Goal: Contribute content: Contribute content

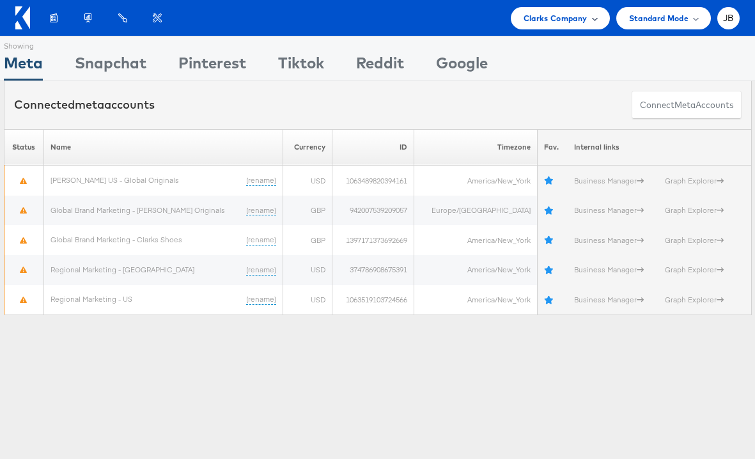
click at [542, 15] on span "Clarks Company" at bounding box center [556, 18] width 64 height 13
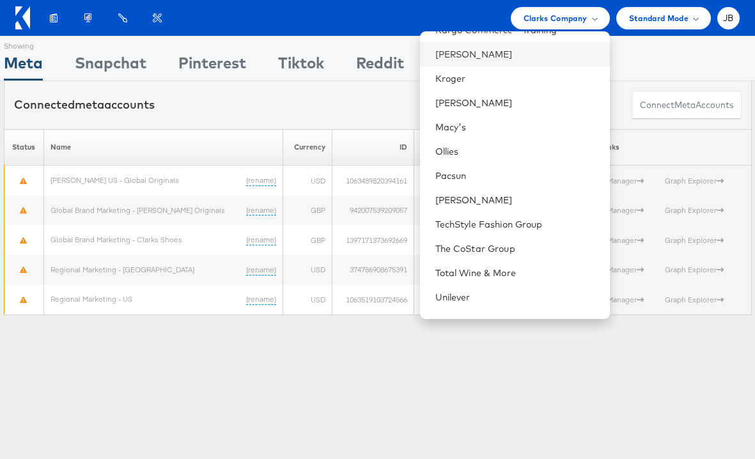
scroll to position [361, 0]
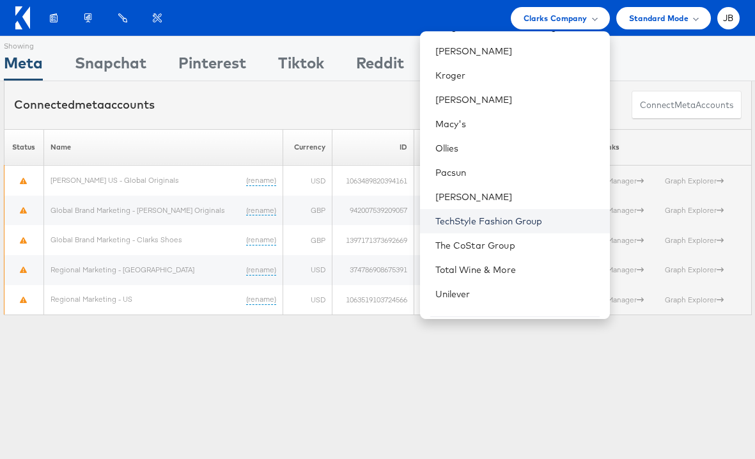
click at [512, 224] on link "TechStyle Fashion Group" at bounding box center [517, 221] width 164 height 13
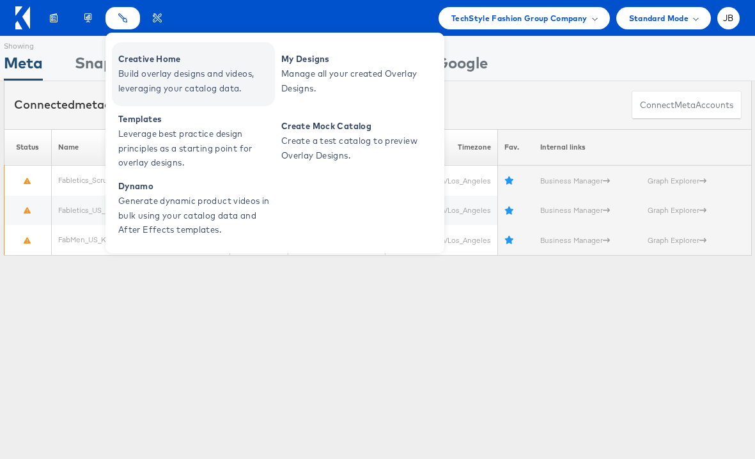
click at [136, 64] on span "Creative Home" at bounding box center [194, 59] width 153 height 15
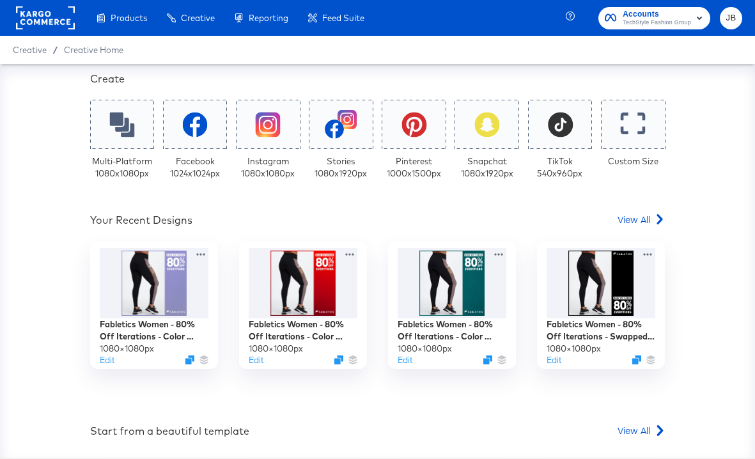
scroll to position [224, 0]
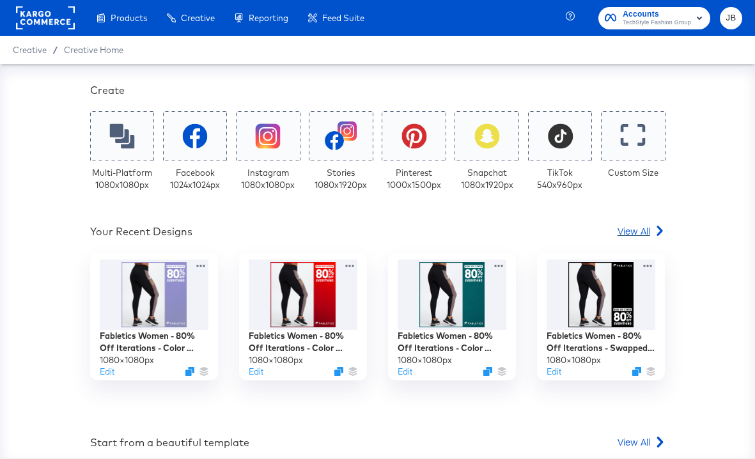
click at [648, 228] on span "View All" at bounding box center [634, 230] width 33 height 13
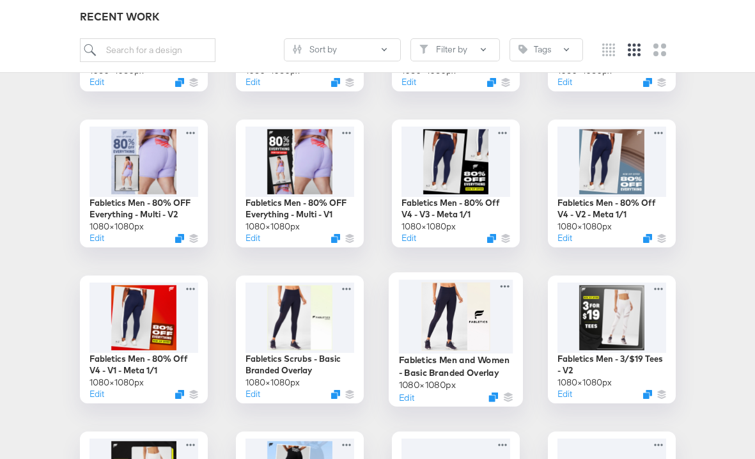
scroll to position [1720, 0]
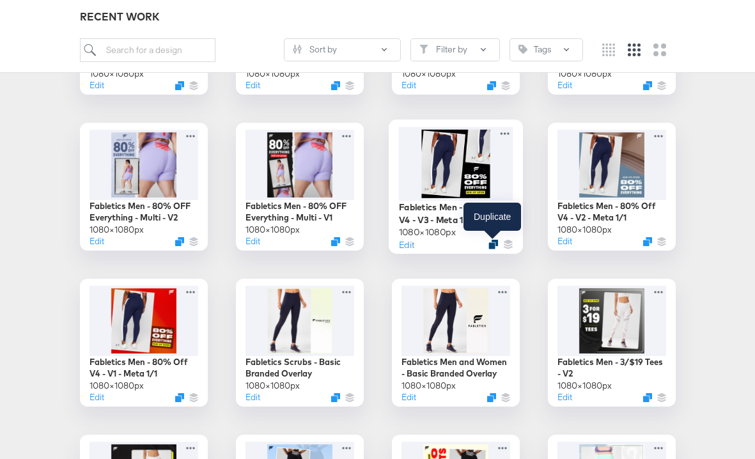
click at [491, 242] on icon "Duplicate" at bounding box center [493, 245] width 10 height 10
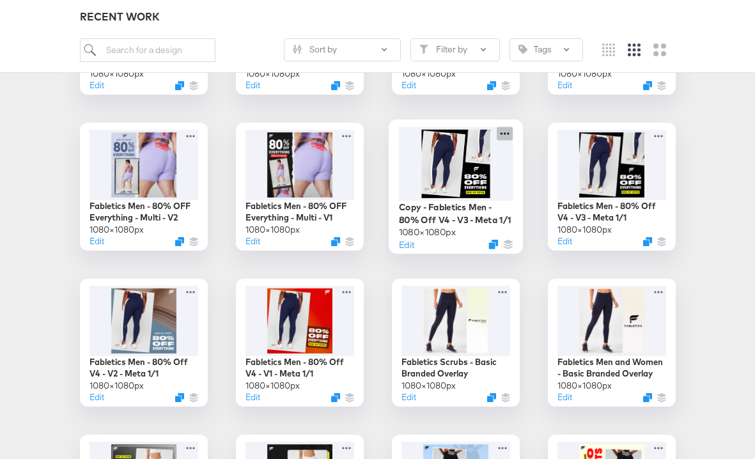
click at [504, 131] on icon at bounding box center [505, 133] width 16 height 13
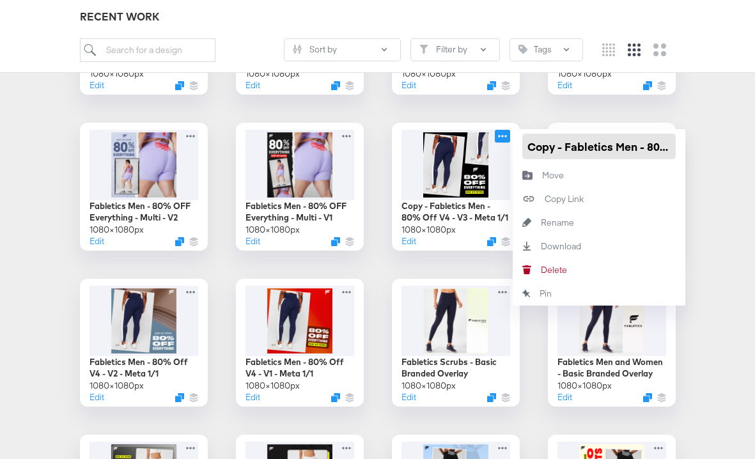
click at [543, 146] on input "Copy - Fabletics Men - 80% Off V4 - V3 - Meta 1/1" at bounding box center [598, 147] width 153 height 26
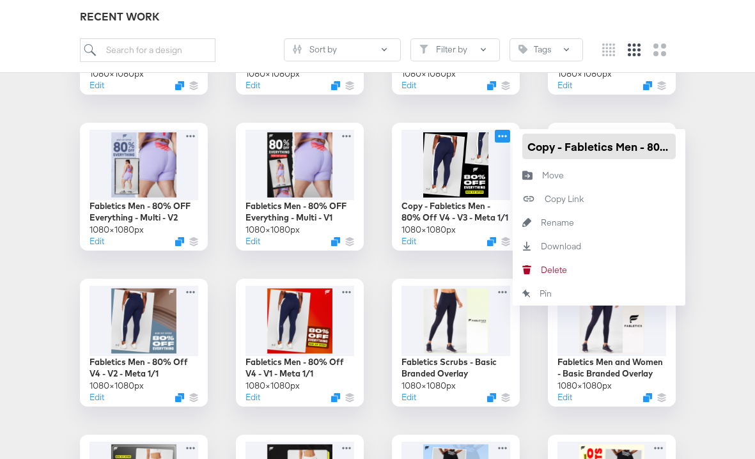
paste input "P-23812 - FLM"
type input "CP-23812 - FLM refresh"
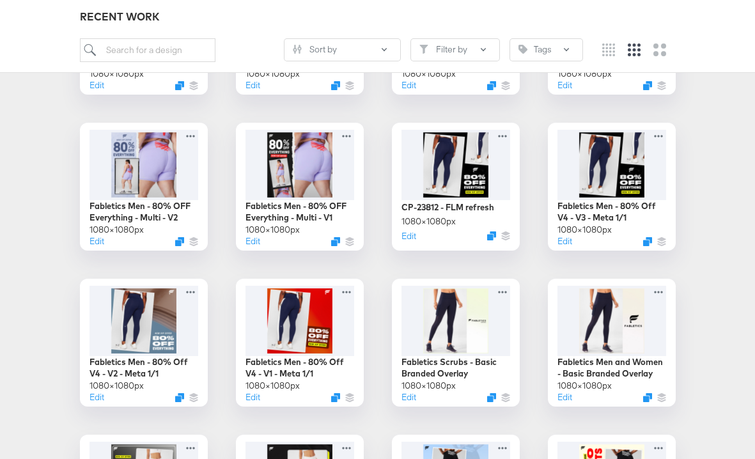
click at [604, 113] on div "Fabletics Women - 80% Off Iterations 2 for $24 and $12 Leggings 50% off $15 Scr…" at bounding box center [377, 109] width 729 height 3092
click at [476, 177] on div at bounding box center [455, 164] width 114 height 74
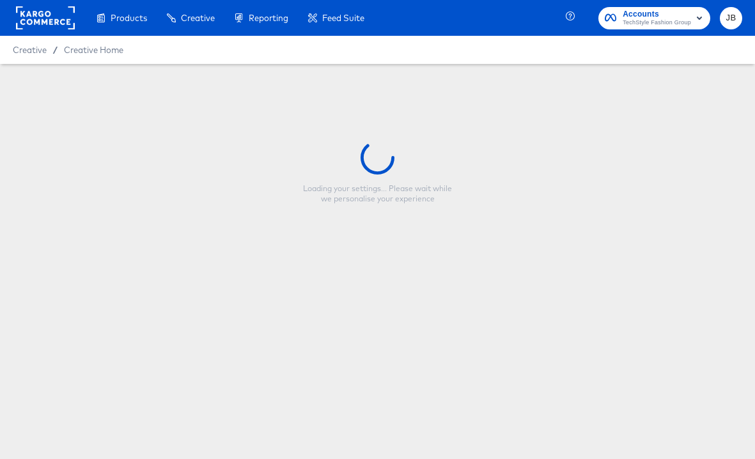
type input "CP-23812 - FLM refresh"
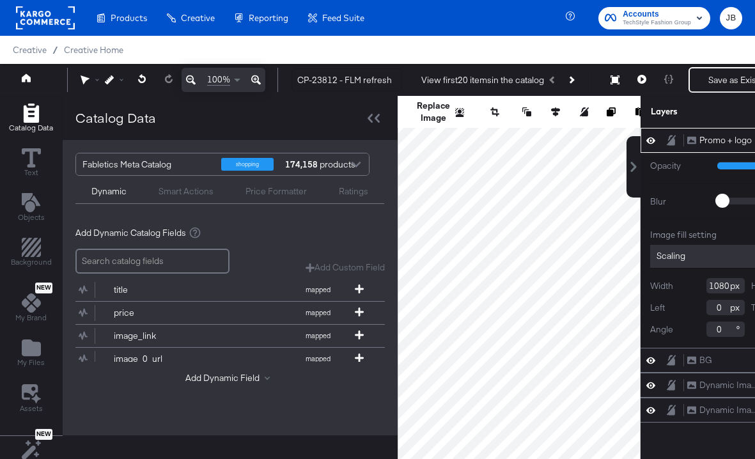
scroll to position [0, 99]
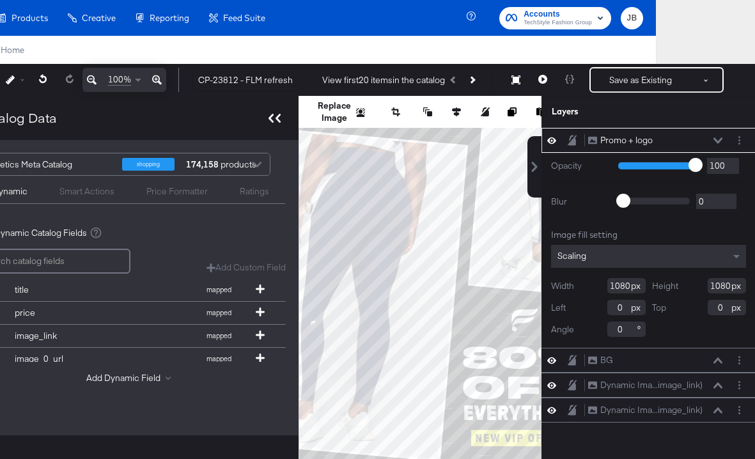
click at [276, 121] on icon at bounding box center [275, 118] width 12 height 9
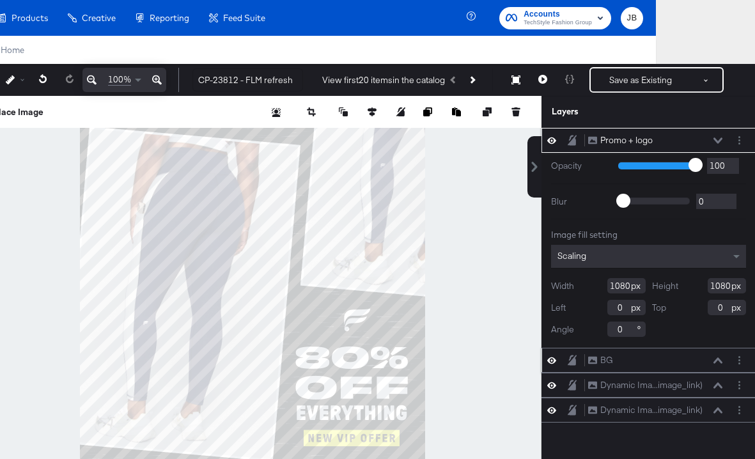
click at [550, 357] on icon at bounding box center [551, 360] width 9 height 11
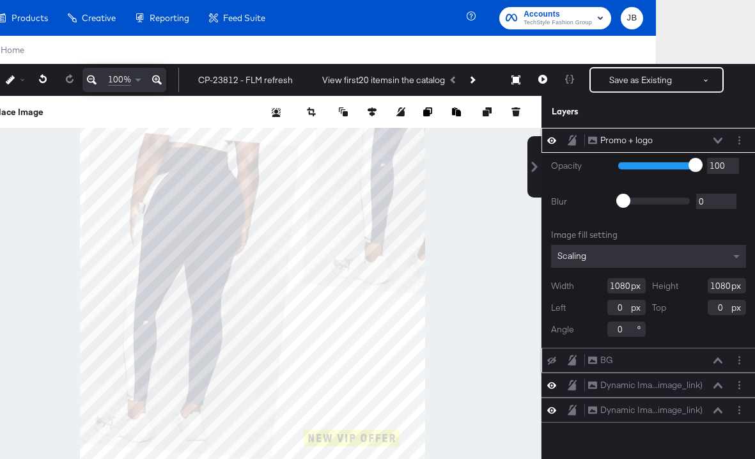
click at [550, 357] on button at bounding box center [552, 360] width 10 height 10
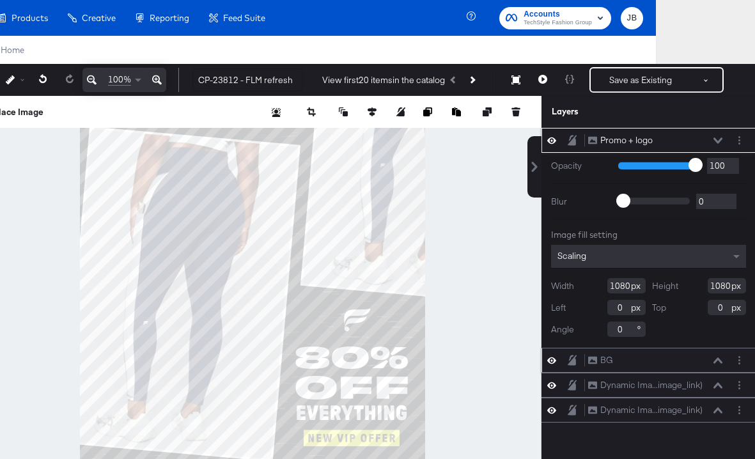
click at [550, 357] on icon at bounding box center [551, 360] width 9 height 11
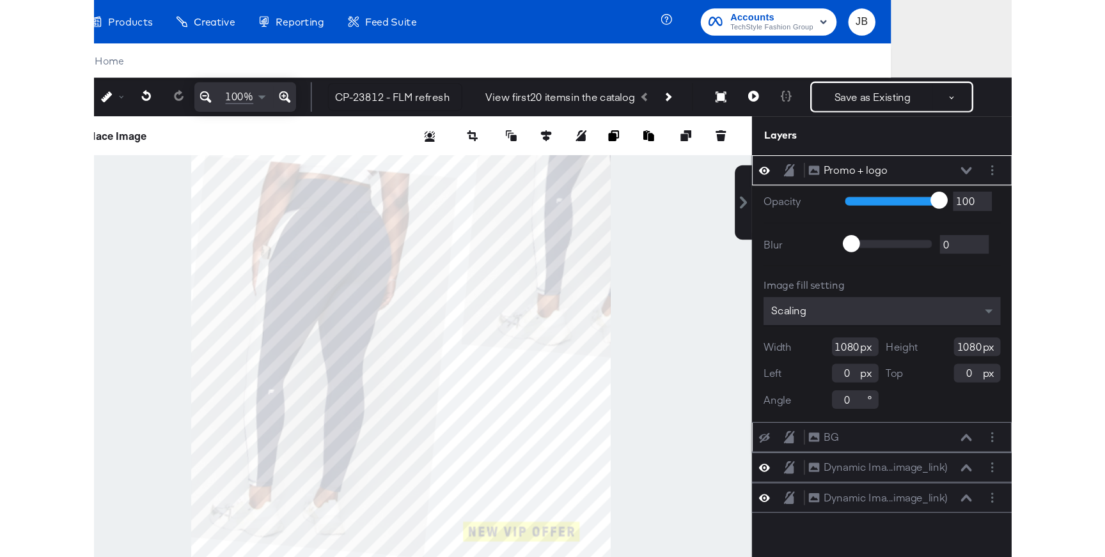
scroll to position [0, 0]
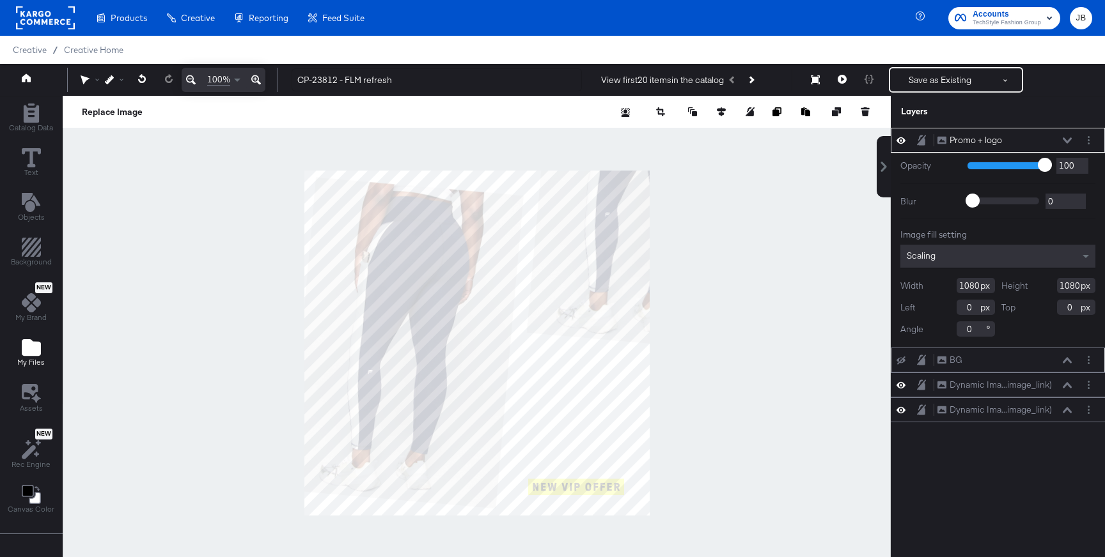
click at [37, 339] on icon "Add Files" at bounding box center [31, 347] width 19 height 19
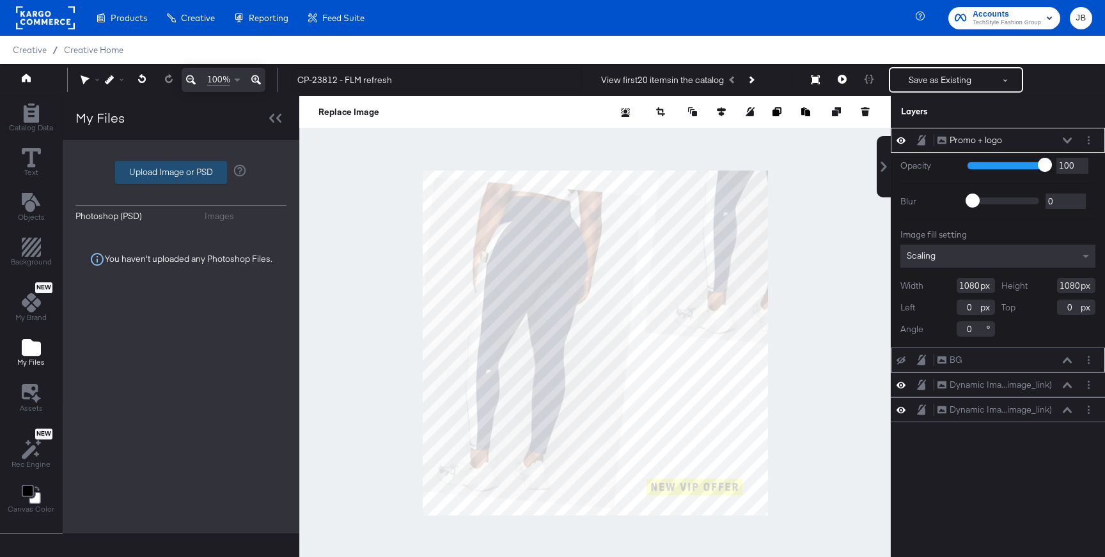
click at [197, 176] on label "Upload Image or PSD" at bounding box center [171, 173] width 111 height 22
click at [181, 173] on input "Upload Image or PSD" at bounding box center [181, 173] width 0 height 0
type input "C:\fakepath\moss.png"
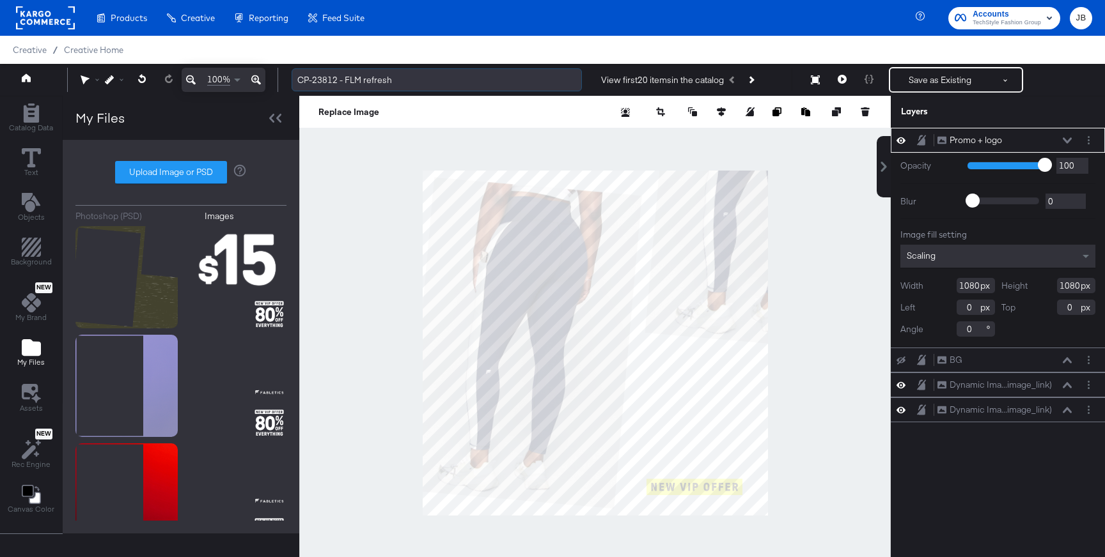
drag, startPoint x: 364, startPoint y: 79, endPoint x: 402, endPoint y: 78, distance: 38.4
click at [402, 78] on input "CP-23812 - FLM refresh" at bounding box center [437, 80] width 290 height 24
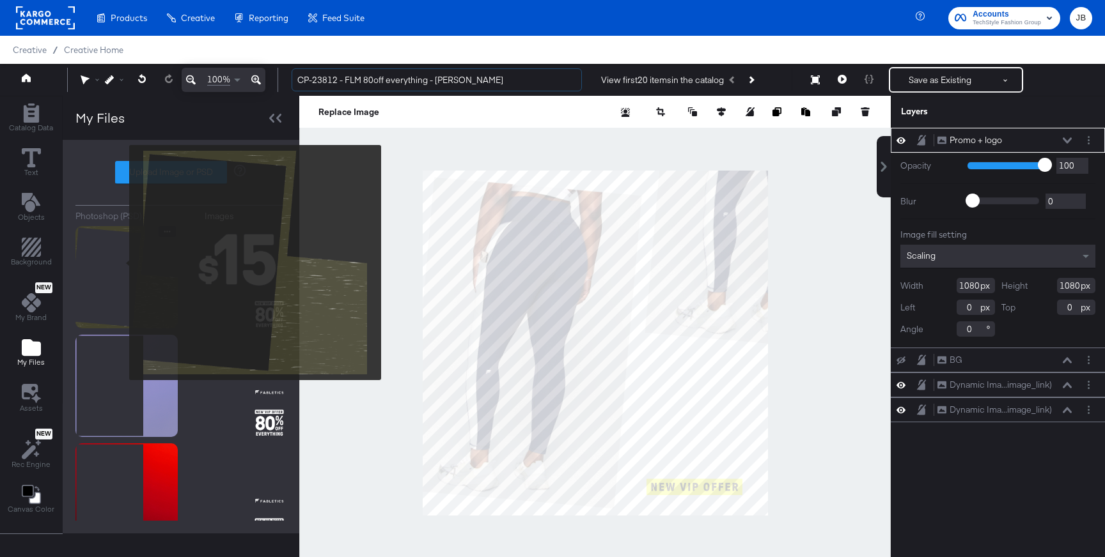
type input "CP-23812 - FLM 80off everything - Moss"
click at [121, 263] on img at bounding box center [126, 277] width 102 height 102
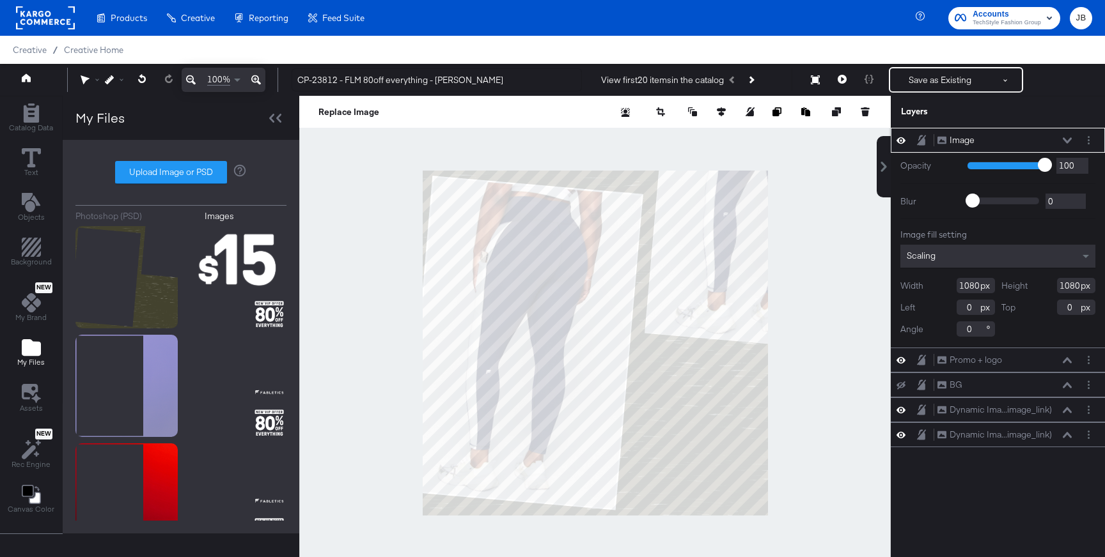
click at [754, 139] on icon at bounding box center [1067, 140] width 9 height 6
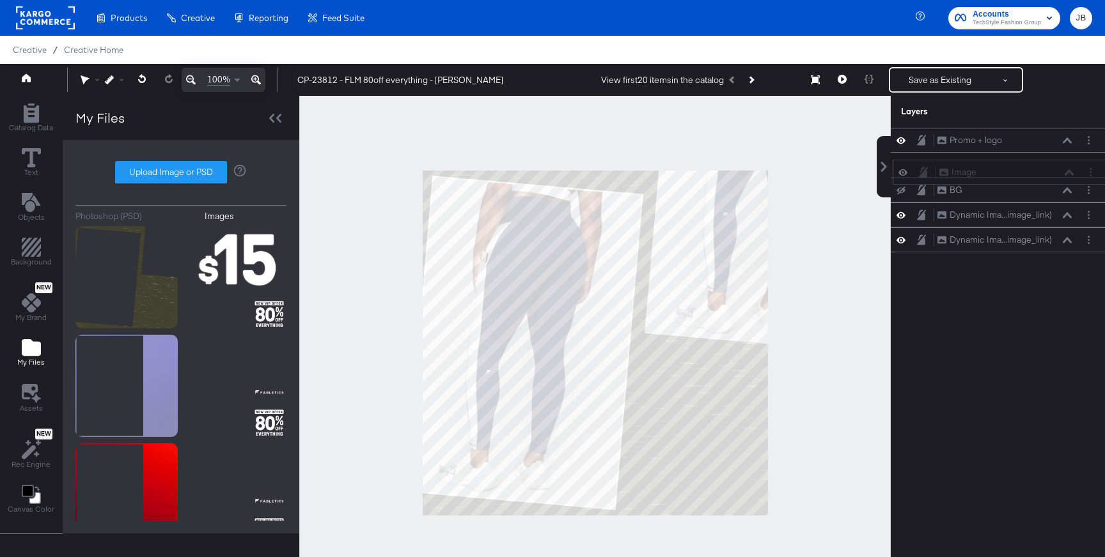
drag, startPoint x: 1046, startPoint y: 137, endPoint x: 1048, endPoint y: 171, distance: 33.9
click at [754, 171] on div "Image Image" at bounding box center [1007, 172] width 136 height 13
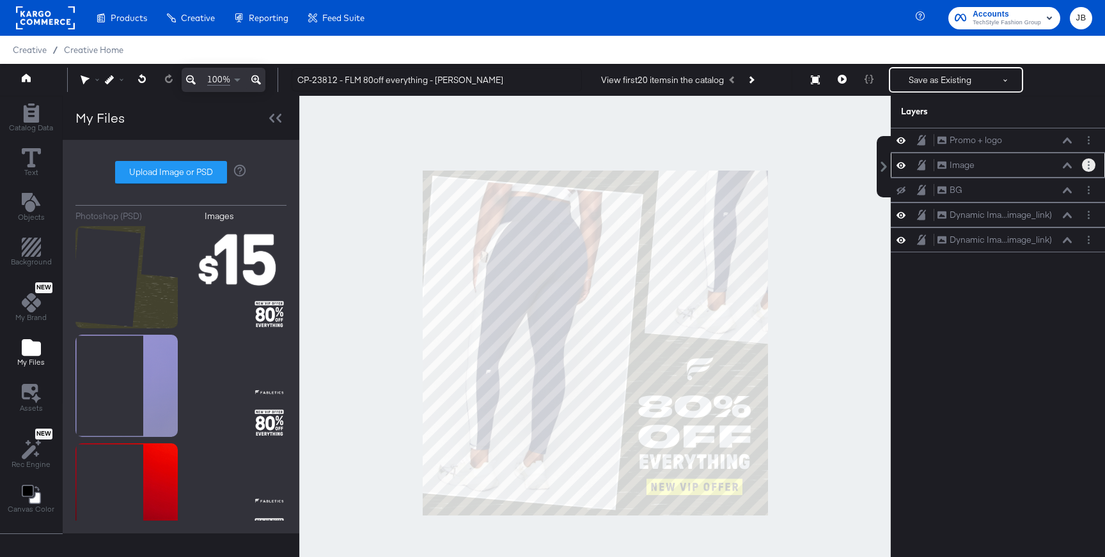
click at [754, 169] on button "Layer Options" at bounding box center [1088, 165] width 13 height 13
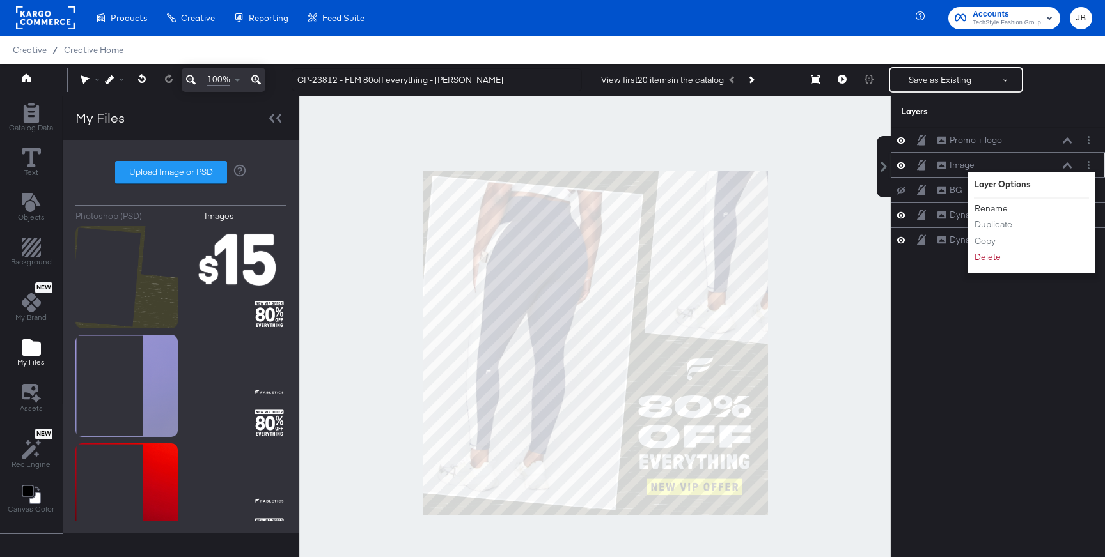
click at [754, 208] on button "Rename" at bounding box center [991, 208] width 35 height 13
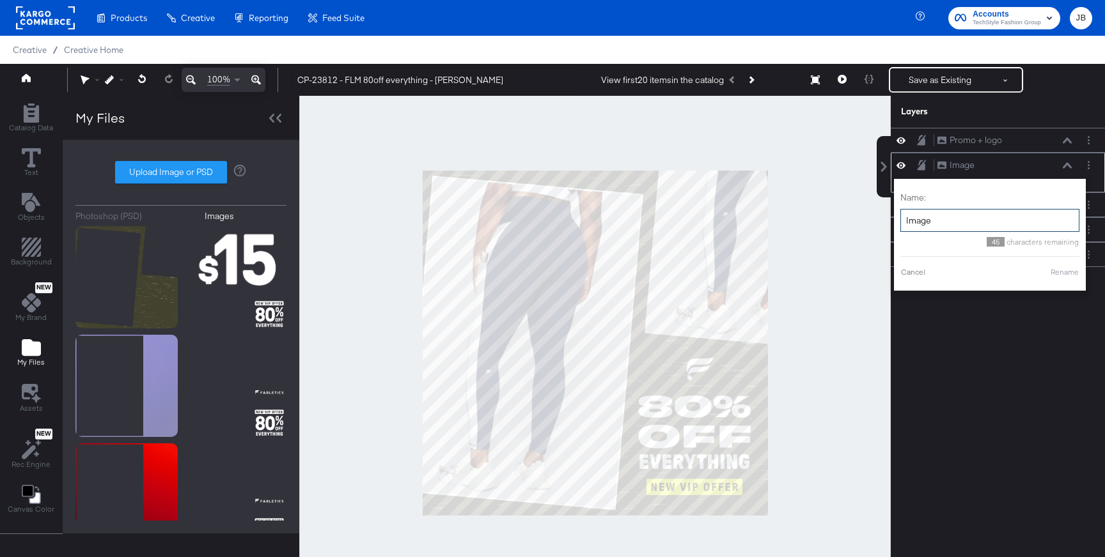
click at [754, 224] on input "Image" at bounding box center [989, 221] width 179 height 24
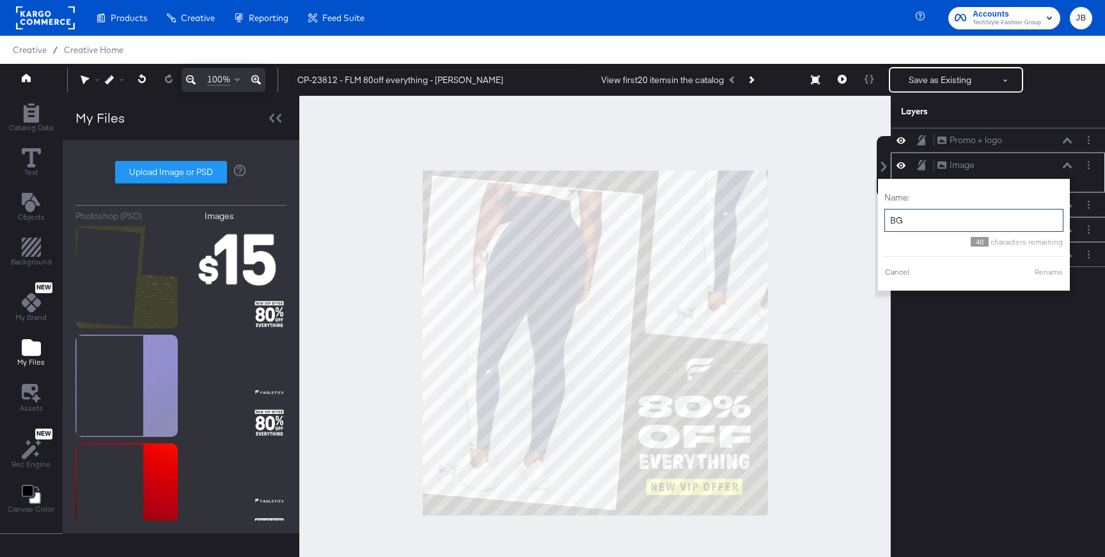
click at [754, 280] on div "Name: BG 48 characters remaining Cancel Rename" at bounding box center [973, 234] width 179 height 99
type input "BG"
click at [754, 270] on button "Rename" at bounding box center [1048, 273] width 29 height 12
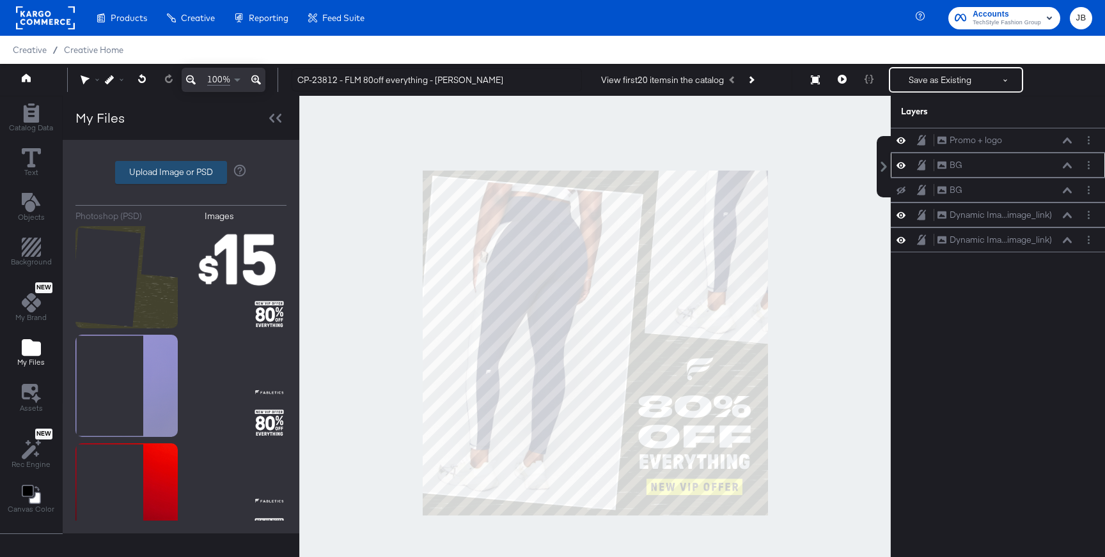
click at [153, 165] on label "Upload Image or PSD" at bounding box center [171, 173] width 111 height 22
click at [181, 173] on input "Upload Image or PSD" at bounding box center [181, 173] width 0 height 0
type input "C:\fakepath\white frames.png"
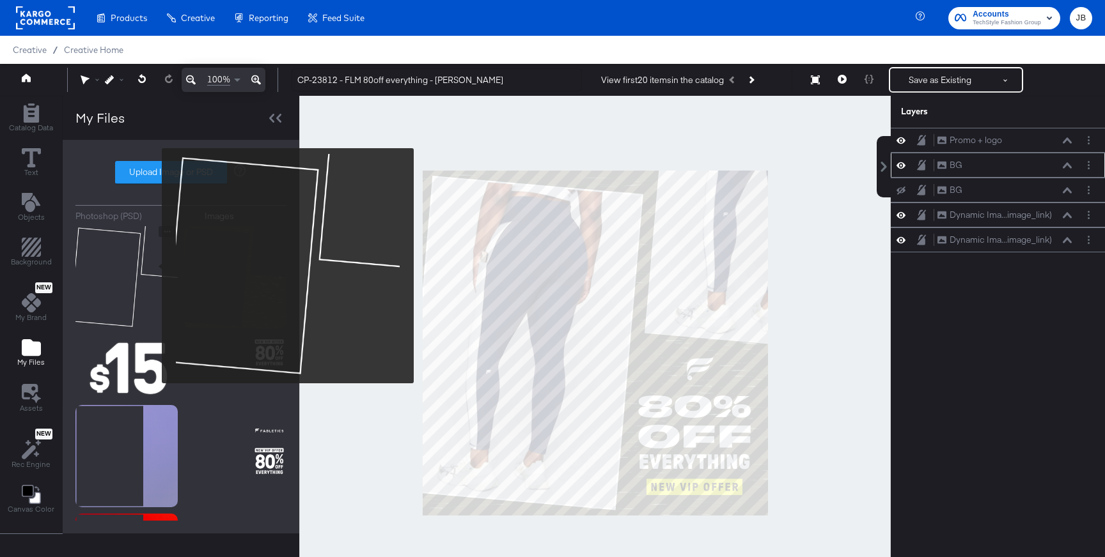
click at [153, 266] on img at bounding box center [126, 277] width 102 height 102
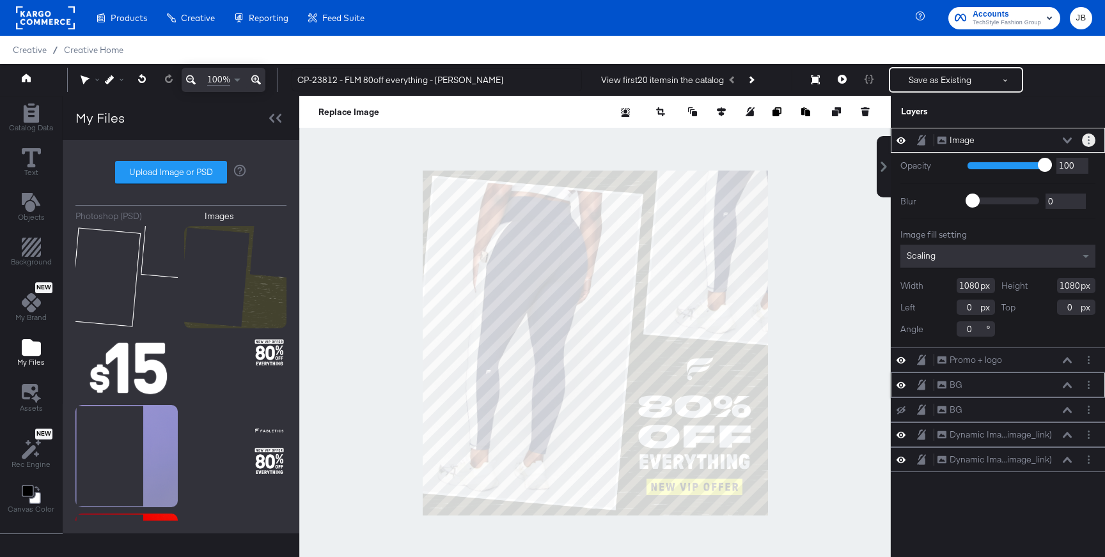
click at [754, 139] on button "Layer Options" at bounding box center [1088, 140] width 13 height 13
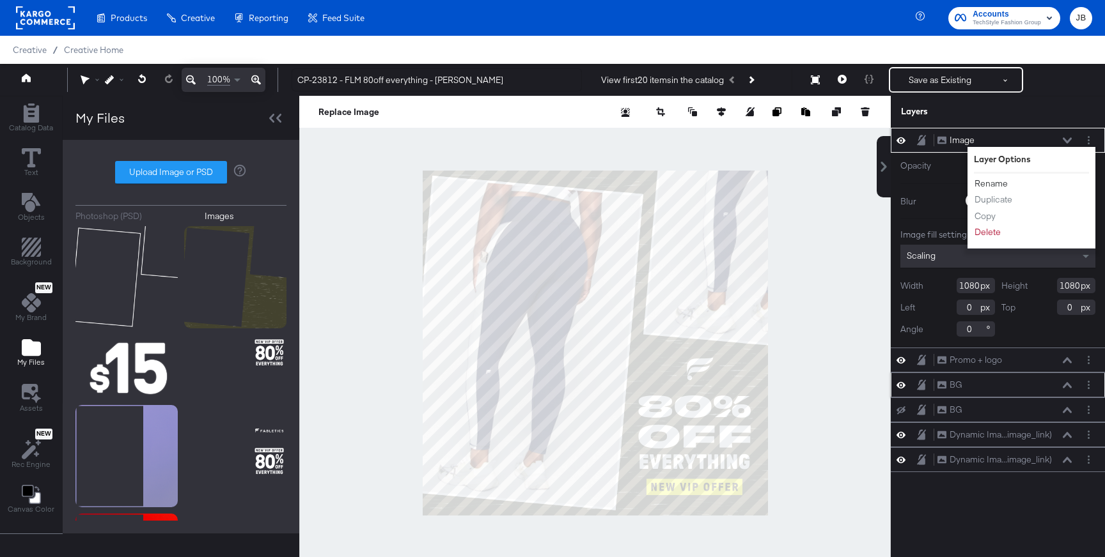
click at [754, 183] on button "Rename" at bounding box center [991, 183] width 35 height 13
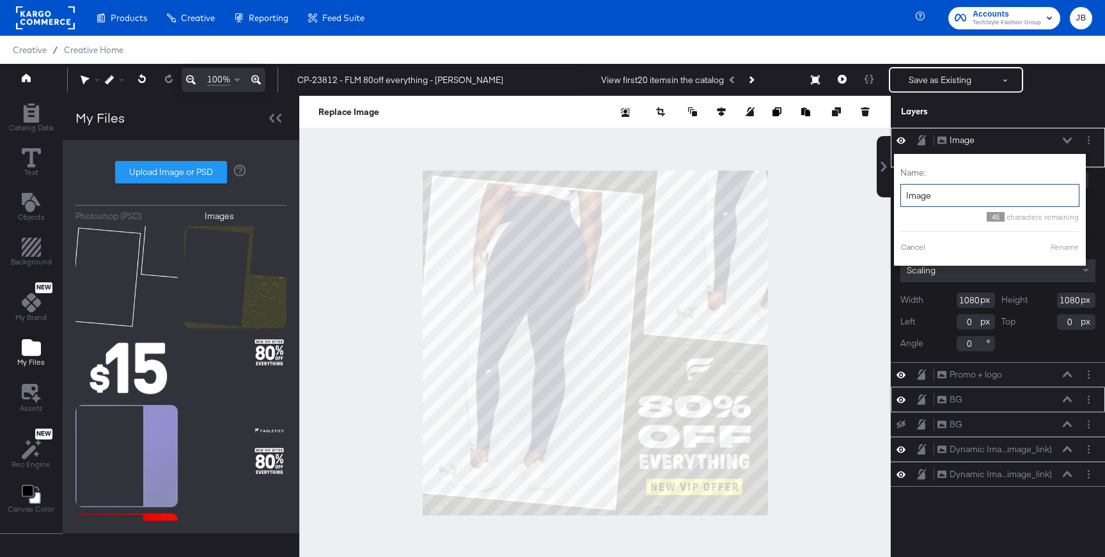
click at [754, 187] on input "Image" at bounding box center [989, 196] width 179 height 24
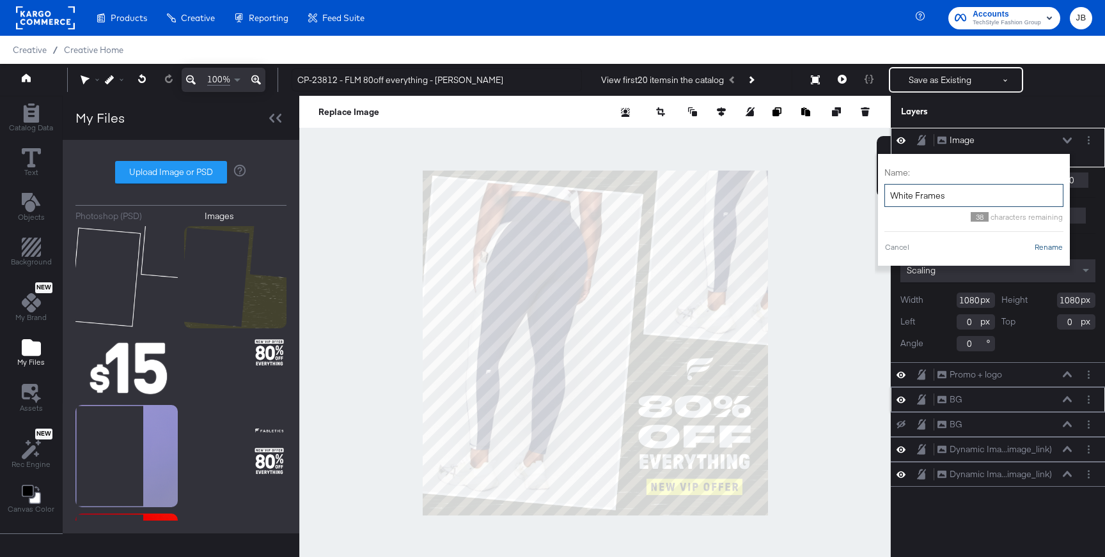
type input "White Frames"
click at [754, 245] on button "Rename" at bounding box center [1048, 248] width 29 height 12
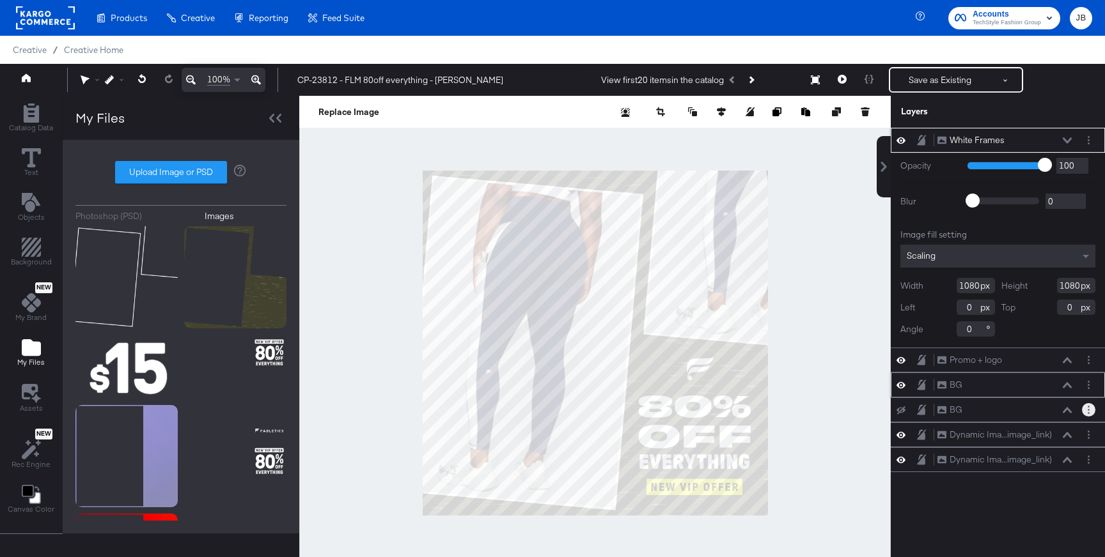
click at [754, 406] on icon "Layer Options" at bounding box center [1088, 410] width 2 height 8
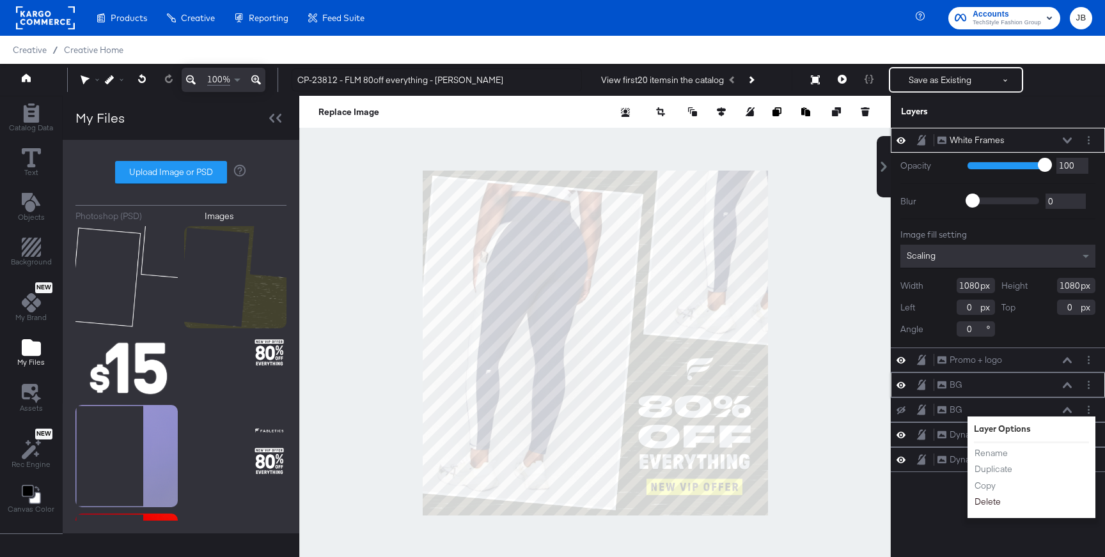
click at [754, 458] on button "Delete" at bounding box center [987, 501] width 27 height 13
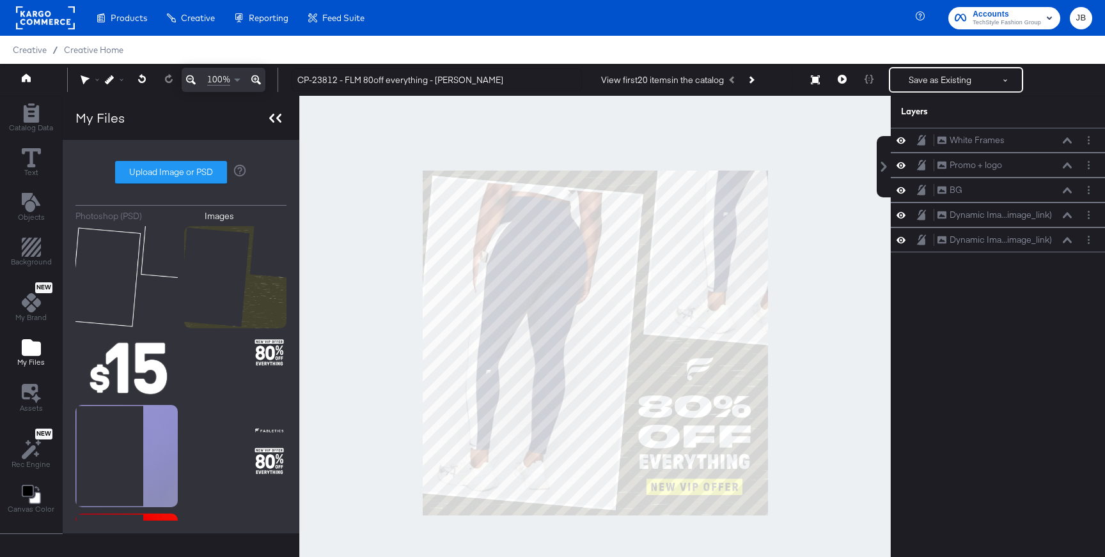
click at [272, 113] on div at bounding box center [275, 118] width 22 height 19
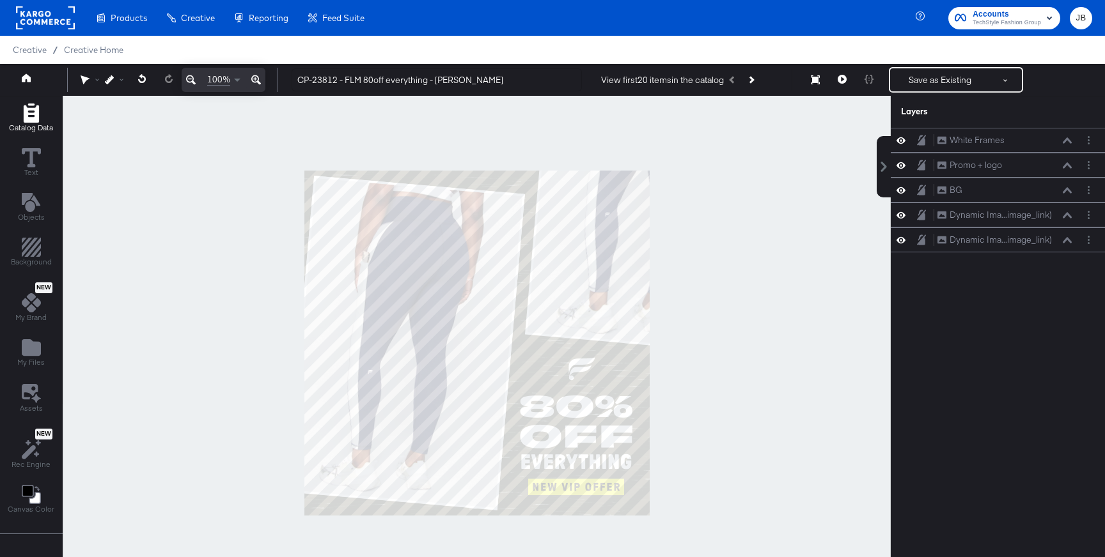
click at [17, 114] on div "Catalog Data" at bounding box center [31, 118] width 44 height 29
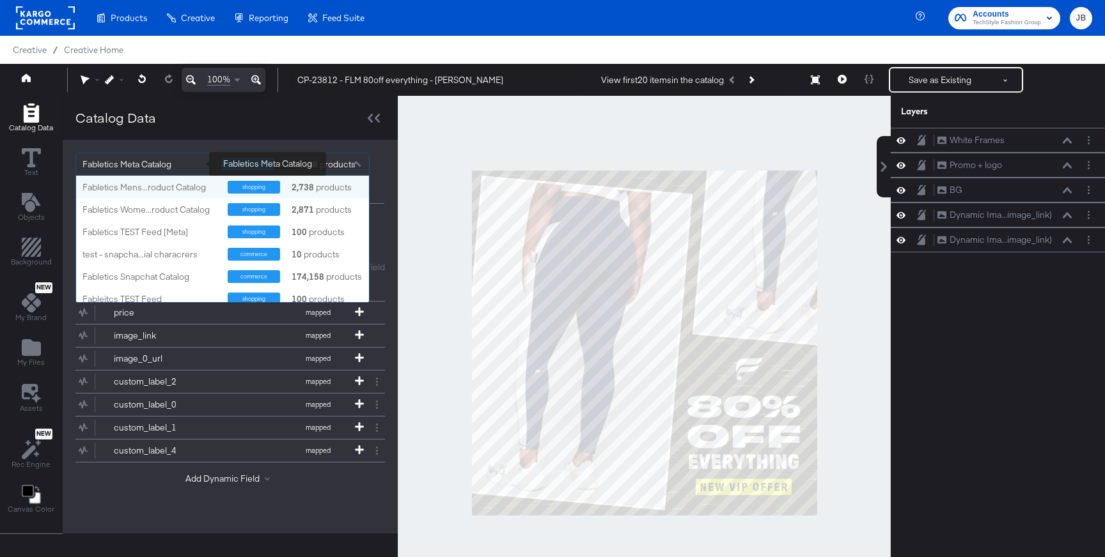
click at [200, 169] on div "Fabletics Meta Catalog" at bounding box center [146, 164] width 129 height 22
click at [190, 164] on div "Fabletics Meta Catalog" at bounding box center [146, 164] width 129 height 22
click at [353, 165] on div at bounding box center [356, 166] width 19 height 22
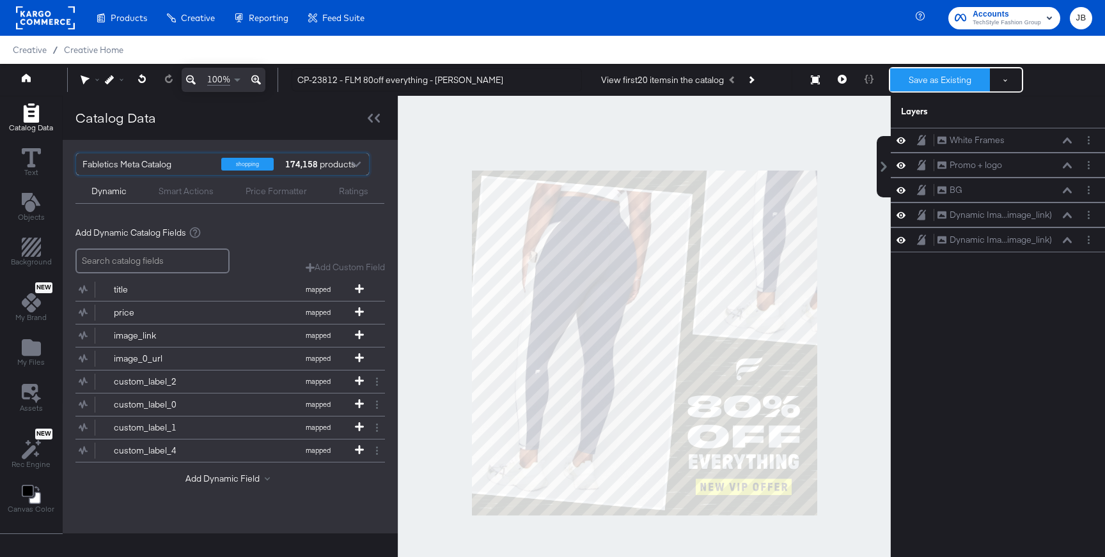
click at [754, 81] on button "Save as Existing" at bounding box center [940, 79] width 100 height 23
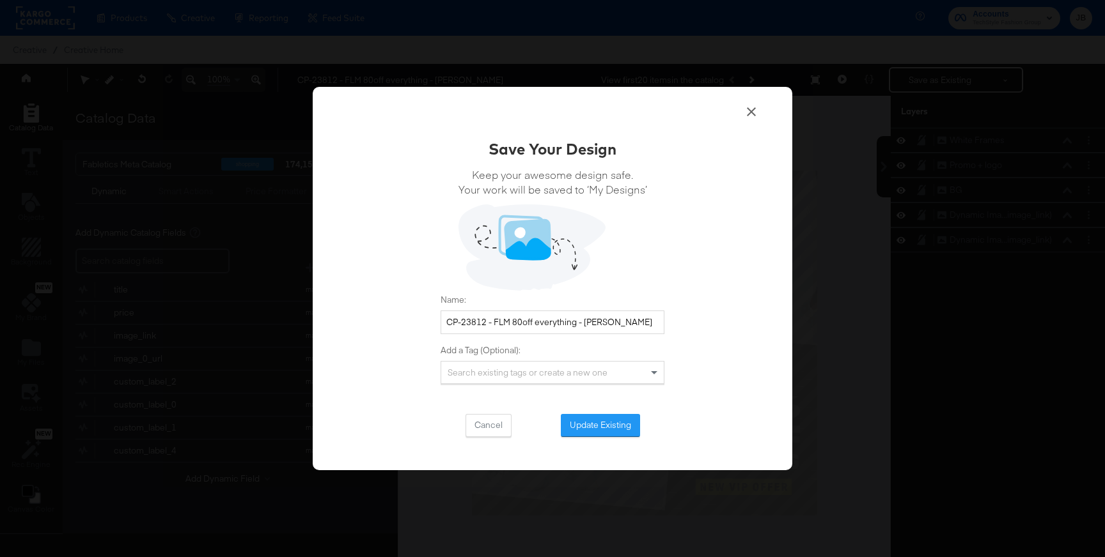
click at [589, 410] on div "Save Your Design Keep your awesome design safe. Your work will be saved to ‘My …" at bounding box center [552, 287] width 224 height 299
click at [591, 425] on button "Update Existing" at bounding box center [600, 425] width 79 height 23
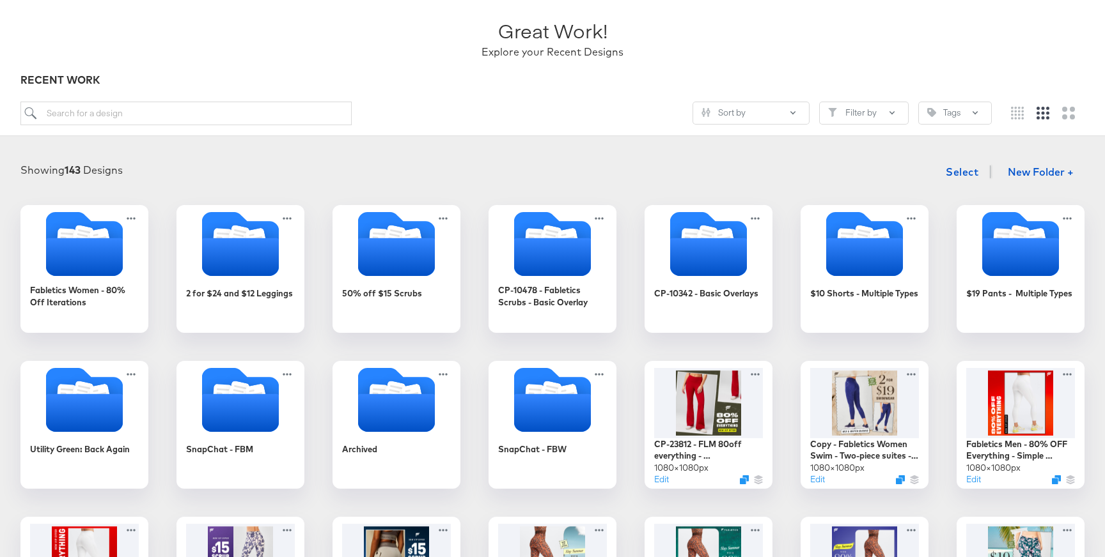
scroll to position [84, 0]
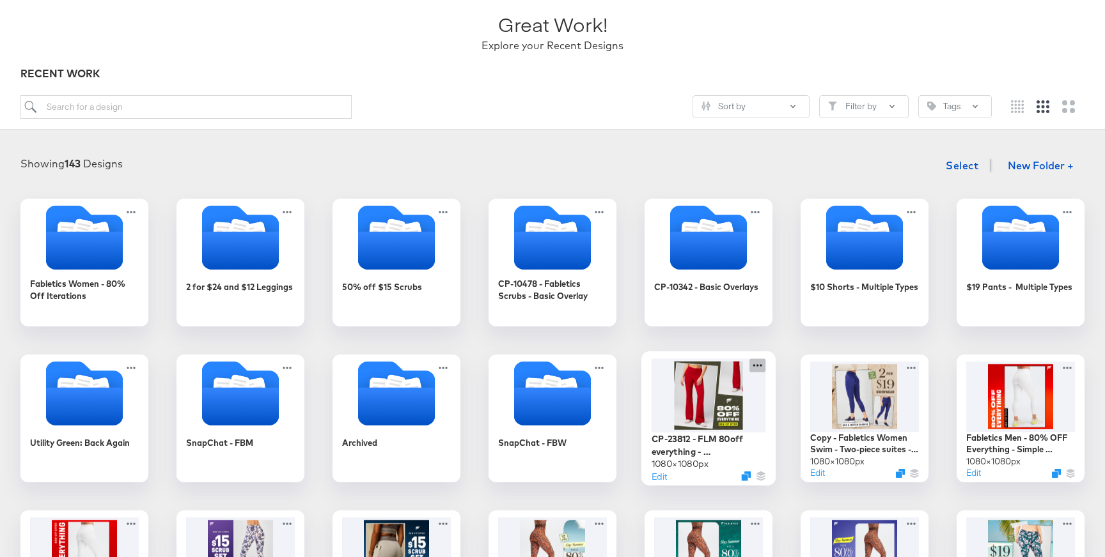
click at [754, 370] on icon at bounding box center [757, 365] width 16 height 13
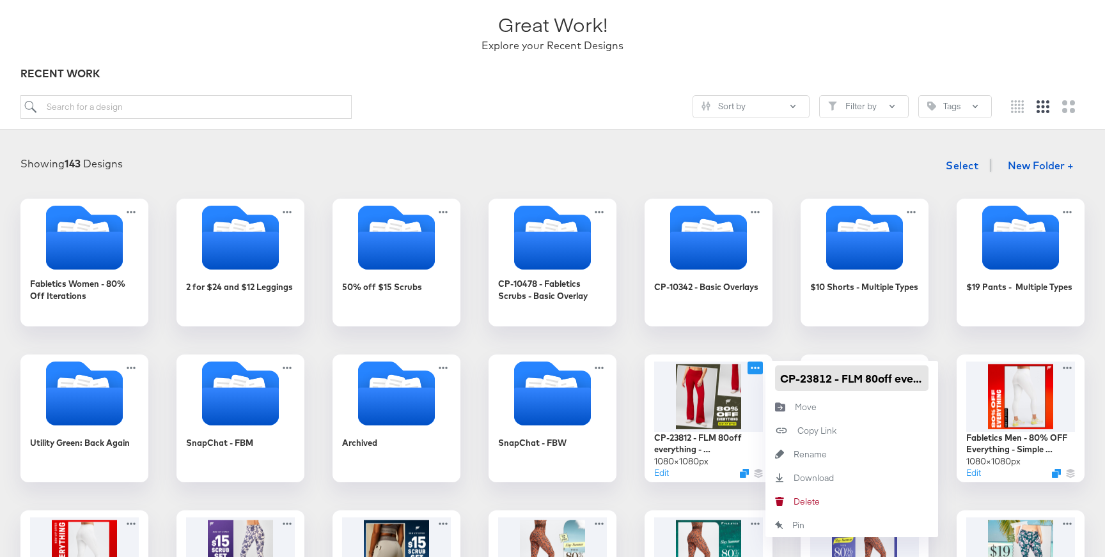
click at [754, 381] on input "CP-23812 - FLM 80off everything - Moss" at bounding box center [851, 379] width 153 height 26
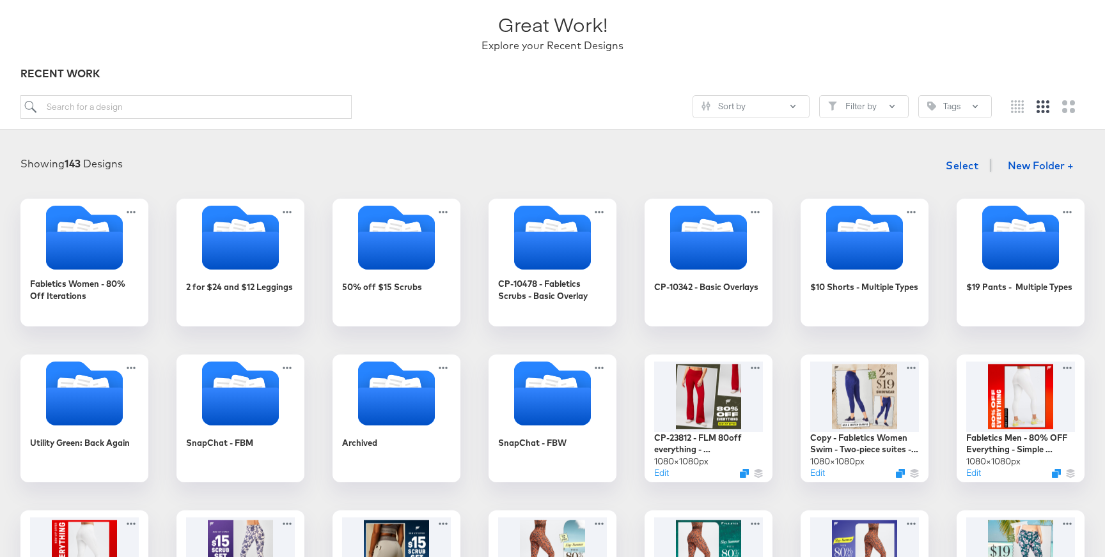
click at [742, 331] on div "Fabletics Women - 80% Off Iterations 2 for $24 and $12 Leggings 50% off $15 Scr…" at bounding box center [552, 497] width 1079 height 596
click at [743, 458] on div "Edit" at bounding box center [708, 476] width 114 height 12
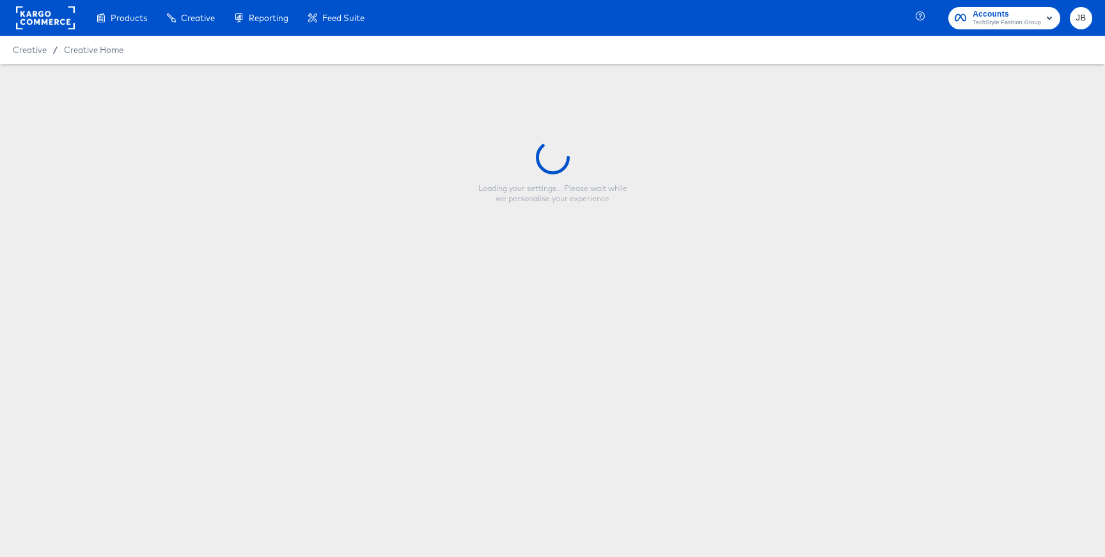
type input "CP-23812 - FLM 80off everything - Moss"
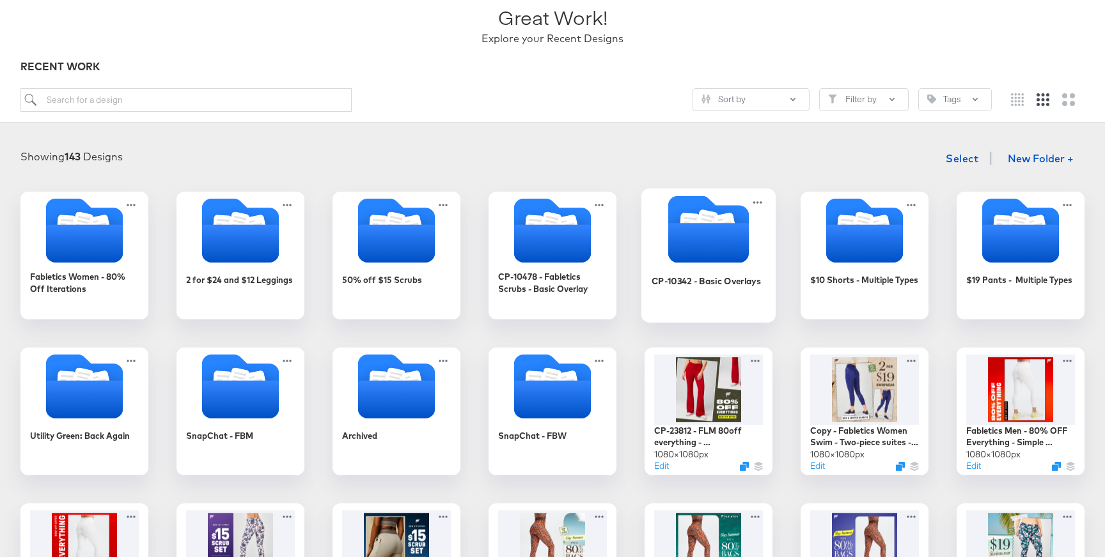
scroll to position [95, 0]
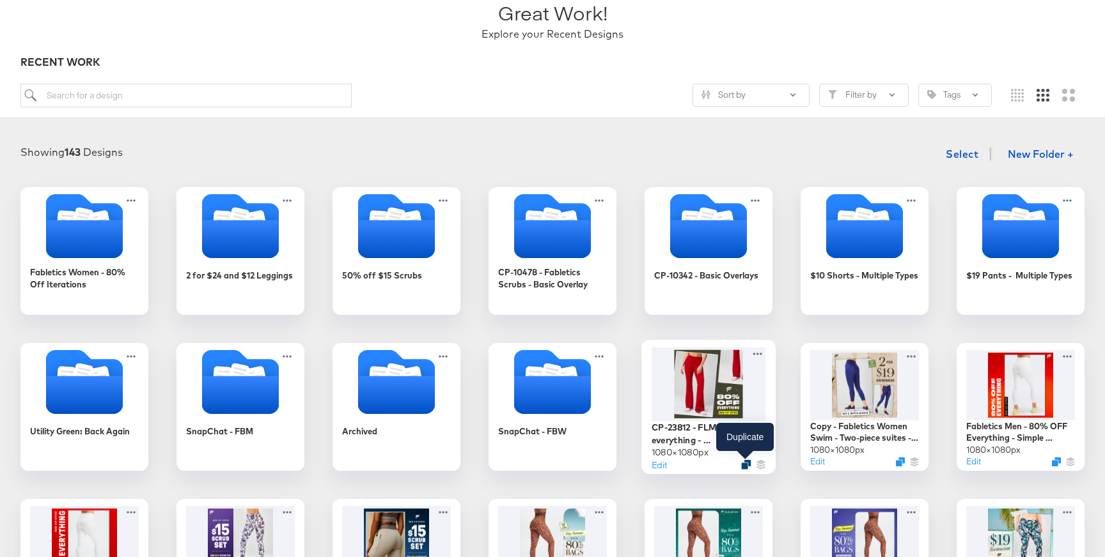
click at [745, 458] on icon "Duplicate" at bounding box center [746, 465] width 10 height 10
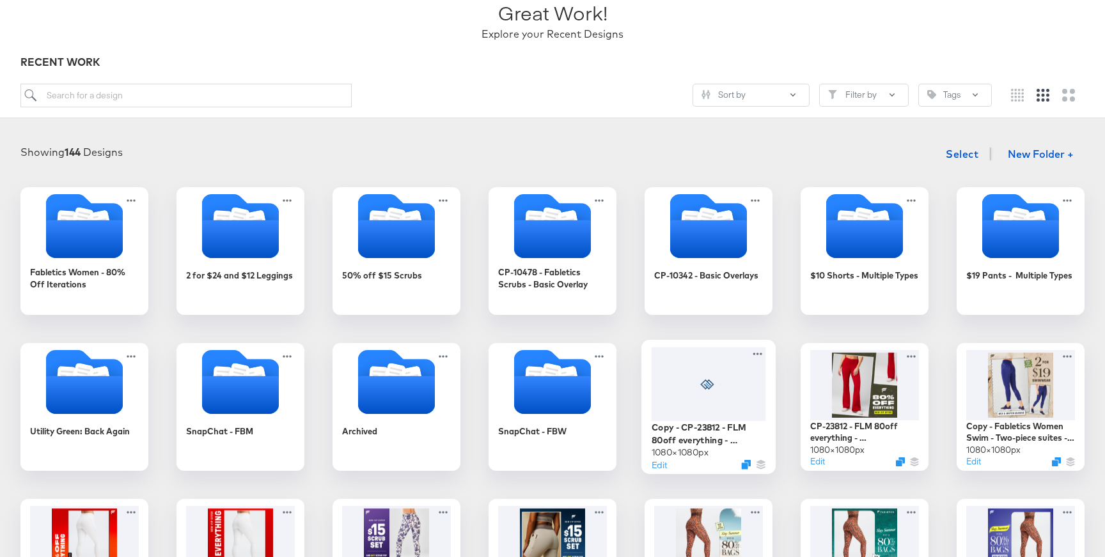
click at [749, 371] on div at bounding box center [708, 384] width 114 height 74
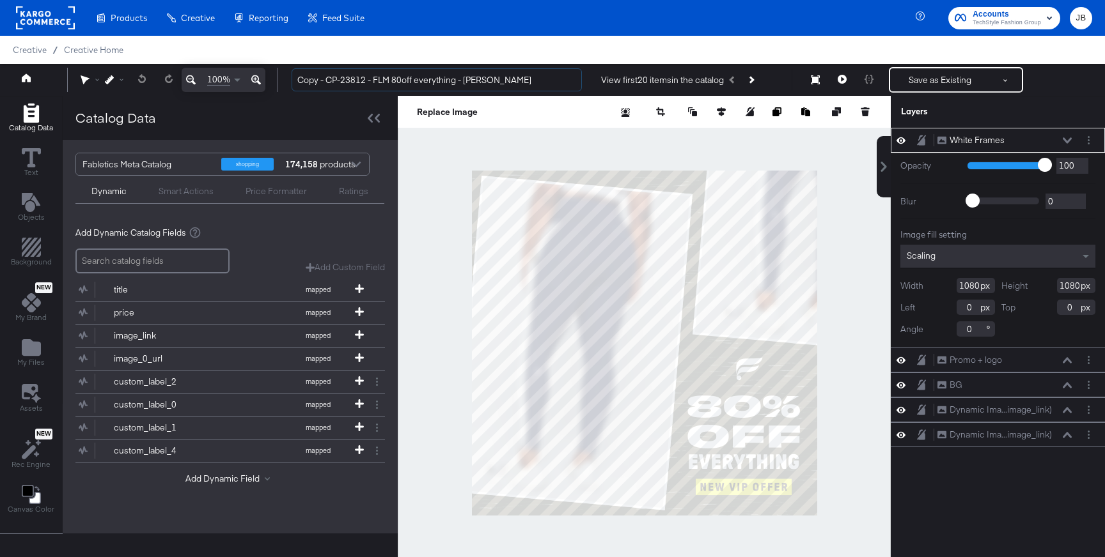
drag, startPoint x: 326, startPoint y: 81, endPoint x: 266, endPoint y: 79, distance: 60.1
click at [266, 79] on div "100% Copy - CP-23812 - FLM 80off everything - Moss View first 20 items in the c…" at bounding box center [552, 80] width 1105 height 32
click at [494, 82] on input "CP-23812 - FLM 80off everything - Moss" at bounding box center [437, 80] width 290 height 24
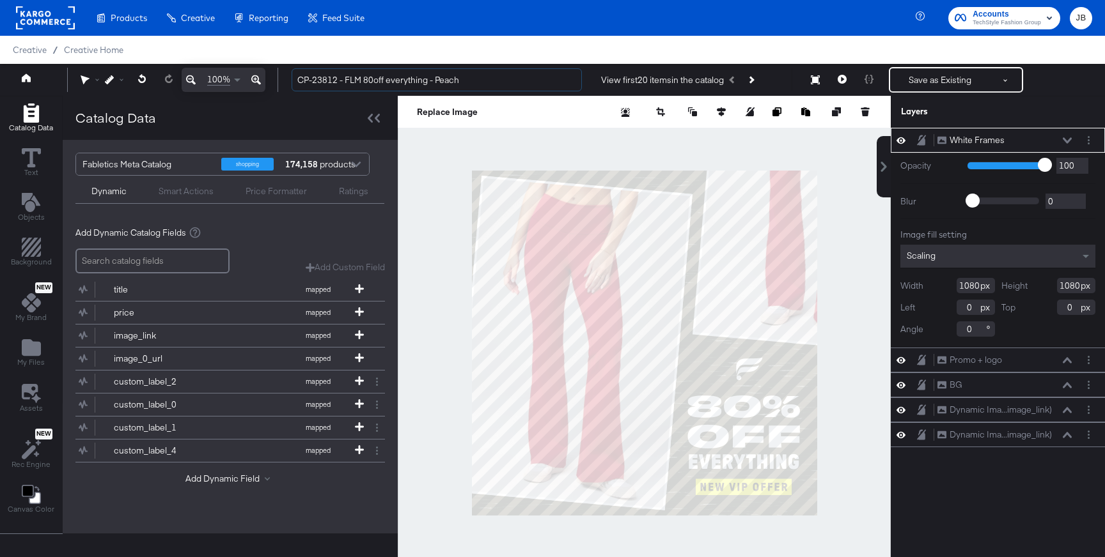
type input "CP-23812 - FLM 80off everything - Peach"
click at [754, 254] on div at bounding box center [644, 343] width 493 height 494
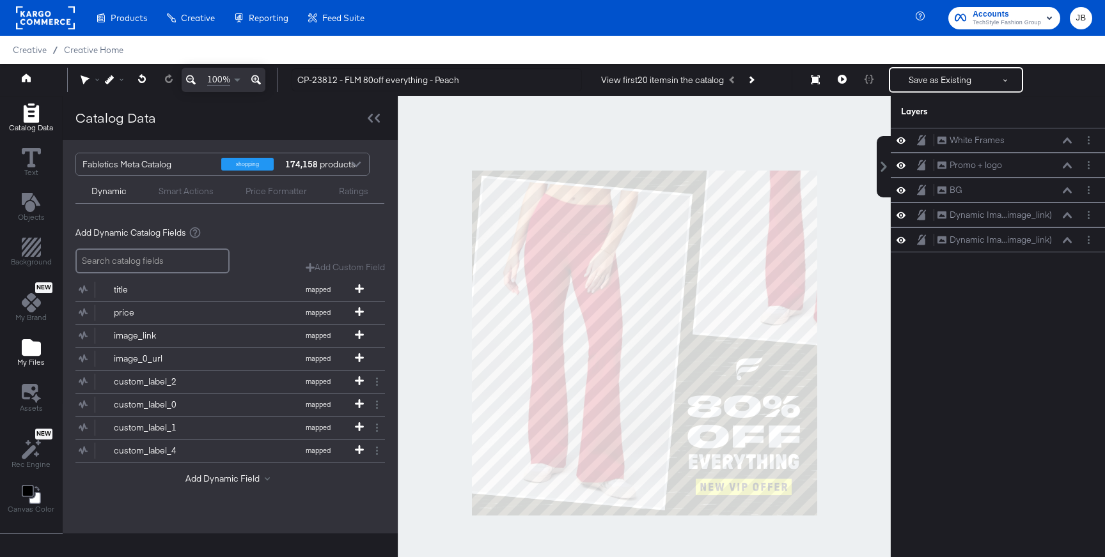
click at [32, 345] on icon "Add Files" at bounding box center [31, 347] width 19 height 17
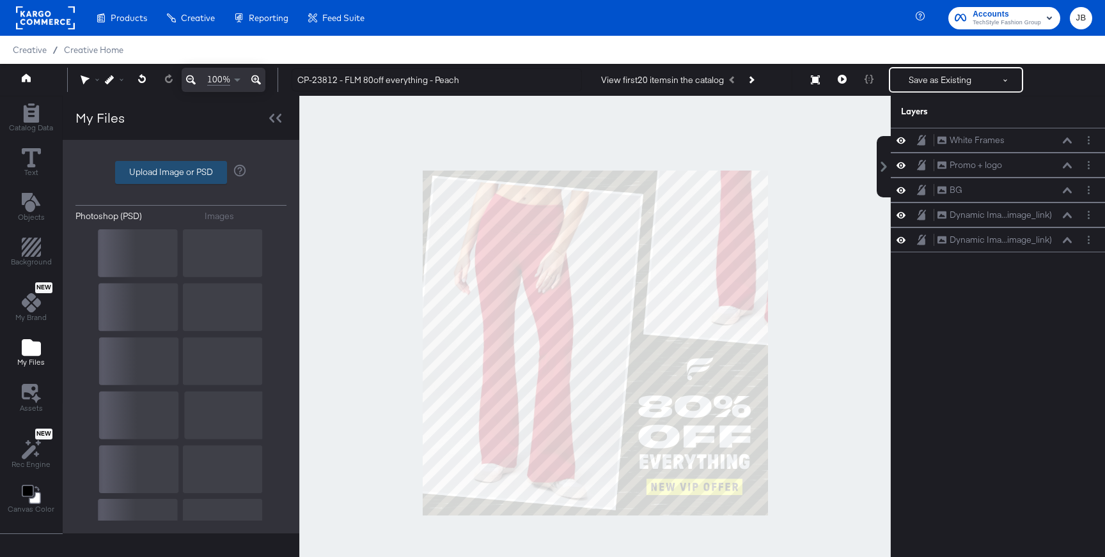
click at [169, 175] on label "Upload Image or PSD" at bounding box center [171, 173] width 111 height 22
click at [181, 173] on input "Upload Image or PSD" at bounding box center [181, 173] width 0 height 0
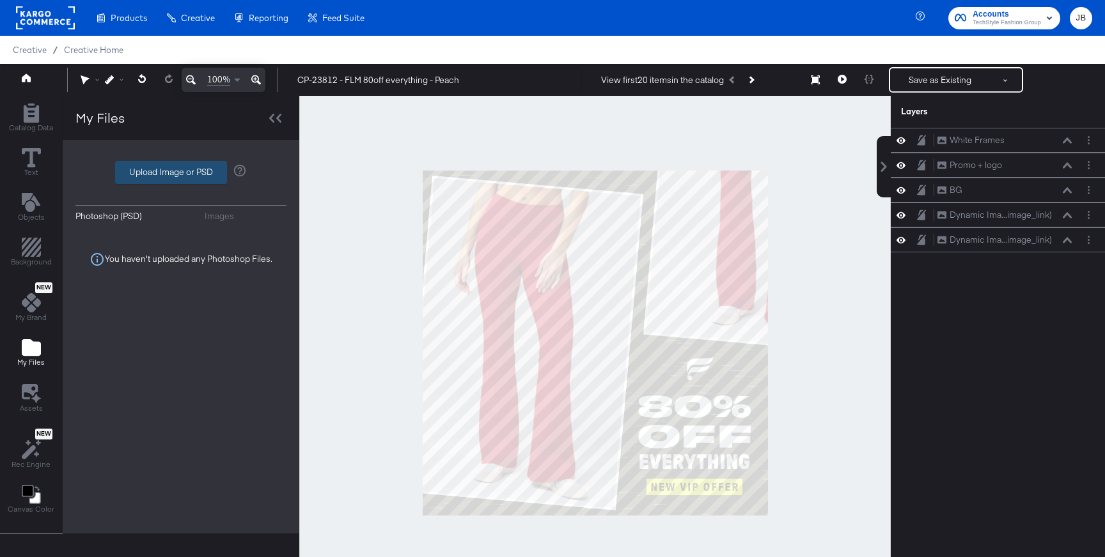
type input "C:\fakepath\burg.png"
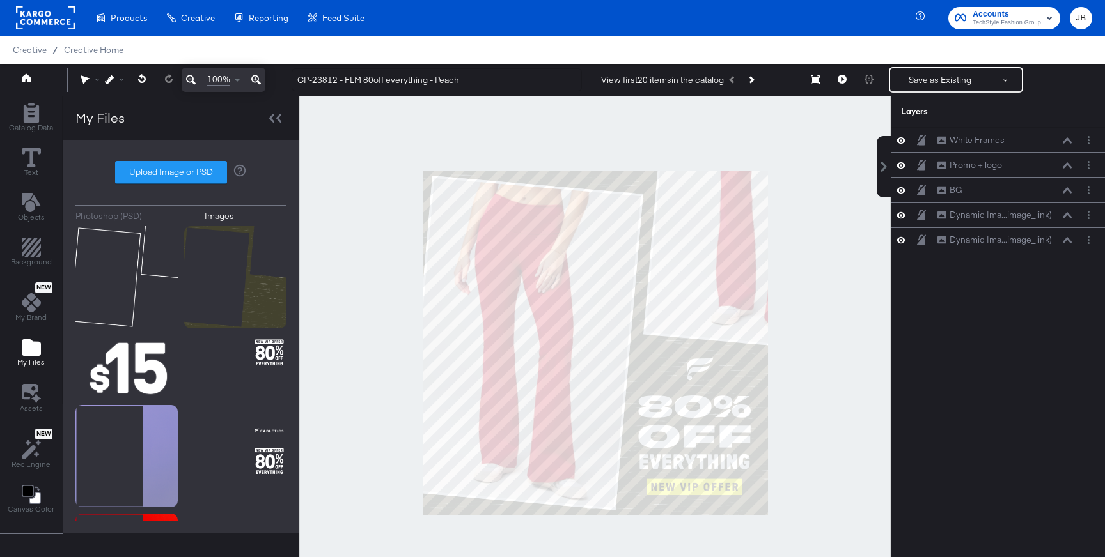
click at [347, 237] on div at bounding box center [594, 343] width 591 height 494
click at [274, 117] on icon at bounding box center [275, 118] width 12 height 9
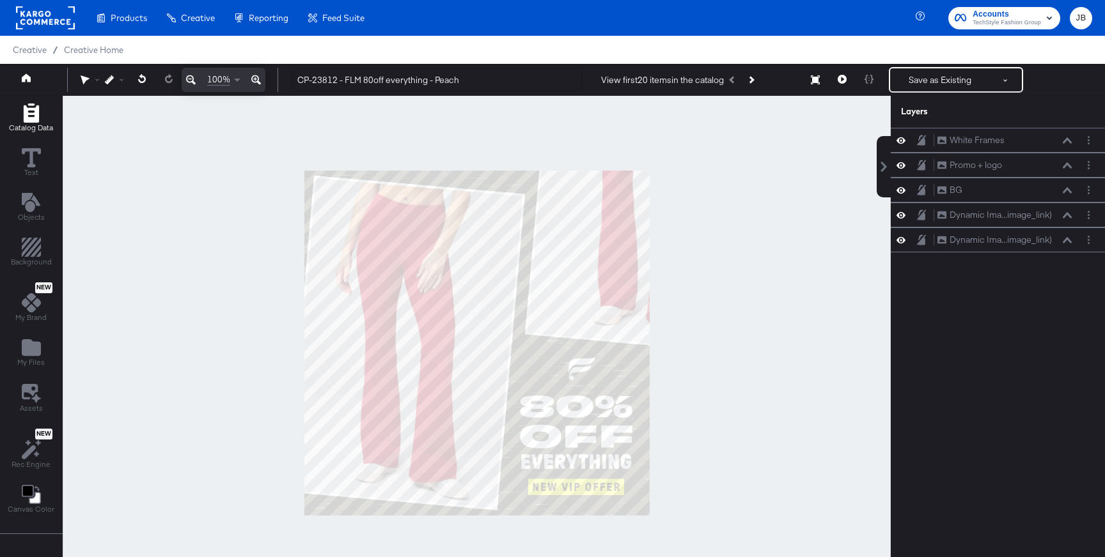
click at [24, 118] on icon "Add Rectangle" at bounding box center [30, 113] width 15 height 19
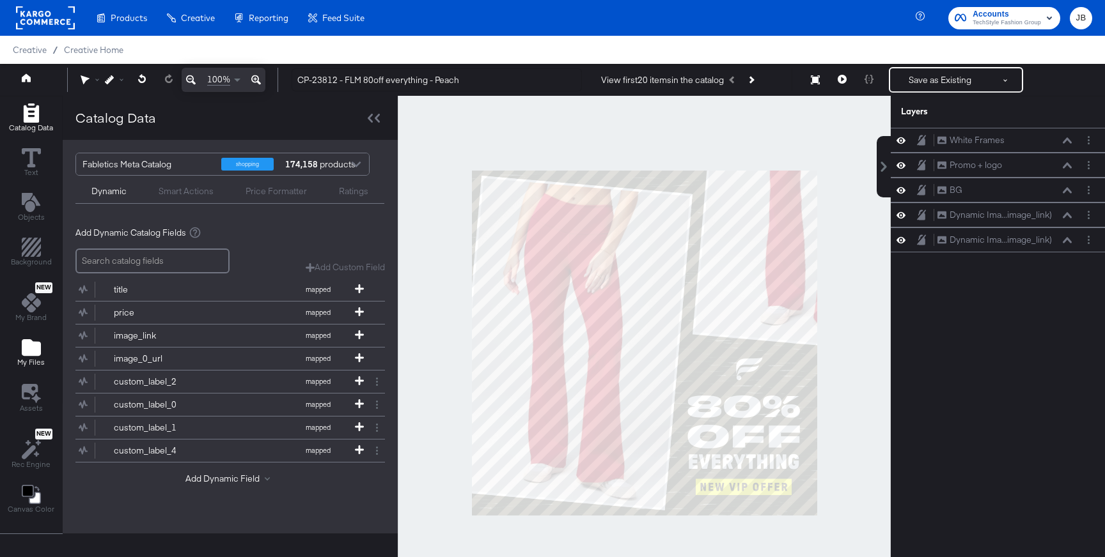
click at [30, 360] on span "My Files" at bounding box center [30, 362] width 27 height 10
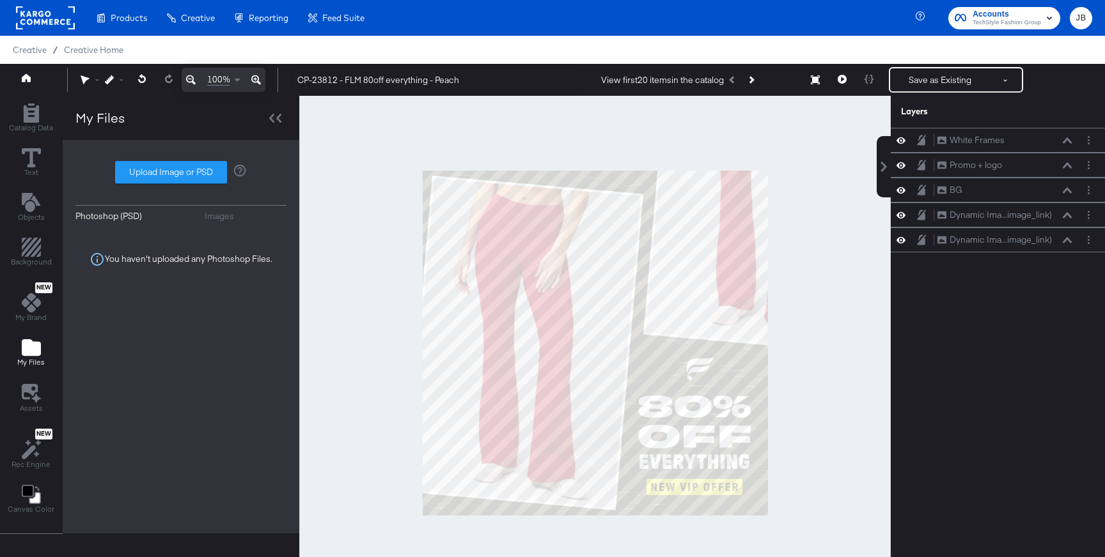
click at [228, 217] on div "Images" at bounding box center [219, 216] width 29 height 12
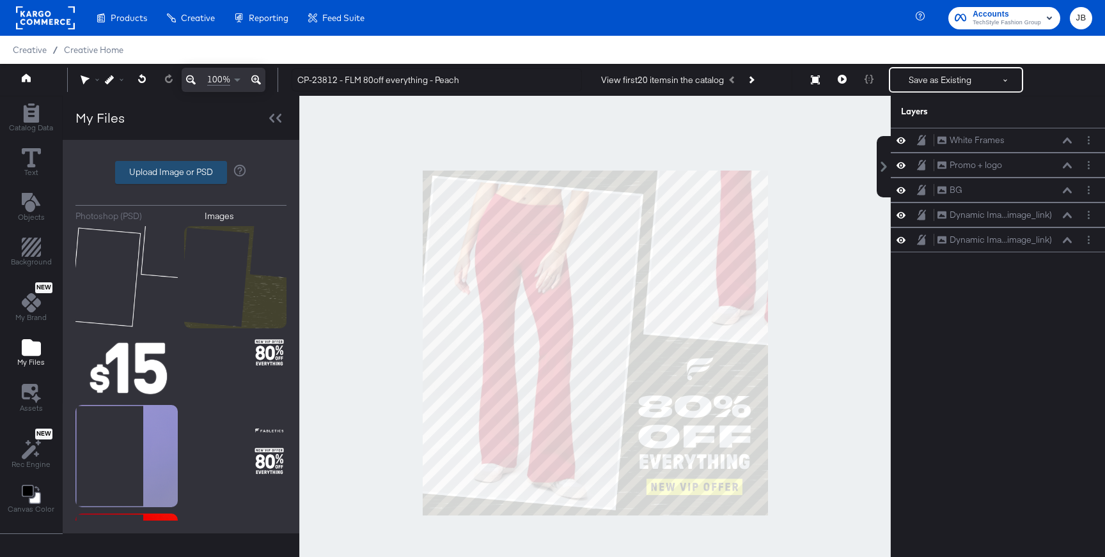
click at [192, 164] on label "Upload Image or PSD" at bounding box center [171, 173] width 111 height 22
click at [181, 173] on input "Upload Image or PSD" at bounding box center [181, 173] width 0 height 0
type input "C:\fakepath\burg.png"
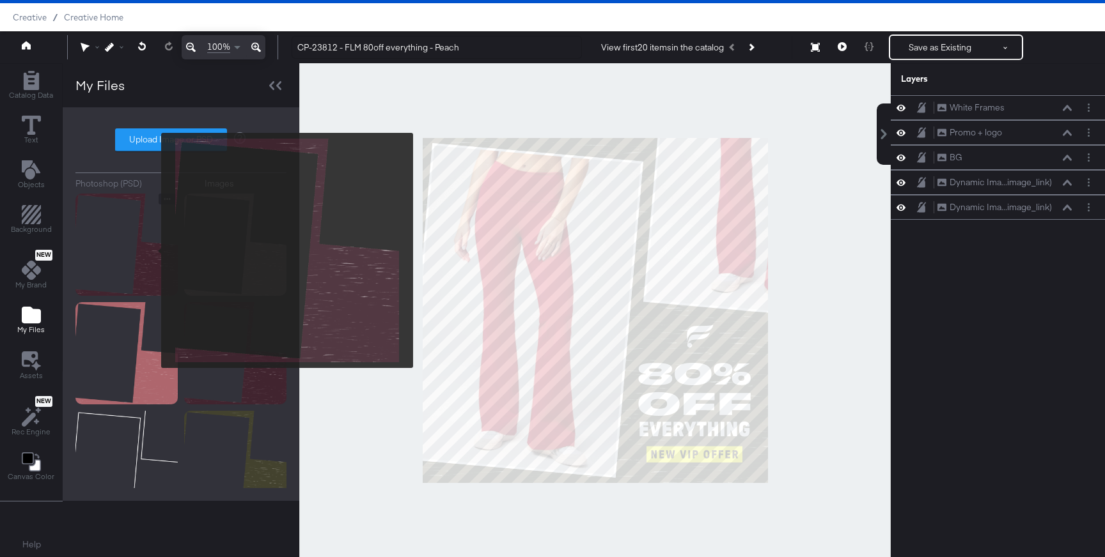
click at [153, 251] on img at bounding box center [126, 245] width 102 height 102
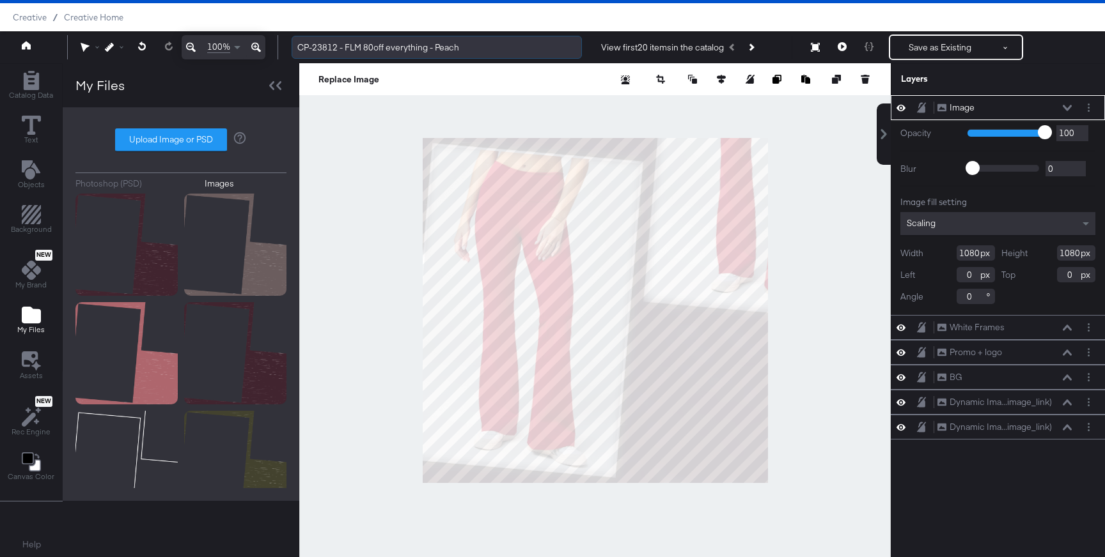
click at [449, 43] on input "CP-23812 - FLM 80off everything - Peach" at bounding box center [437, 48] width 290 height 24
type input "CP-23812 - FLM 80off everything - Burg"
click at [754, 115] on div "Image Image" at bounding box center [998, 107] width 214 height 25
click at [754, 113] on div "Image Image" at bounding box center [1005, 107] width 136 height 13
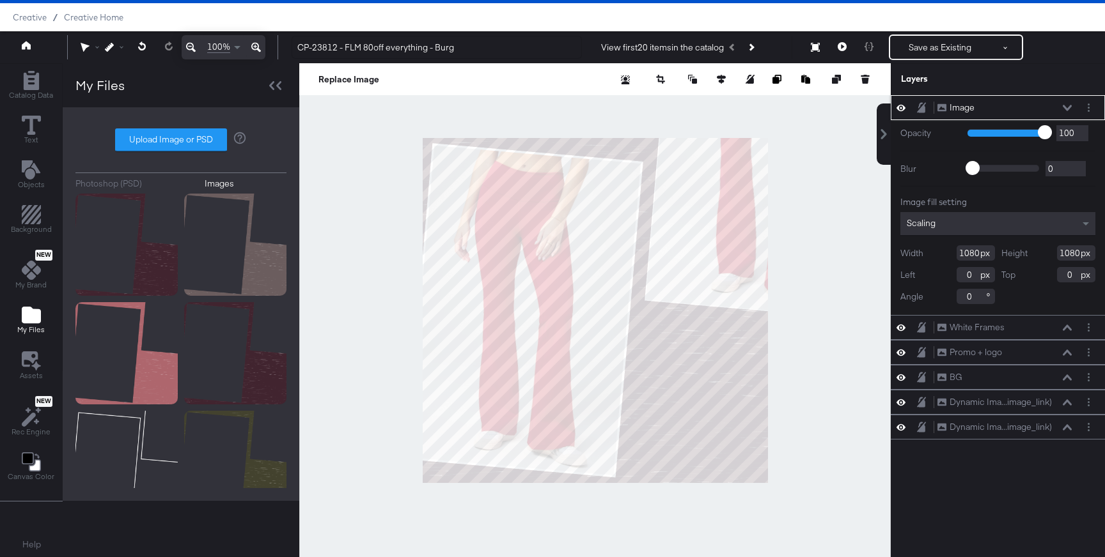
click at [754, 107] on icon at bounding box center [1067, 108] width 9 height 6
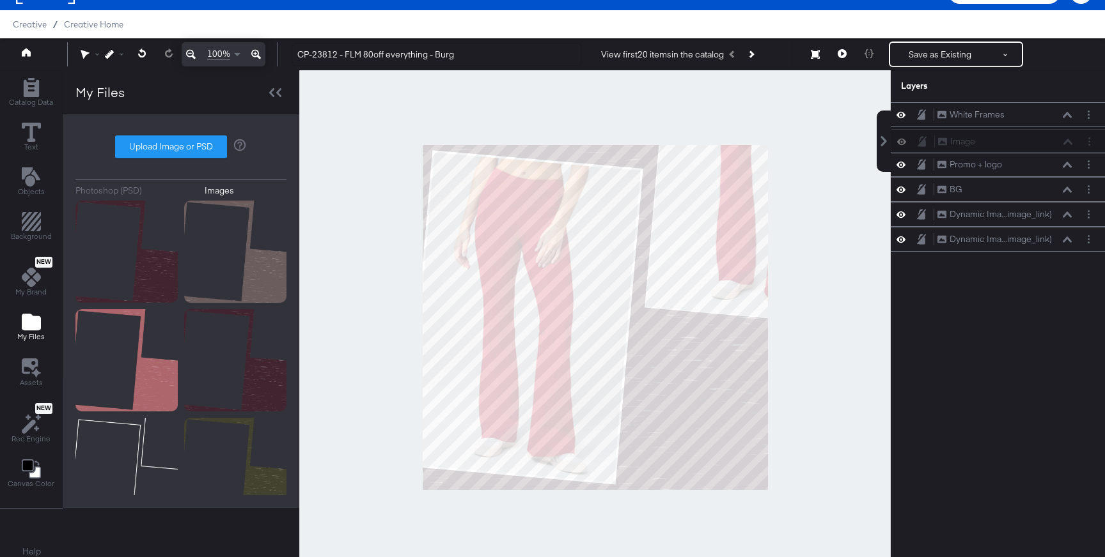
scroll to position [24, 0]
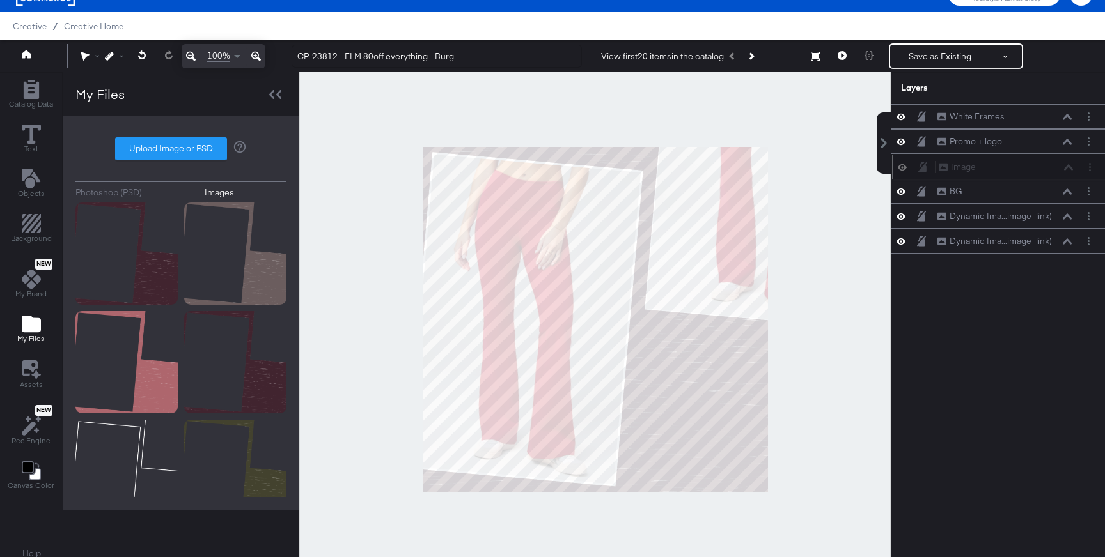
drag, startPoint x: 1040, startPoint y: 108, endPoint x: 1041, endPoint y: 171, distance: 62.7
click at [754, 171] on div "Image Image" at bounding box center [1006, 166] width 136 height 13
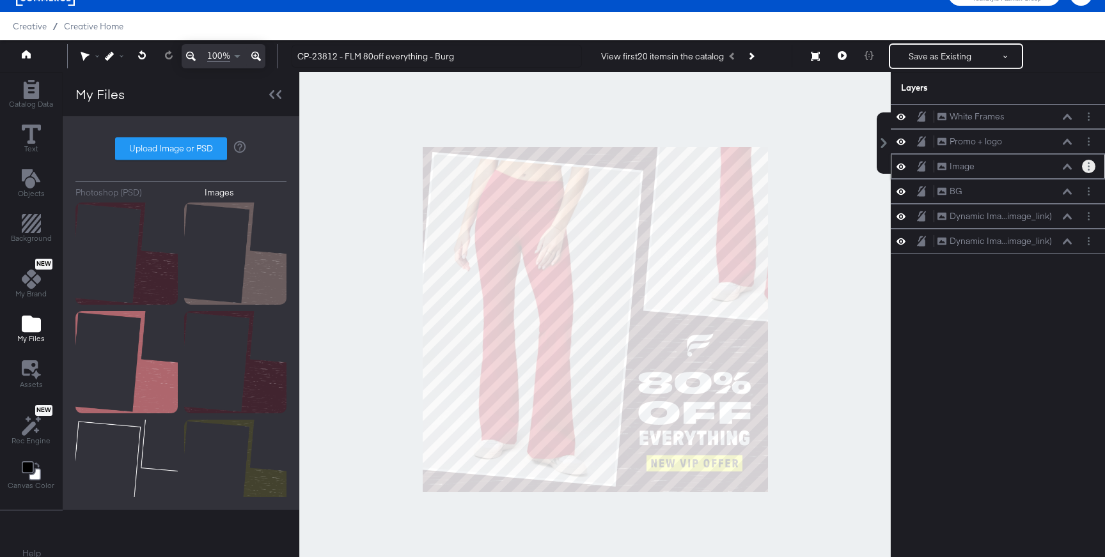
click at [754, 170] on button "Layer Options" at bounding box center [1088, 166] width 13 height 13
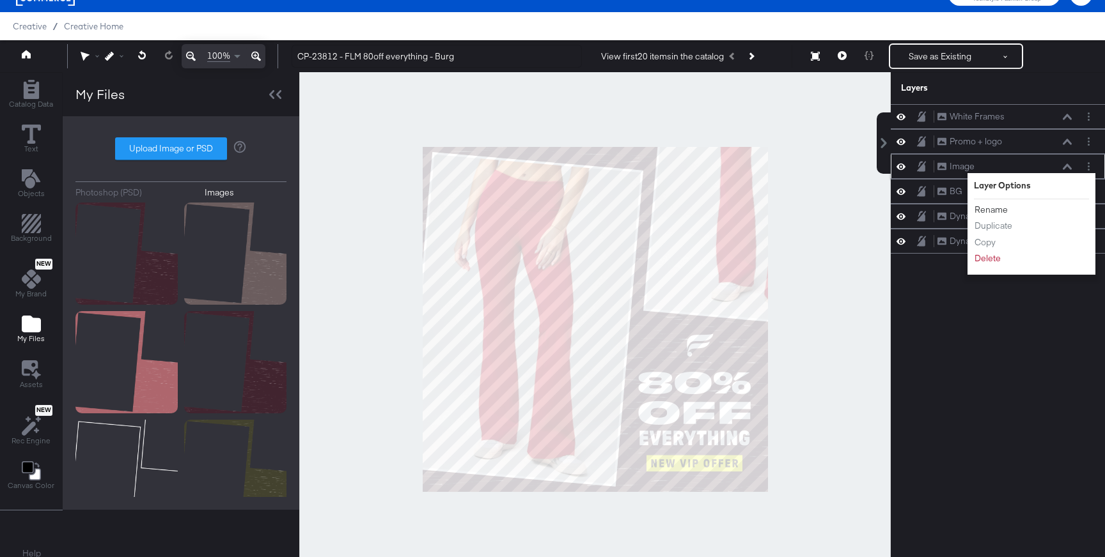
click at [754, 208] on button "Rename" at bounding box center [991, 209] width 35 height 13
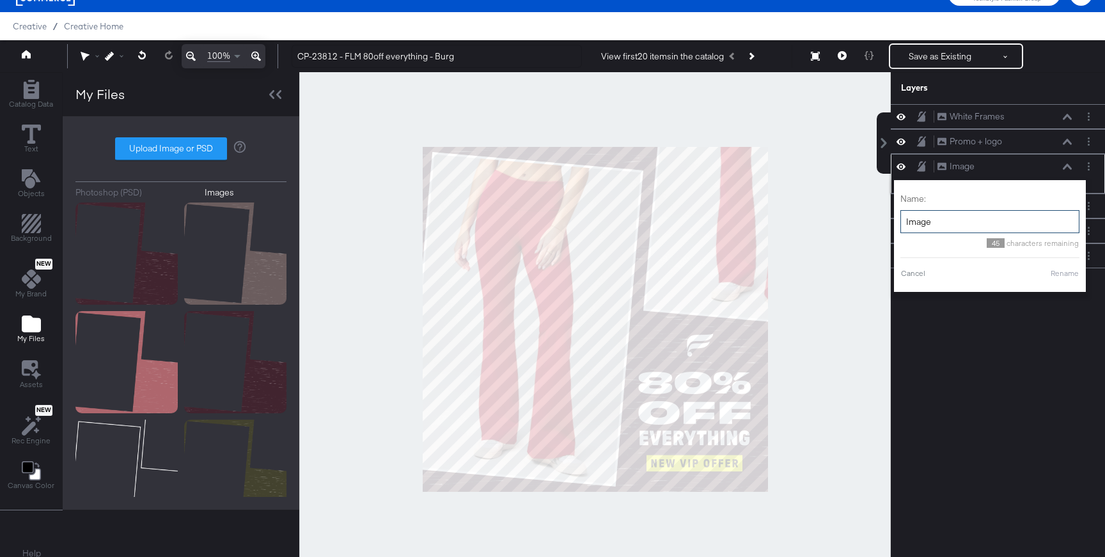
click at [754, 223] on input "Image" at bounding box center [989, 222] width 179 height 24
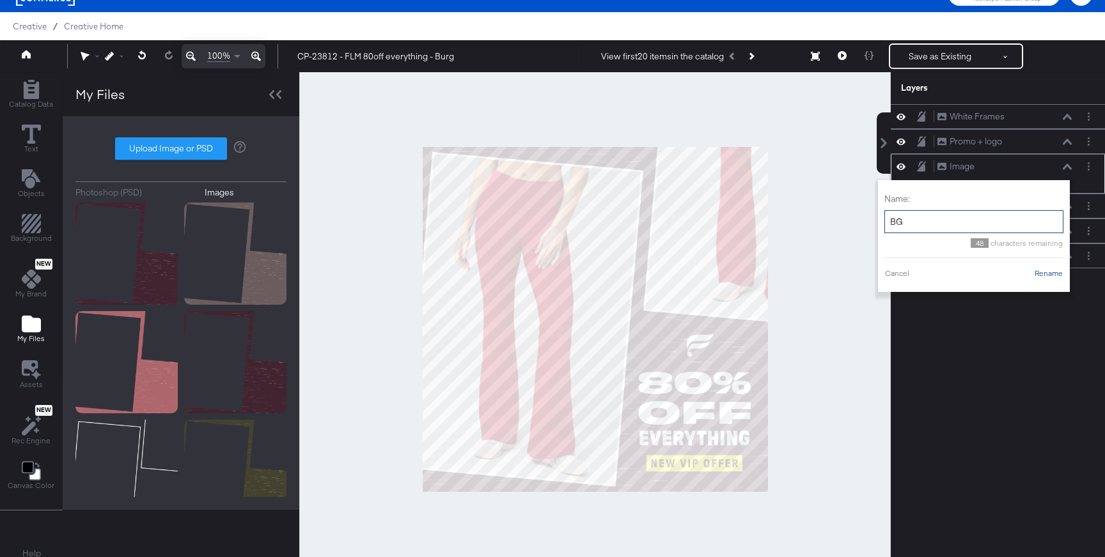
type input "BG"
click at [754, 274] on button "Rename" at bounding box center [1048, 274] width 29 height 12
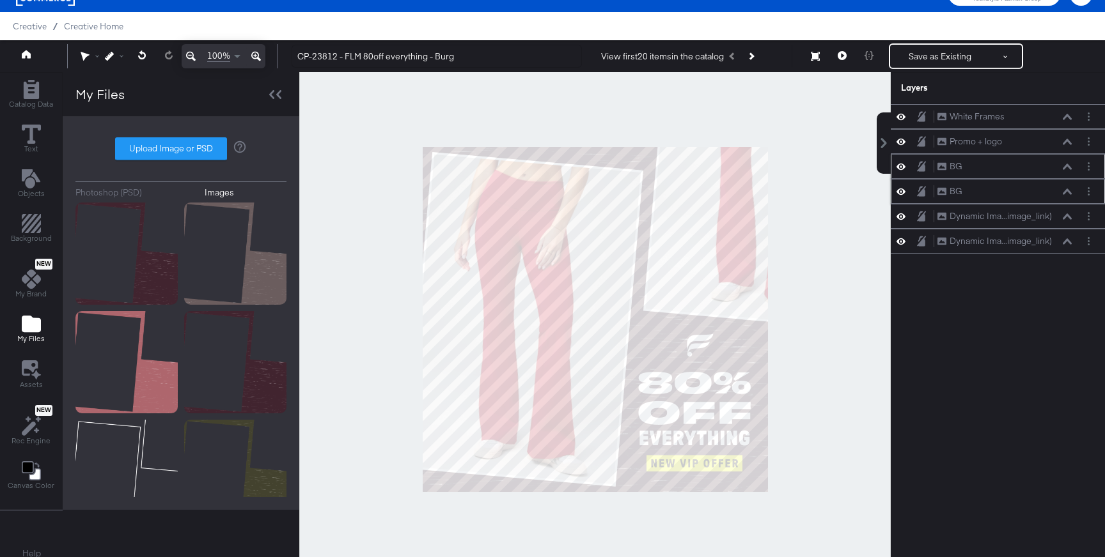
click at [754, 192] on icon at bounding box center [900, 191] width 9 height 11
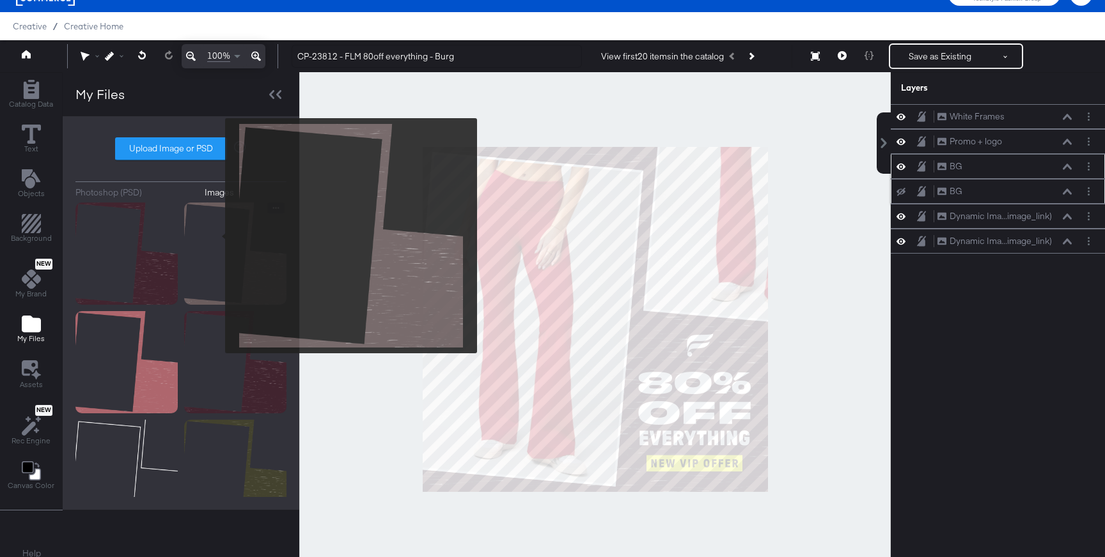
click at [217, 236] on img at bounding box center [235, 254] width 102 height 102
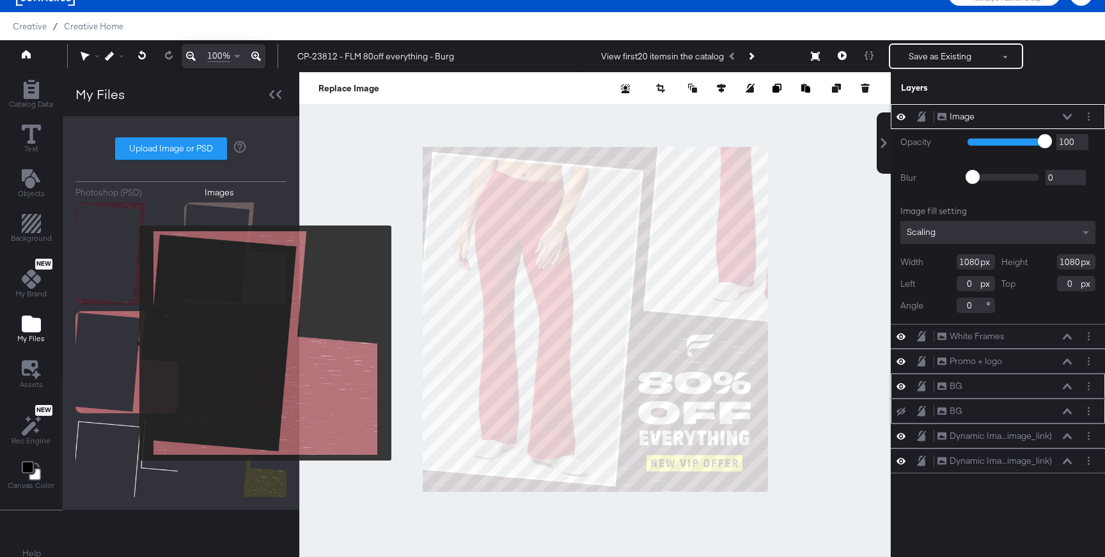
click at [131, 343] on img at bounding box center [126, 362] width 102 height 102
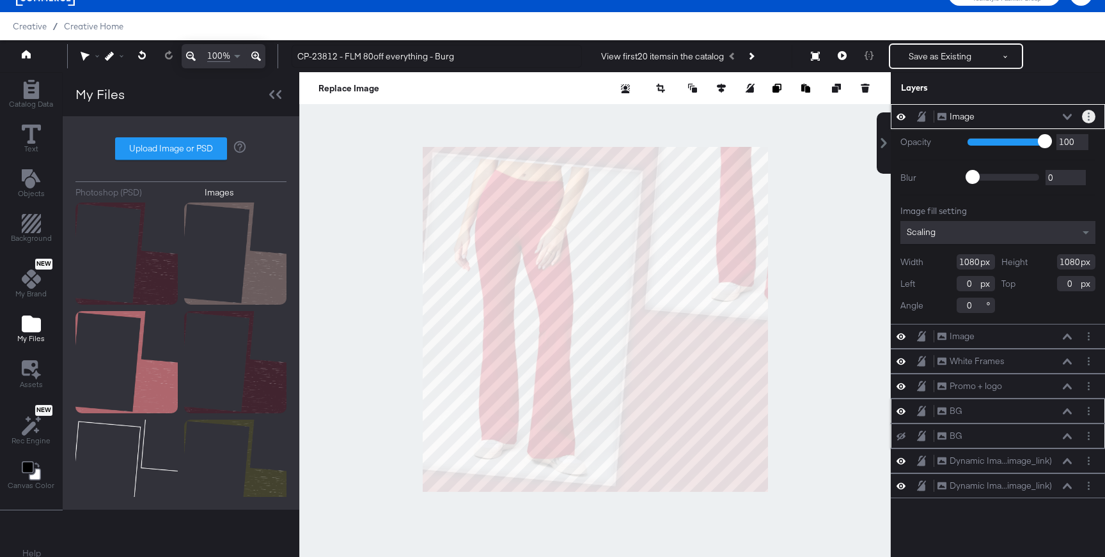
click at [754, 113] on button "Layer Options" at bounding box center [1088, 116] width 13 height 13
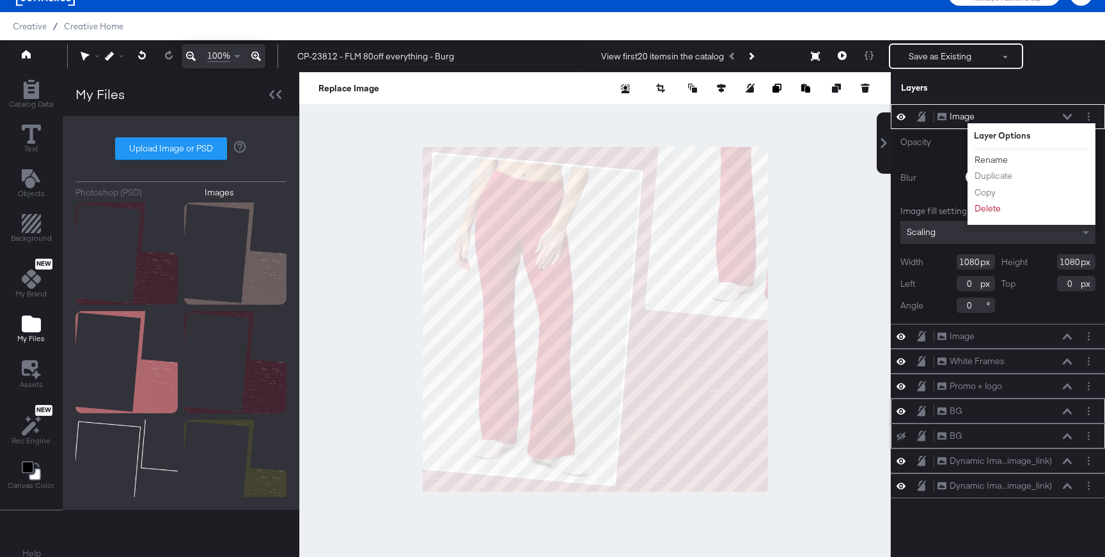
click at [754, 159] on button "Rename" at bounding box center [991, 159] width 35 height 13
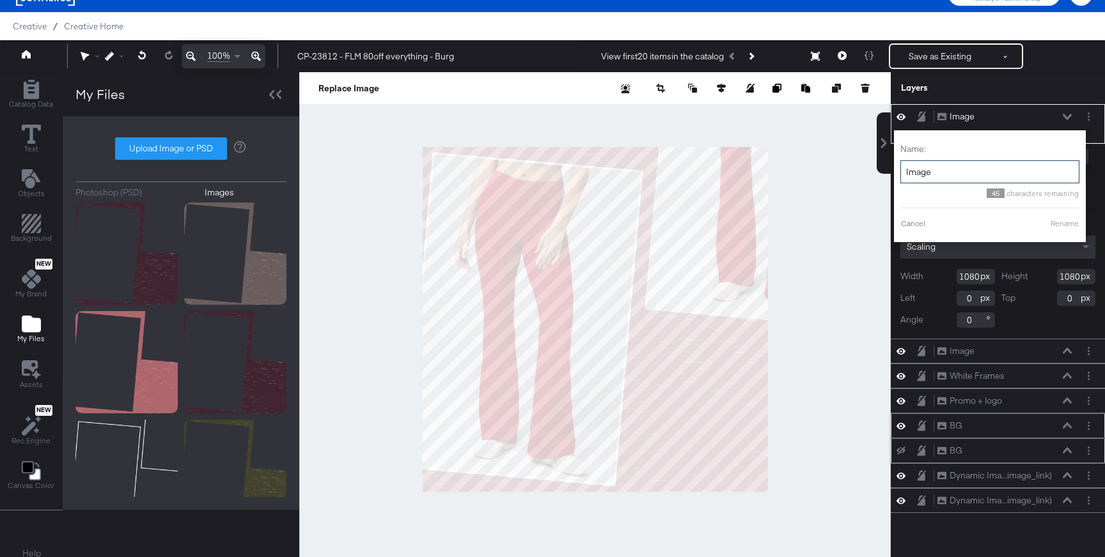
click at [754, 174] on input "Image" at bounding box center [989, 172] width 179 height 24
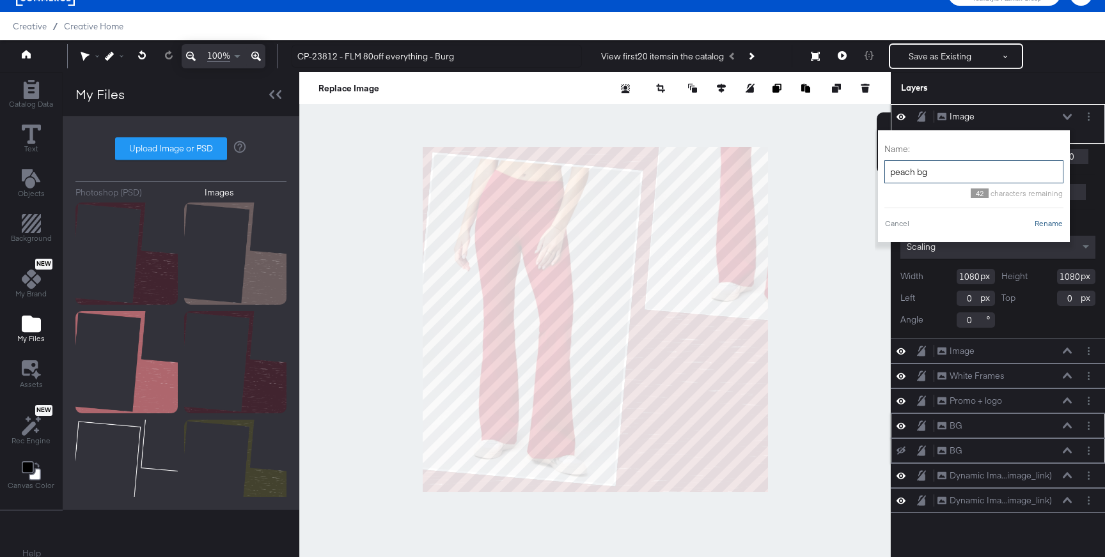
type input "peach bg"
click at [754, 224] on button "Rename" at bounding box center [1048, 224] width 29 height 12
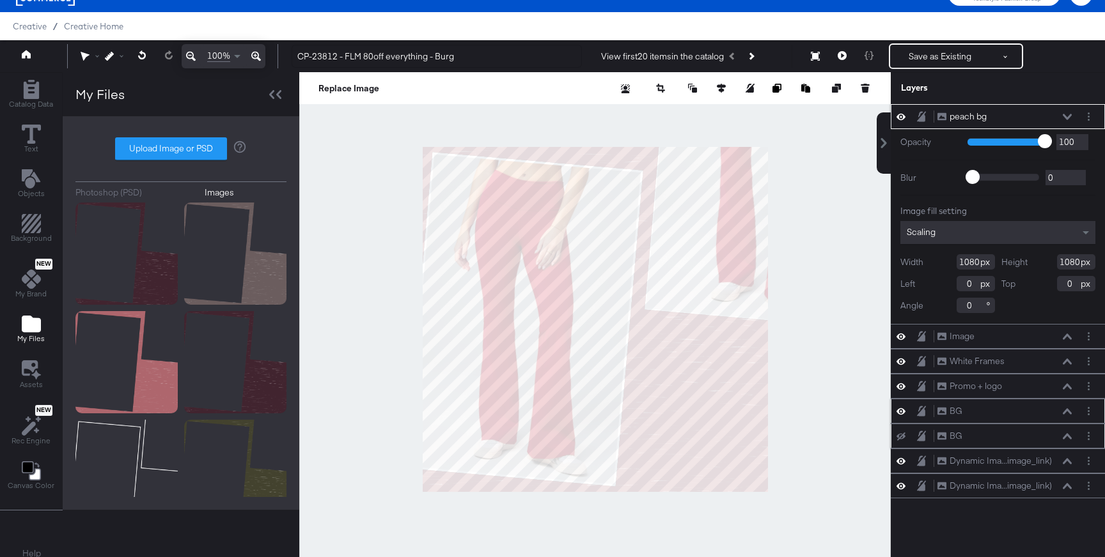
click at [754, 114] on icon at bounding box center [1067, 117] width 9 height 6
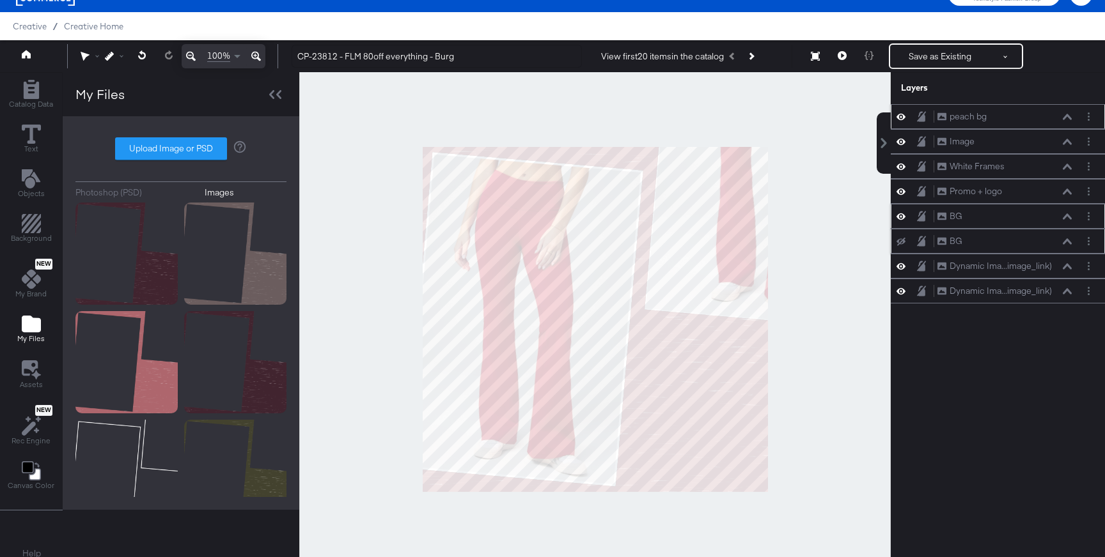
click at [754, 111] on icon at bounding box center [900, 116] width 9 height 11
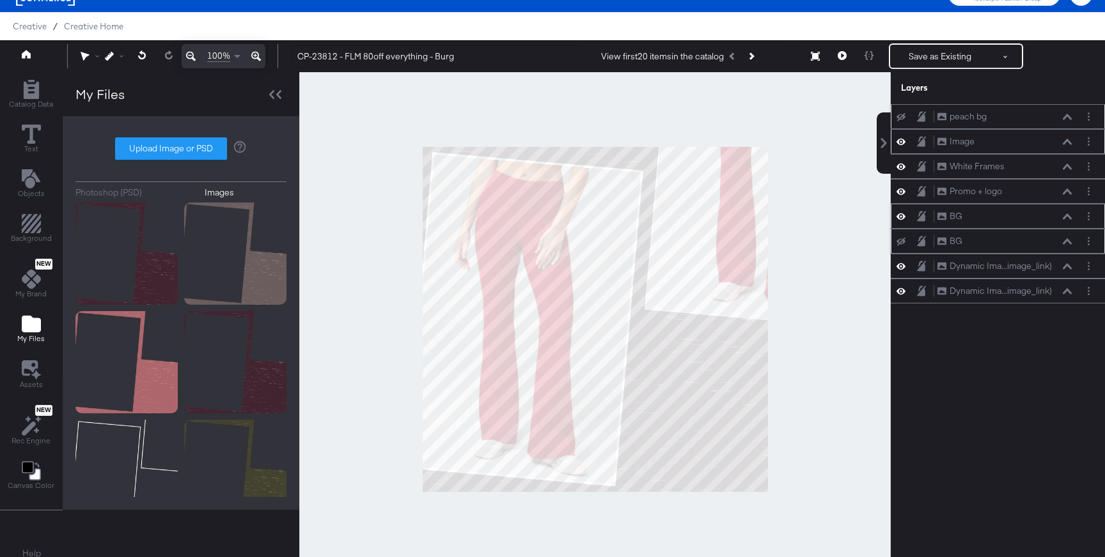
click at [754, 150] on div "Image Image" at bounding box center [998, 141] width 214 height 25
click at [754, 146] on button "Layer Options" at bounding box center [1088, 141] width 13 height 13
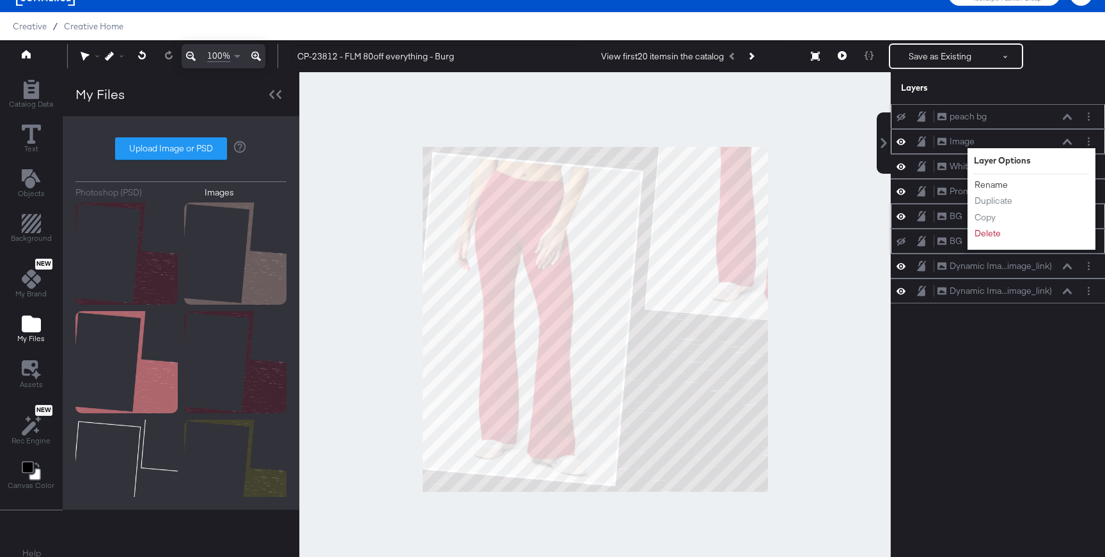
click at [754, 185] on button "Rename" at bounding box center [991, 184] width 35 height 13
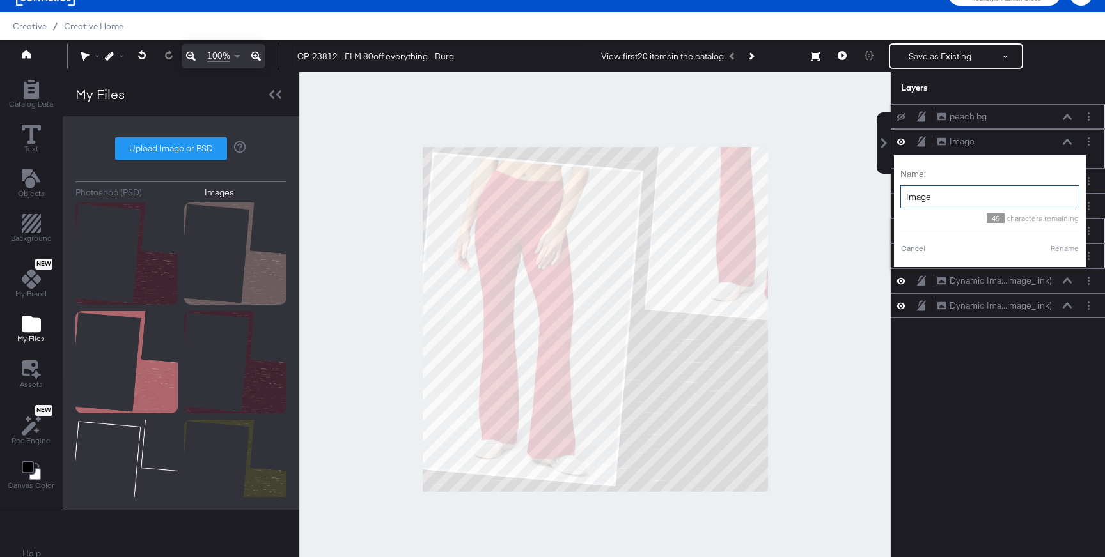
click at [754, 192] on input "Image" at bounding box center [989, 197] width 179 height 24
type input "e"
type input "tan bg"
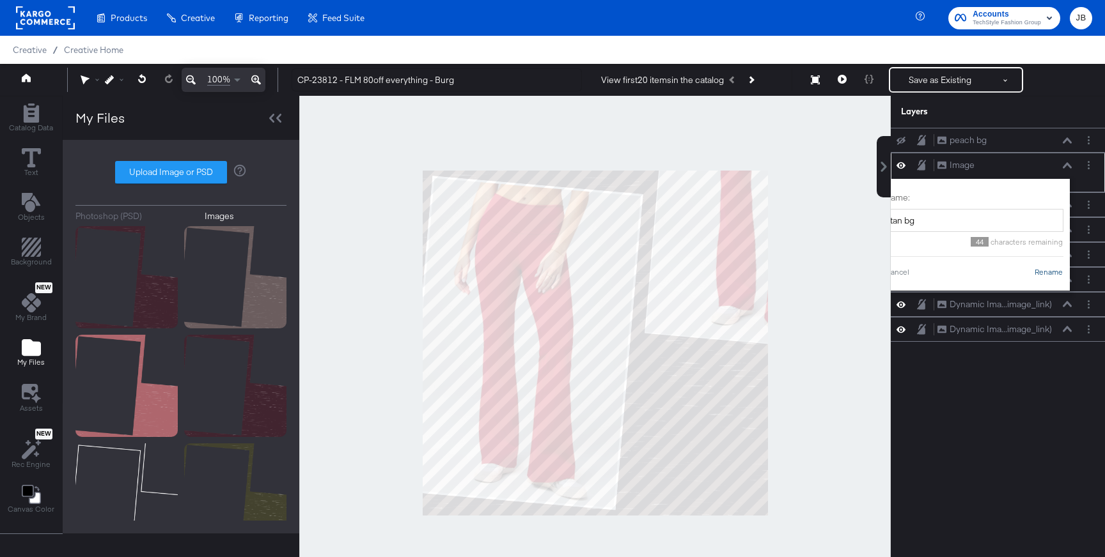
scroll to position [24, 0]
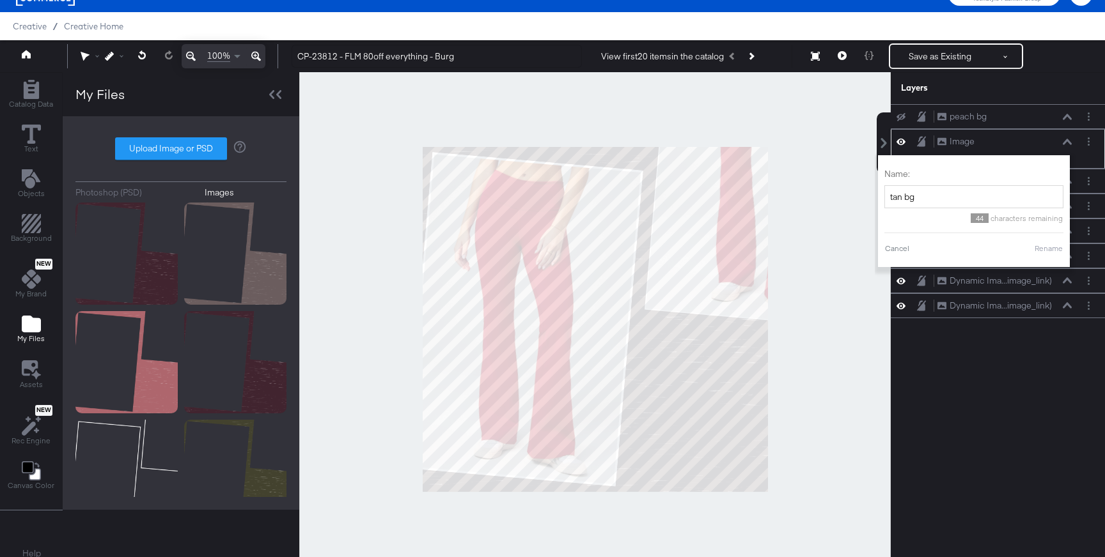
click at [1047, 249] on button "Rename" at bounding box center [1048, 249] width 29 height 12
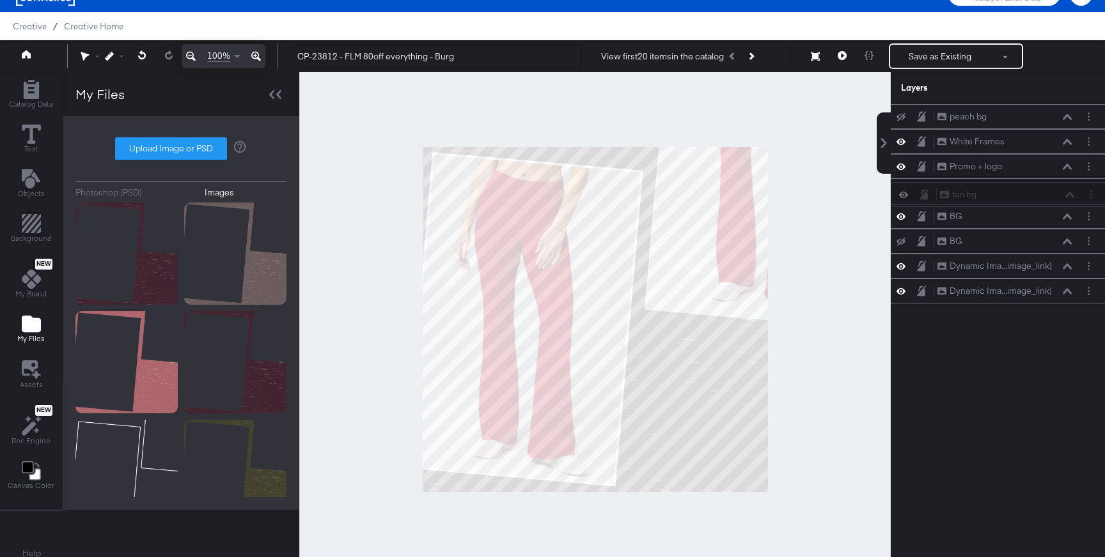
drag, startPoint x: 1039, startPoint y: 148, endPoint x: 1041, endPoint y: 208, distance: 59.5
click at [1041, 208] on div "peach bg peach bg tan bg tan bg White Frames White Frames Promo + logo Promo + …" at bounding box center [998, 203] width 214 height 199
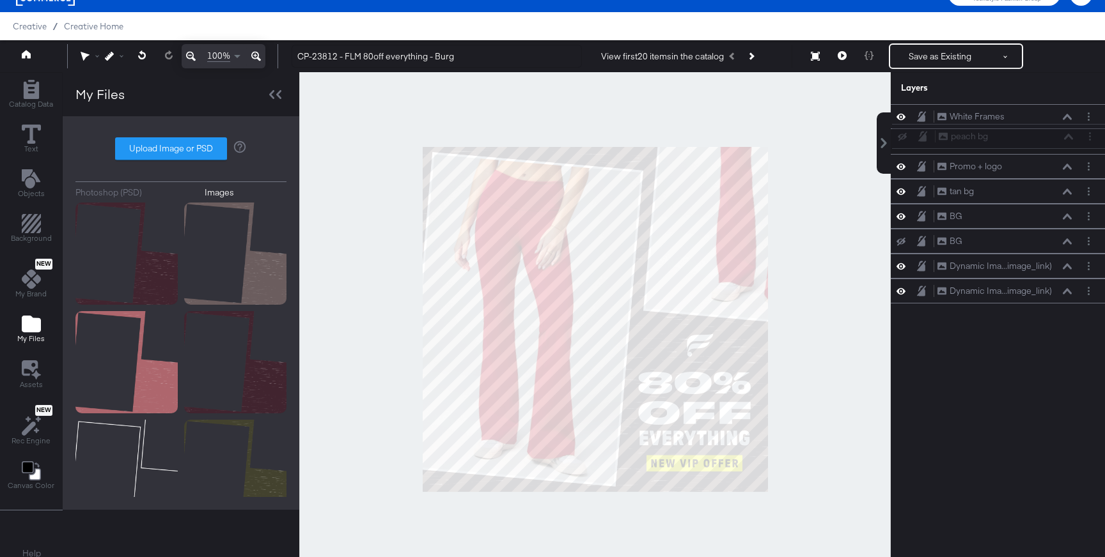
scroll to position [18, 0]
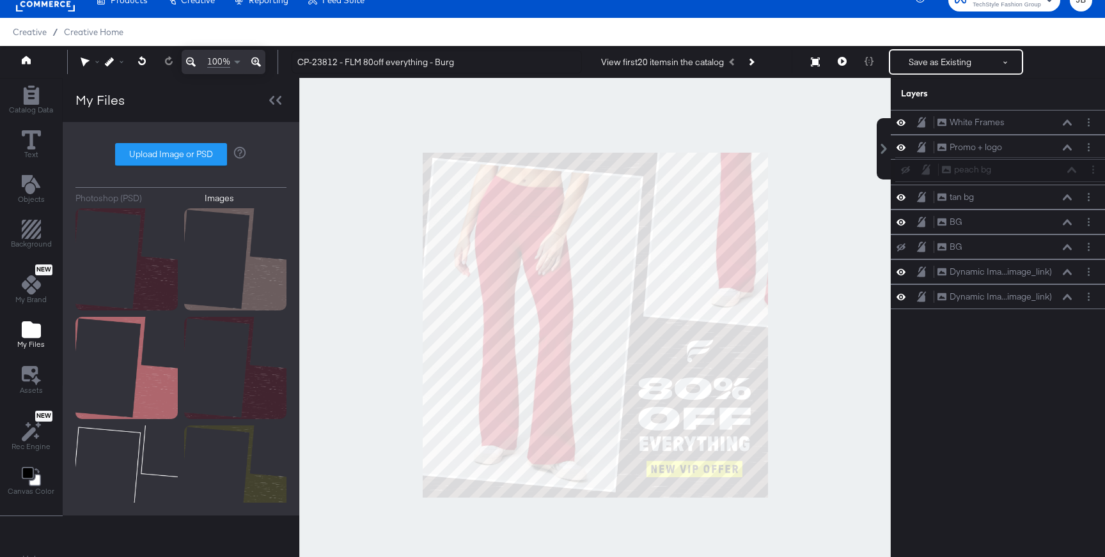
drag, startPoint x: 1013, startPoint y: 121, endPoint x: 1018, endPoint y: 179, distance: 57.7
click at [1018, 179] on div "peach bg peach bg White Frames White Frames Promo + logo Promo + logo tan bg ta…" at bounding box center [998, 209] width 214 height 199
click at [901, 197] on icon at bounding box center [900, 197] width 9 height 11
click at [1092, 222] on button "Layer Options" at bounding box center [1088, 221] width 13 height 13
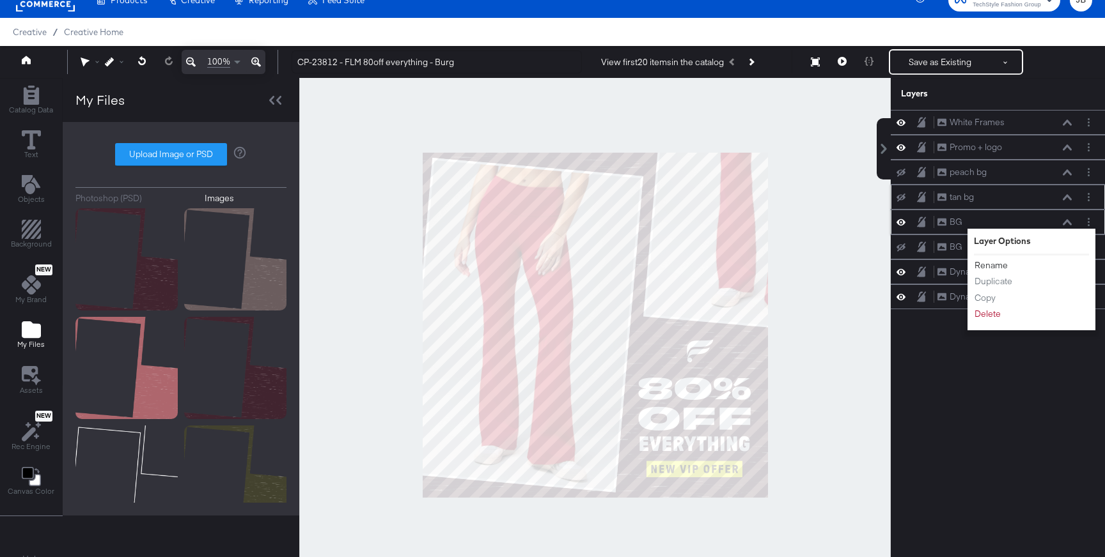
click at [994, 264] on button "Rename" at bounding box center [991, 265] width 35 height 13
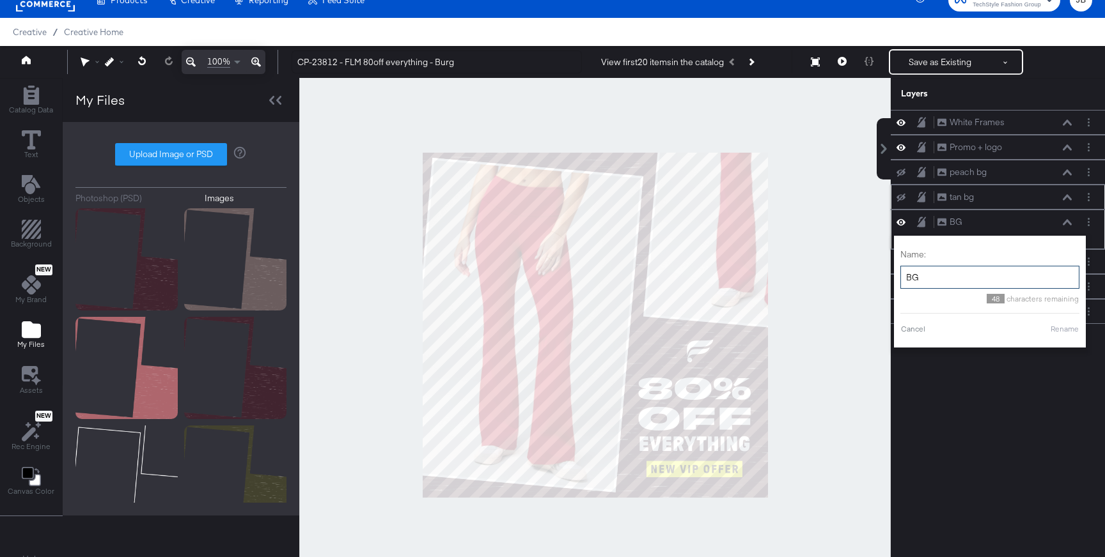
click at [932, 279] on input "BG" at bounding box center [989, 278] width 179 height 24
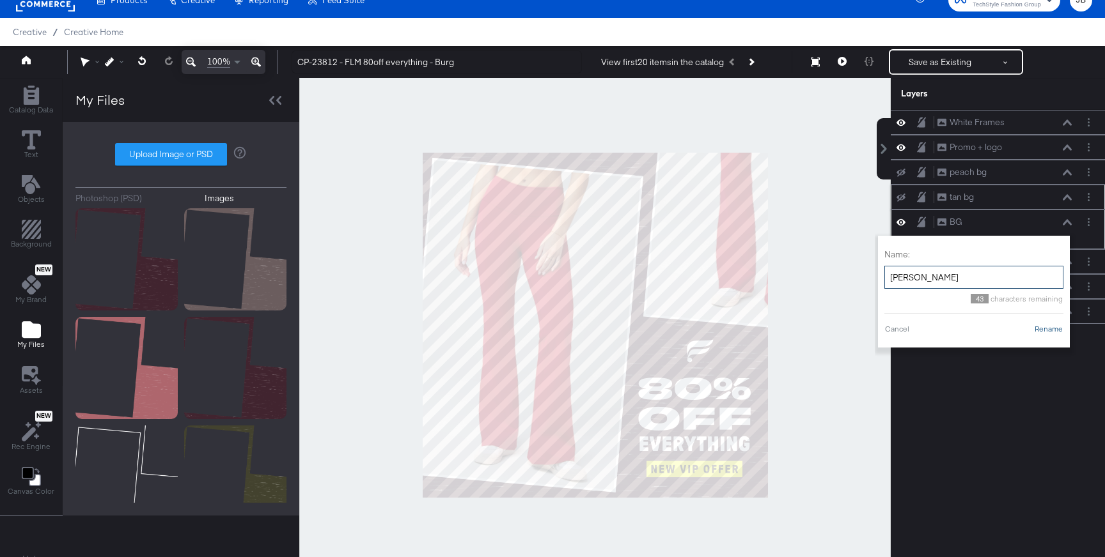
type input "burg bg"
click at [1049, 328] on button "Rename" at bounding box center [1048, 329] width 29 height 12
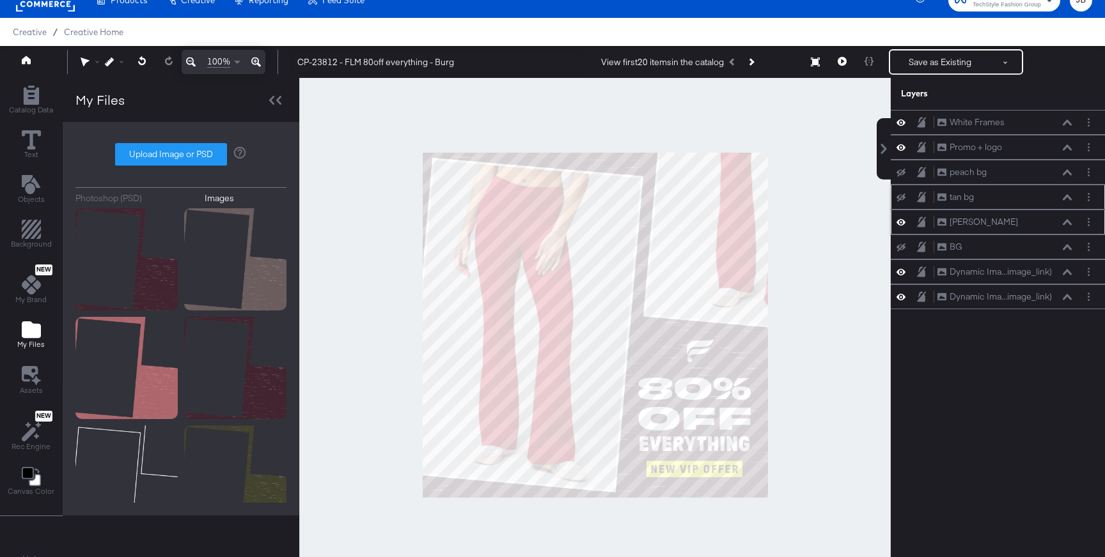
click at [901, 224] on icon at bounding box center [900, 222] width 9 height 11
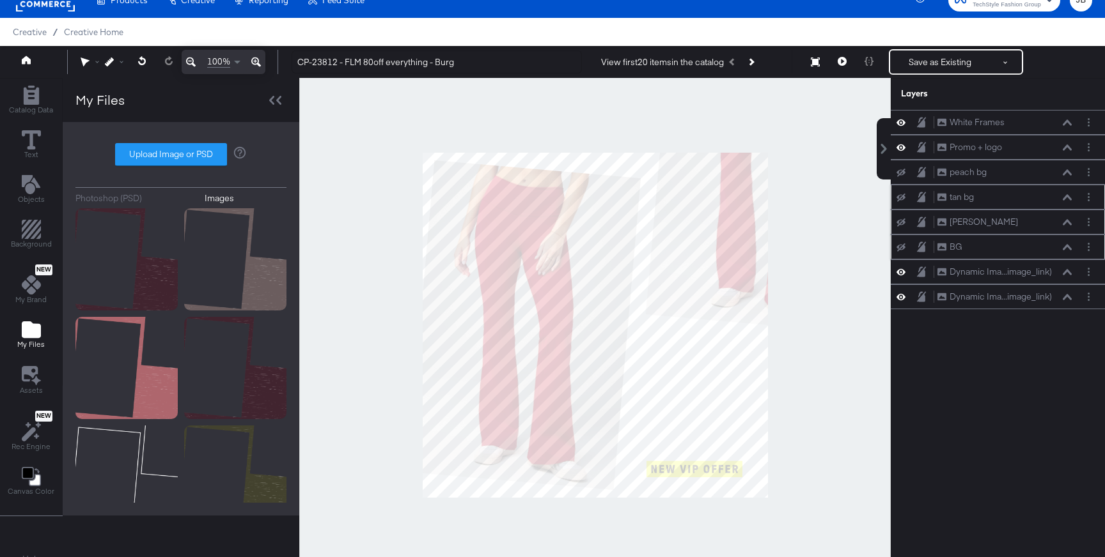
click at [902, 244] on icon at bounding box center [900, 248] width 9 height 8
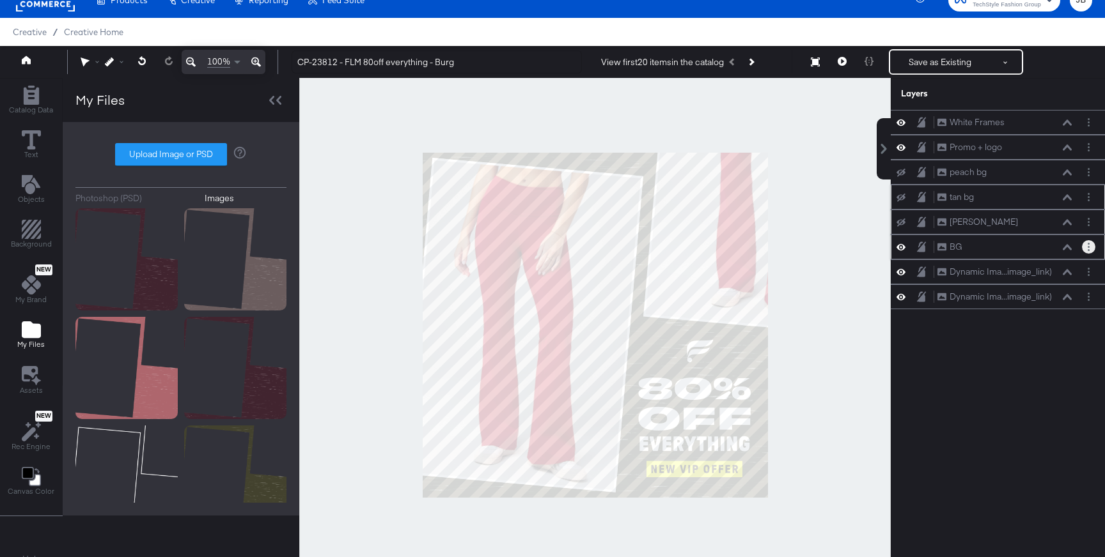
click at [1087, 253] on button "Layer Options" at bounding box center [1088, 246] width 13 height 13
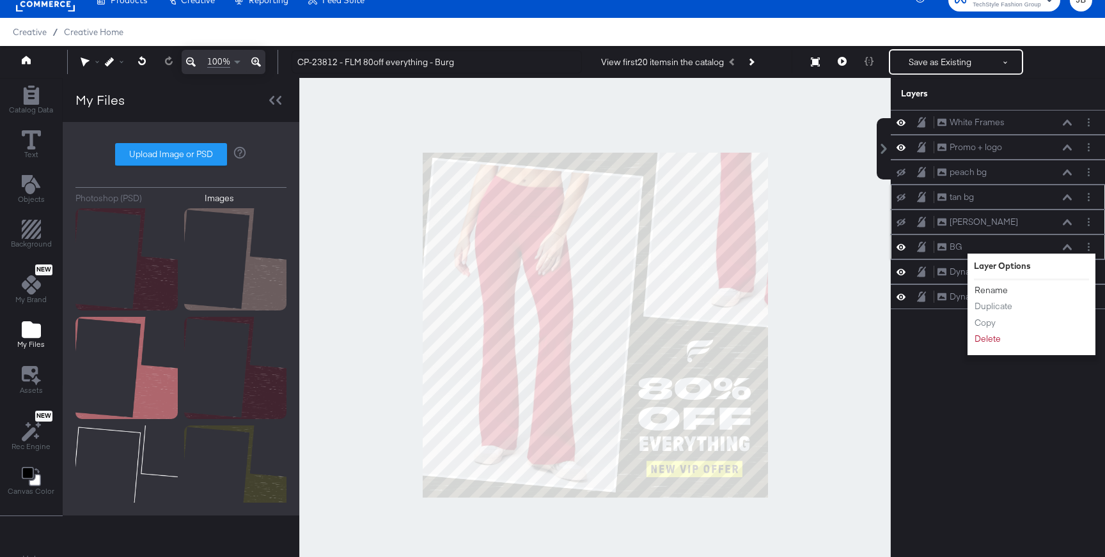
click at [996, 287] on button "Rename" at bounding box center [991, 290] width 35 height 13
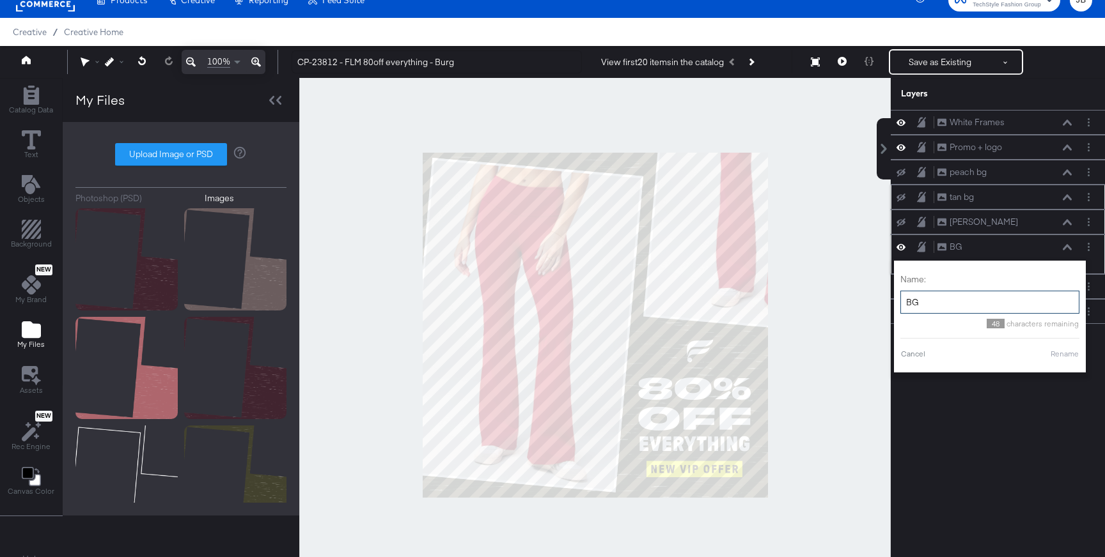
click at [953, 299] on input "BG" at bounding box center [989, 303] width 179 height 24
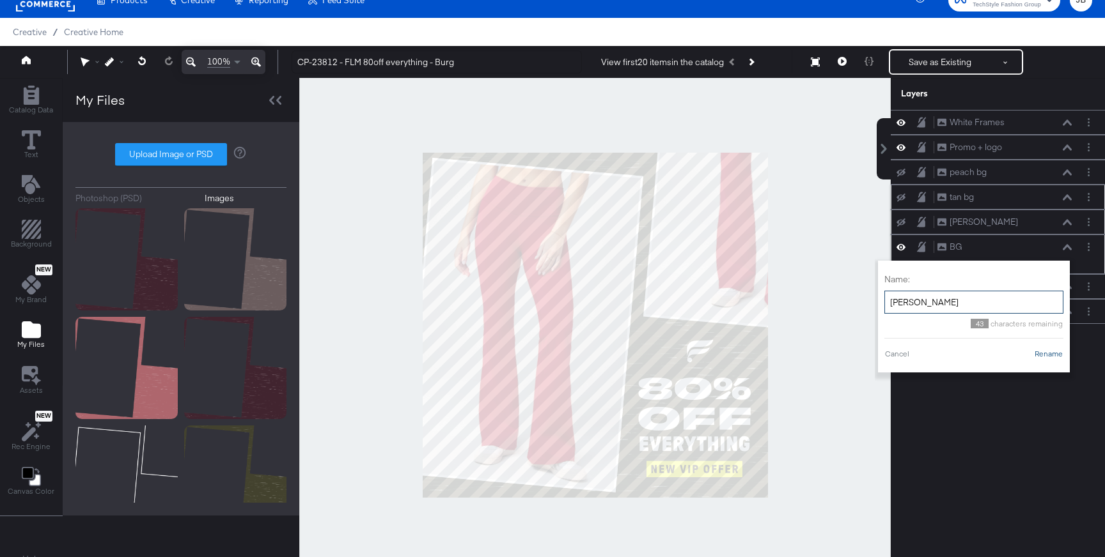
type input "moss bg"
click at [1058, 356] on button "Rename" at bounding box center [1048, 354] width 29 height 12
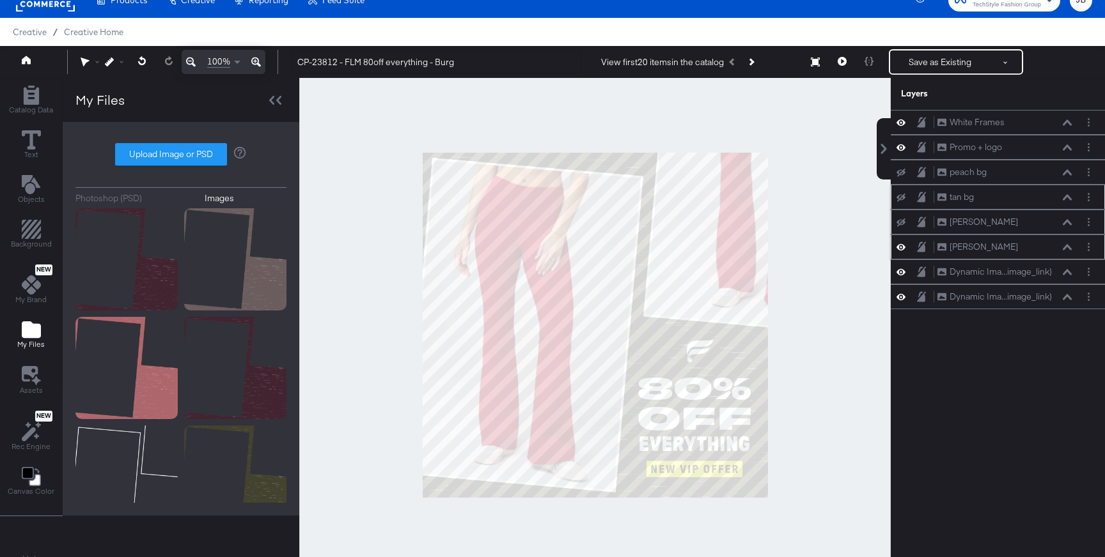
click at [898, 243] on icon at bounding box center [900, 247] width 9 height 11
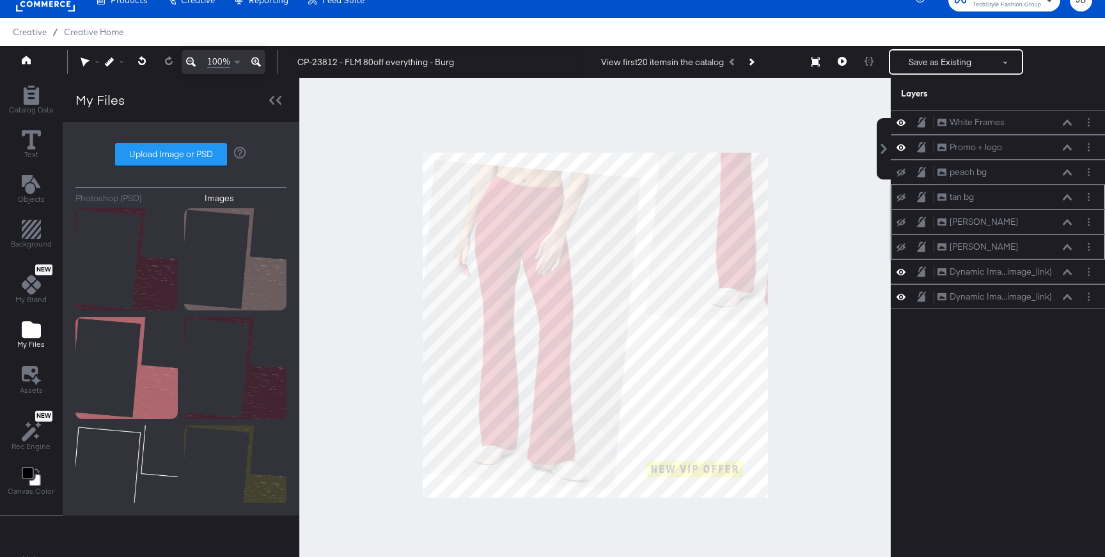
click at [898, 226] on button at bounding box center [901, 222] width 10 height 10
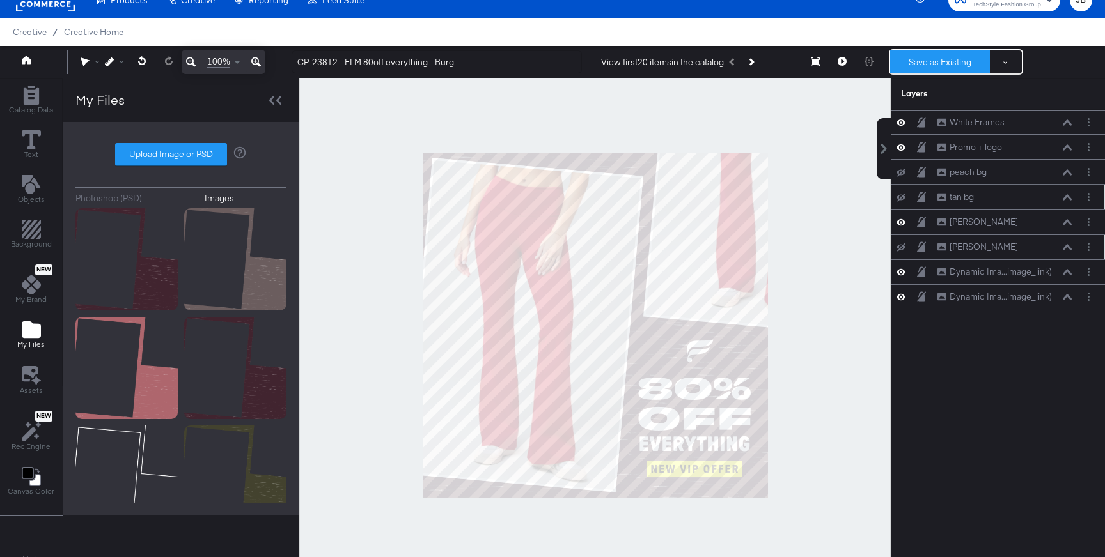
click at [923, 61] on button "Save as Existing" at bounding box center [940, 62] width 100 height 23
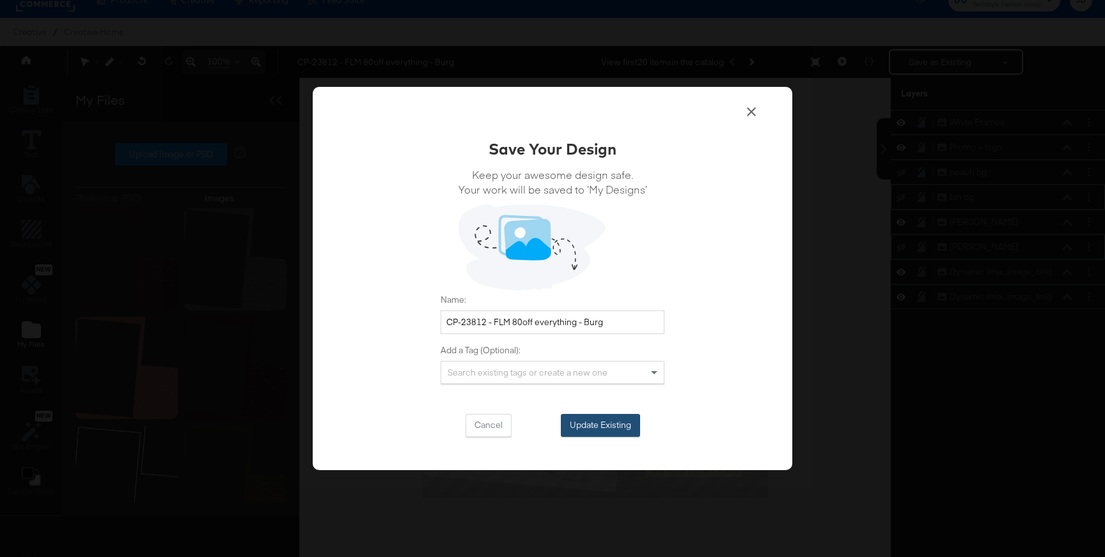
click at [588, 426] on button "Update Existing" at bounding box center [600, 425] width 79 height 23
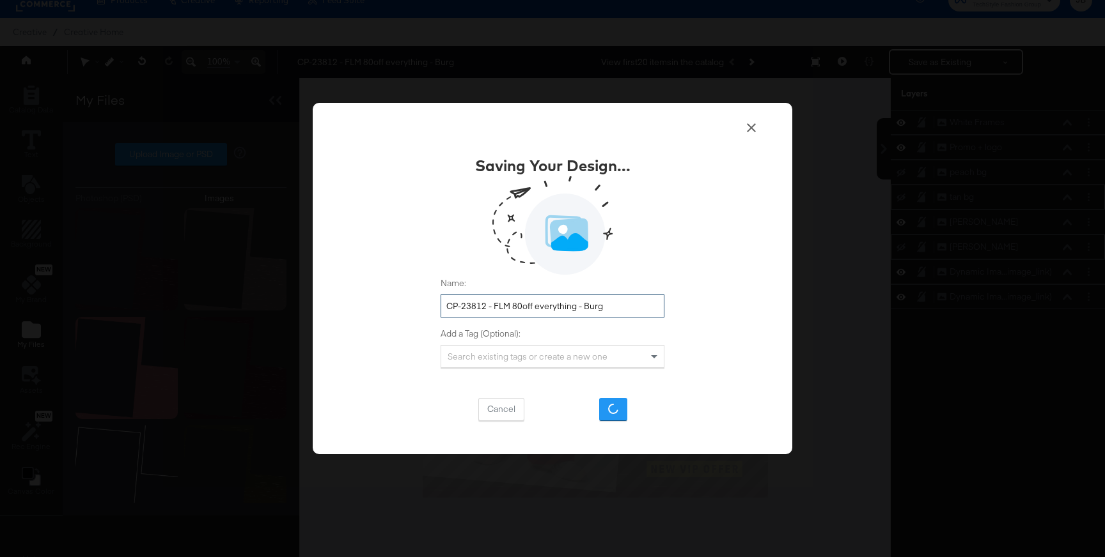
click at [557, 303] on input "CP-23812 - FLM 80off everything - Burg" at bounding box center [552, 307] width 224 height 24
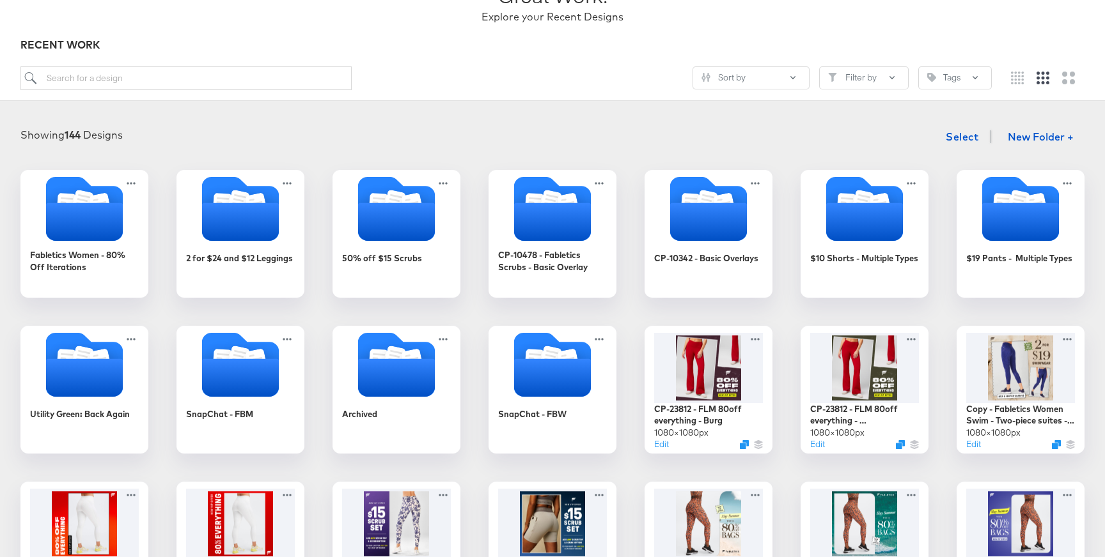
scroll to position [114, 0]
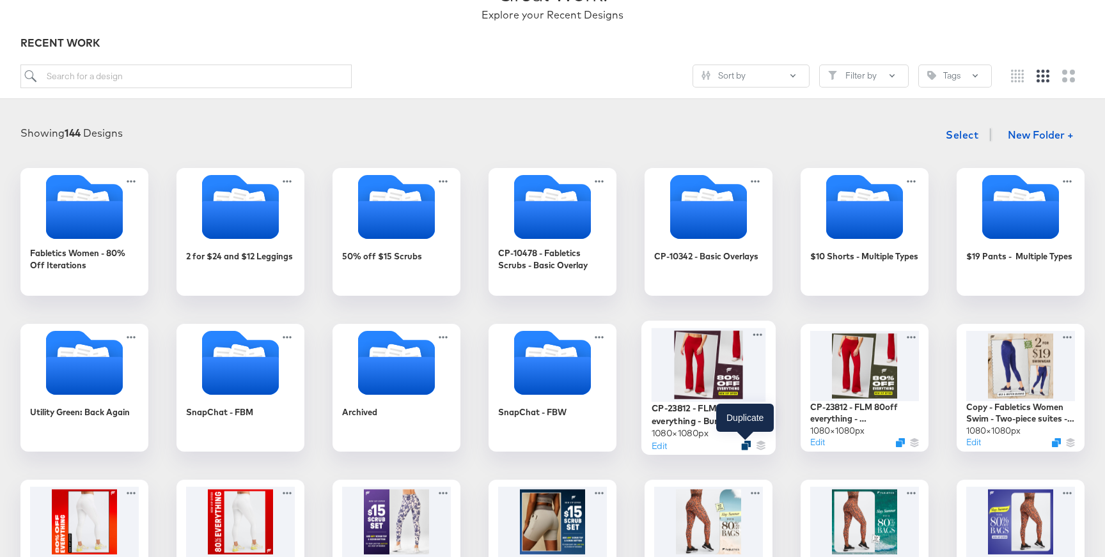
click at [746, 445] on icon "Duplicate" at bounding box center [746, 446] width 10 height 10
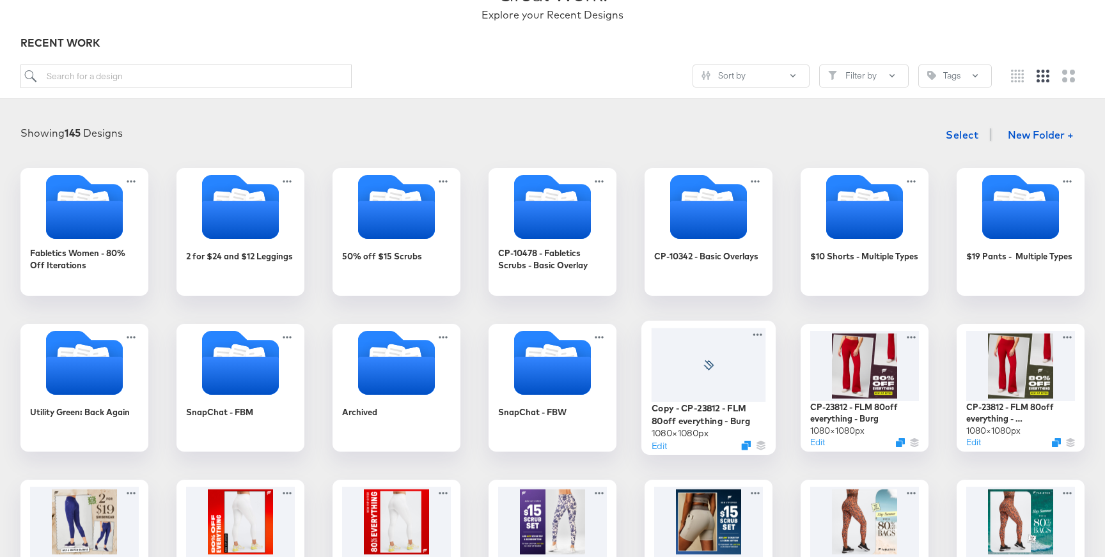
click at [713, 388] on div at bounding box center [708, 365] width 114 height 74
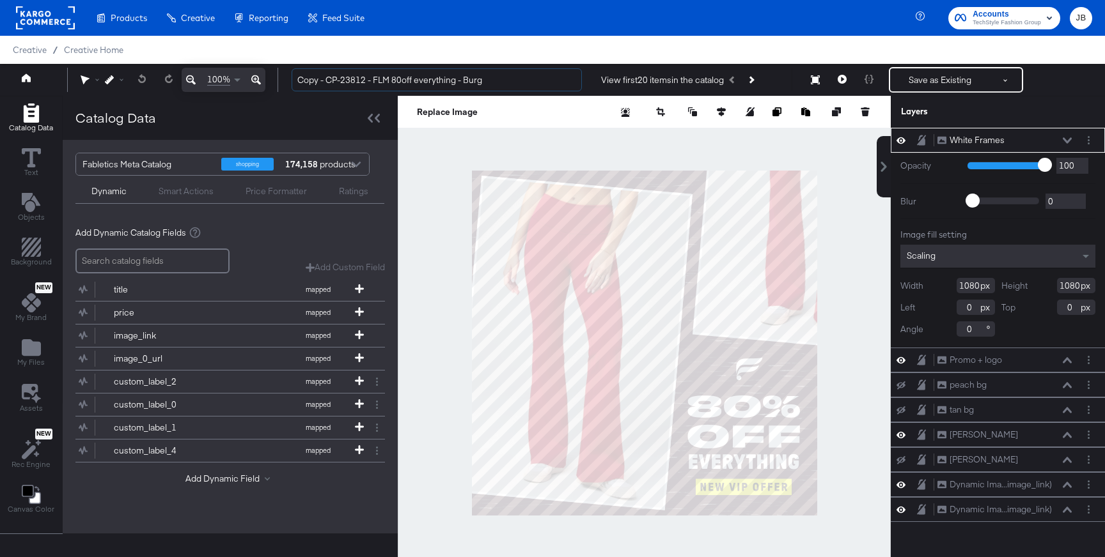
drag, startPoint x: 328, startPoint y: 81, endPoint x: 281, endPoint y: 82, distance: 46.7
click at [281, 82] on div "Copy - CP-23812 - FLM 80off everything - Burg View first 20 items in the catalo…" at bounding box center [686, 80] width 811 height 26
click at [1069, 137] on icon at bounding box center [1067, 140] width 9 height 6
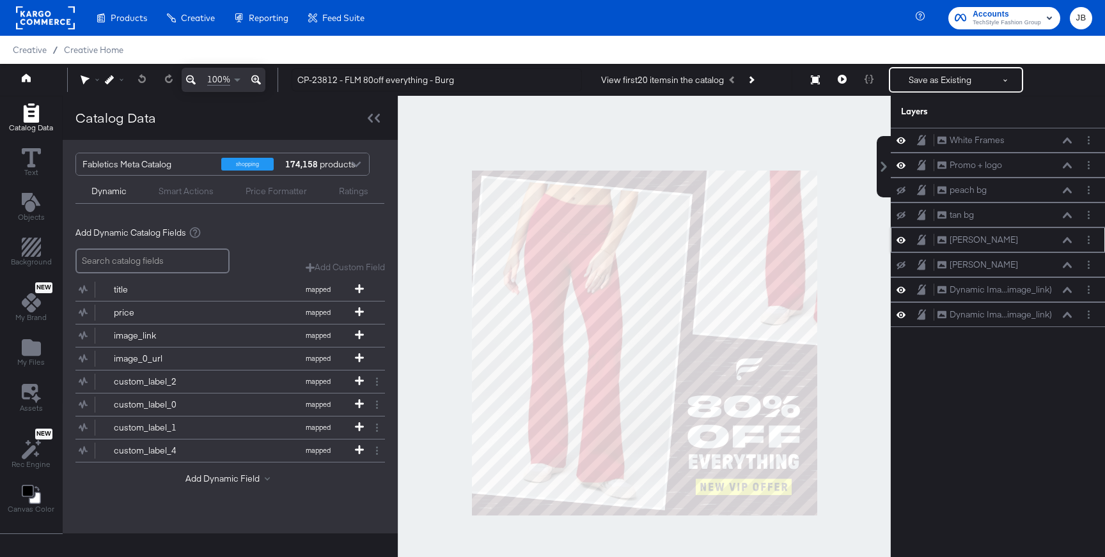
click at [902, 241] on icon at bounding box center [900, 240] width 9 height 11
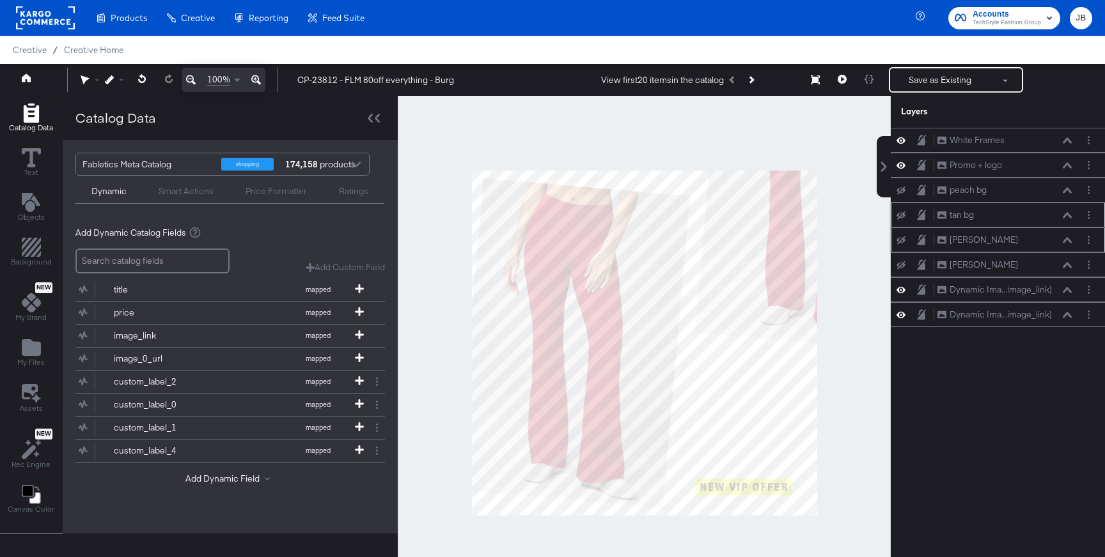
click at [901, 218] on icon at bounding box center [900, 216] width 9 height 8
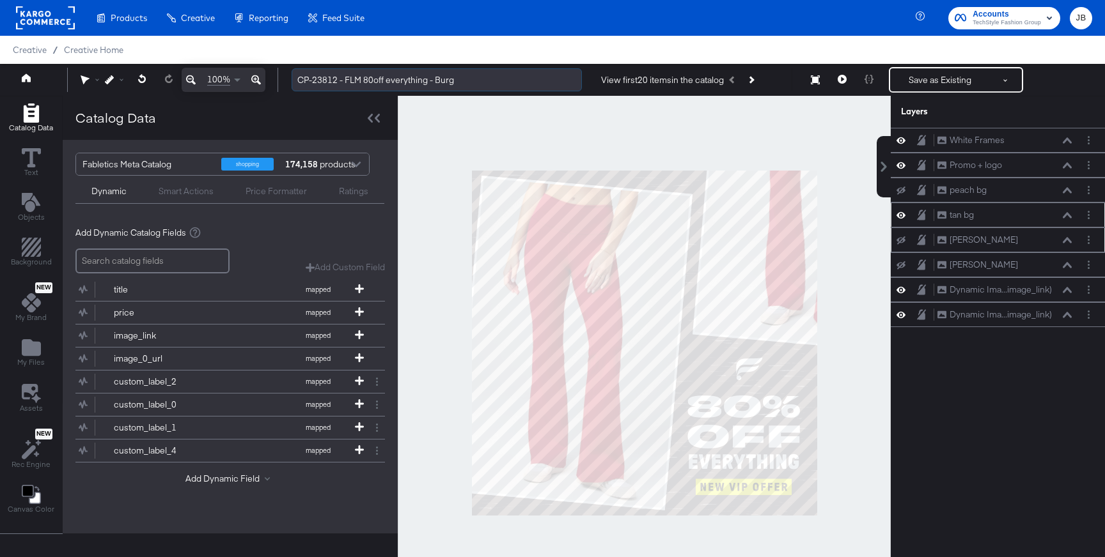
click at [458, 81] on input "CP-23812 - FLM 80off everything - Burg" at bounding box center [437, 80] width 290 height 24
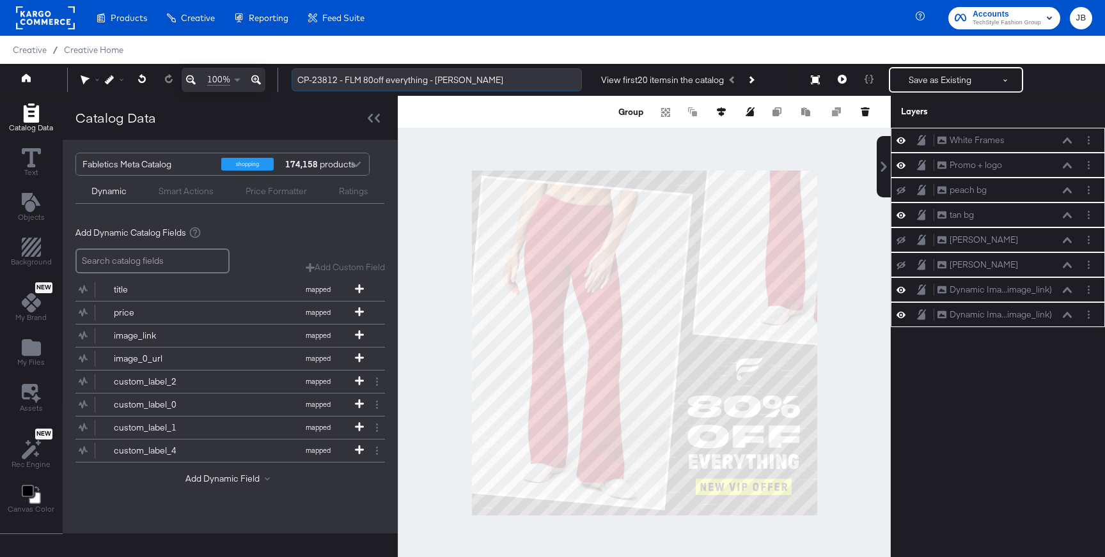
click at [530, 73] on input "CP-23812 - FLM 80off everything - [PERSON_NAME]" at bounding box center [437, 80] width 290 height 24
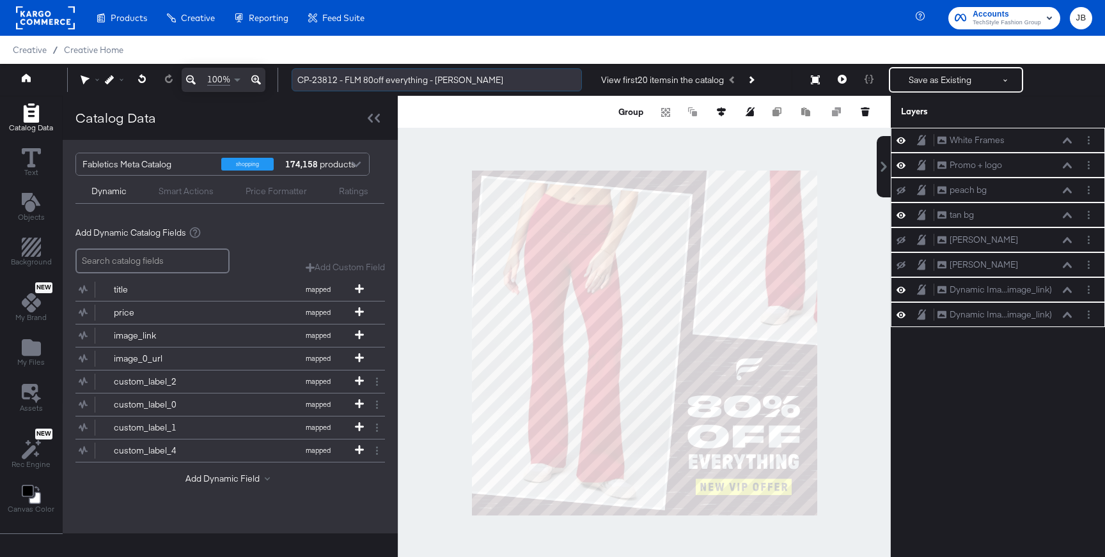
click at [530, 73] on input "CP-23812 - FLM 80off everything - [PERSON_NAME]" at bounding box center [437, 80] width 290 height 24
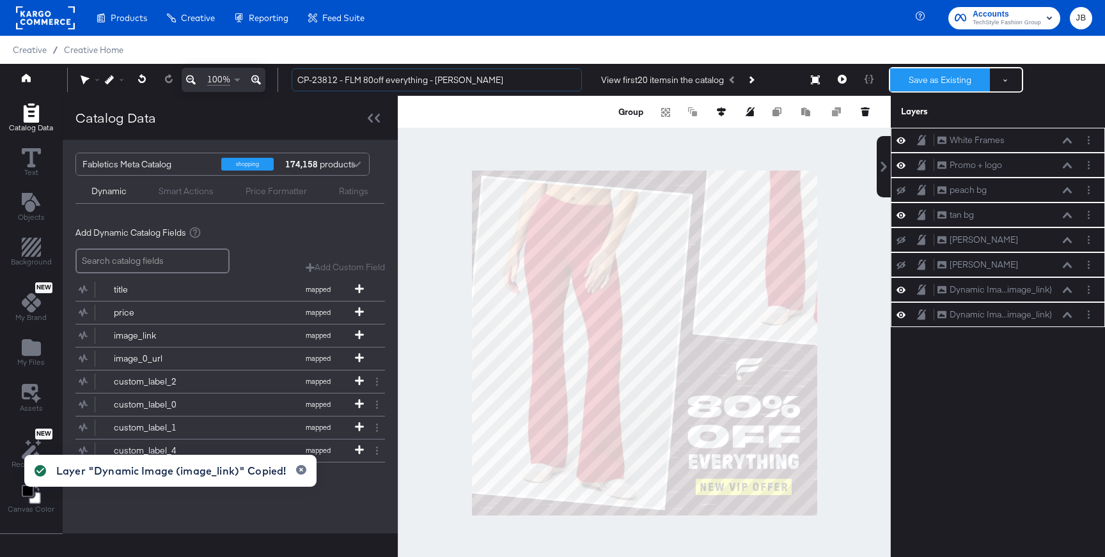
type input "CP-23812 - FLM 80off everything - [PERSON_NAME]"
click at [951, 90] on button "Save as Existing" at bounding box center [940, 79] width 100 height 23
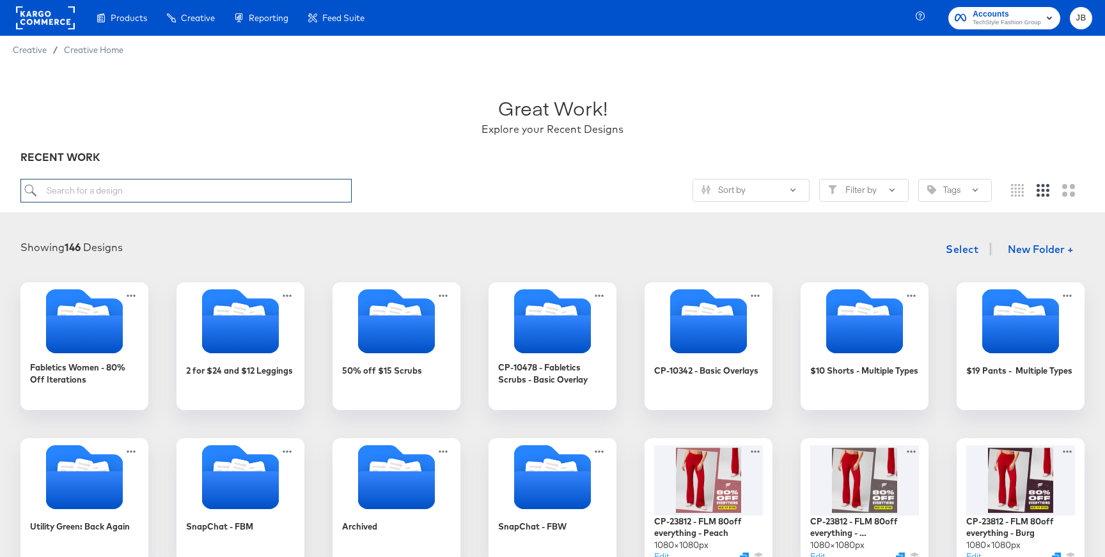
click at [210, 196] on input "search" at bounding box center [185, 191] width 331 height 24
paste input "$10 Shorts V3 (V1)"
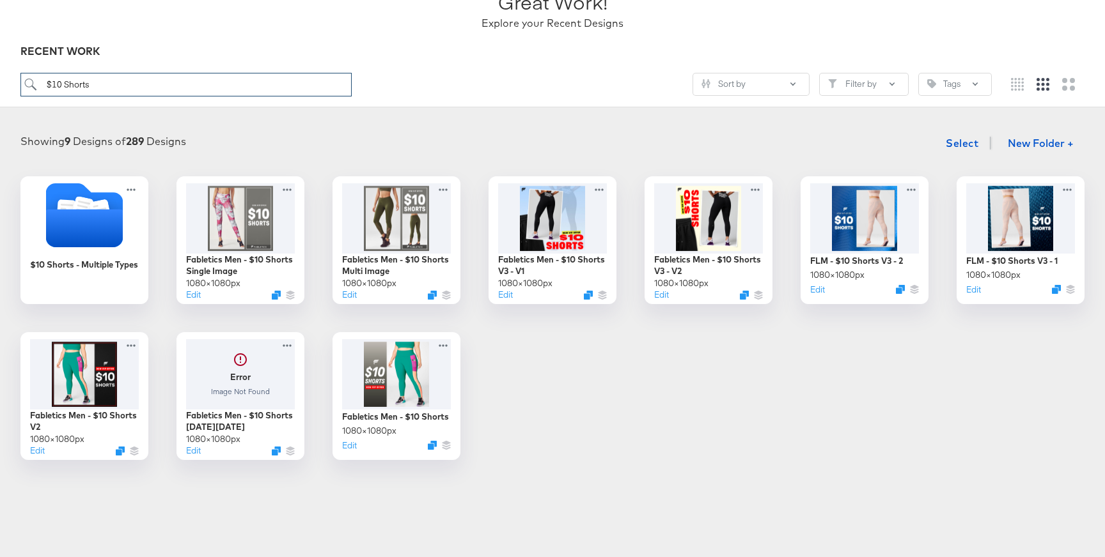
scroll to position [101, 0]
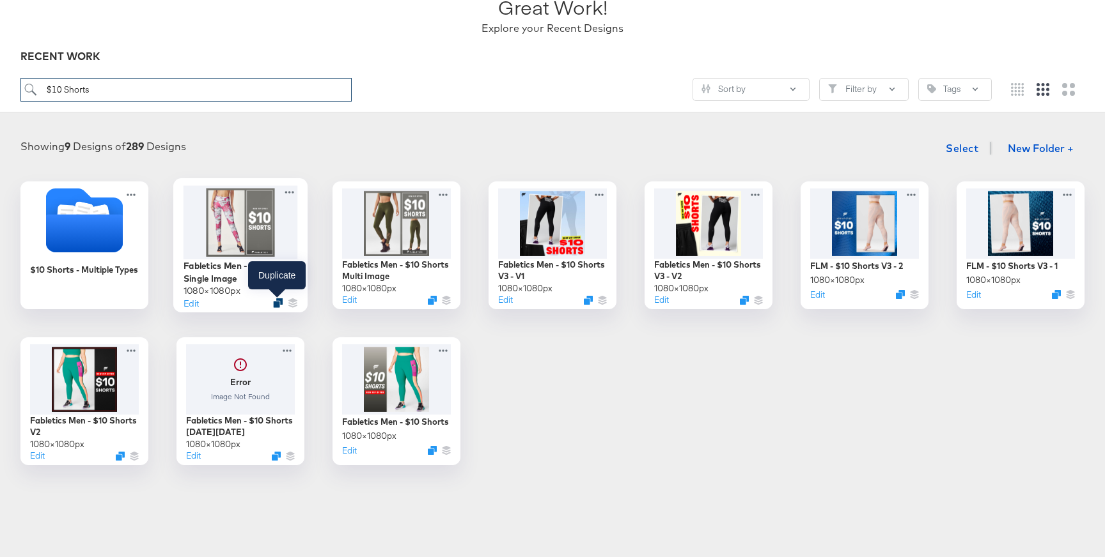
type input "$10 Shorts"
click at [275, 303] on icon "Duplicate" at bounding box center [278, 304] width 10 height 10
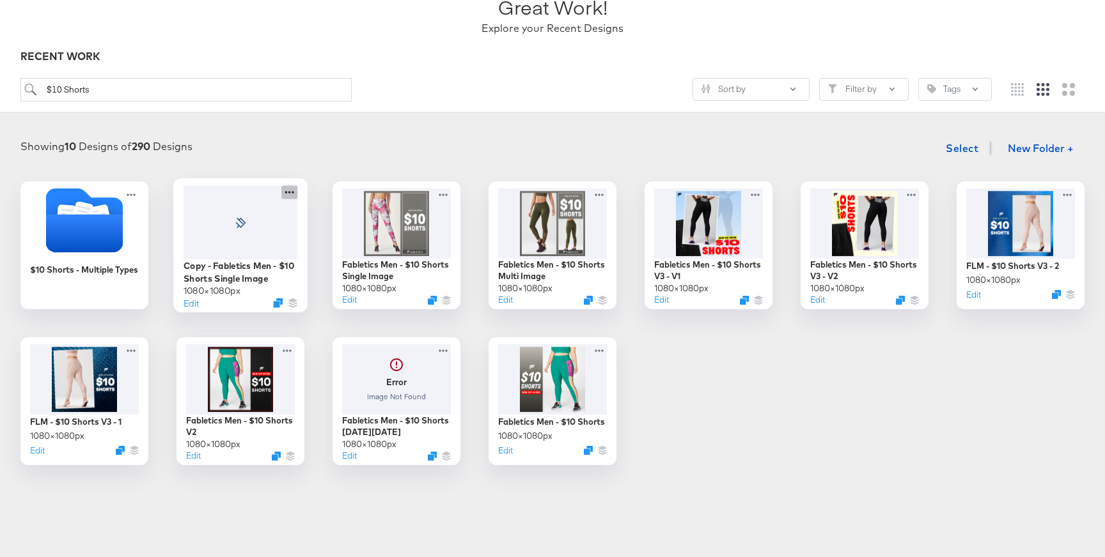
click at [288, 193] on icon at bounding box center [289, 191] width 16 height 13
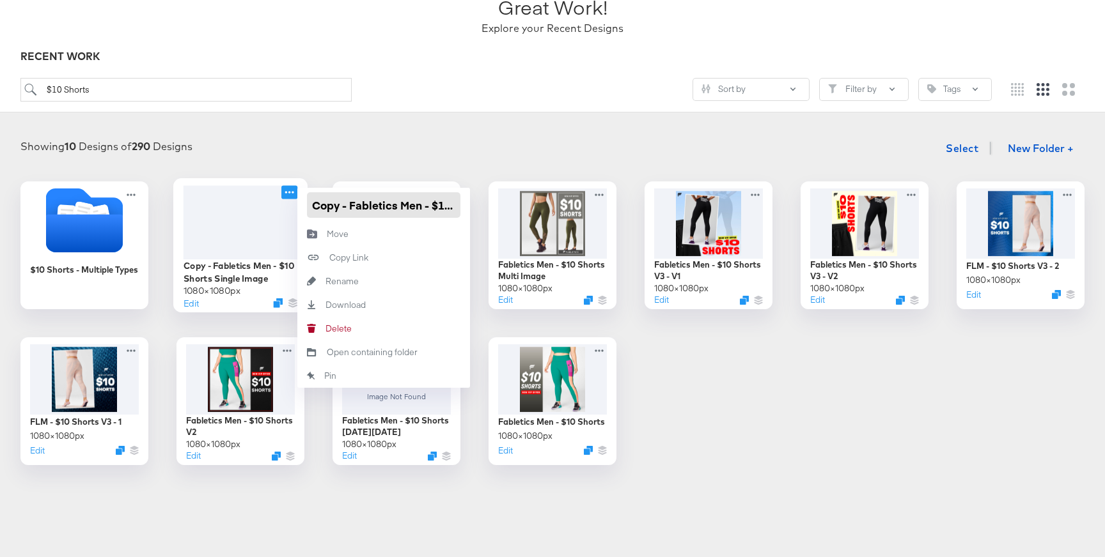
drag, startPoint x: 350, startPoint y: 206, endPoint x: 291, endPoint y: 208, distance: 58.8
click at [291, 208] on div "Copy - Fabletics Men - $10 Shorts Single Image 1080 × 1080 px Edit Copy - Fable…" at bounding box center [240, 246] width 128 height 128
click at [368, 207] on input "Copy - Fabletics Men - $10 Shorts Single Image" at bounding box center [383, 205] width 153 height 26
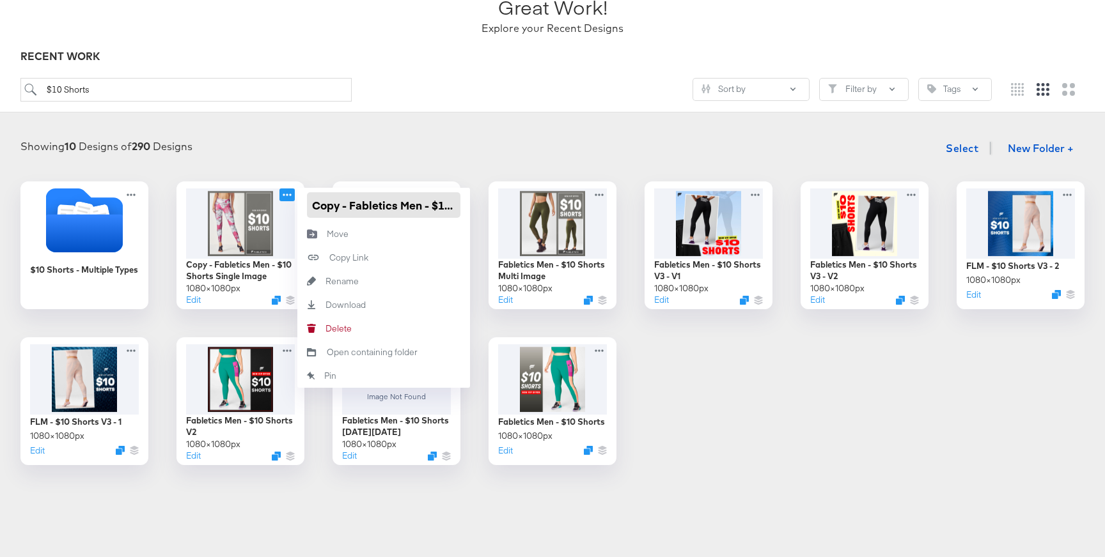
paste input "P-23812 - FLM"
type input "CP-23812 - FLM -$10 Shorts Refresh"
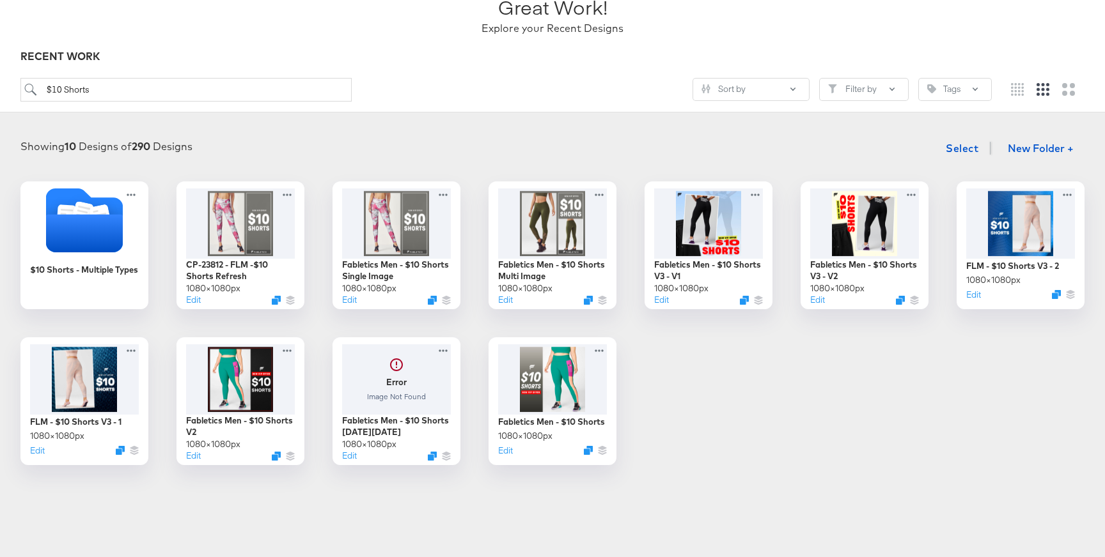
click at [300, 136] on div "Showing 10 Designs of 290 Designs Select New Folder +" at bounding box center [552, 149] width 1079 height 26
click at [252, 219] on div at bounding box center [240, 222] width 114 height 74
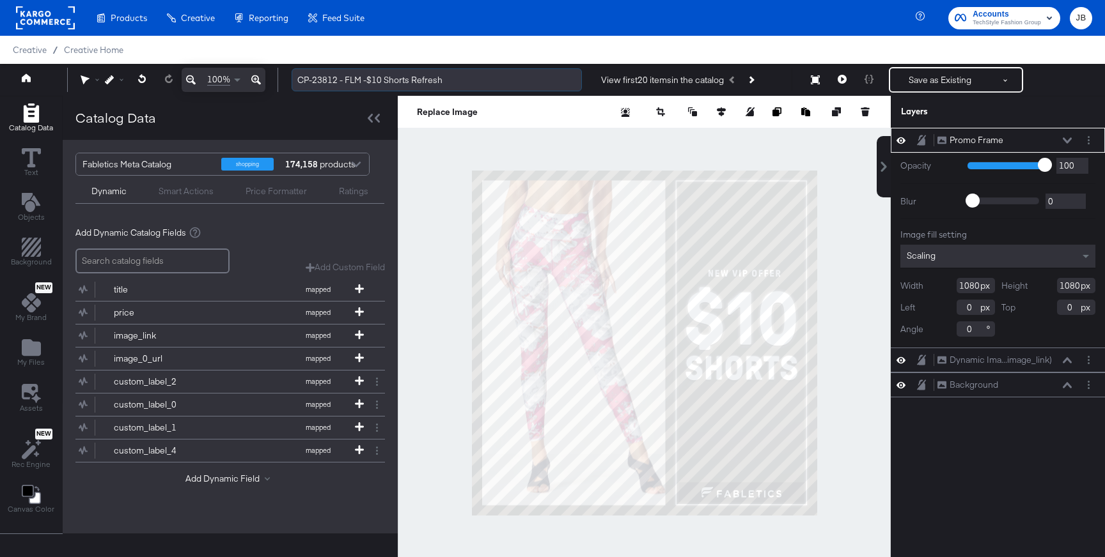
click at [365, 86] on input "CP-23812 - FLM -$10 Shorts Refresh" at bounding box center [437, 80] width 290 height 24
click at [901, 141] on icon at bounding box center [900, 140] width 9 height 11
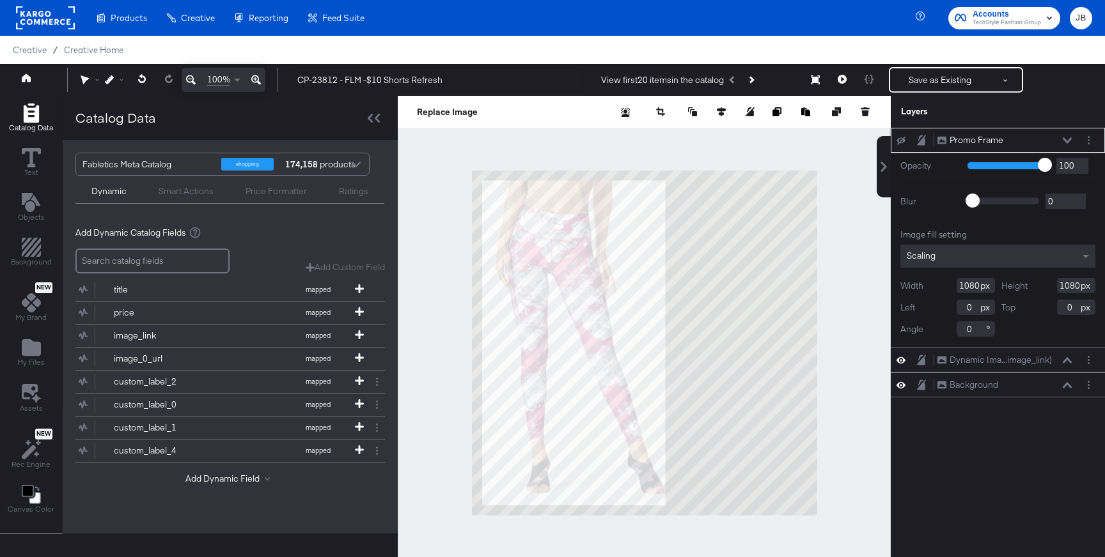
click at [1063, 141] on icon at bounding box center [1067, 140] width 9 height 6
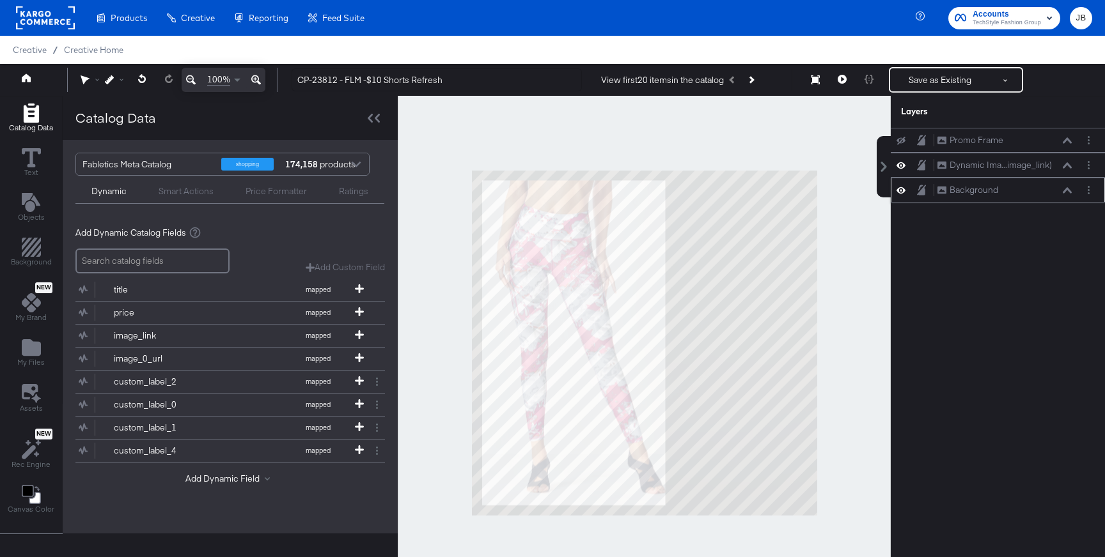
click at [899, 189] on icon at bounding box center [900, 190] width 9 height 11
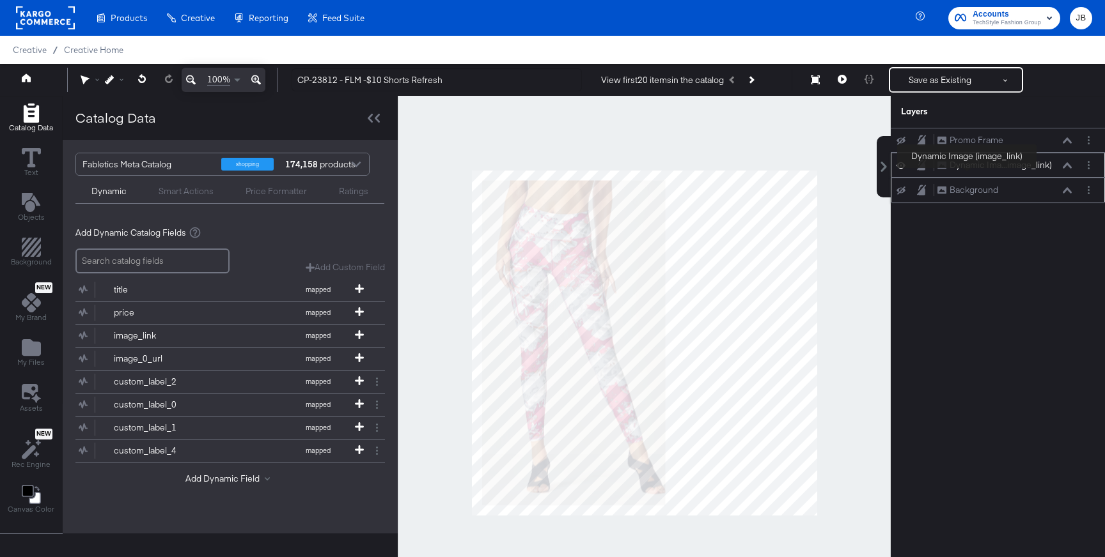
click at [972, 169] on div "Dynamic Ima...image_link)" at bounding box center [1000, 165] width 102 height 12
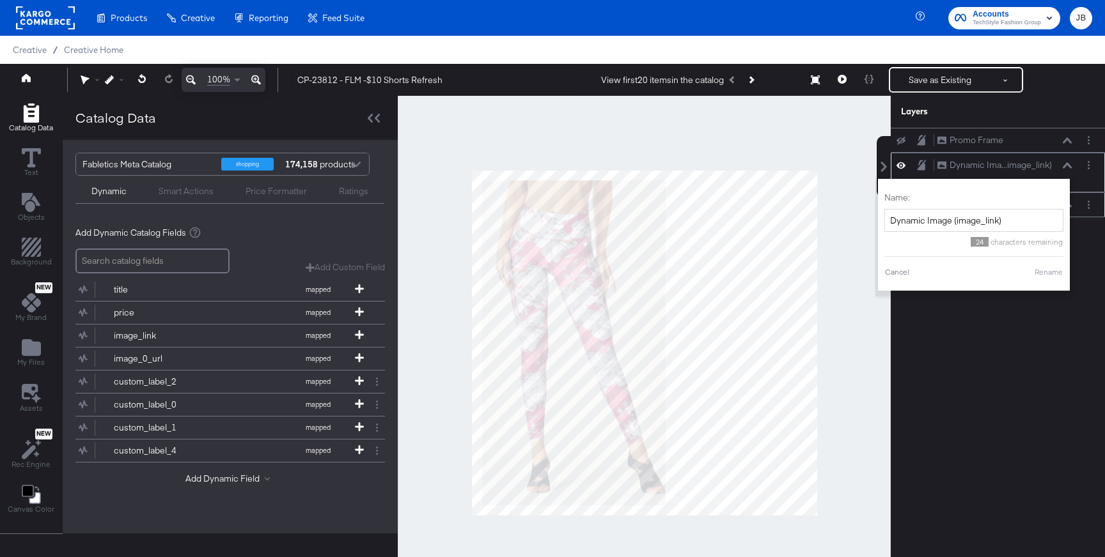
click at [1068, 165] on icon at bounding box center [1067, 165] width 9 height 6
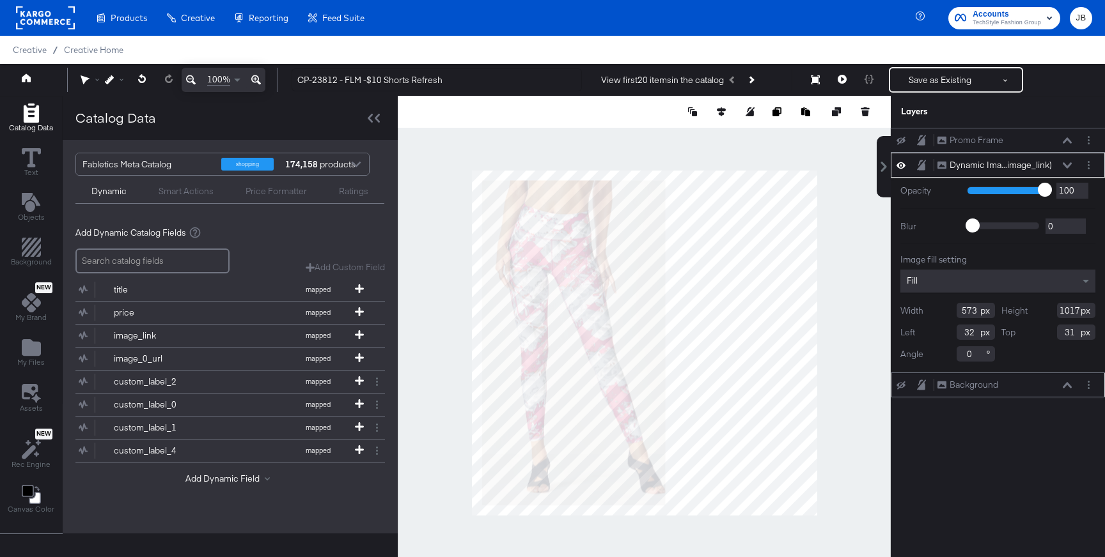
click at [817, 327] on div at bounding box center [644, 343] width 493 height 494
type input "1048"
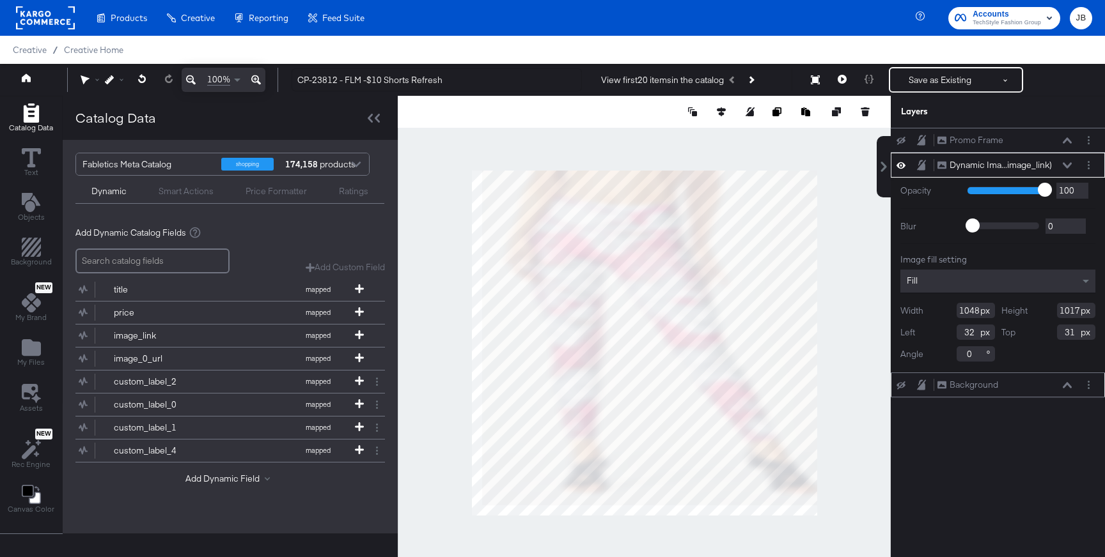
type input "1048"
type input "0"
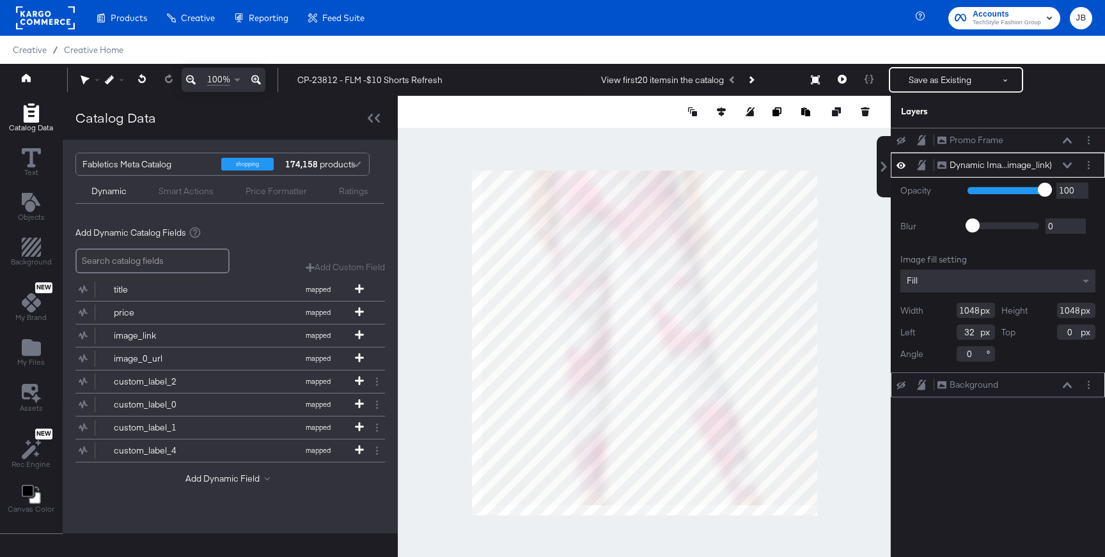
click at [648, 518] on div at bounding box center [644, 343] width 493 height 494
type input "1080"
type input "716"
type input "364"
type input "676"
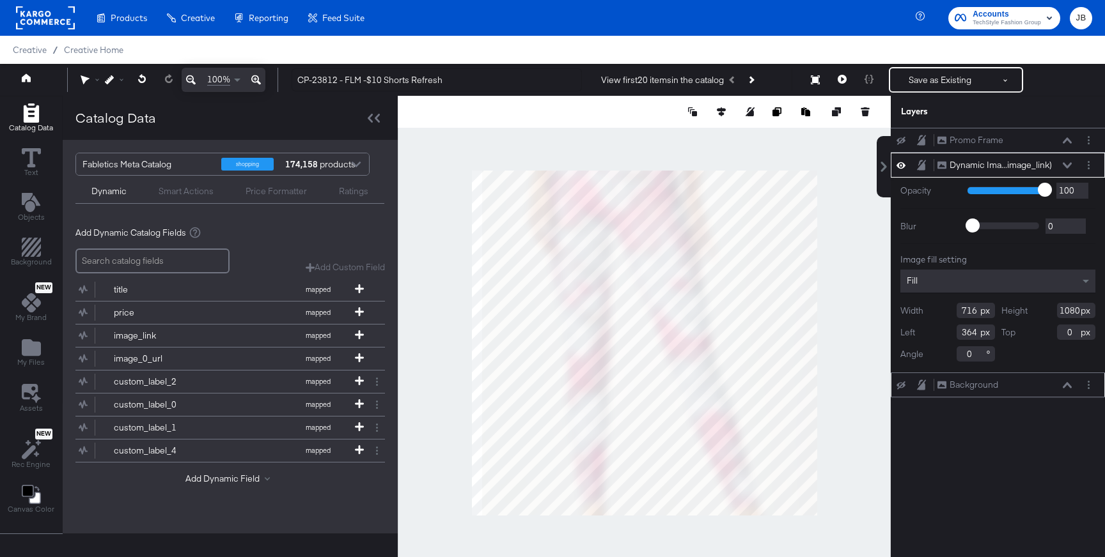
type input "404"
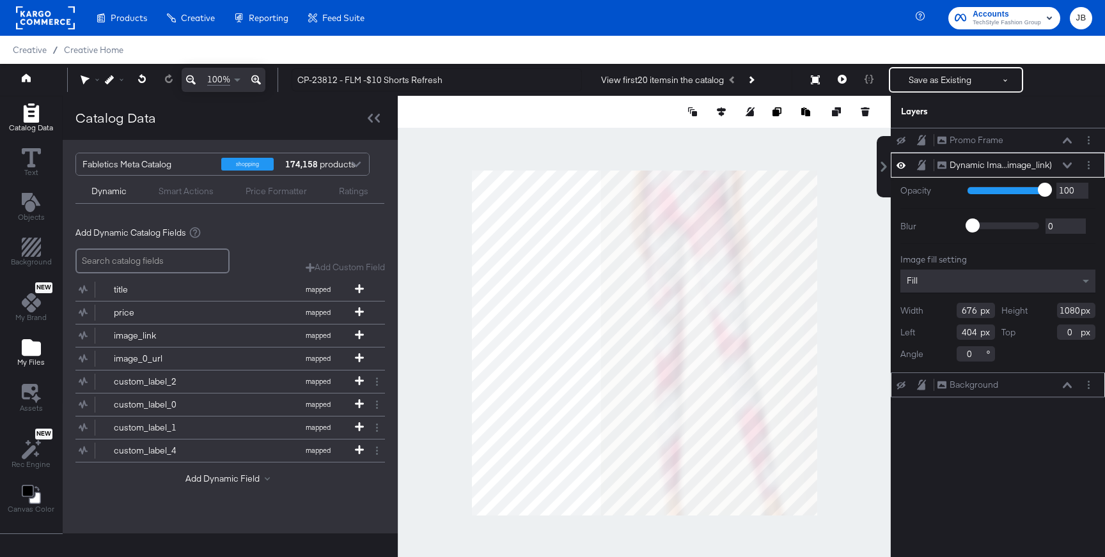
click at [31, 344] on icon "Add Files" at bounding box center [31, 347] width 19 height 17
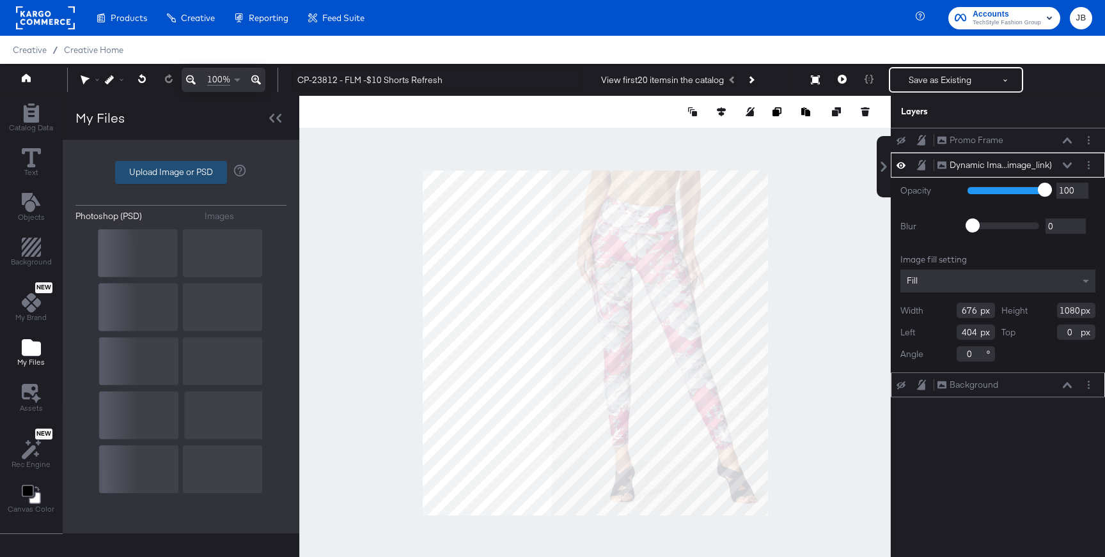
click at [153, 175] on label "Upload Image or PSD" at bounding box center [171, 173] width 111 height 22
click at [181, 173] on input "Upload Image or PSD" at bounding box center [181, 173] width 0 height 0
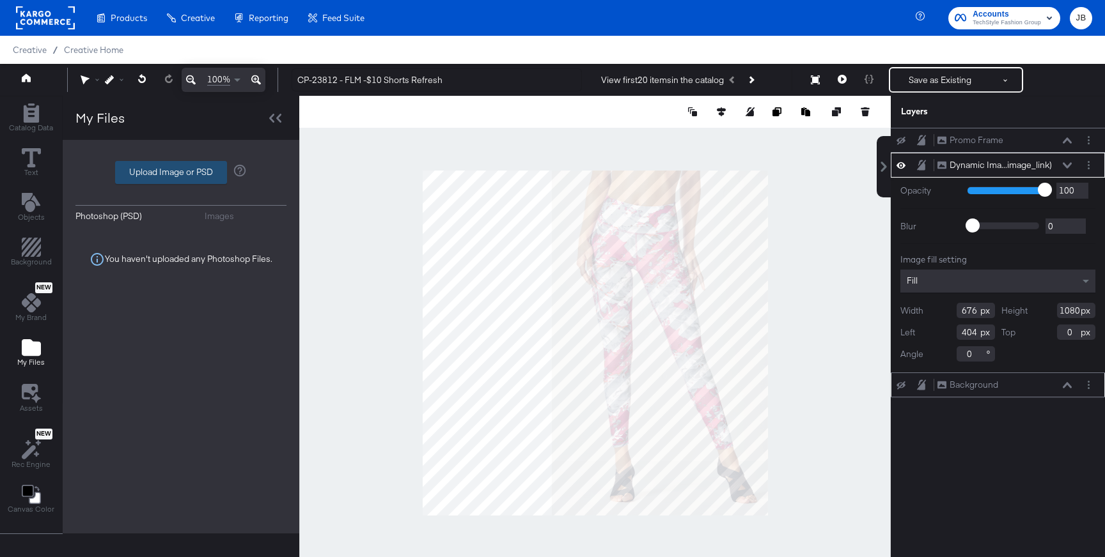
type input "C:\fakepath\Fabletics 11.png"
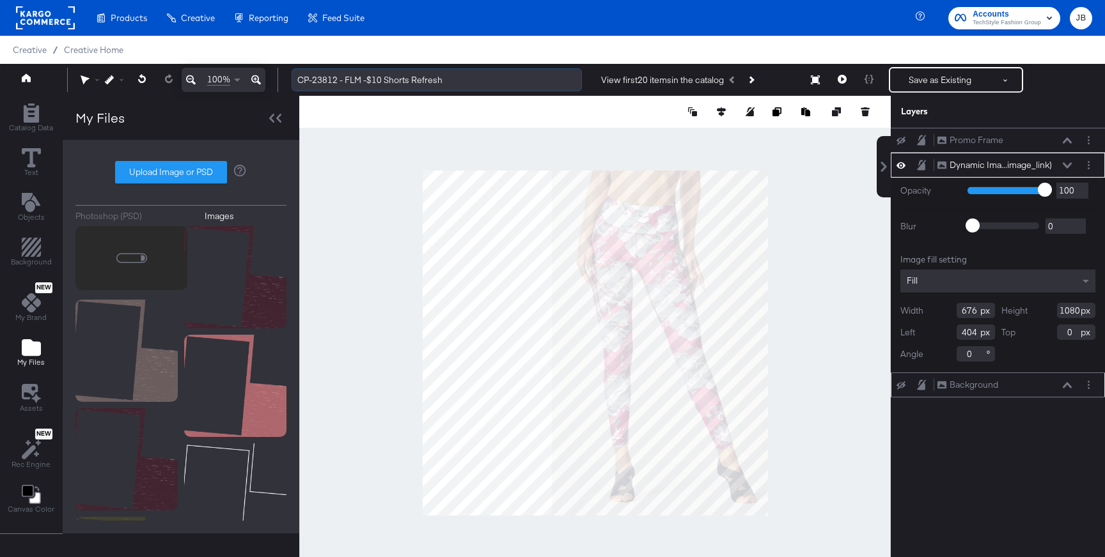
click at [378, 79] on input "CP-23812 - FLM -$10 Shorts Refresh" at bounding box center [437, 80] width 290 height 24
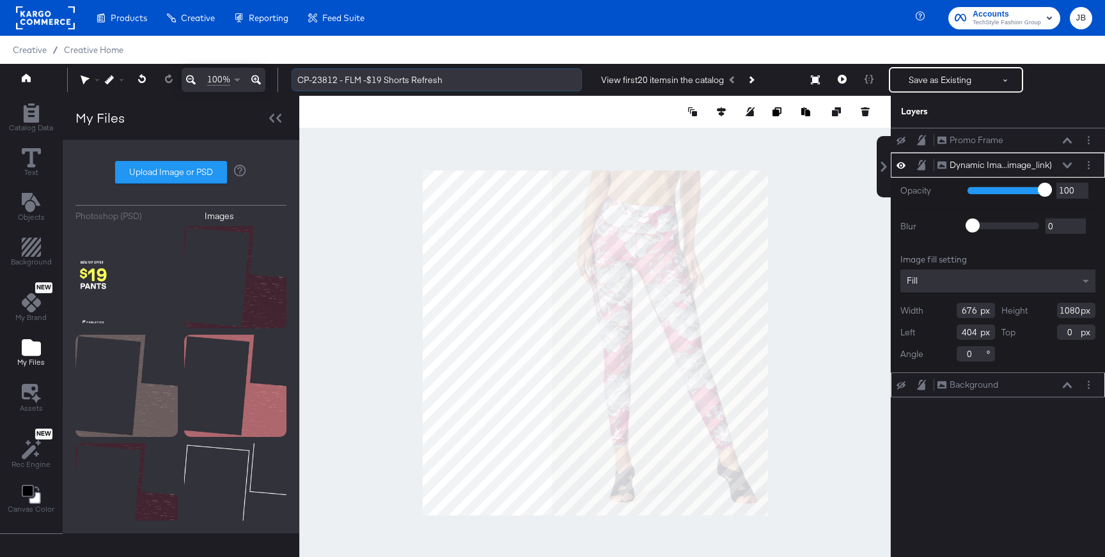
drag, startPoint x: 383, startPoint y: 80, endPoint x: 408, endPoint y: 80, distance: 24.9
click at [408, 80] on input "CP-23812 - FLM -$19 Shorts Refresh" at bounding box center [437, 80] width 290 height 24
type input "CP-23812 - FLM -$19 Pants Refresh"
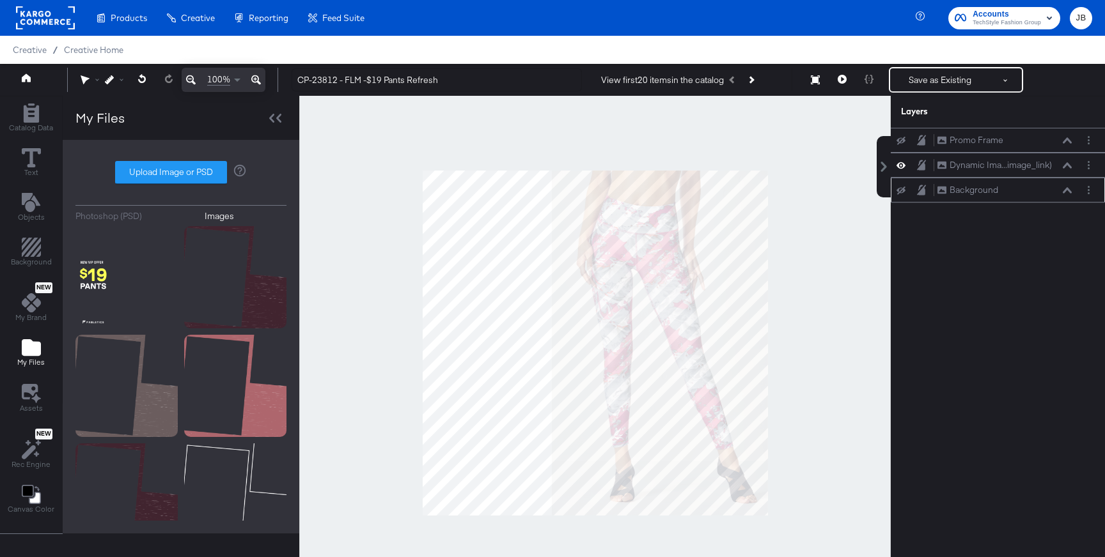
click at [402, 160] on div at bounding box center [594, 343] width 591 height 494
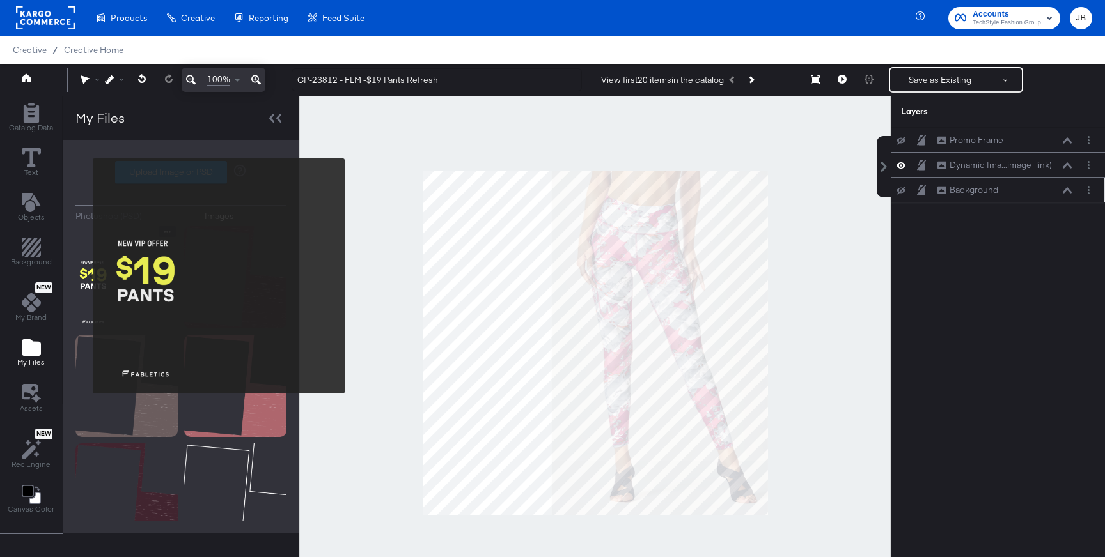
click at [84, 276] on img at bounding box center [126, 277] width 102 height 102
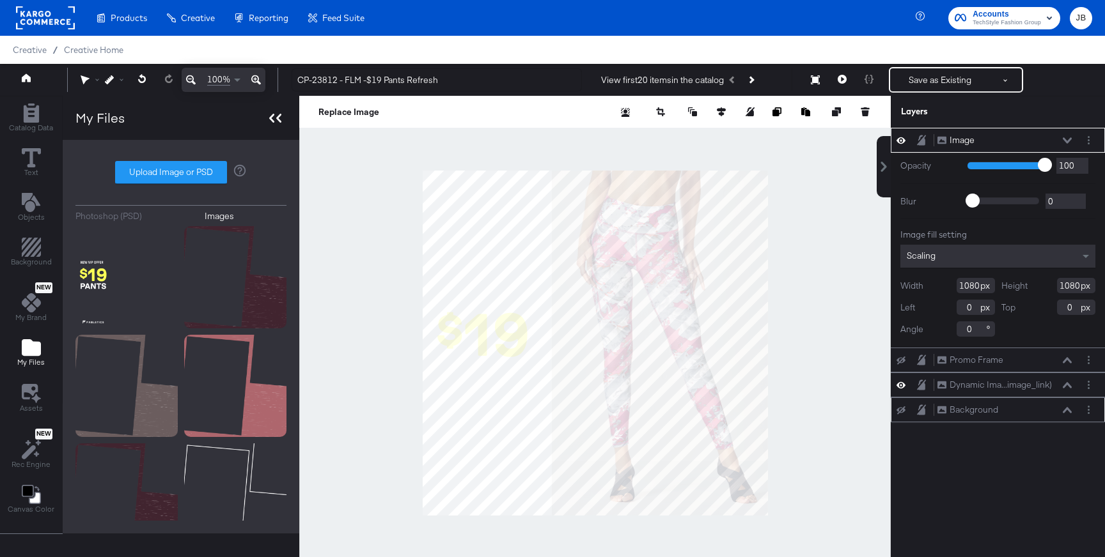
click at [282, 118] on div at bounding box center [275, 118] width 22 height 19
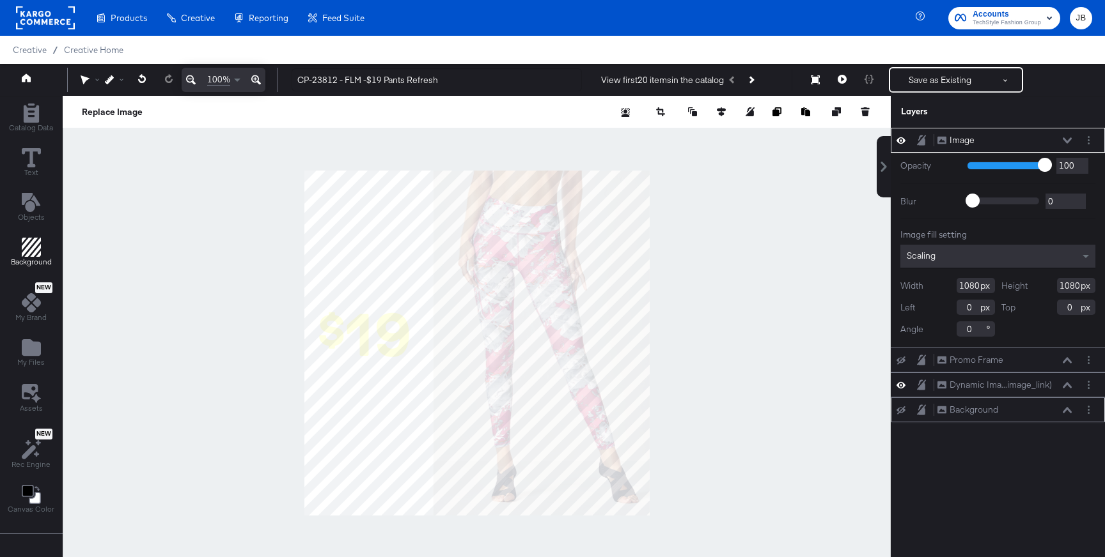
click at [34, 255] on icon "Add Rectangle" at bounding box center [31, 247] width 19 height 19
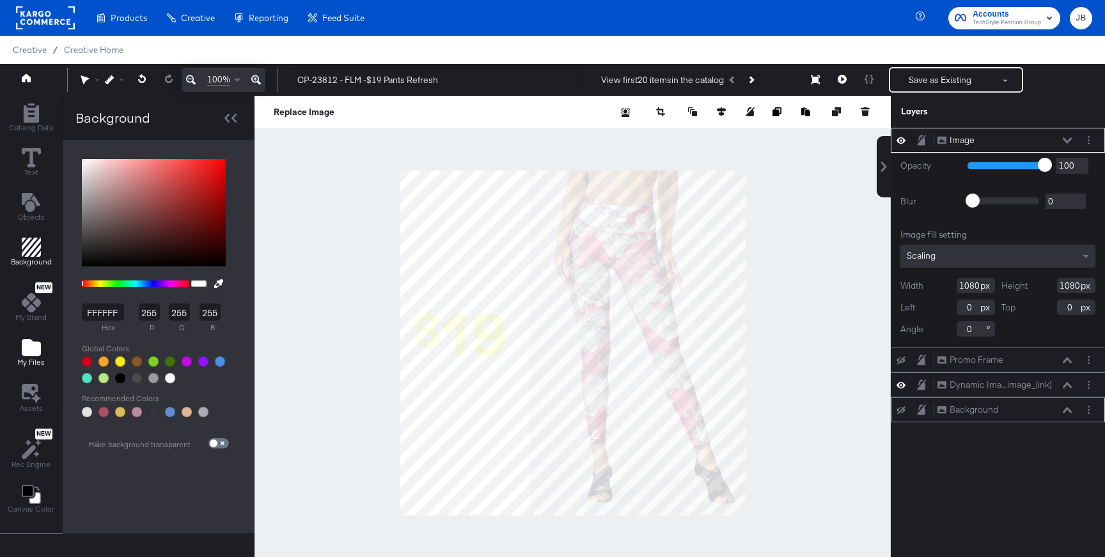
click at [25, 350] on icon "Add Files" at bounding box center [31, 347] width 19 height 17
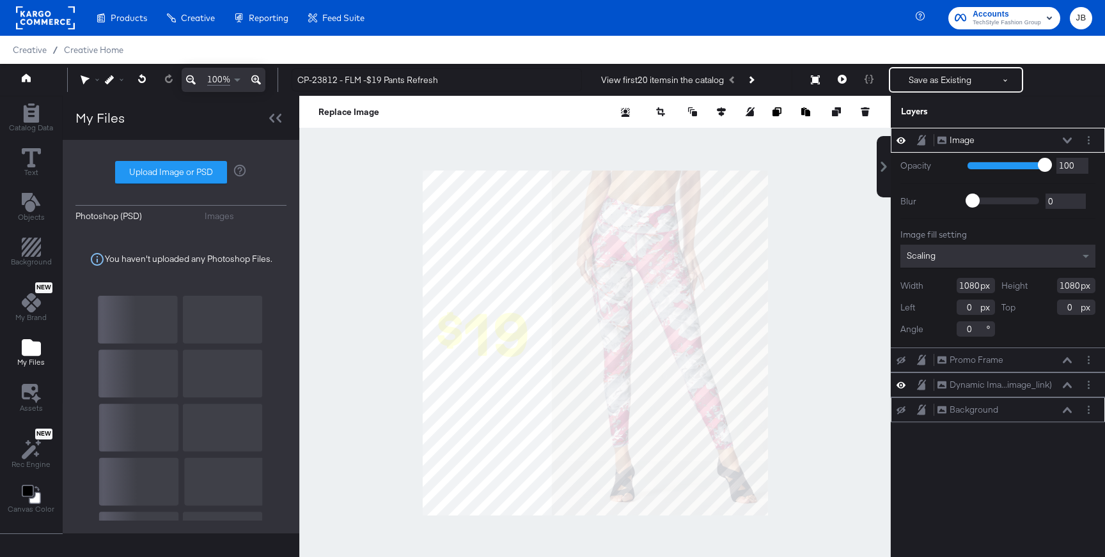
click at [206, 208] on div "Photoshop (PSD) Images Upload Image or PSD You haven't uploaded any Photoshop F…" at bounding box center [180, 337] width 211 height 368
click at [209, 214] on div "Images" at bounding box center [219, 216] width 29 height 12
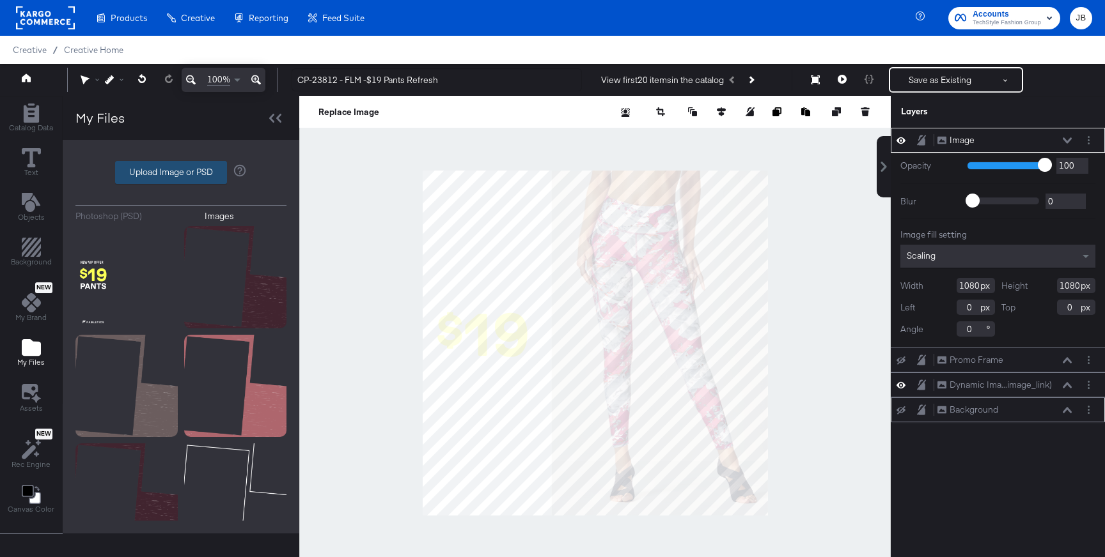
click at [172, 171] on label "Upload Image or PSD" at bounding box center [171, 173] width 111 height 22
click at [181, 173] on input "Upload Image or PSD" at bounding box center [181, 173] width 0 height 0
type input "C:\fakepath\Fabletics 12.png"
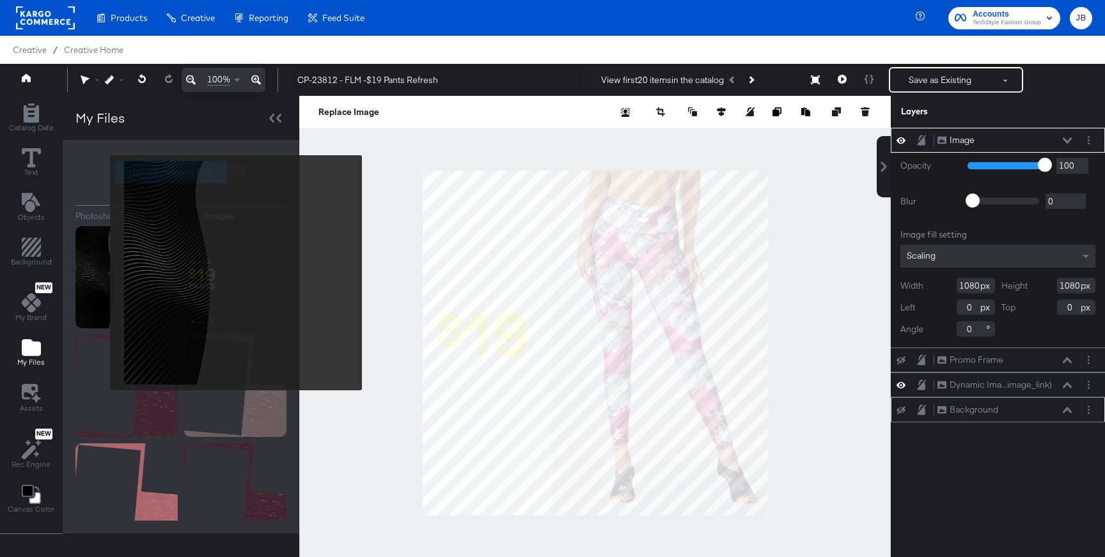
click at [102, 273] on img at bounding box center [126, 277] width 102 height 102
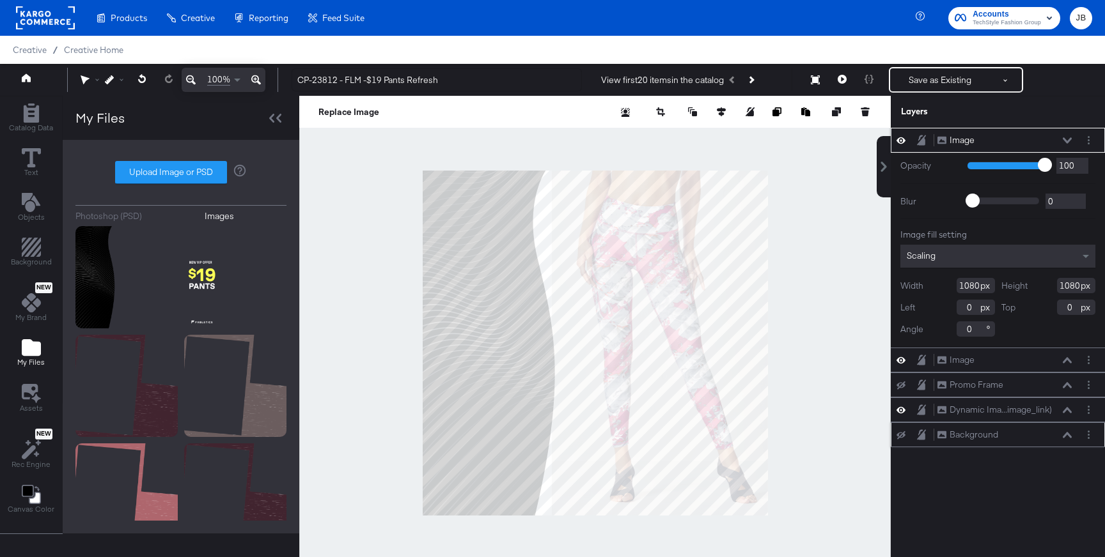
click at [1066, 137] on icon at bounding box center [1067, 140] width 9 height 6
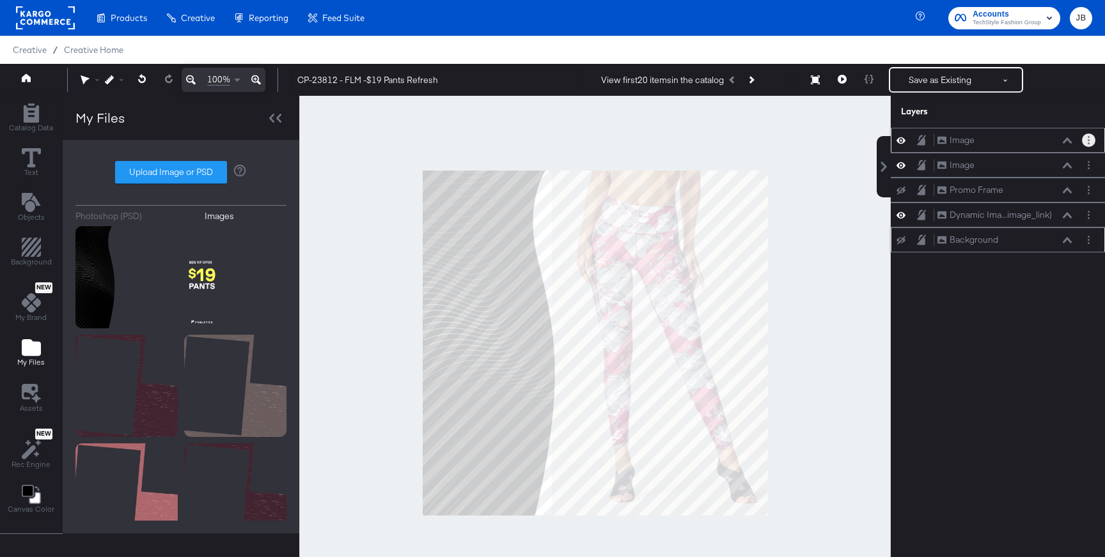
click at [1088, 145] on button "Layer Options" at bounding box center [1088, 140] width 13 height 13
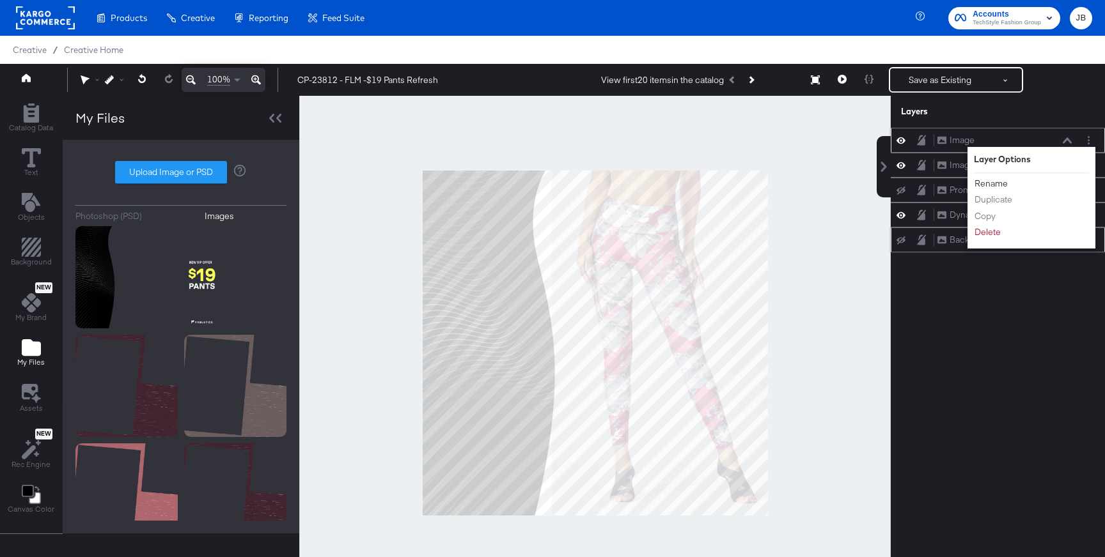
click at [993, 185] on button "Rename" at bounding box center [991, 183] width 35 height 13
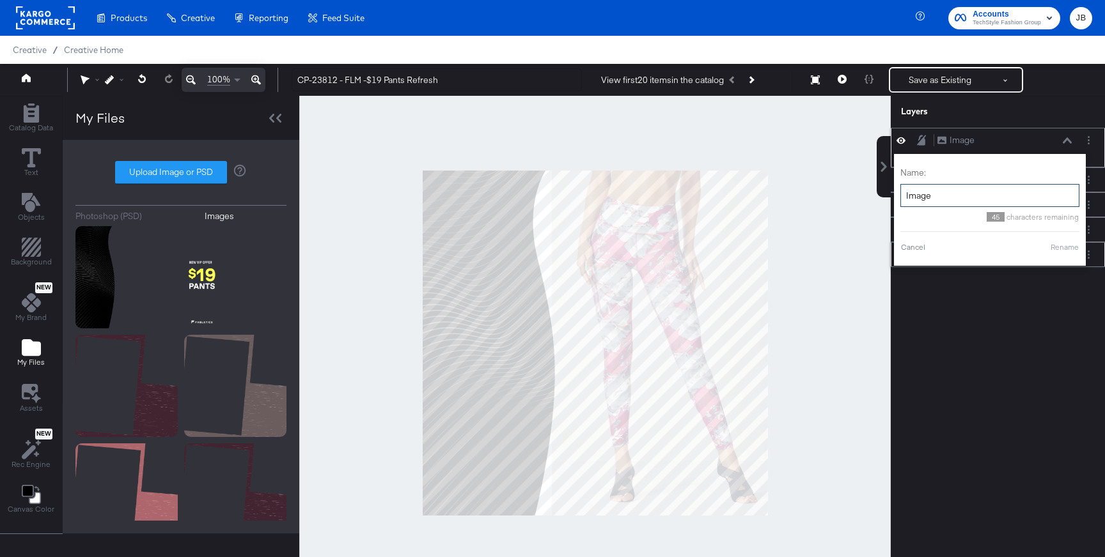
click at [960, 194] on input "Image" at bounding box center [989, 196] width 179 height 24
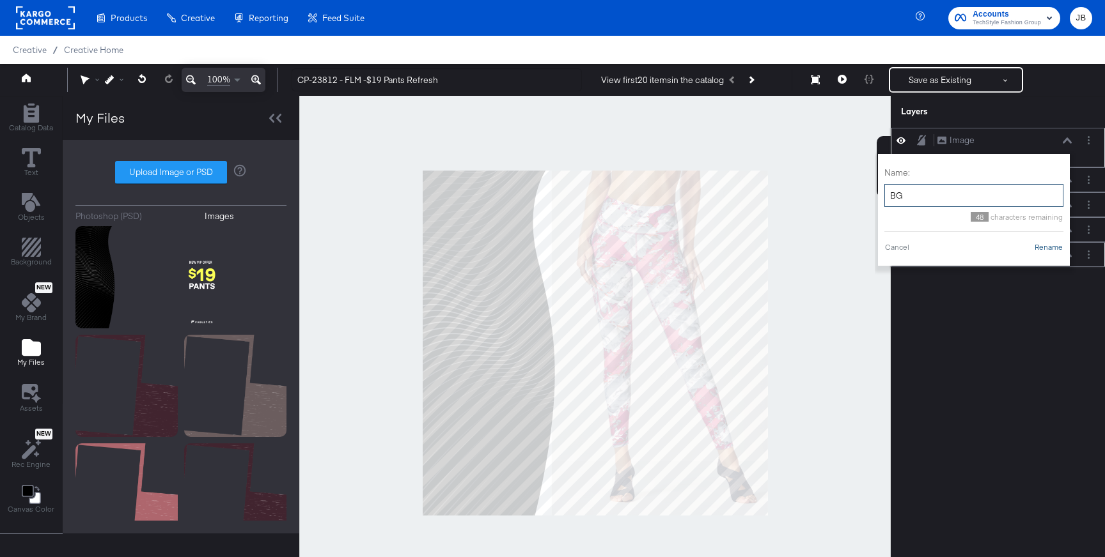
type input "BG"
click at [1043, 249] on button "Rename" at bounding box center [1048, 248] width 29 height 12
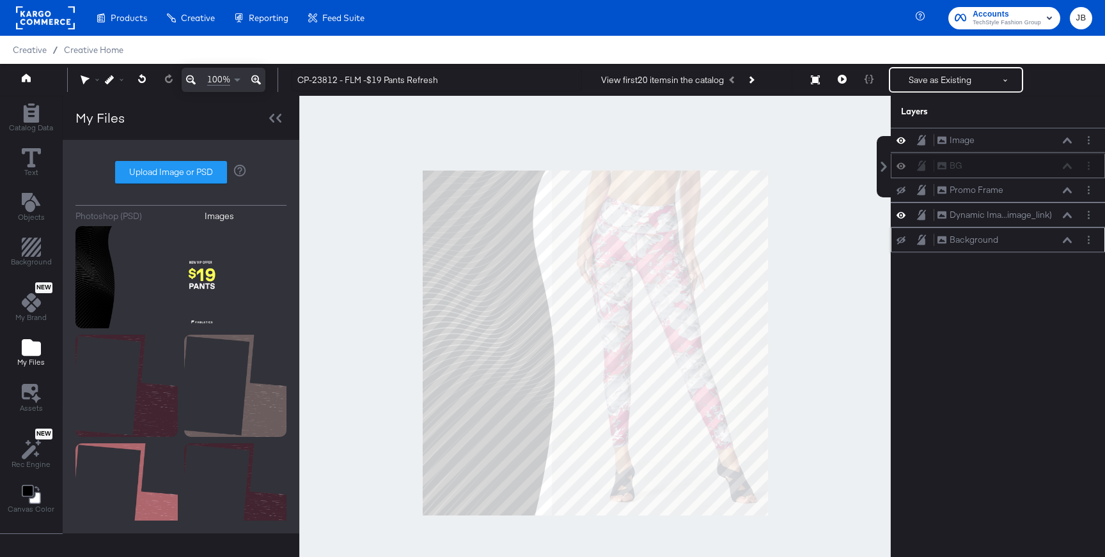
drag, startPoint x: 1022, startPoint y: 139, endPoint x: 1022, endPoint y: 174, distance: 34.5
click at [1022, 173] on div "BG BG" at bounding box center [1005, 165] width 136 height 13
click at [1094, 139] on button "Layer Options" at bounding box center [1088, 140] width 13 height 13
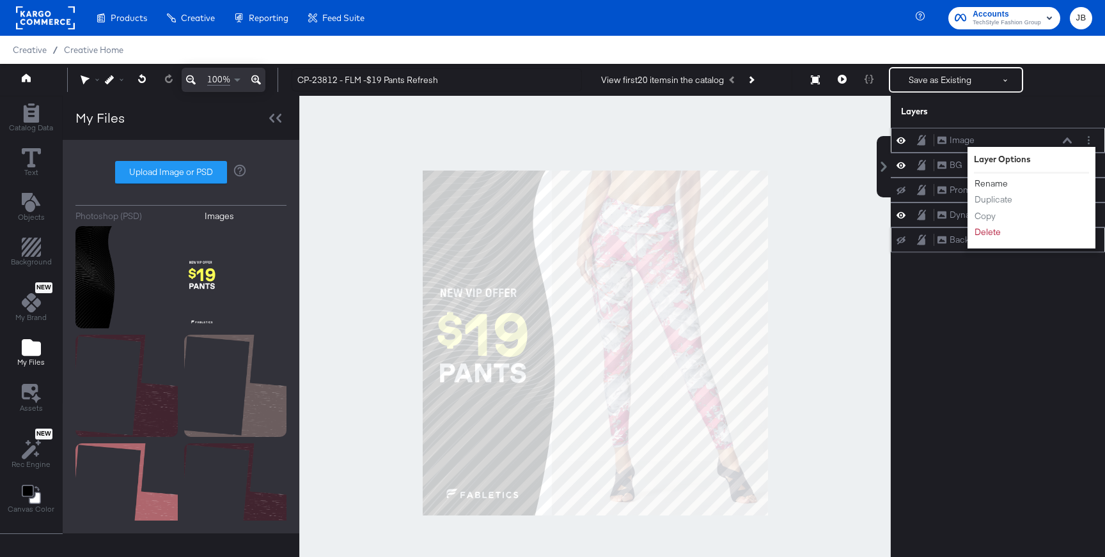
click at [986, 182] on button "Rename" at bounding box center [991, 183] width 35 height 13
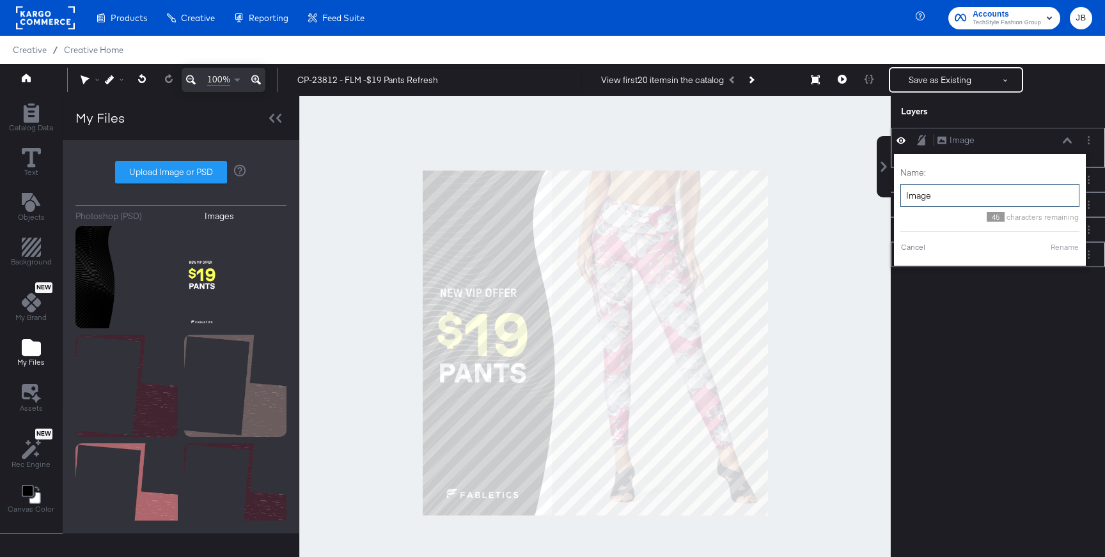
click at [958, 192] on input "Image" at bounding box center [989, 196] width 179 height 24
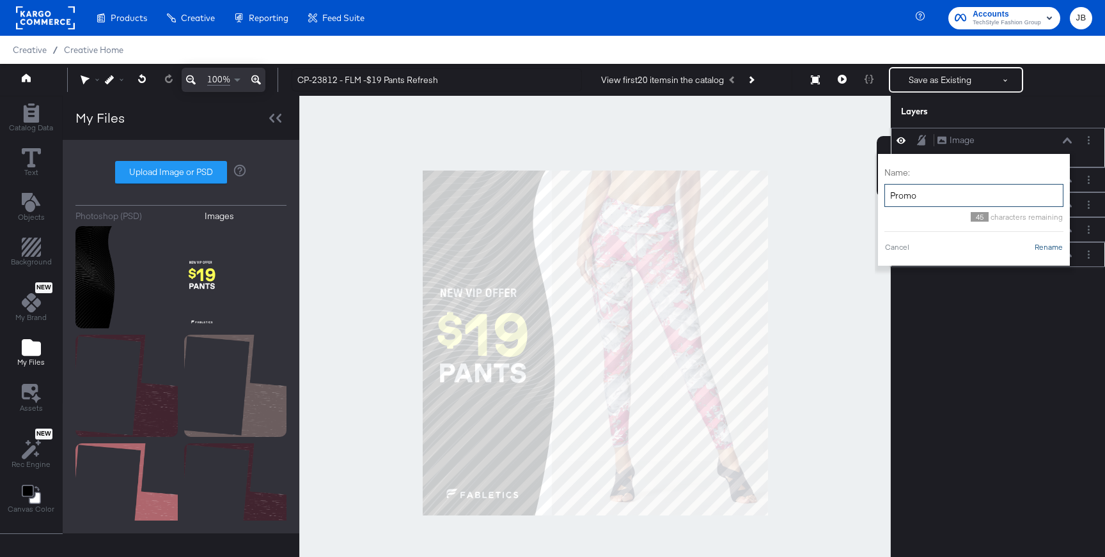
type input "Promo"
click at [1050, 245] on button "Rename" at bounding box center [1048, 248] width 29 height 12
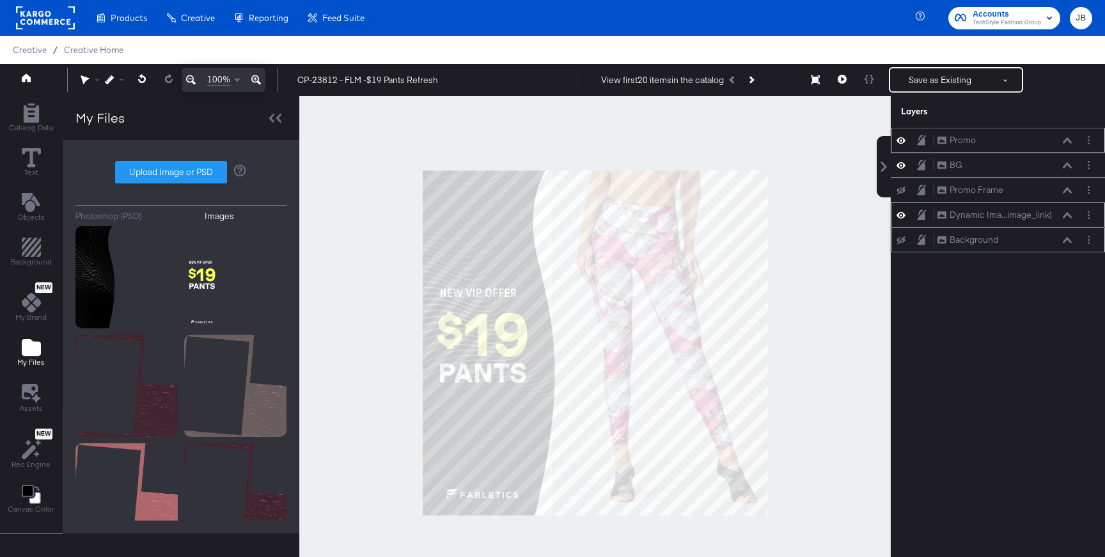
click at [1066, 220] on div "Dynamic Ima...image_link) Dynamic Image (image_link)" at bounding box center [1005, 214] width 136 height 13
click at [1067, 218] on button at bounding box center [1067, 216] width 10 height 8
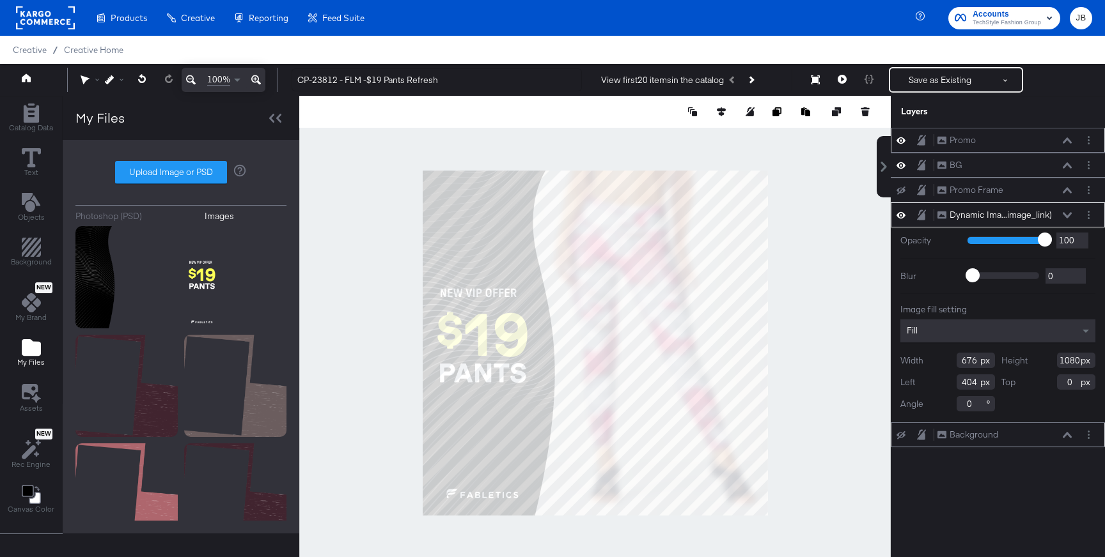
type input "754"
type input "326"
click at [910, 79] on button "Save as Existing" at bounding box center [940, 79] width 100 height 23
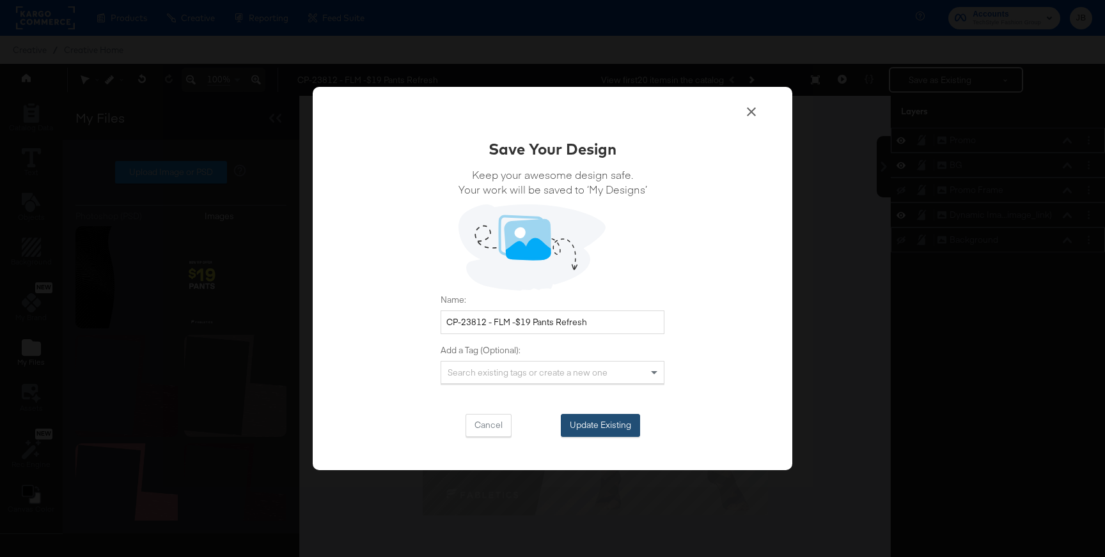
click at [583, 416] on button "Update Existing" at bounding box center [600, 425] width 79 height 23
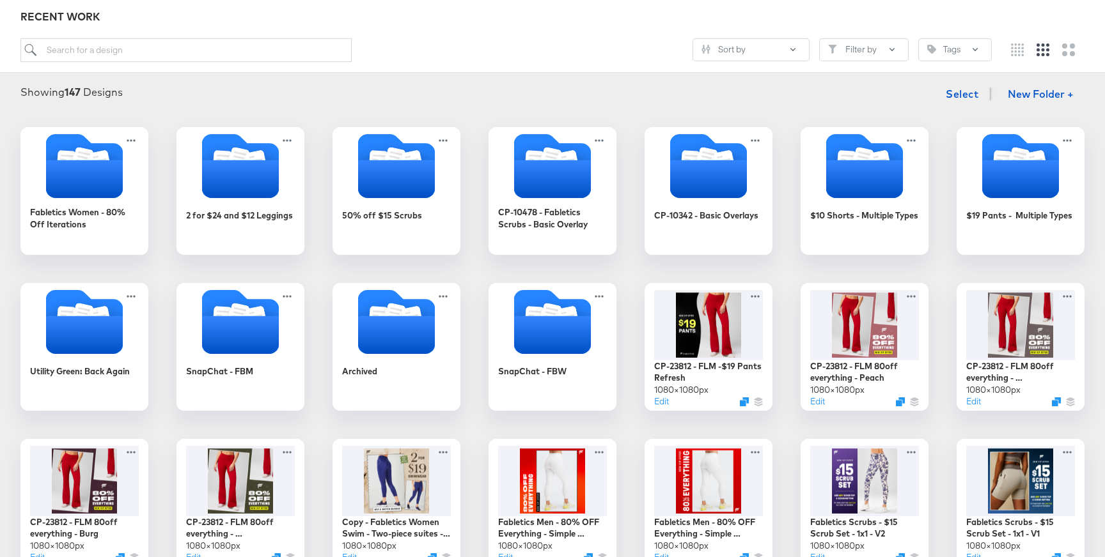
scroll to position [160, 0]
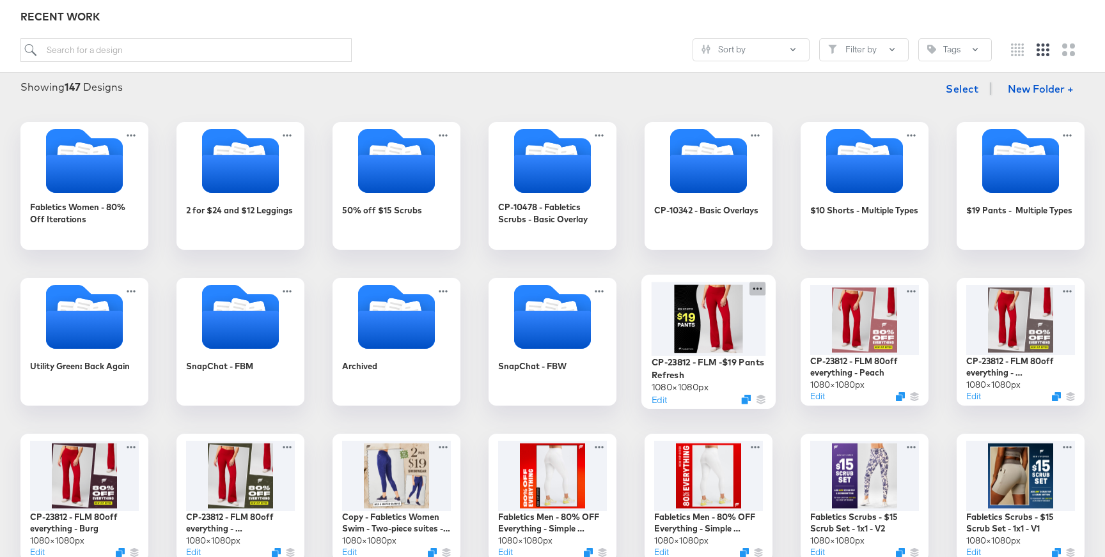
click at [756, 288] on icon at bounding box center [757, 288] width 16 height 13
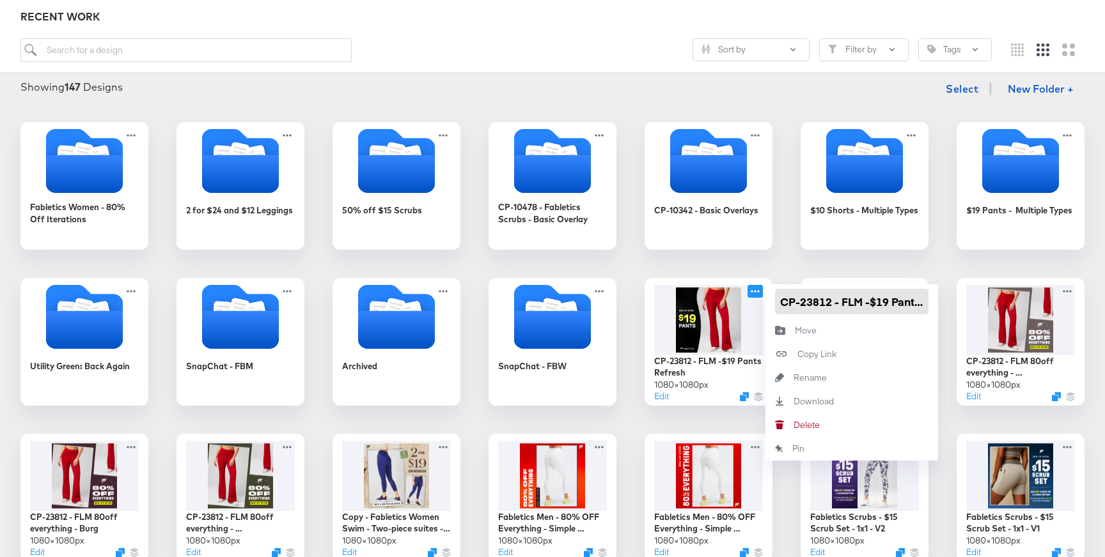
click at [800, 299] on input "CP-23812 - FLM -$19 Pants Refresh" at bounding box center [851, 302] width 153 height 26
click at [81, 43] on input "search" at bounding box center [185, 50] width 331 height 24
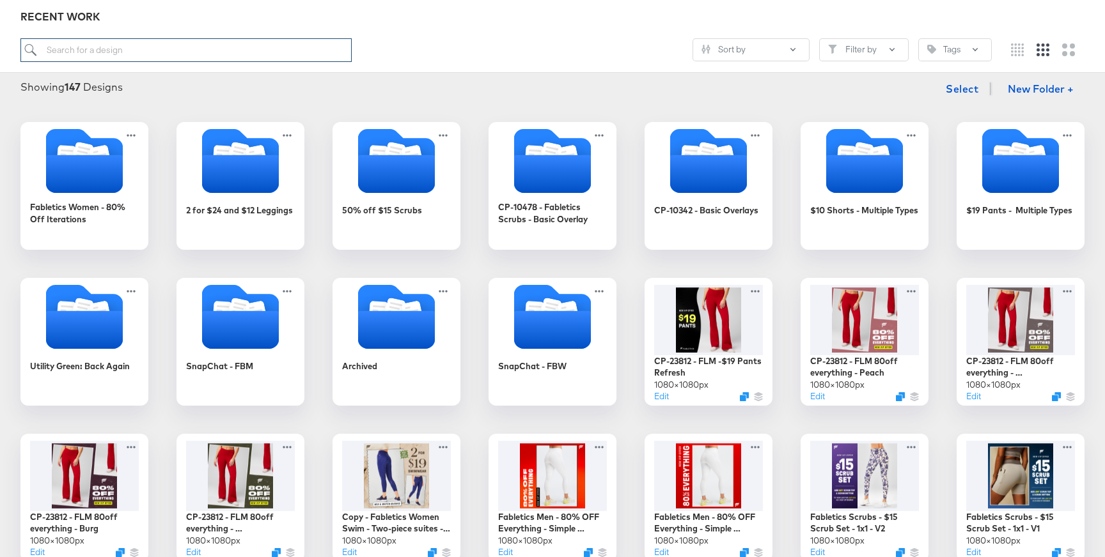
click at [81, 43] on input "search" at bounding box center [185, 50] width 331 height 24
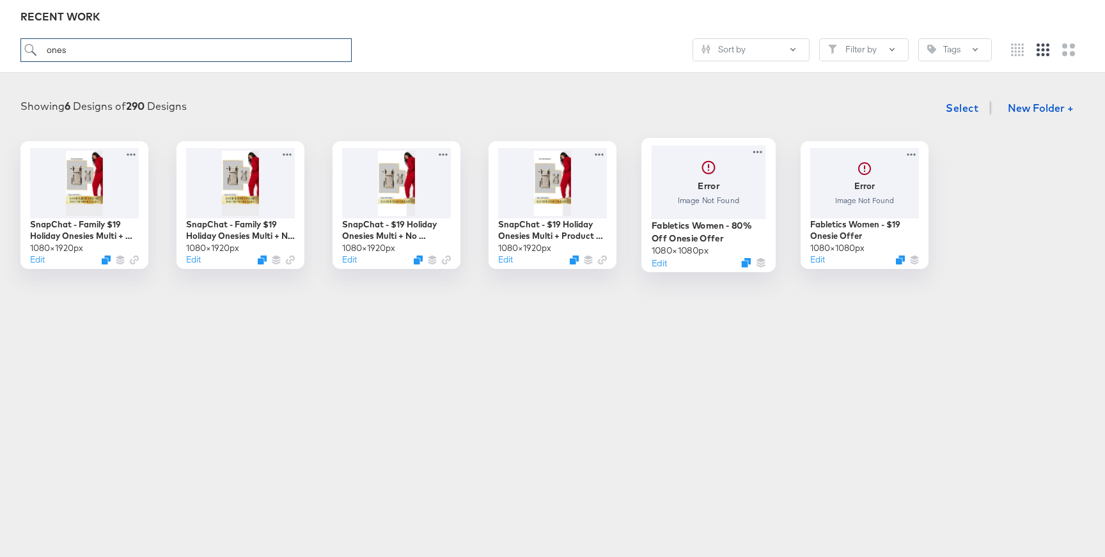
type input "ones"
click at [726, 201] on div at bounding box center [708, 182] width 114 height 74
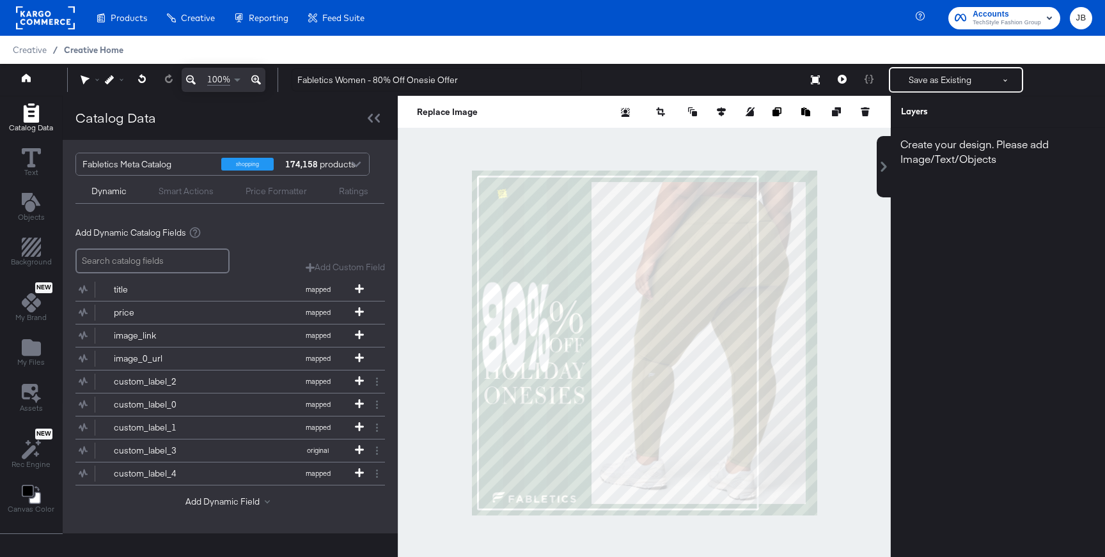
click at [89, 48] on span "Creative Home" at bounding box center [93, 50] width 59 height 10
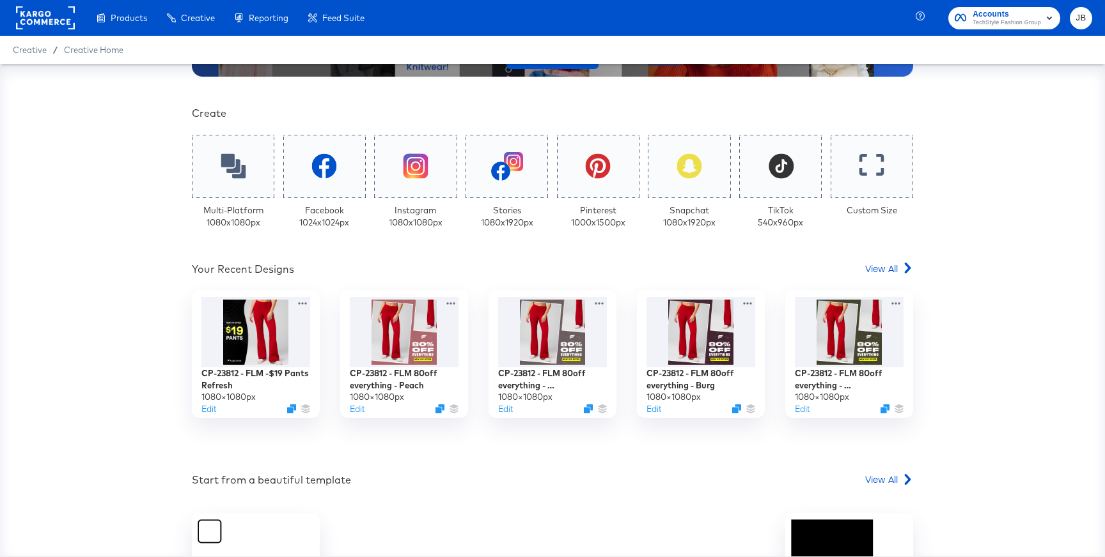
scroll to position [292, 0]
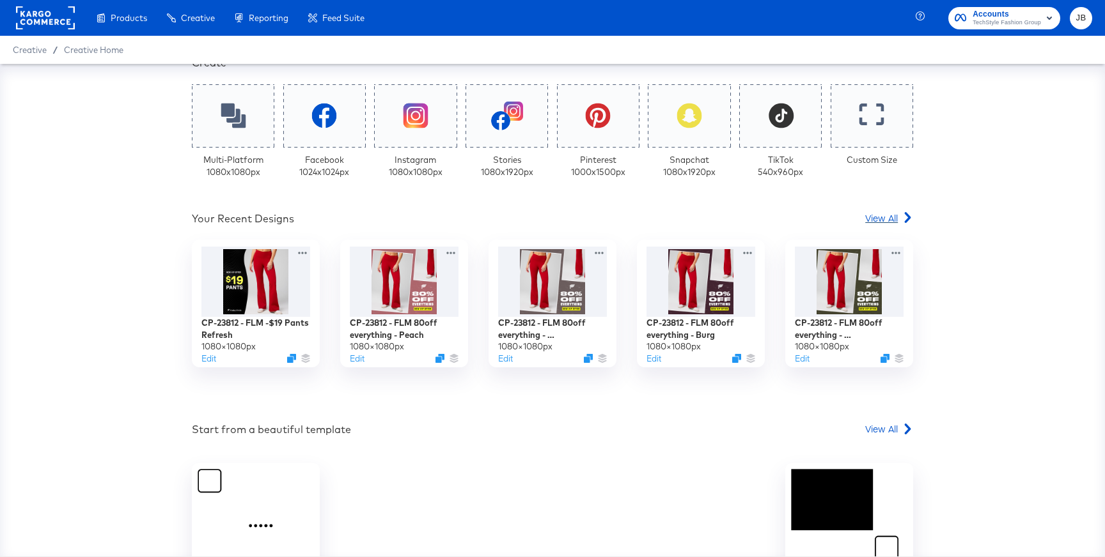
click at [889, 220] on span "View All" at bounding box center [881, 218] width 33 height 13
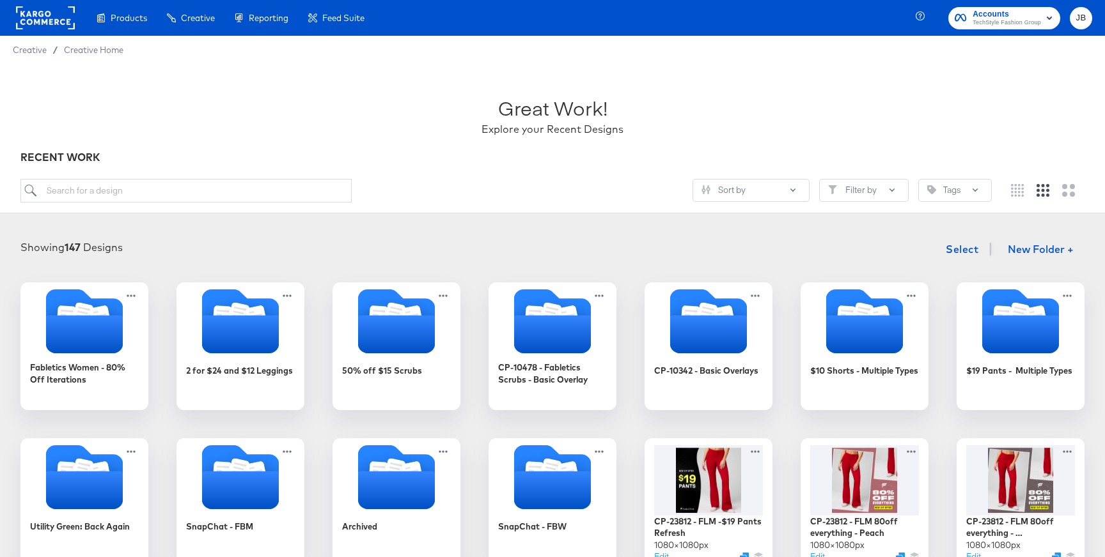
click at [207, 178] on div "Great Work! Explore your Recent Designs RECENT WORK Sort by Filter by Tags" at bounding box center [552, 139] width 1105 height 150
click at [196, 191] on input "search" at bounding box center [185, 191] width 331 height 24
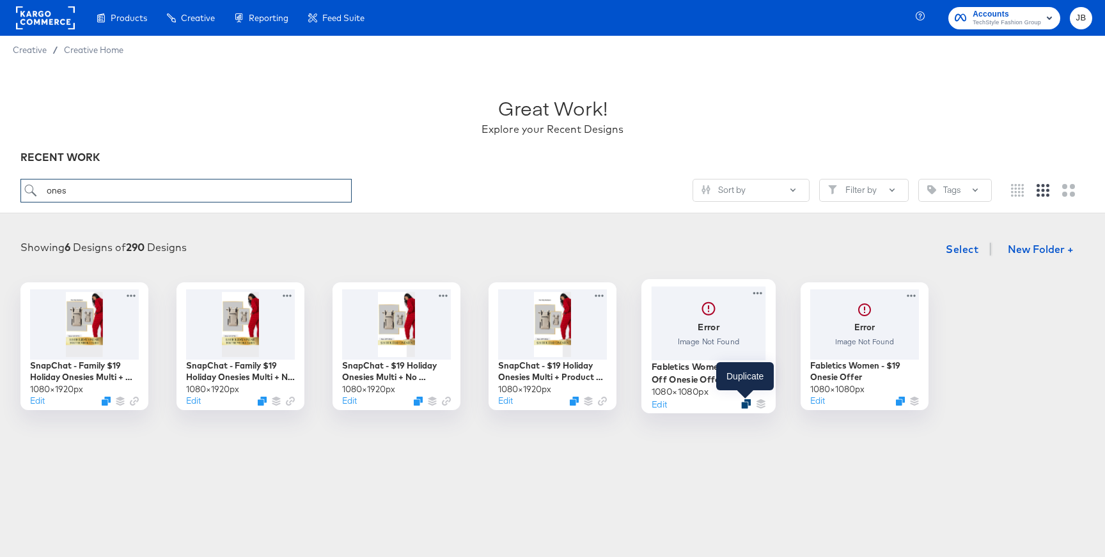
type input "ones"
click at [747, 405] on icon "Duplicate" at bounding box center [746, 405] width 10 height 10
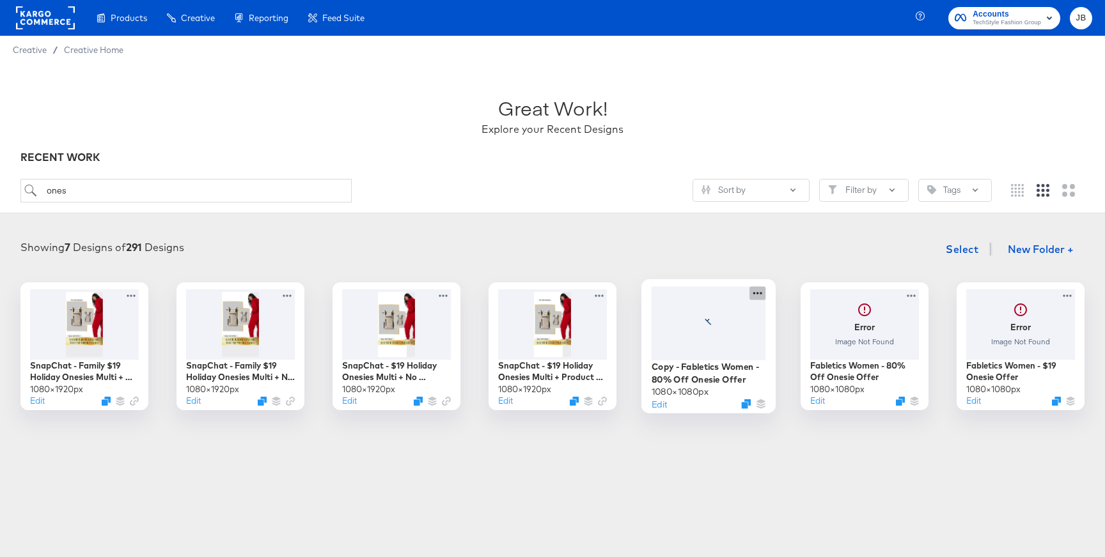
click at [759, 293] on icon at bounding box center [757, 292] width 16 height 13
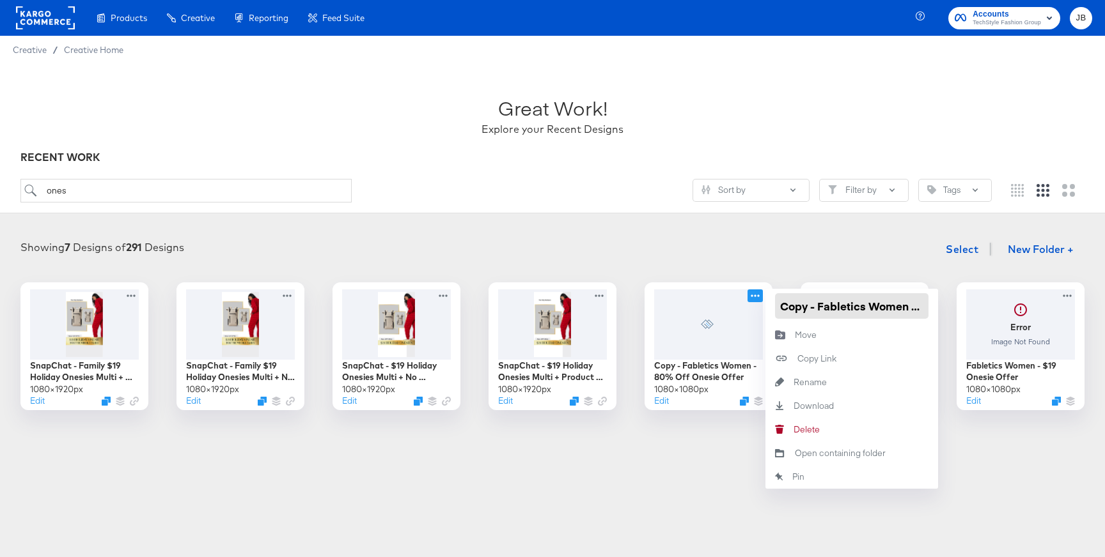
click at [810, 309] on input "Copy - Fabletics Women - 80% Off Onesie Offer" at bounding box center [851, 306] width 153 height 26
paste input "P-23812 - FLM -"
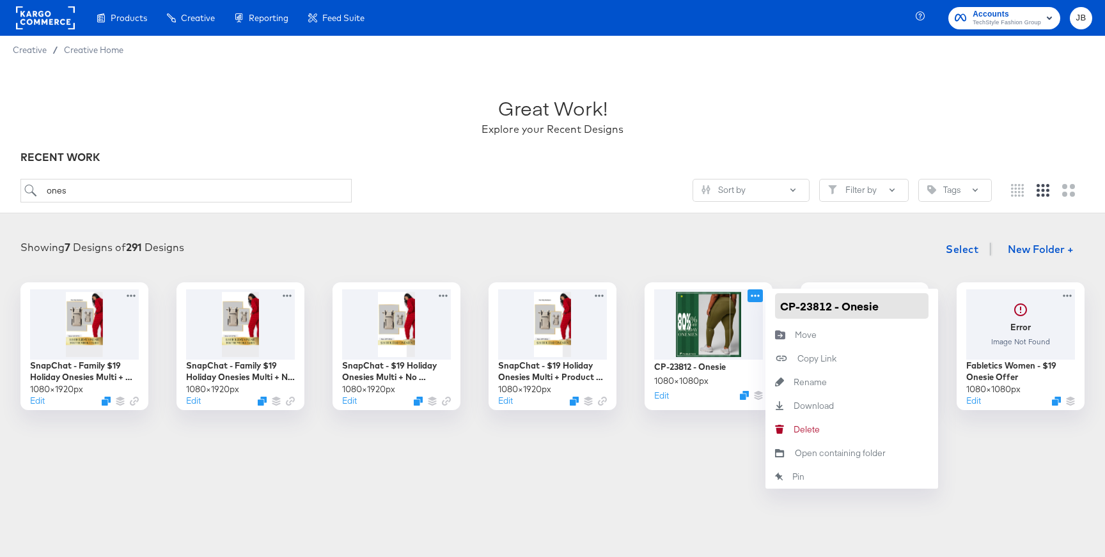
click at [846, 309] on input "CP-23812 - Onesie" at bounding box center [851, 306] width 153 height 26
click at [845, 308] on input "CP-23812 - Onesie" at bounding box center [851, 306] width 153 height 26
type input "CP-23812 - $19 Onesie"
click at [826, 260] on div "Showing 7 Designs of 291 Designs Select New Folder +" at bounding box center [552, 250] width 1079 height 26
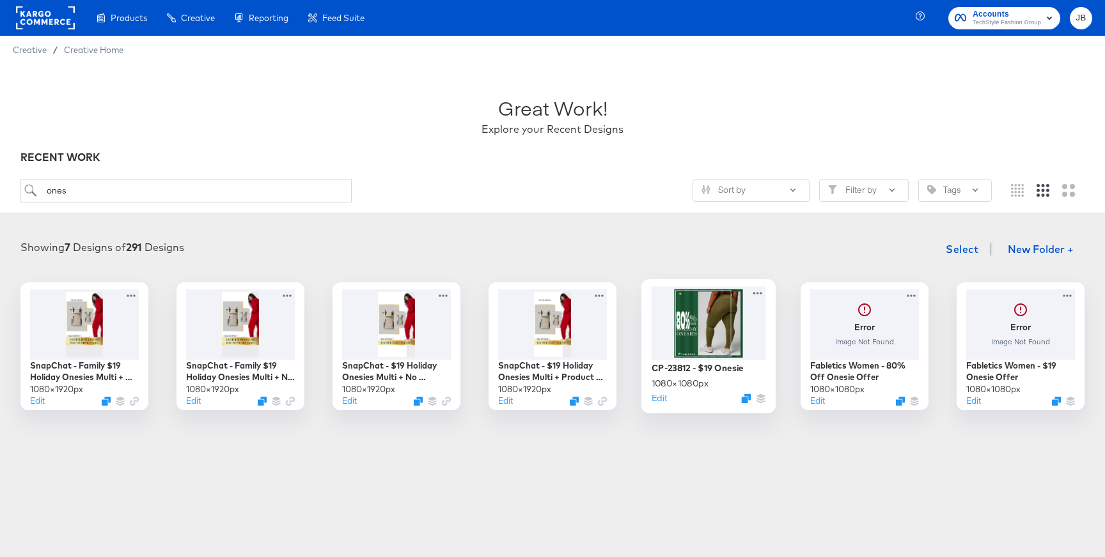
click at [733, 332] on div at bounding box center [708, 323] width 114 height 74
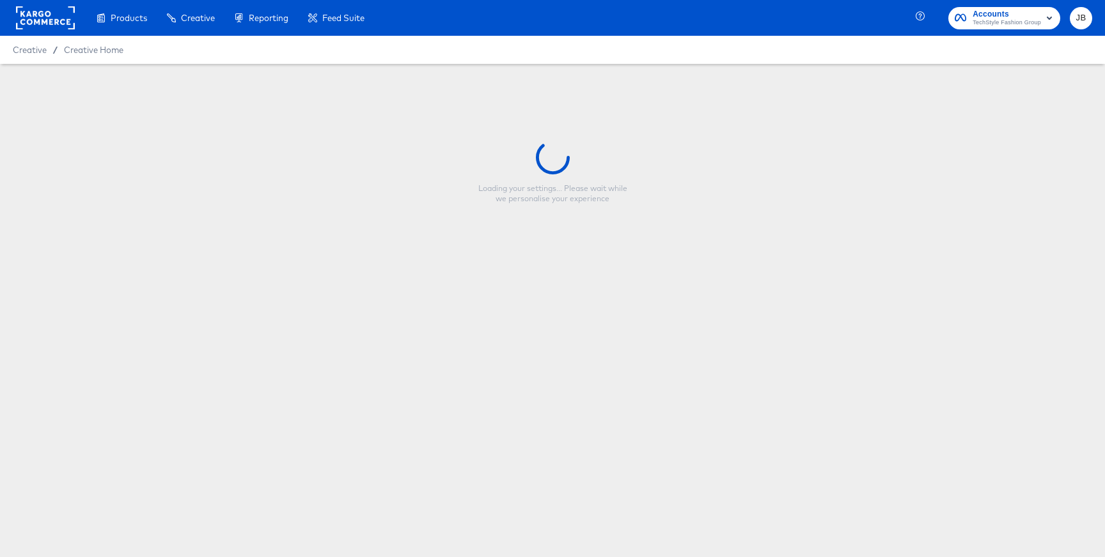
type input "CP-23812 - $19 Onesie"
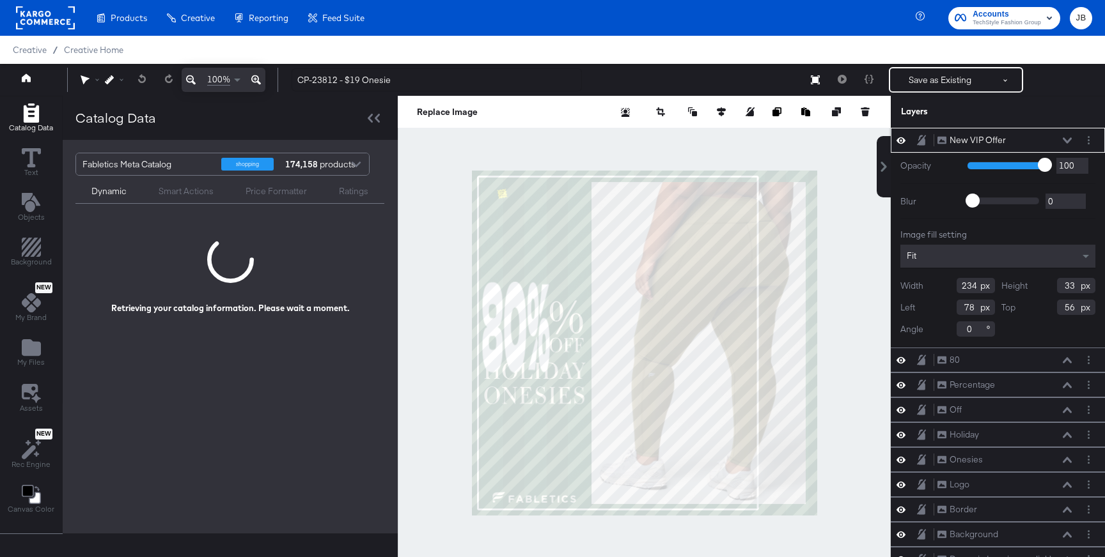
click at [1064, 138] on icon at bounding box center [1067, 140] width 9 height 6
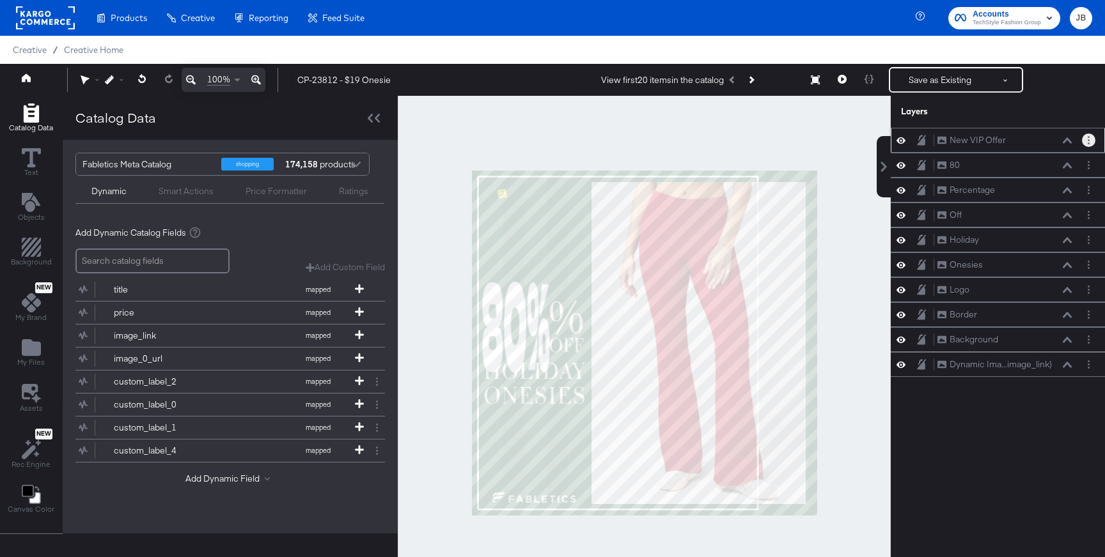
click at [1091, 143] on button "Layer Options" at bounding box center [1088, 140] width 13 height 13
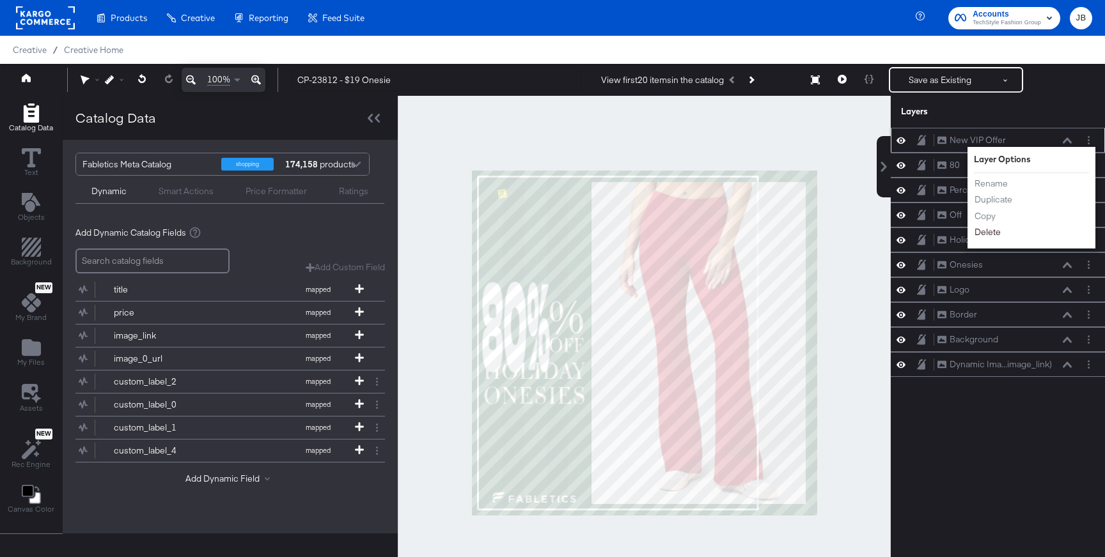
click at [990, 236] on button "Delete" at bounding box center [987, 232] width 27 height 13
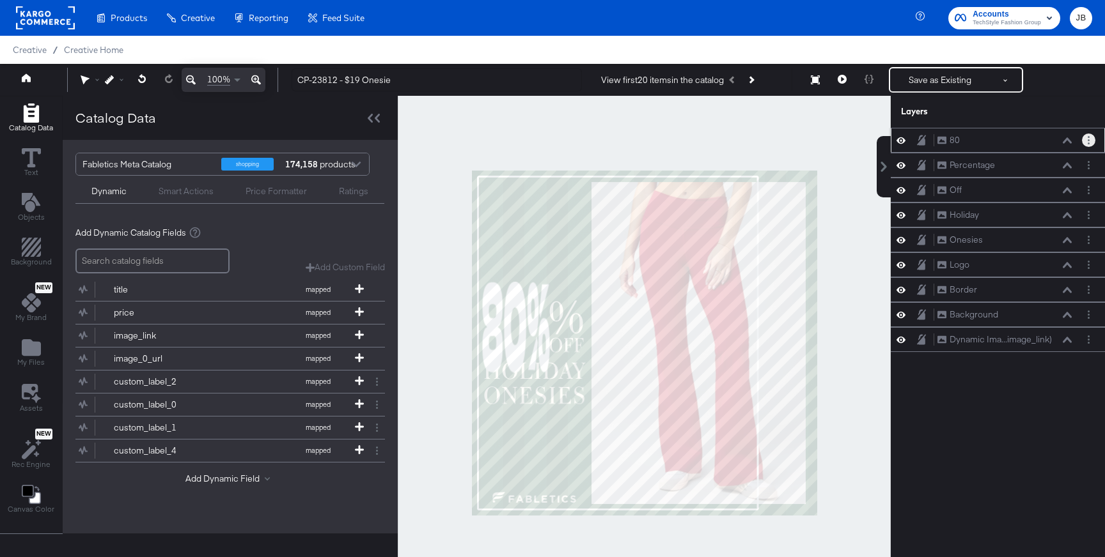
click at [1089, 143] on button "Layer Options" at bounding box center [1088, 140] width 13 height 13
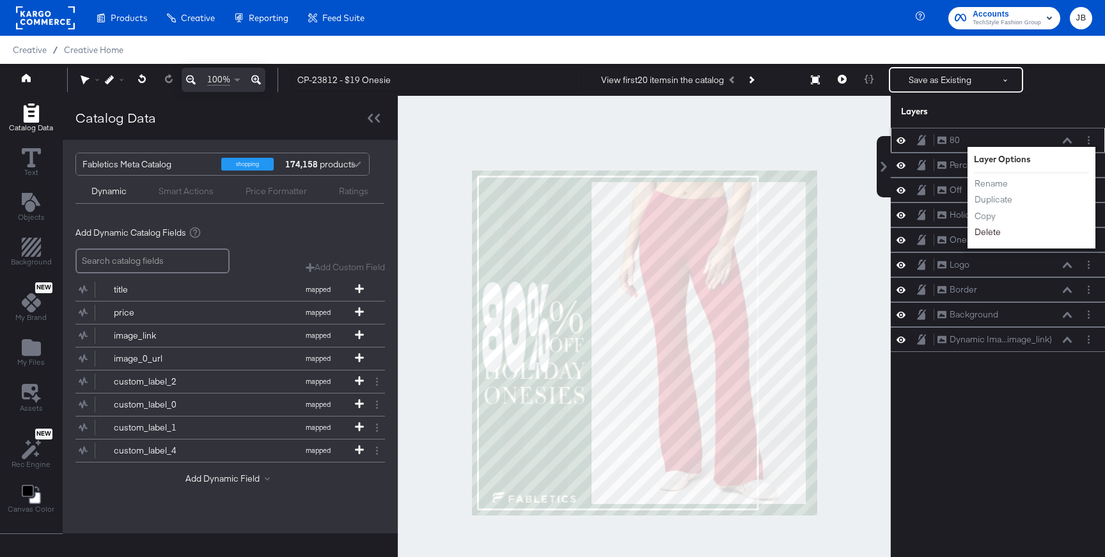
click at [990, 236] on button "Delete" at bounding box center [987, 232] width 27 height 13
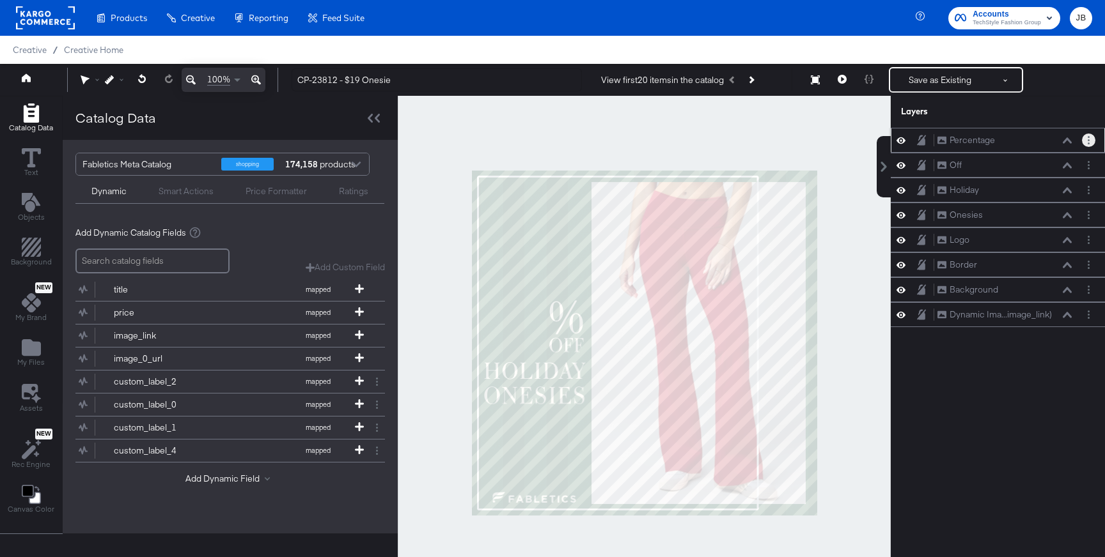
click at [1087, 137] on circle "Layer Options" at bounding box center [1088, 137] width 2 height 2
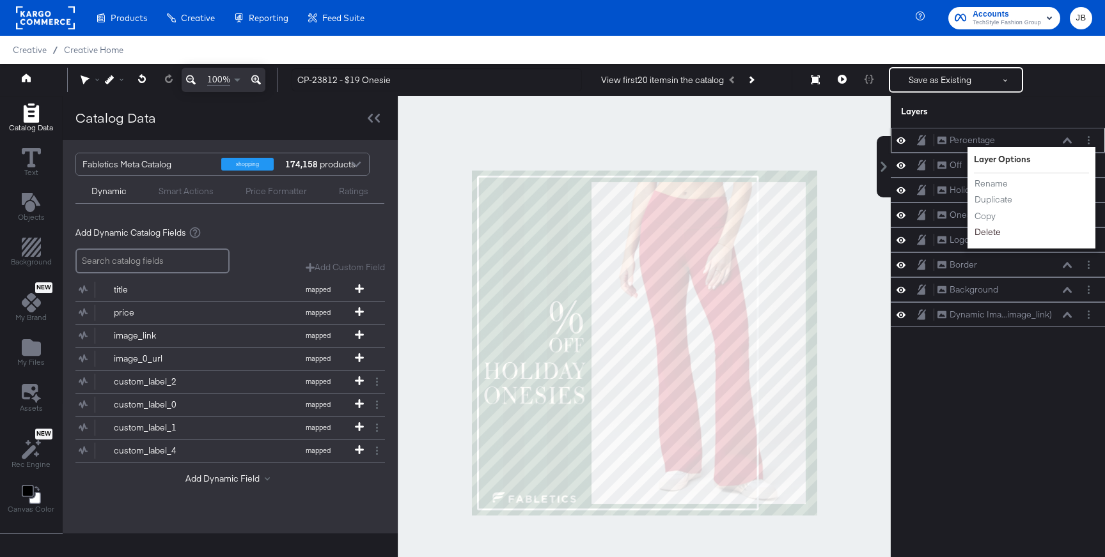
click at [1001, 235] on li "Delete" at bounding box center [1009, 232] width 70 height 13
click at [980, 236] on button "Delete" at bounding box center [987, 232] width 27 height 13
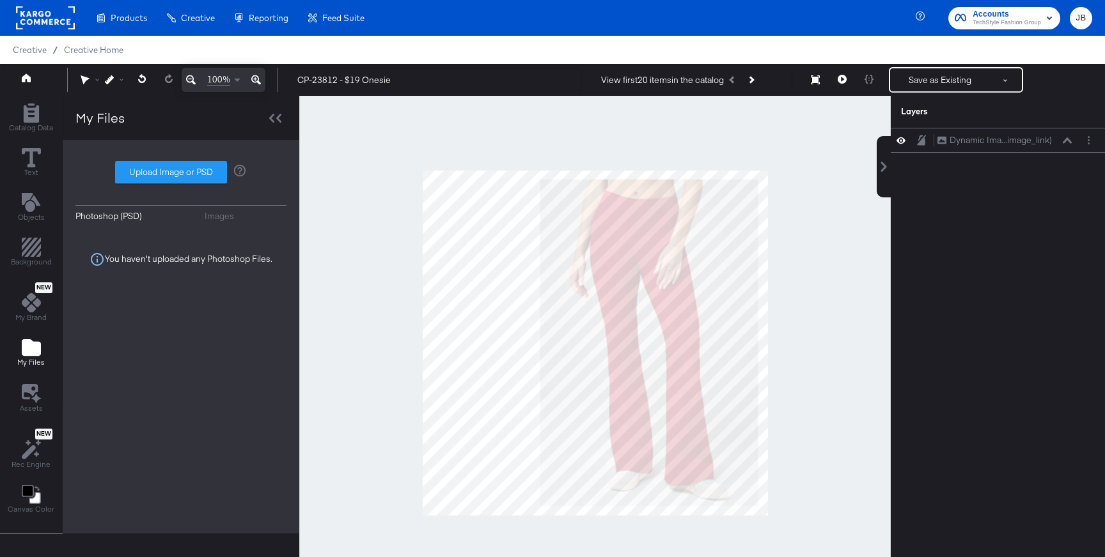
type input "C:\fakepath\Fabletics 13.png"
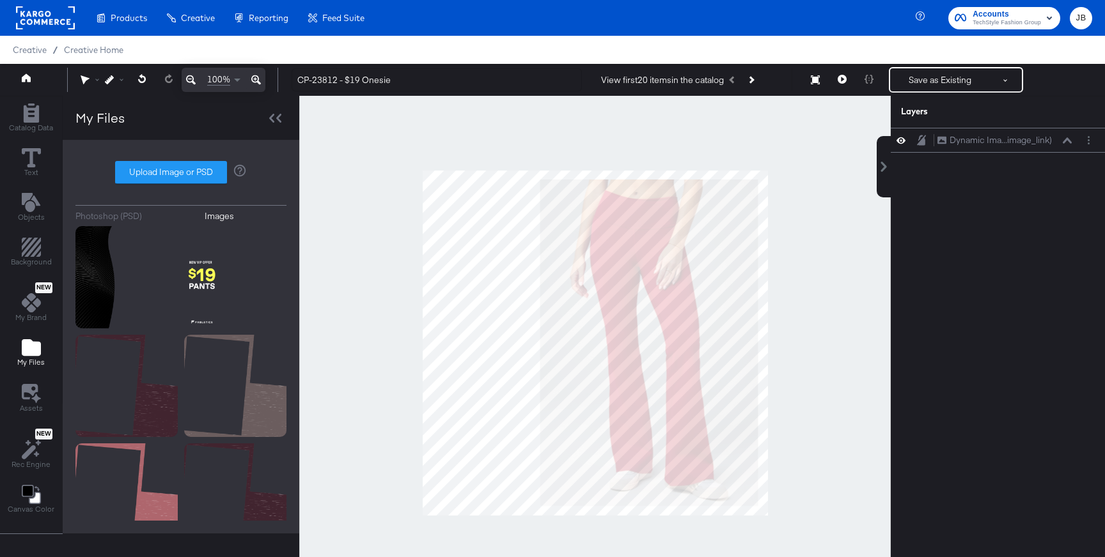
click at [357, 244] on div at bounding box center [594, 343] width 591 height 494
click at [29, 256] on icon "Add Rectangle" at bounding box center [31, 247] width 19 height 19
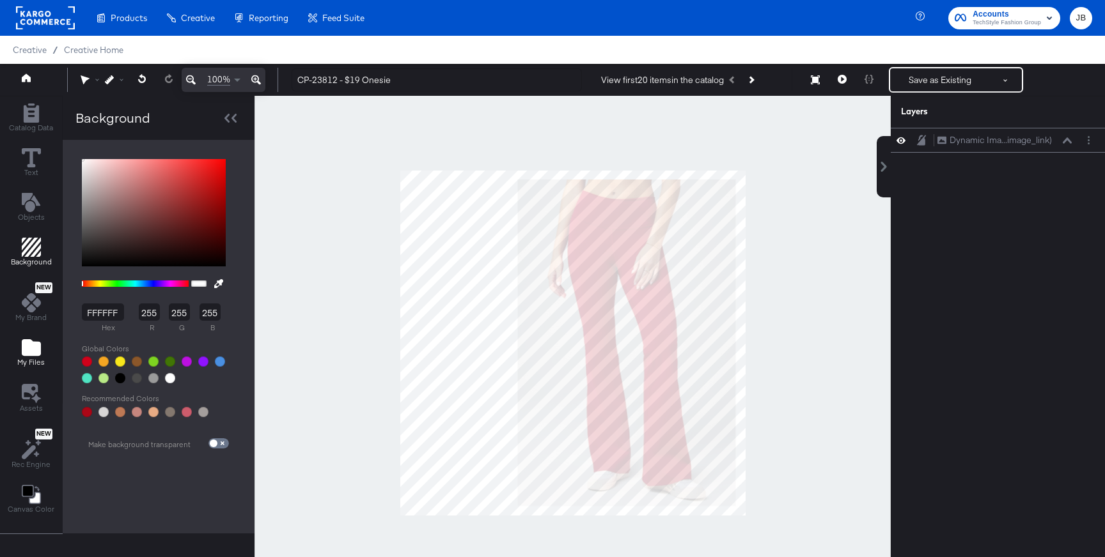
click at [26, 353] on icon "Add Files" at bounding box center [31, 347] width 19 height 17
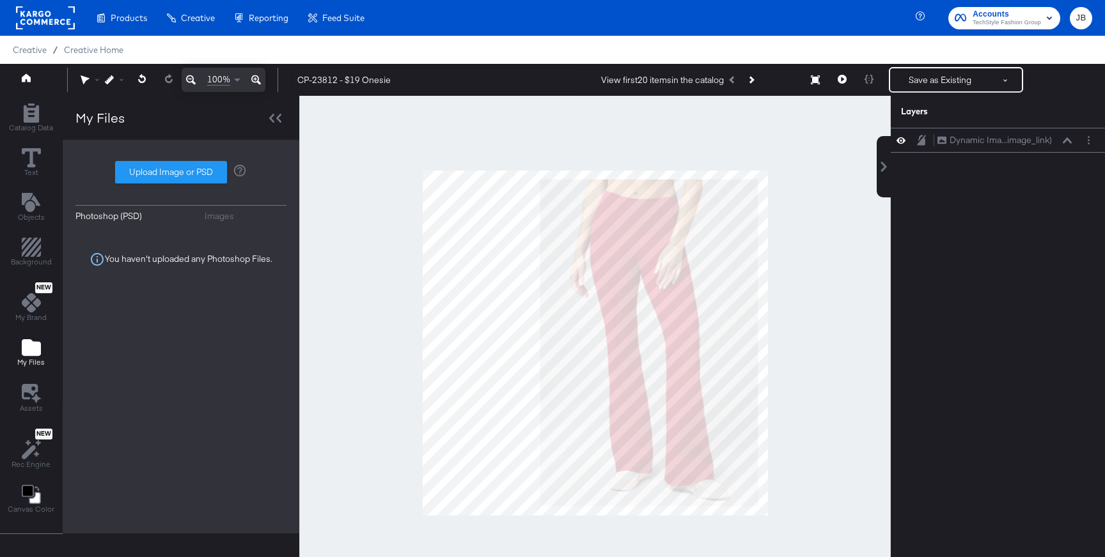
click at [214, 216] on div "Images" at bounding box center [219, 216] width 29 height 12
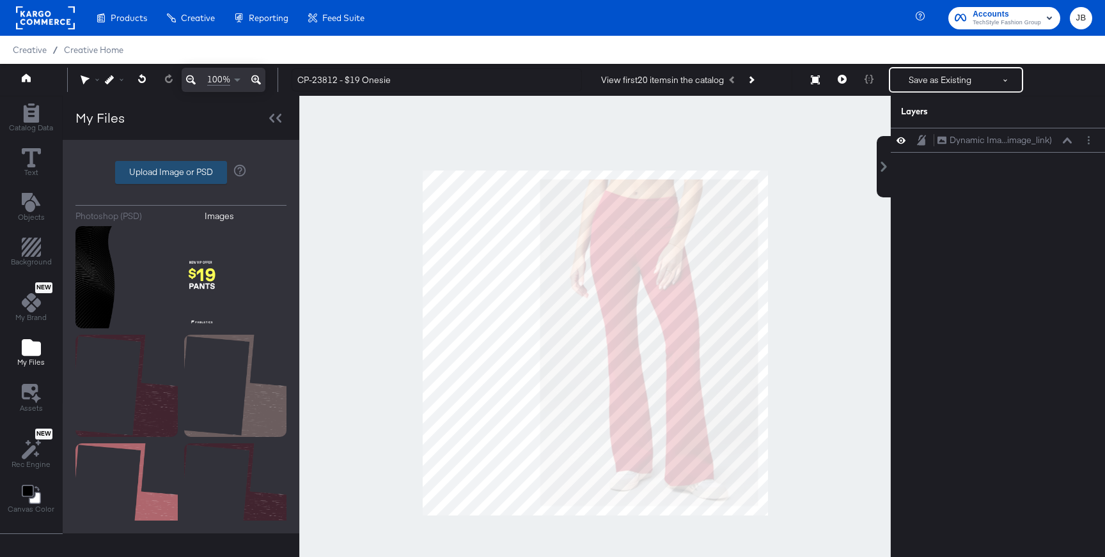
click at [156, 175] on label "Upload Image or PSD" at bounding box center [171, 173] width 111 height 22
click at [181, 173] on input "Upload Image or PSD" at bounding box center [181, 173] width 0 height 0
type input "C:\fakepath\Fabletics 14.png"
click at [202, 172] on label "Upload Image or PSD" at bounding box center [171, 173] width 111 height 22
click at [181, 173] on input "Upload Image or PSD" at bounding box center [181, 173] width 0 height 0
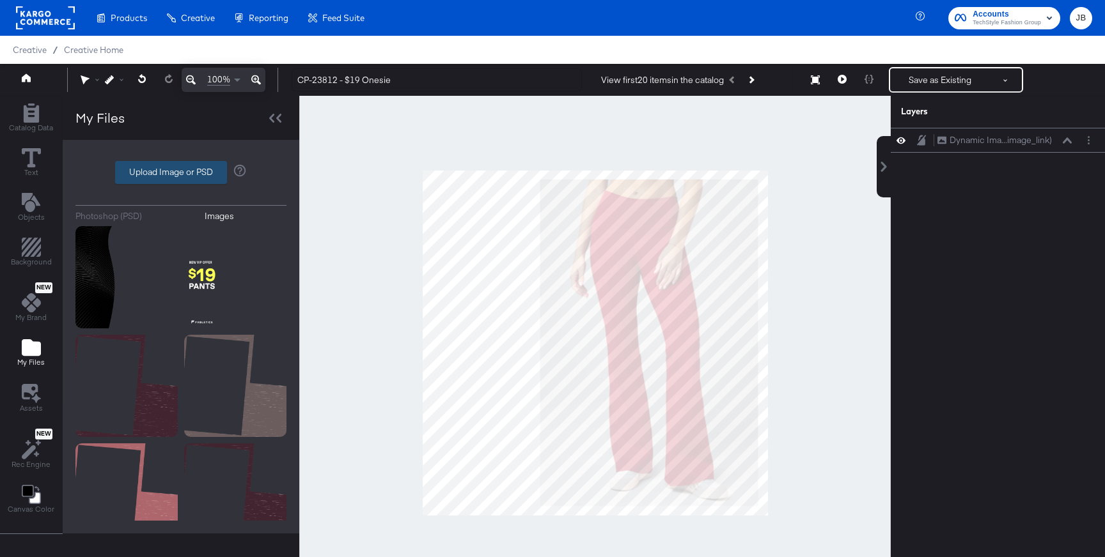
type input "C:\fakepath\Fabletics 13.png"
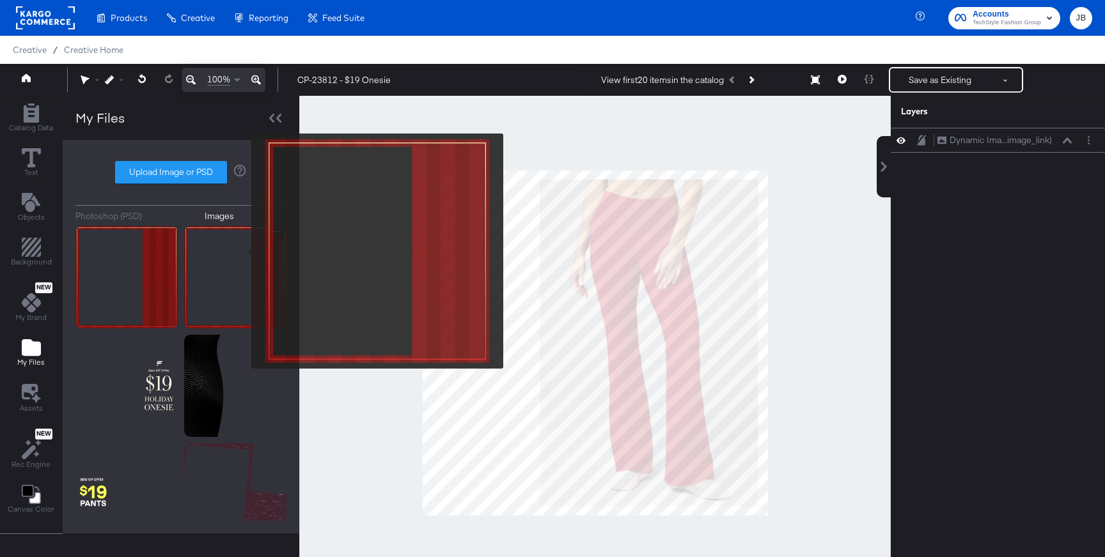
click at [243, 251] on img at bounding box center [235, 277] width 102 height 102
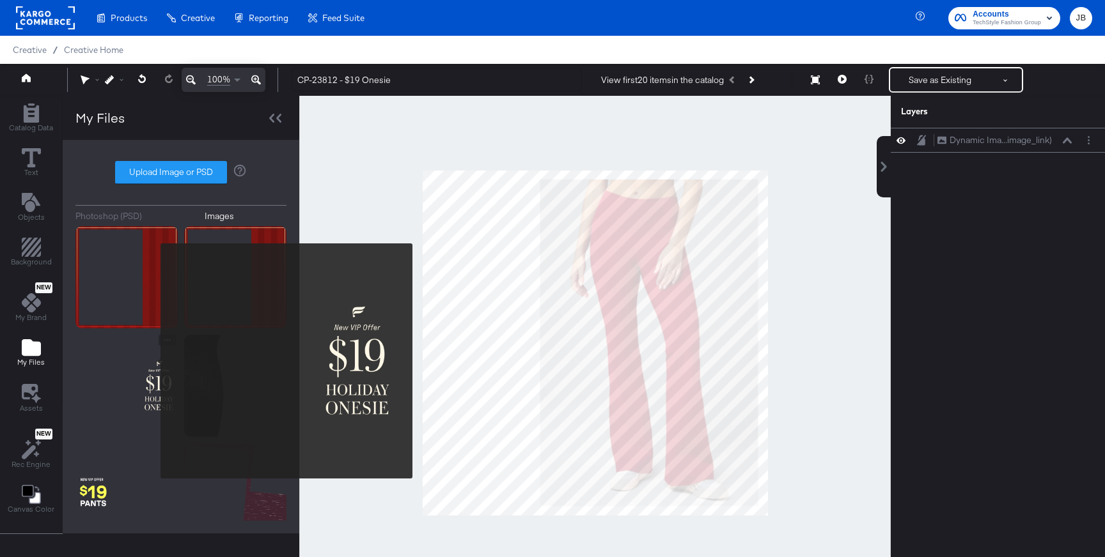
click at [152, 361] on img at bounding box center [126, 386] width 102 height 102
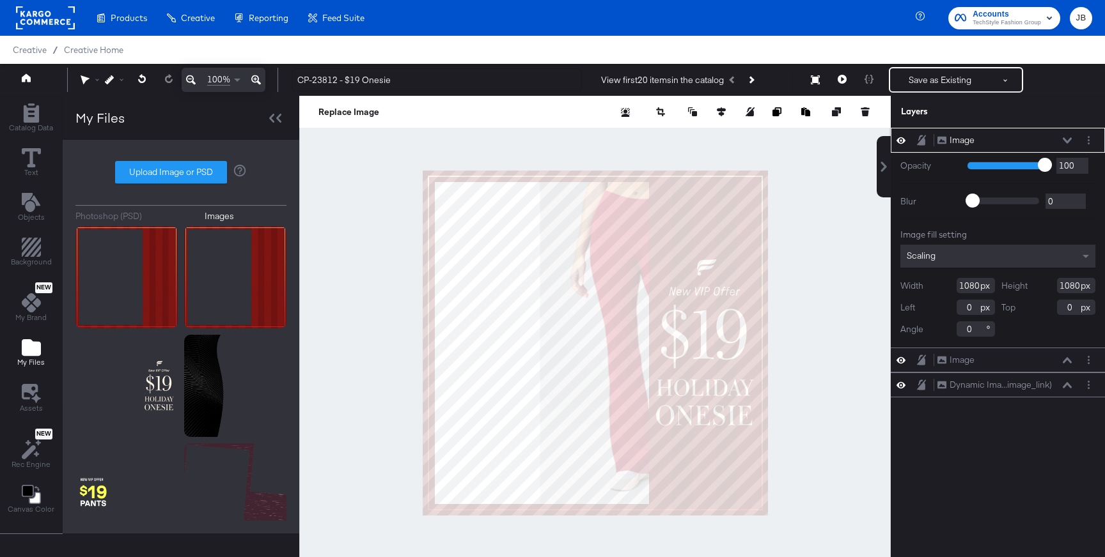
click at [1068, 139] on icon at bounding box center [1067, 140] width 9 height 6
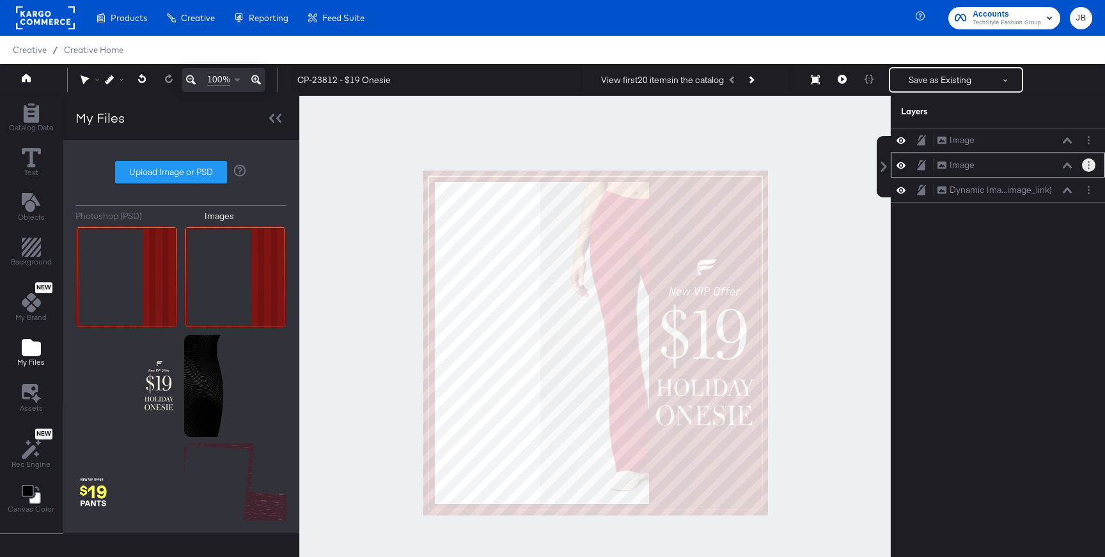
click at [1089, 166] on button "Layer Options" at bounding box center [1088, 165] width 13 height 13
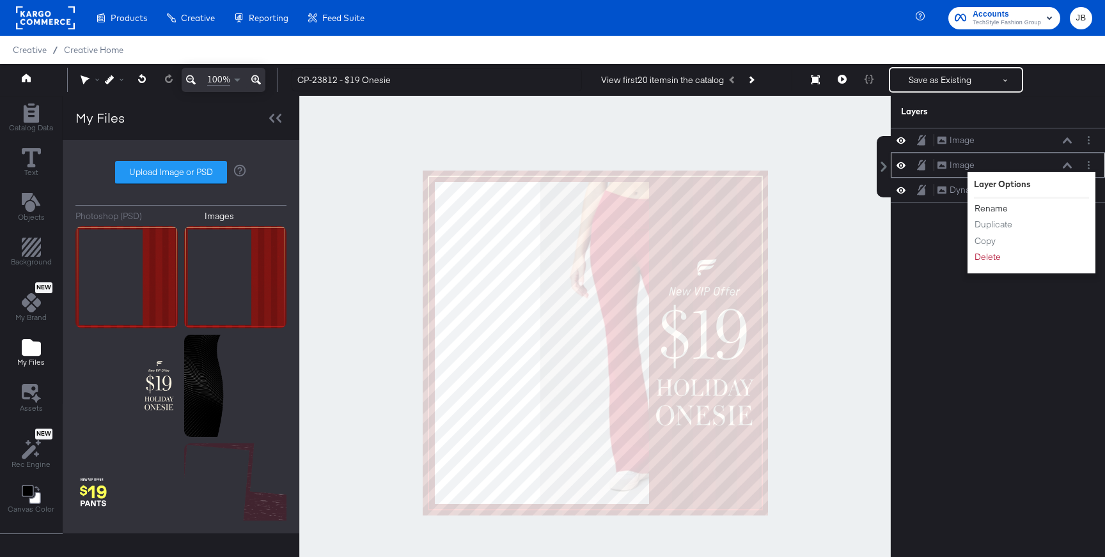
click at [997, 208] on button "Rename" at bounding box center [991, 208] width 35 height 13
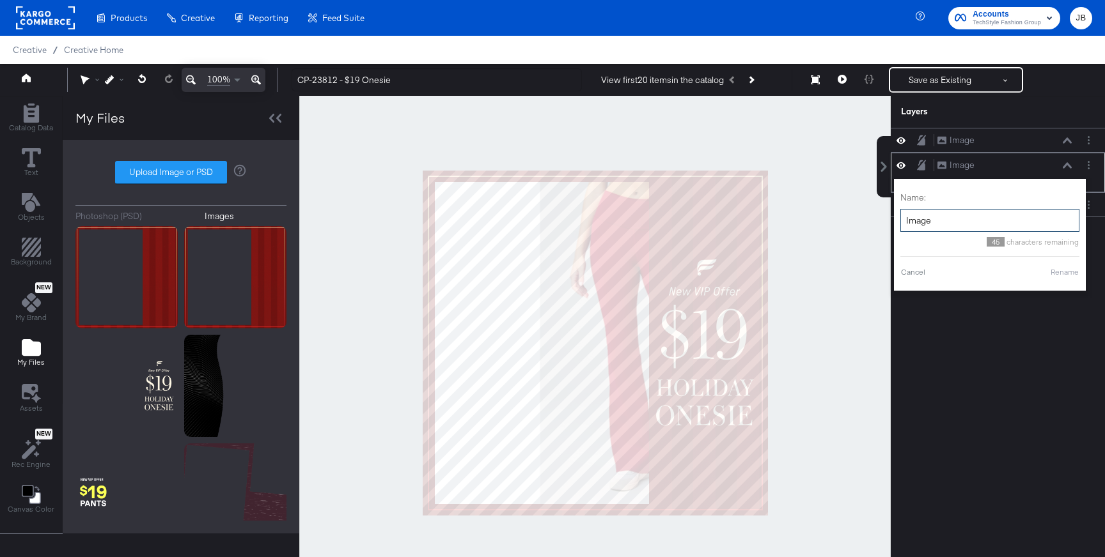
click at [967, 224] on input "Image" at bounding box center [989, 221] width 179 height 24
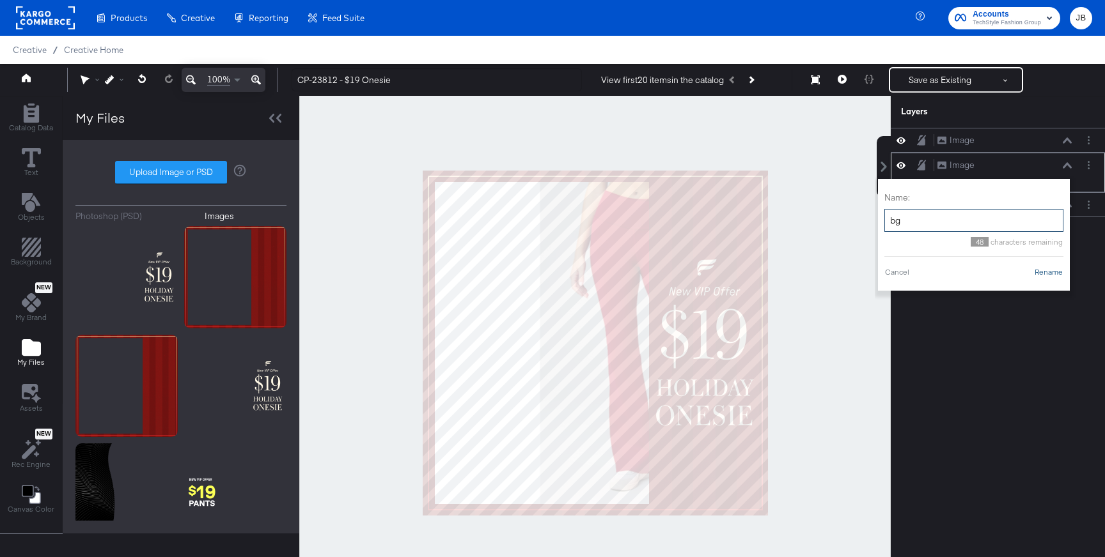
type input "bg"
click at [1057, 271] on button "Rename" at bounding box center [1048, 273] width 29 height 12
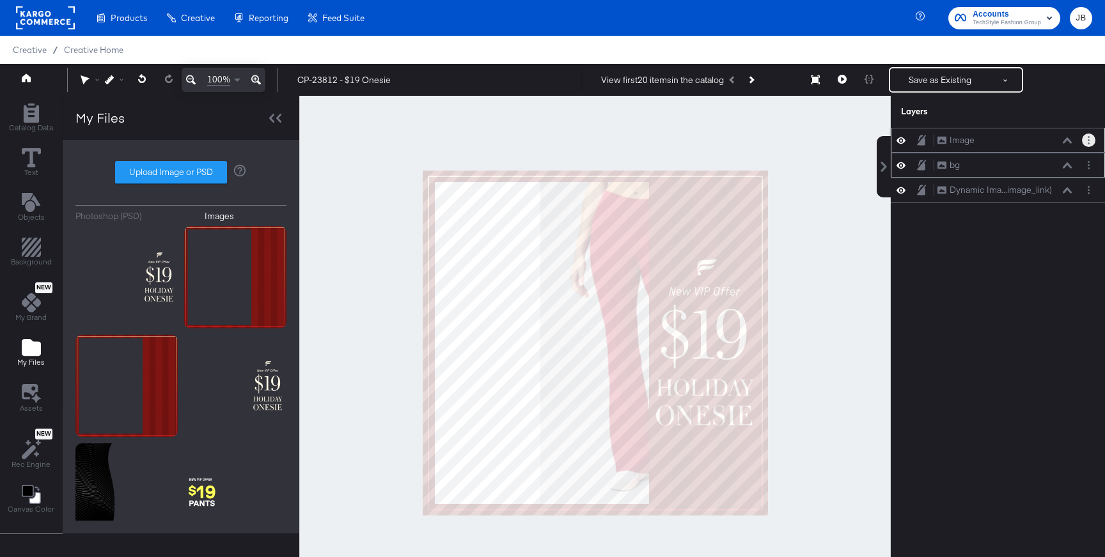
click at [1093, 141] on button "Layer Options" at bounding box center [1088, 140] width 13 height 13
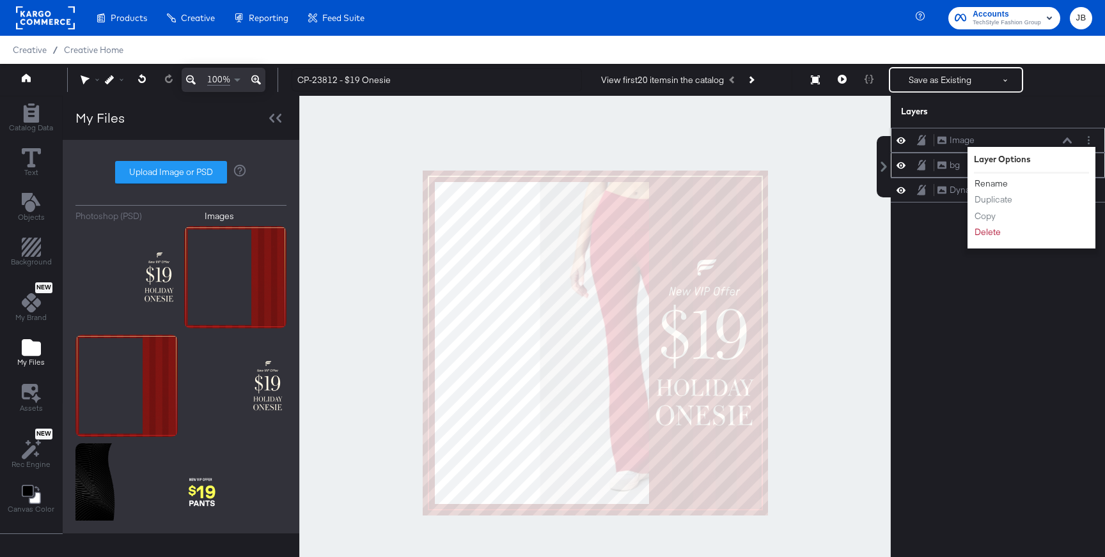
click at [990, 188] on button "Rename" at bounding box center [991, 183] width 35 height 13
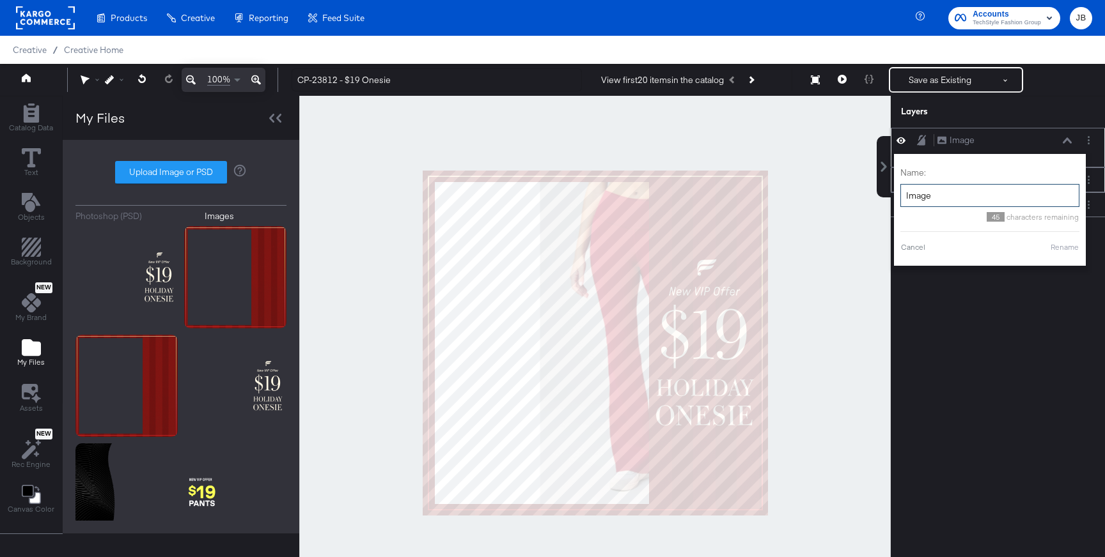
click at [972, 189] on input "Image" at bounding box center [989, 196] width 179 height 24
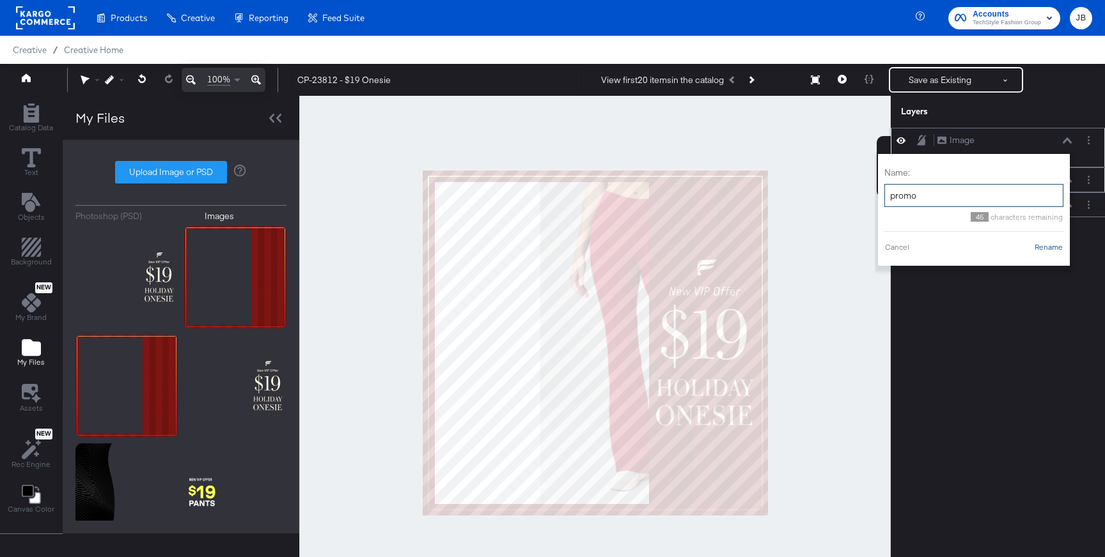
type input "promo"
click at [1052, 244] on button "Rename" at bounding box center [1048, 248] width 29 height 12
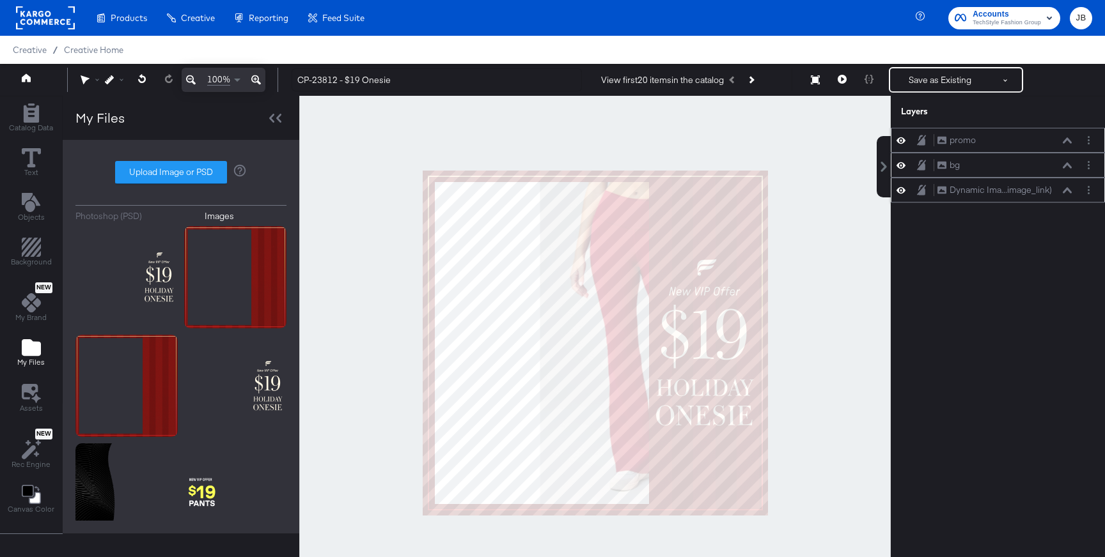
click at [1069, 189] on icon at bounding box center [1067, 190] width 9 height 6
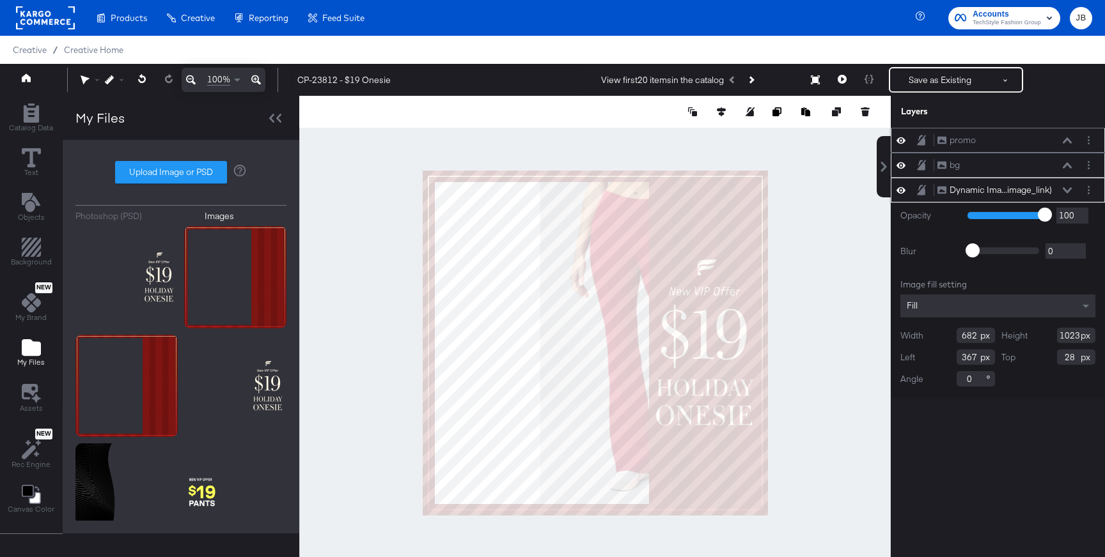
type input "366"
click at [903, 163] on icon at bounding box center [900, 165] width 9 height 11
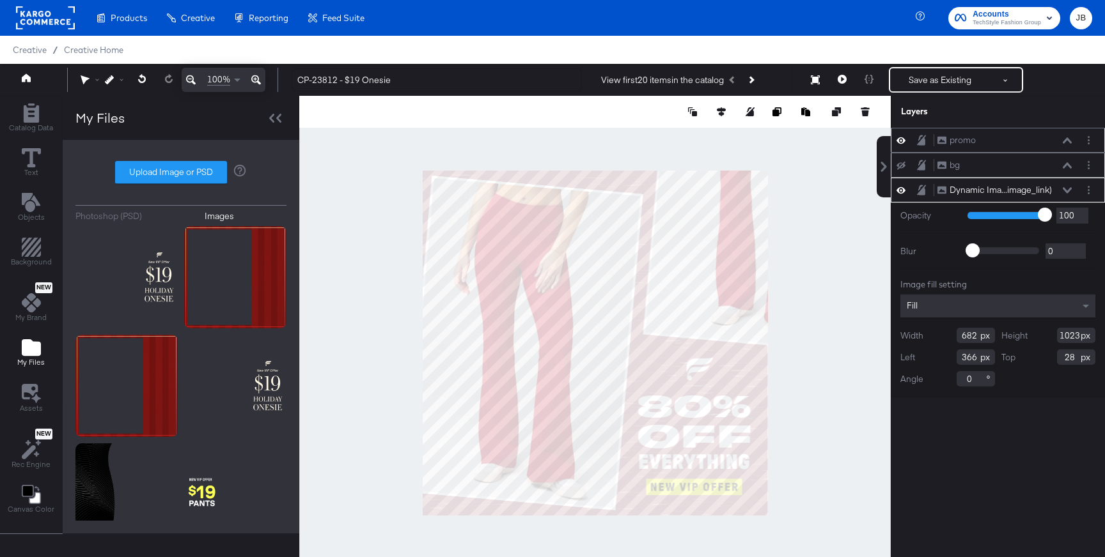
click at [903, 144] on icon at bounding box center [900, 140] width 9 height 11
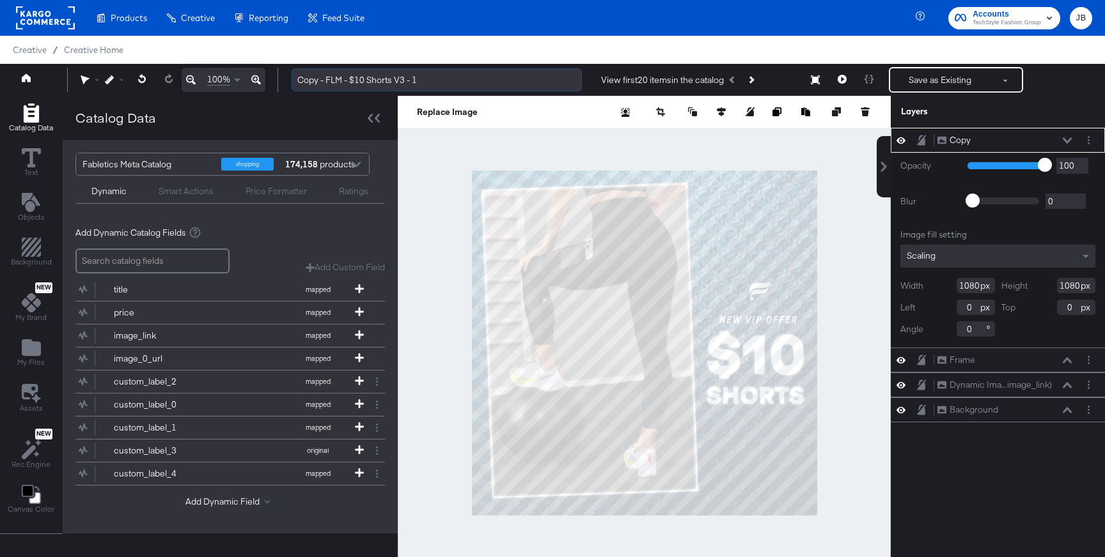
click at [433, 82] on input "Copy - FLM - $10 Shorts V3 - 1" at bounding box center [437, 80] width 290 height 24
drag, startPoint x: 321, startPoint y: 81, endPoint x: 278, endPoint y: 81, distance: 42.8
click at [278, 81] on div "100% Copy - FLM - $10 Shorts Refresh View first 20 items in the catalog Save as…" at bounding box center [552, 80] width 1105 height 32
type input "CP-23812 FLM - $10 Shorts Refresh"
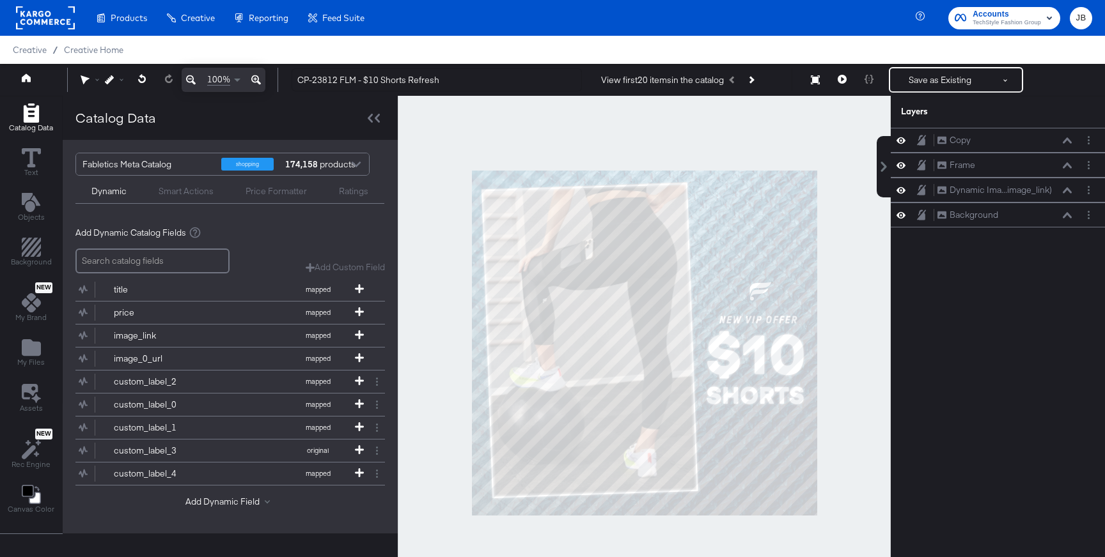
click at [447, 173] on div at bounding box center [644, 343] width 493 height 494
click at [904, 174] on div "Frame Frame" at bounding box center [998, 165] width 214 height 25
click at [899, 165] on icon at bounding box center [900, 165] width 9 height 11
click at [899, 143] on icon at bounding box center [900, 140] width 9 height 6
click at [902, 211] on icon at bounding box center [900, 215] width 9 height 11
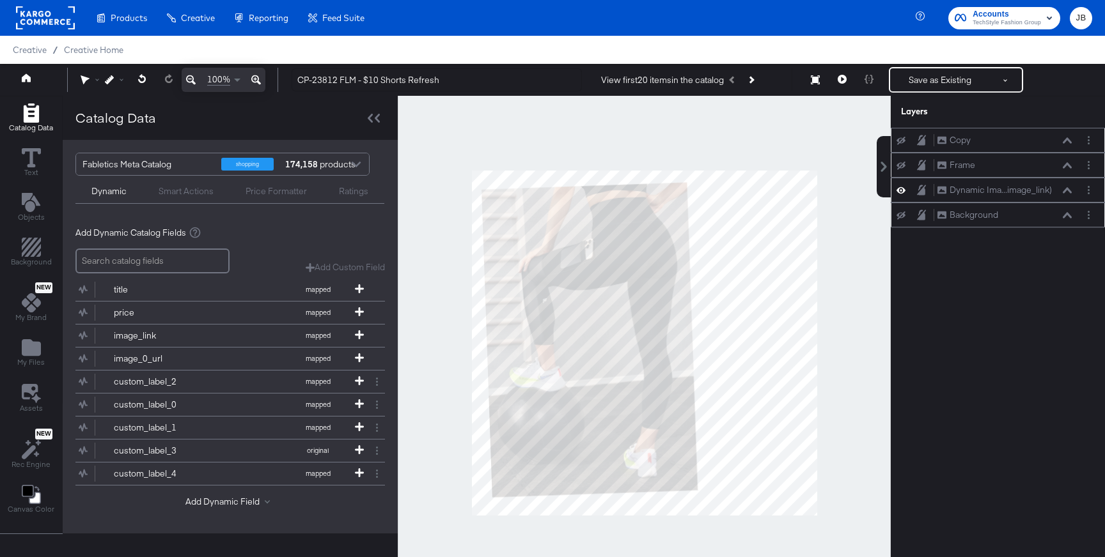
click at [1066, 191] on icon at bounding box center [1067, 190] width 9 height 6
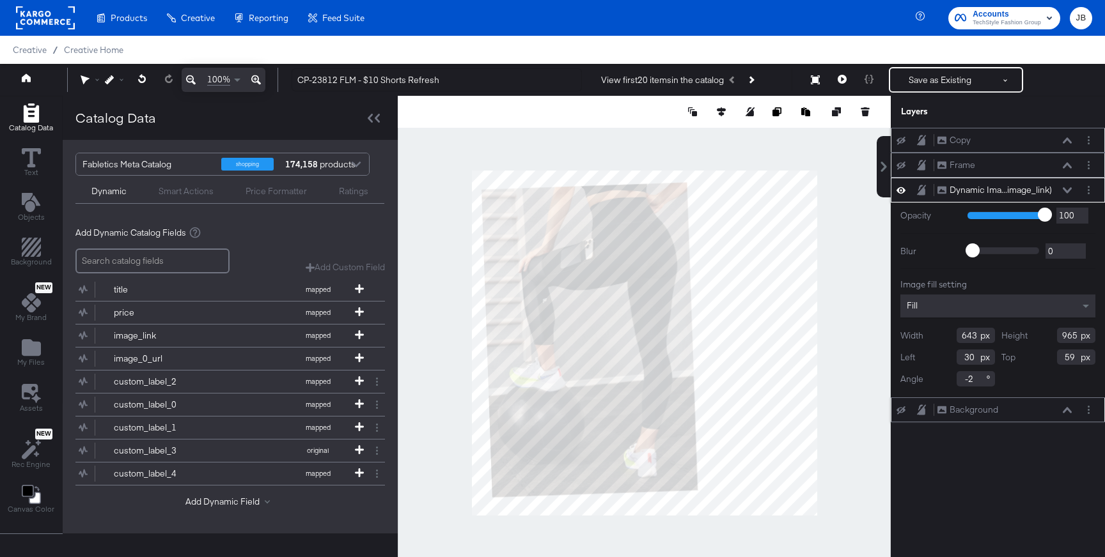
click at [967, 379] on input "-2" at bounding box center [975, 378] width 38 height 15
click at [971, 378] on input "-2" at bounding box center [975, 378] width 38 height 15
type input "-"
type input "0"
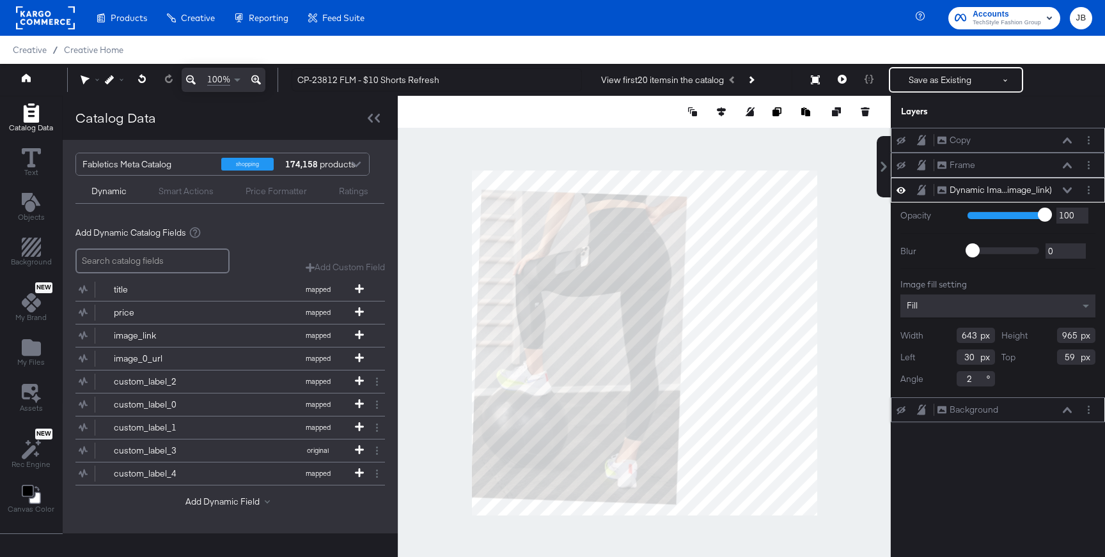
type input "2"
click at [1027, 381] on div "Width 643 Height 965 Left 30 Top 59 Angle 2" at bounding box center [997, 357] width 195 height 59
click at [1065, 192] on icon at bounding box center [1067, 190] width 9 height 6
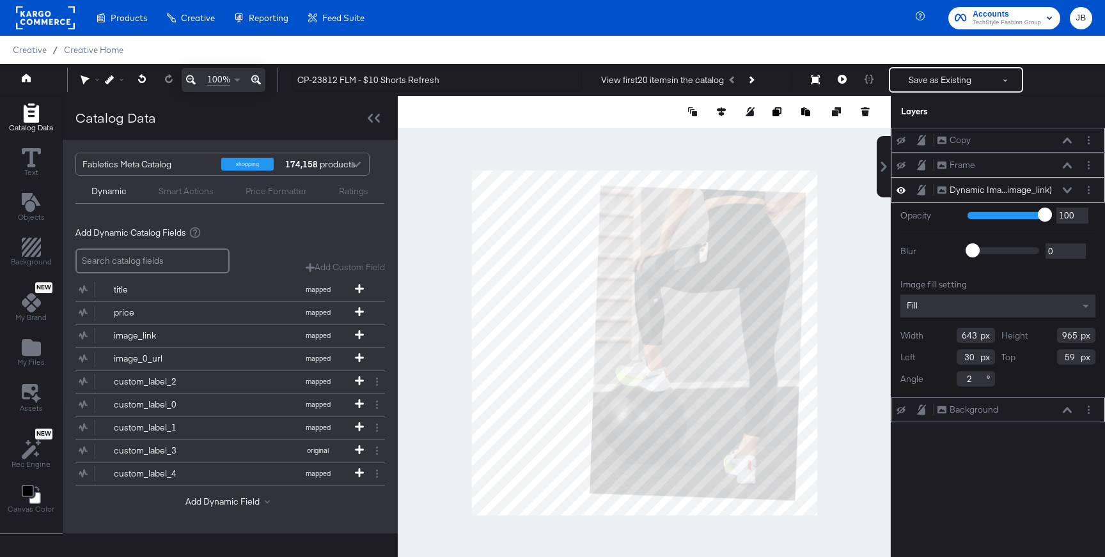
type input "402"
type input "47"
click at [1069, 193] on icon at bounding box center [1067, 190] width 9 height 6
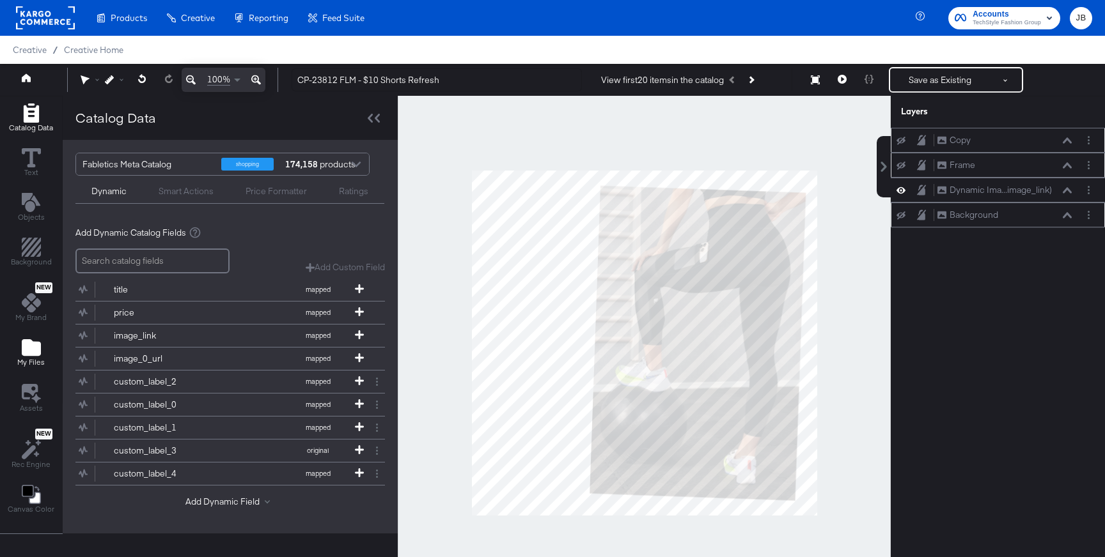
click at [27, 345] on icon "Add Files" at bounding box center [31, 347] width 19 height 17
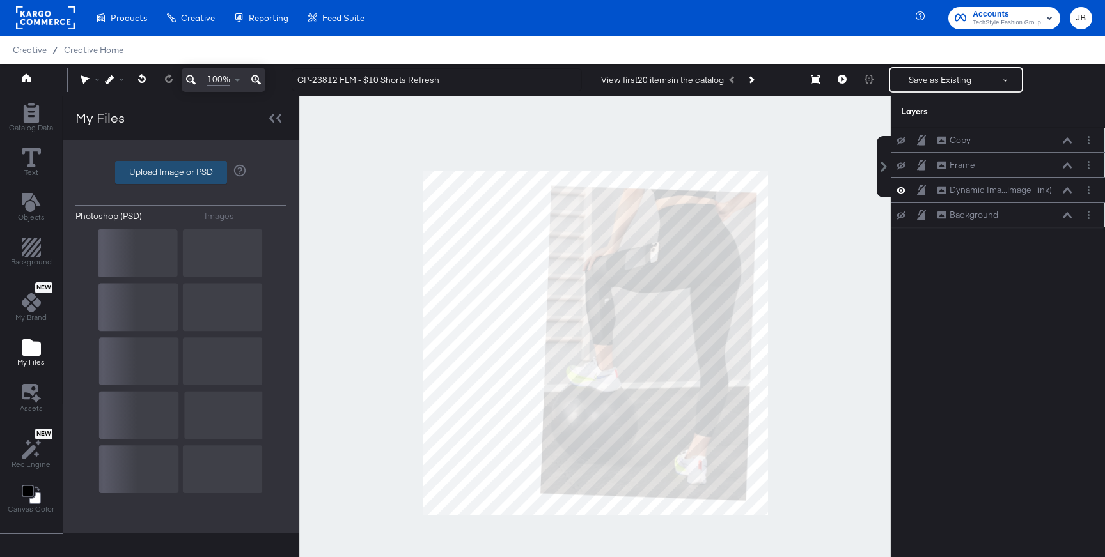
click at [169, 178] on label "Upload Image or PSD" at bounding box center [171, 173] width 111 height 22
click at [181, 173] on input "Upload Image or PSD" at bounding box center [181, 173] width 0 height 0
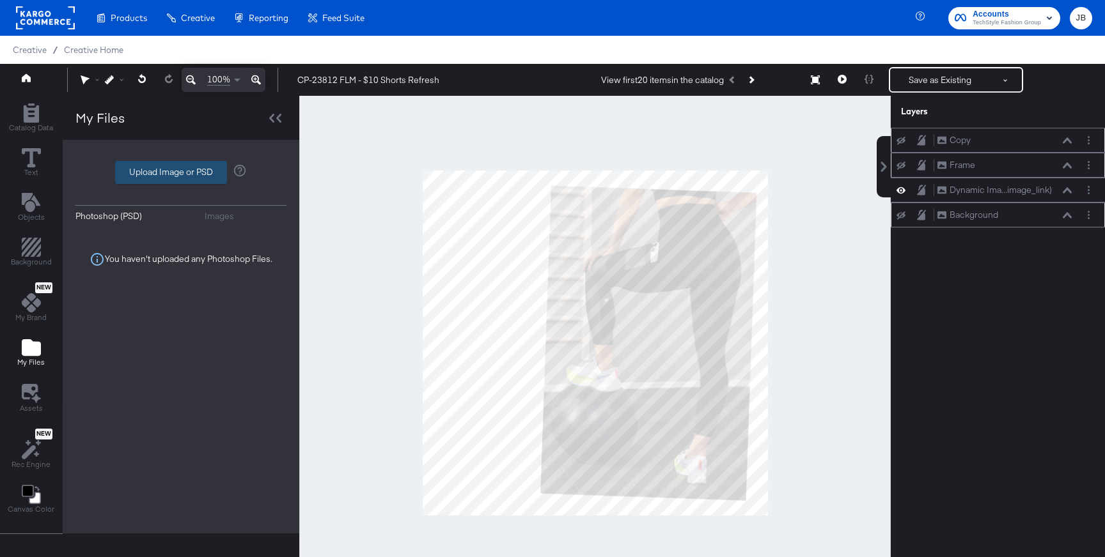
type input "C:\fakepath\bg cutout.png"
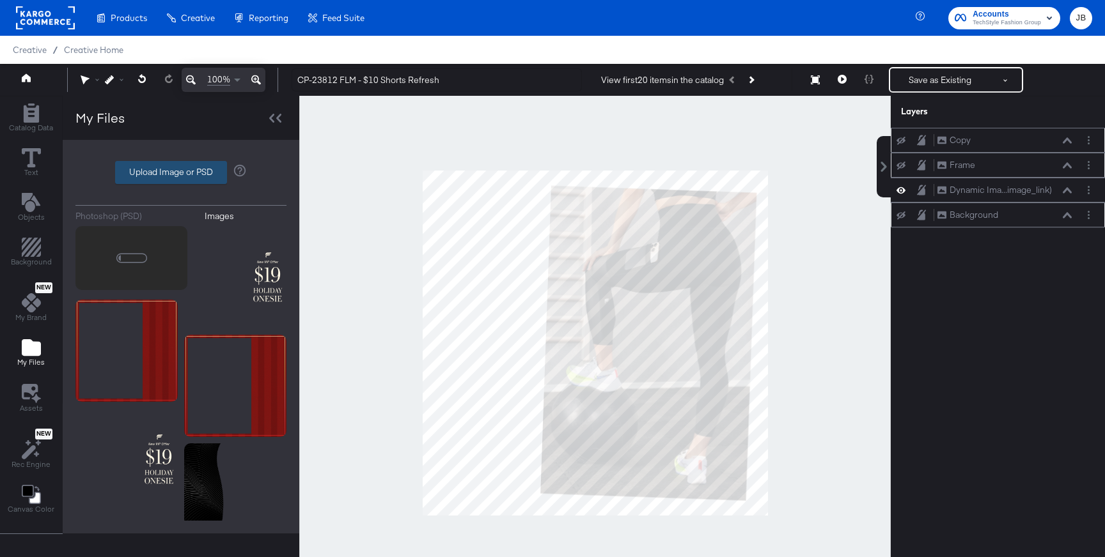
click at [153, 178] on label "Upload Image or PSD" at bounding box center [171, 173] width 111 height 22
click at [181, 173] on input "Upload Image or PSD" at bounding box center [181, 173] width 0 height 0
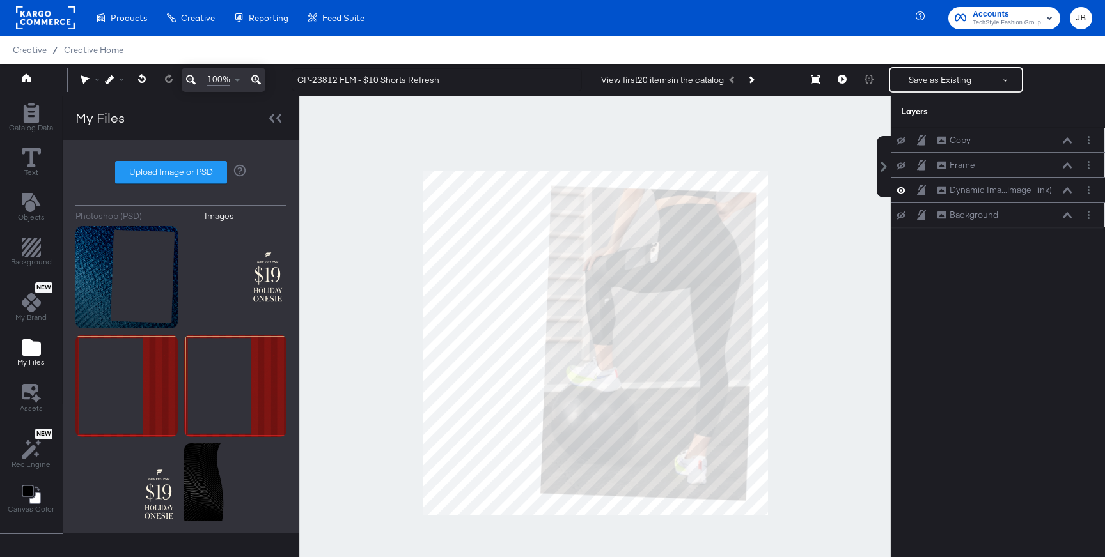
type input "C:\fakepath\Fabletics 9.png"
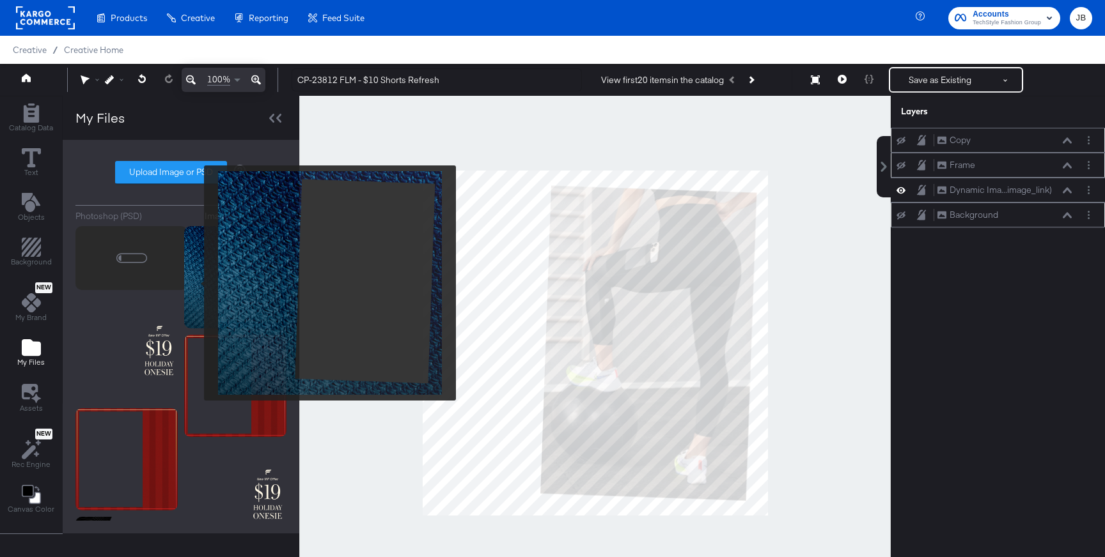
click at [196, 283] on img at bounding box center [235, 277] width 102 height 102
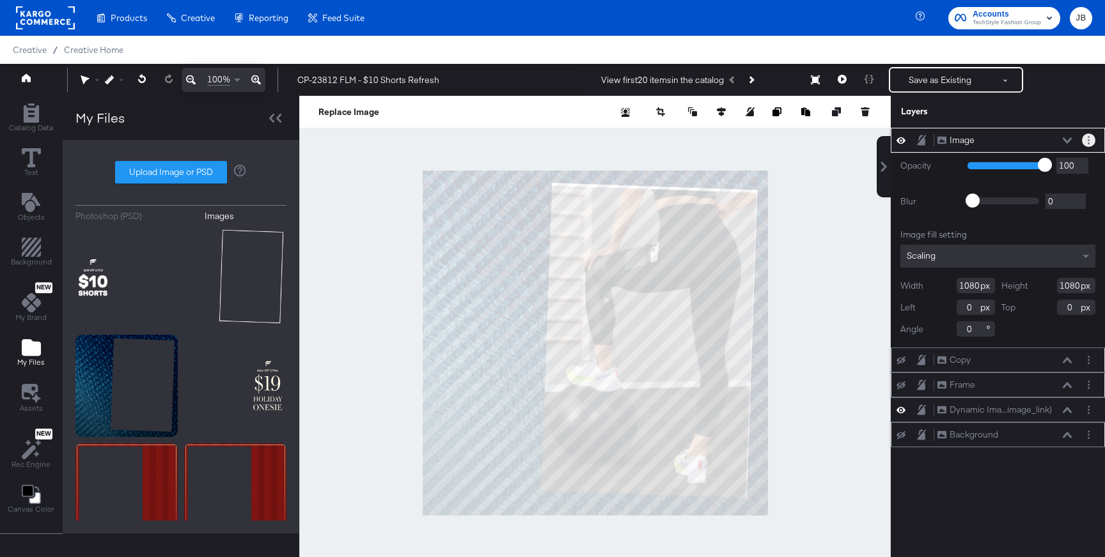
click at [1084, 139] on button "Layer Options" at bounding box center [1088, 140] width 13 height 13
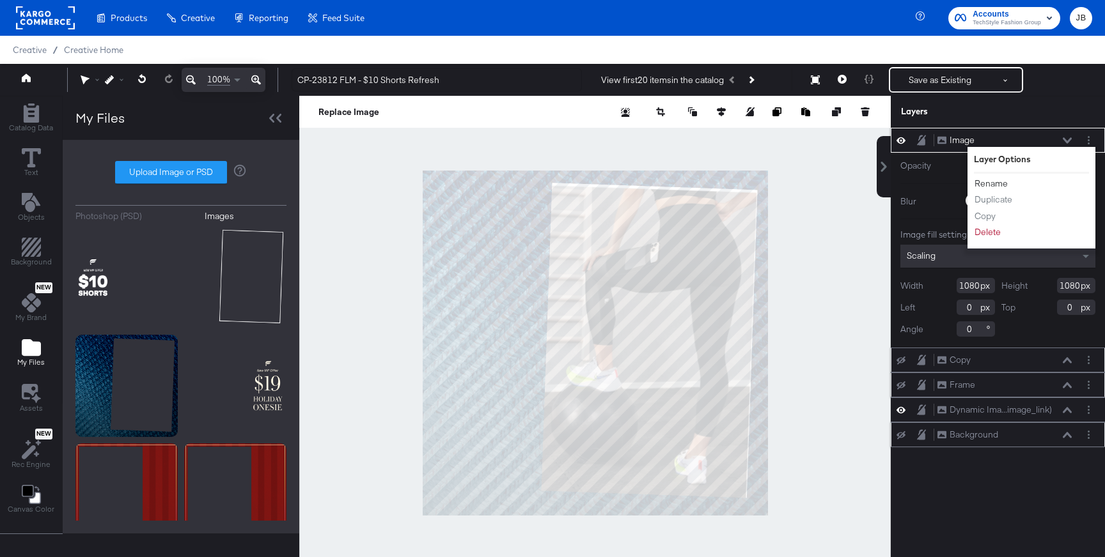
click at [983, 182] on button "Rename" at bounding box center [991, 183] width 35 height 13
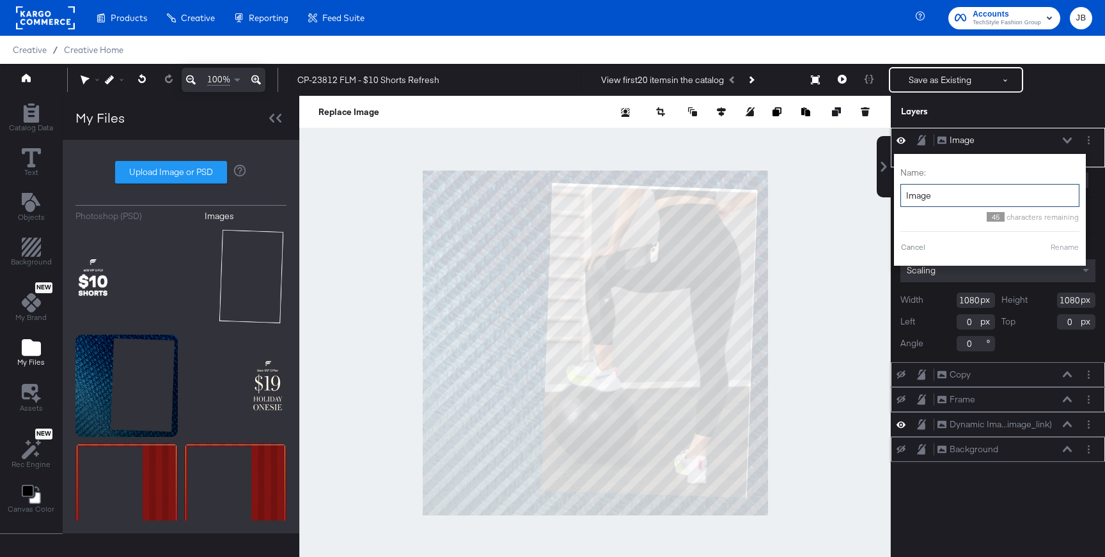
click at [951, 201] on input "Image" at bounding box center [989, 196] width 179 height 24
type input "BG"
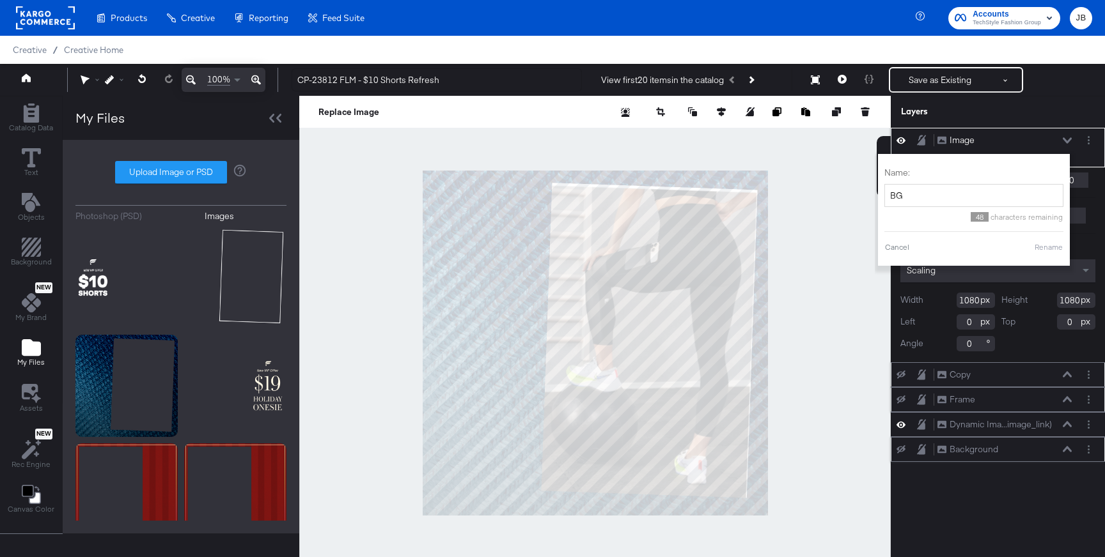
click at [1045, 250] on button "Rename" at bounding box center [1048, 248] width 29 height 12
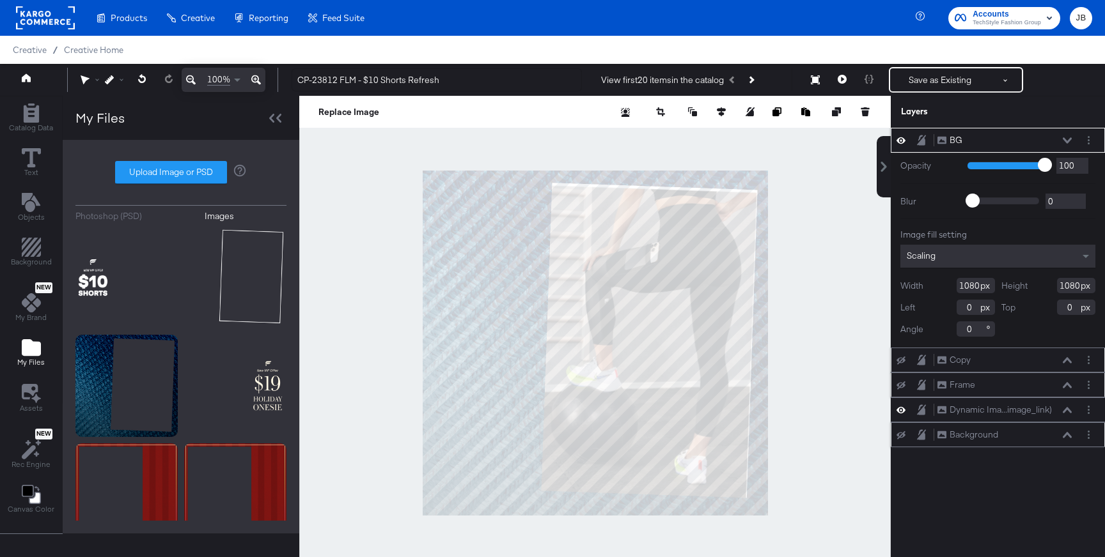
click at [1063, 141] on button at bounding box center [1067, 141] width 10 height 8
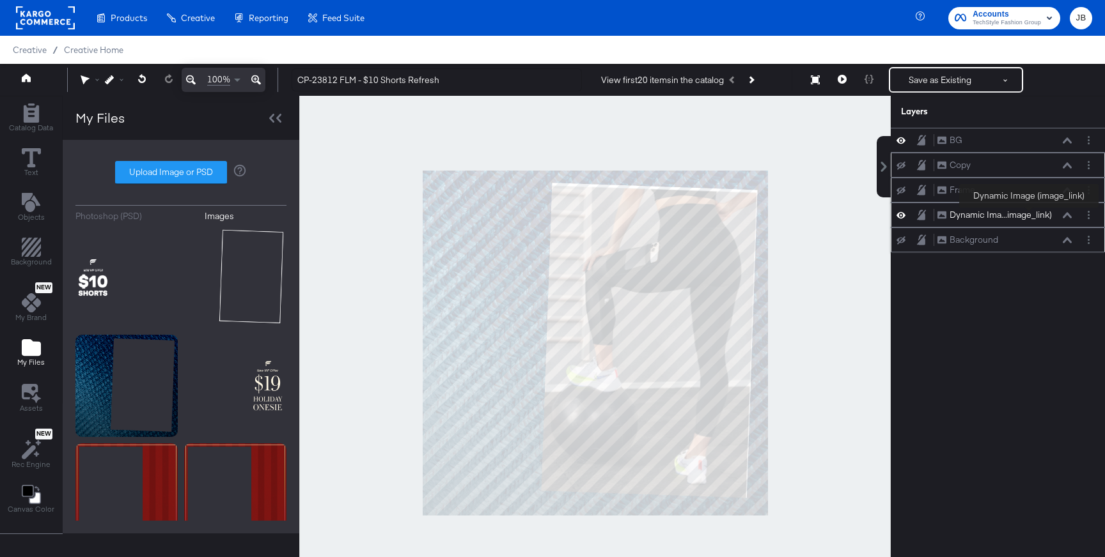
click at [1029, 217] on div "Dynamic Ima...image_link)" at bounding box center [1000, 215] width 102 height 12
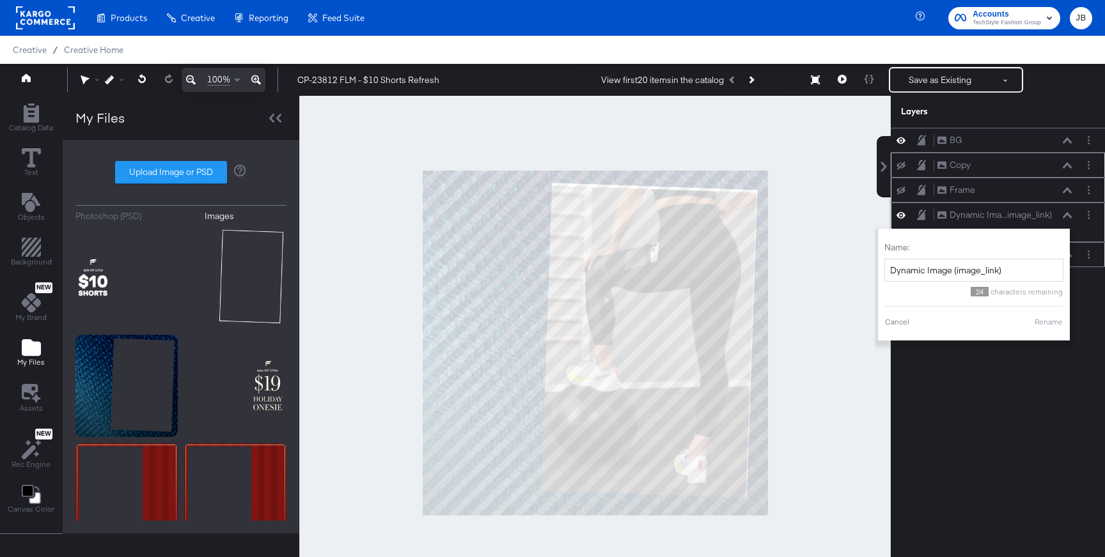
click at [1067, 211] on div "Dynamic Ima...image_link) Dynamic Image (image_link)" at bounding box center [1005, 214] width 136 height 13
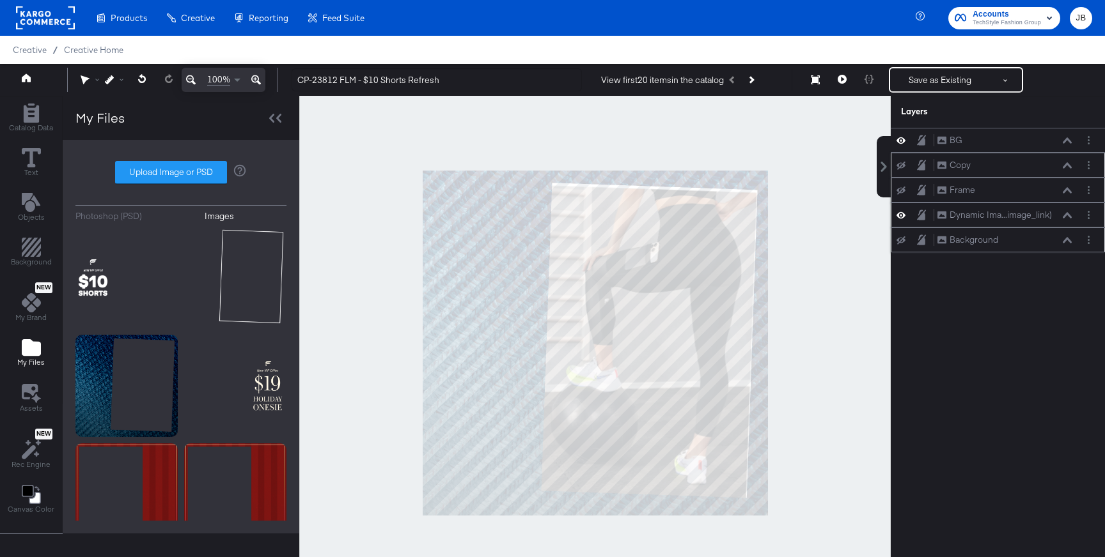
click at [1067, 211] on div "Dynamic Ima...image_link) Dynamic Image (image_link)" at bounding box center [1005, 214] width 136 height 13
click at [1066, 216] on icon at bounding box center [1067, 215] width 9 height 6
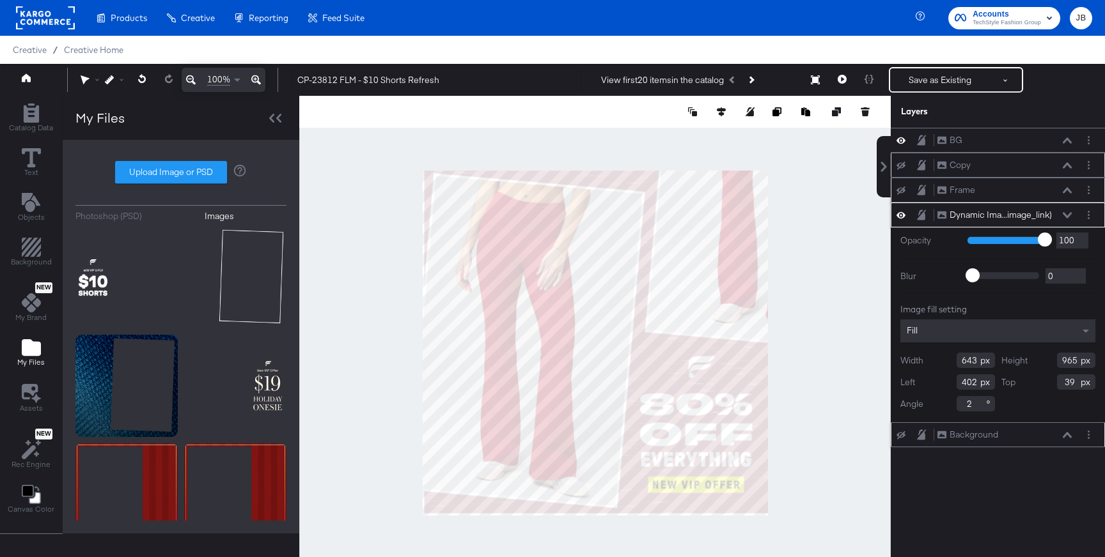
type input "38"
type input "407"
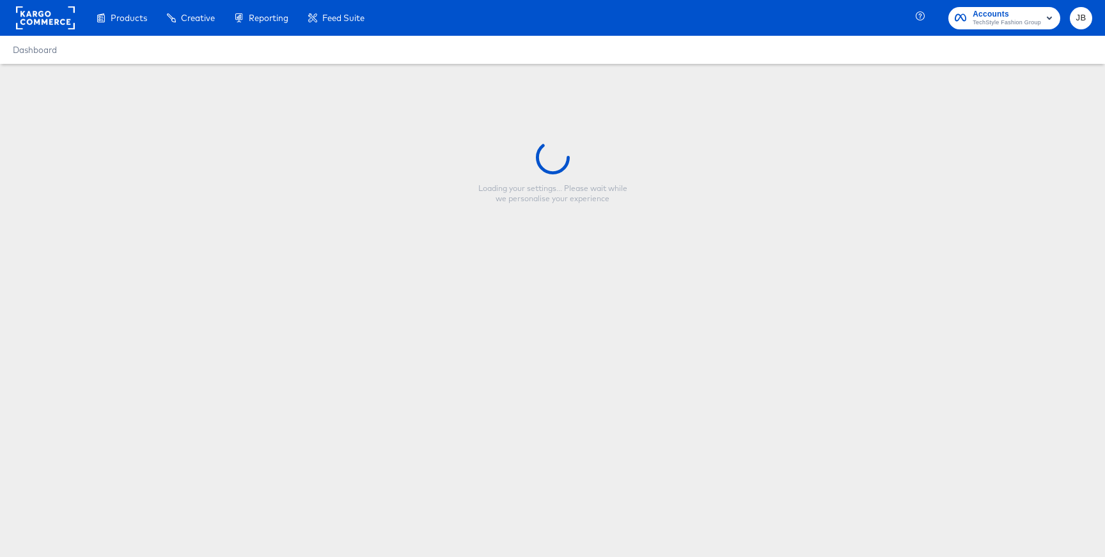
type input "Copy - FLM - $10 Shorts V3 - 1"
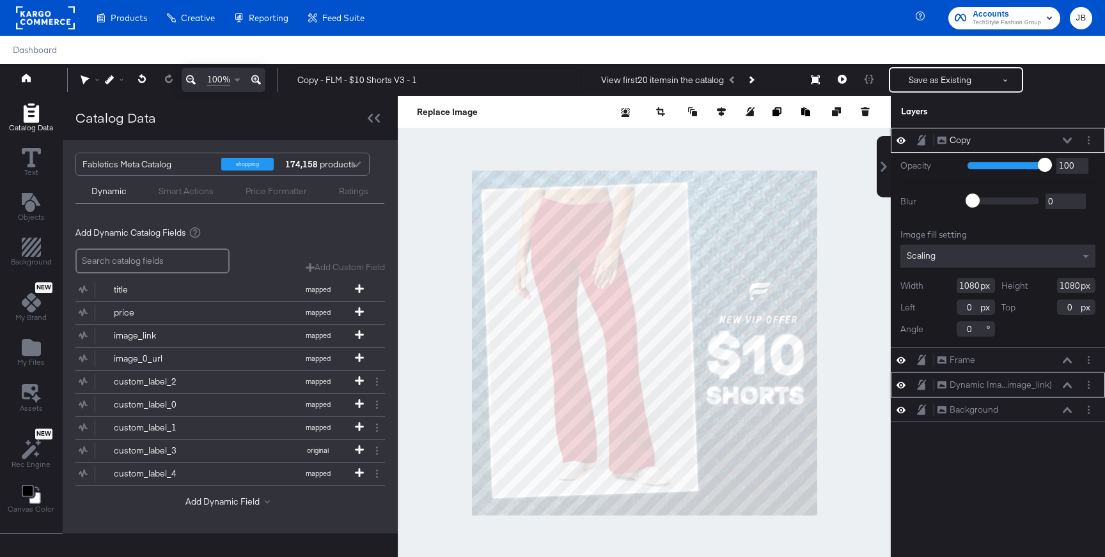
click at [1067, 384] on icon at bounding box center [1067, 385] width 9 height 6
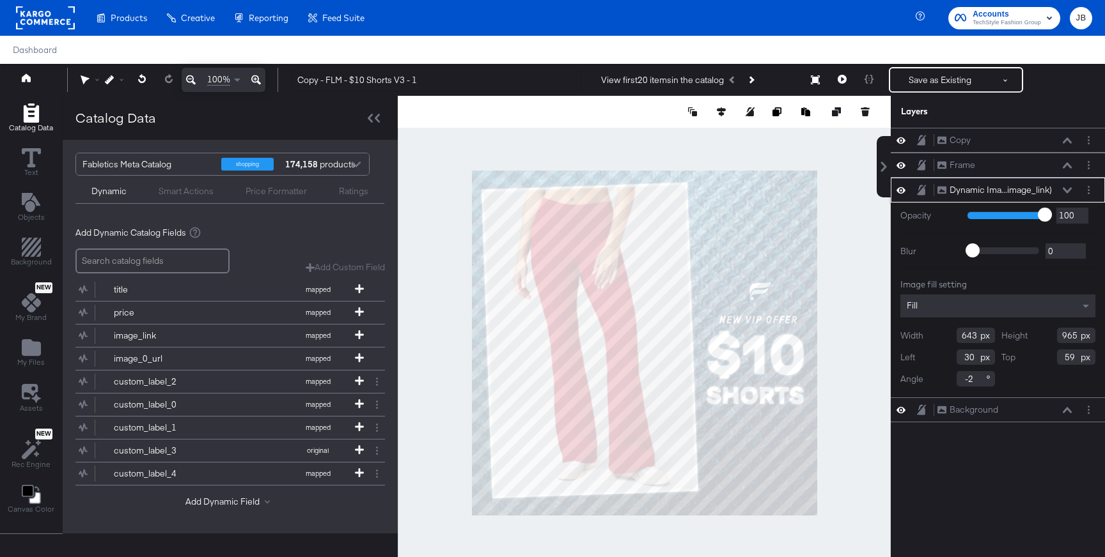
click at [973, 378] on input "-2" at bounding box center [975, 378] width 38 height 15
type input "0"
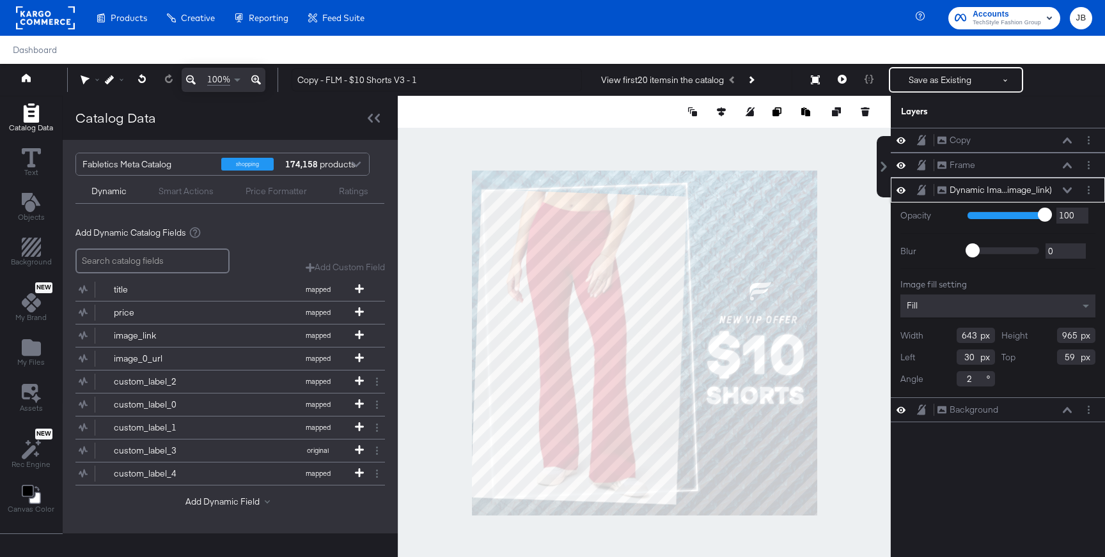
type input "2"
click at [1069, 192] on icon at bounding box center [1067, 190] width 9 height 6
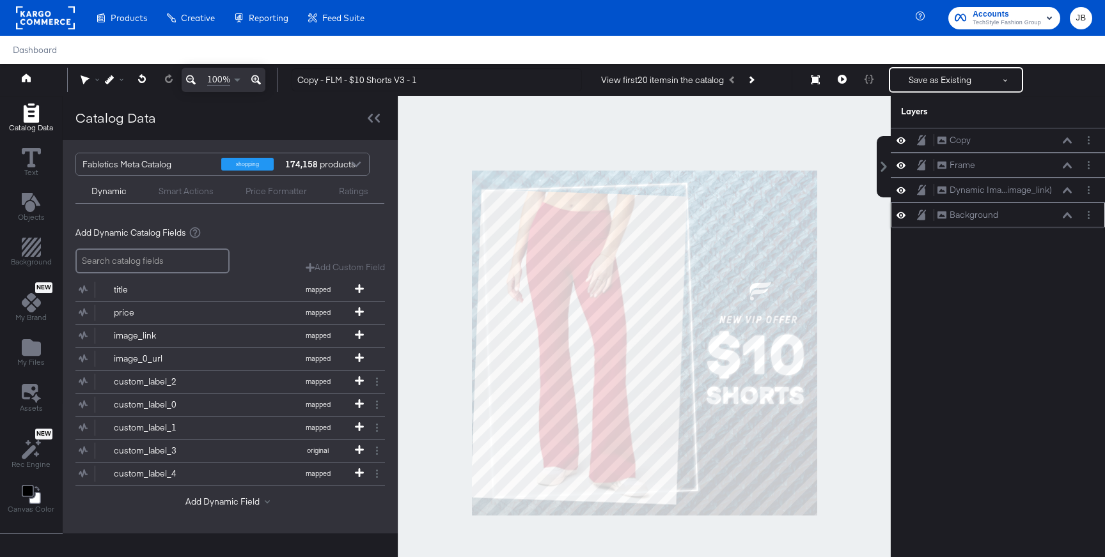
click at [899, 214] on icon at bounding box center [900, 215] width 9 height 11
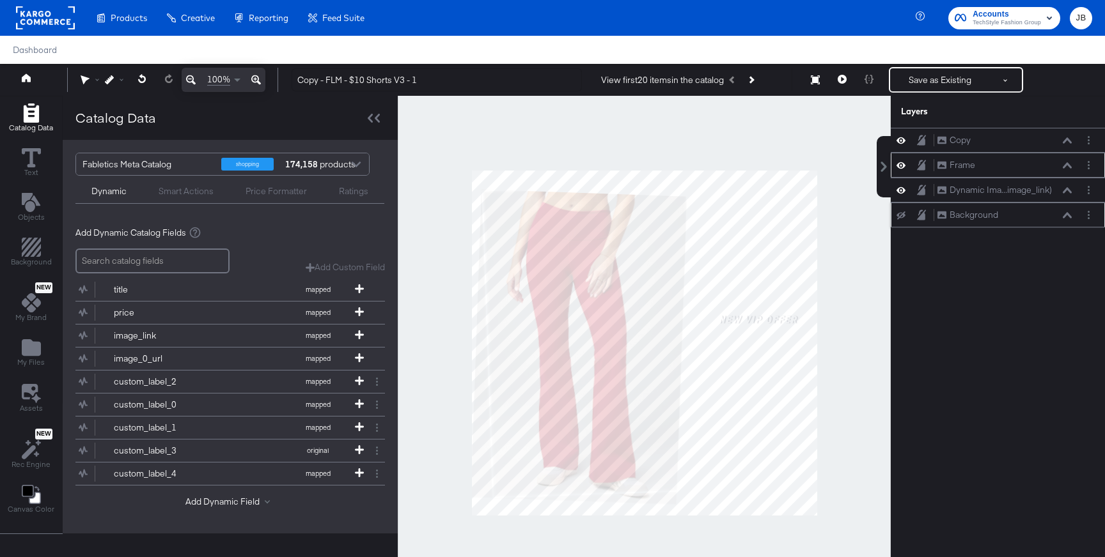
click at [901, 164] on icon at bounding box center [900, 165] width 9 height 11
click at [899, 138] on icon at bounding box center [900, 140] width 9 height 11
click at [394, 83] on input "Copy - FLM - $10 Shorts V3 - 1" at bounding box center [437, 80] width 290 height 24
drag, startPoint x: 325, startPoint y: 79, endPoint x: 281, endPoint y: 77, distance: 44.2
click at [281, 77] on div "Copy - FLM - $10 Shorts V3 - 1 View first 20 items in the catalog Save as Exist…" at bounding box center [686, 80] width 811 height 26
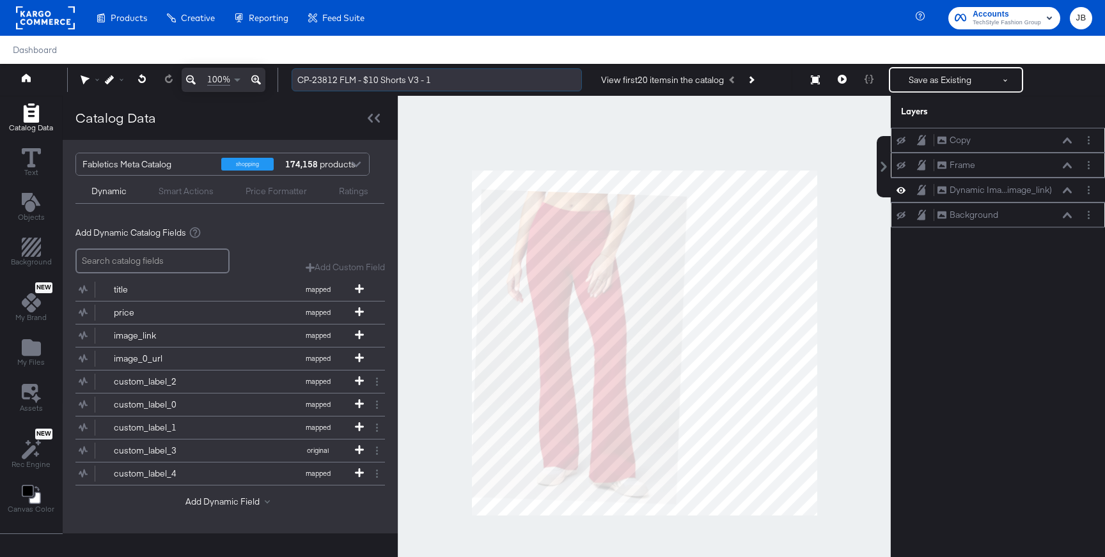
drag, startPoint x: 436, startPoint y: 79, endPoint x: 409, endPoint y: 79, distance: 26.9
click at [409, 79] on input "CP-23812 FLM - $10 Shorts V3 - 1" at bounding box center [437, 80] width 290 height 24
click at [1066, 189] on icon at bounding box center [1067, 190] width 9 height 6
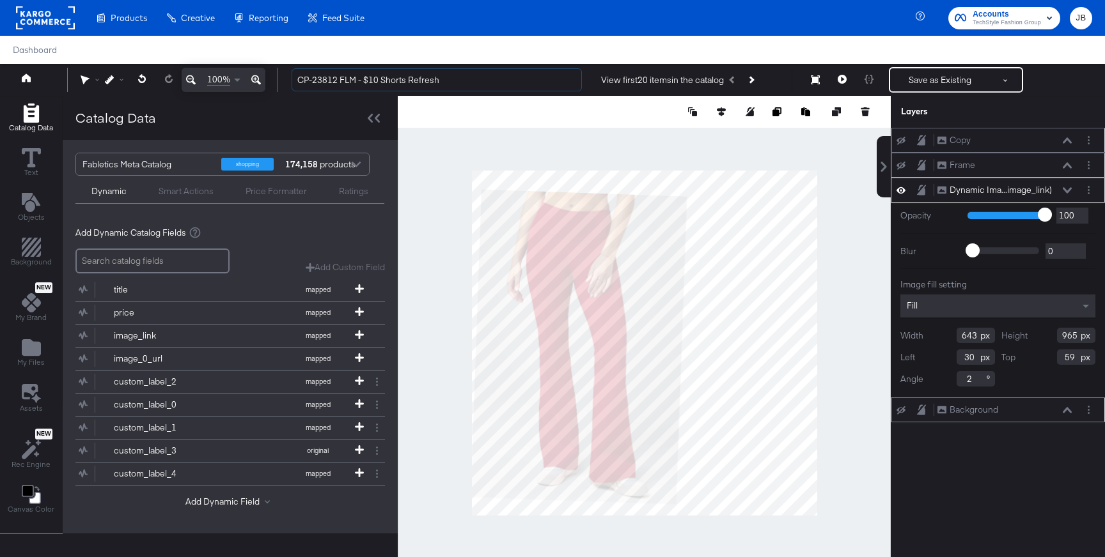
type input "CP-23812 FLM - $10 Shorts Refresh"
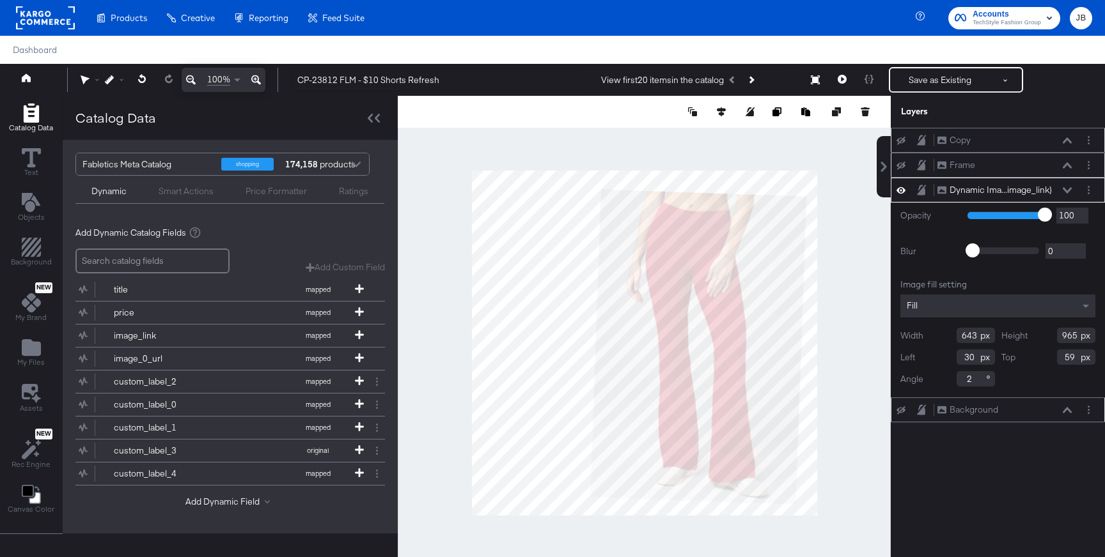
type input "404"
click at [12, 353] on button "My Files" at bounding box center [31, 354] width 43 height 36
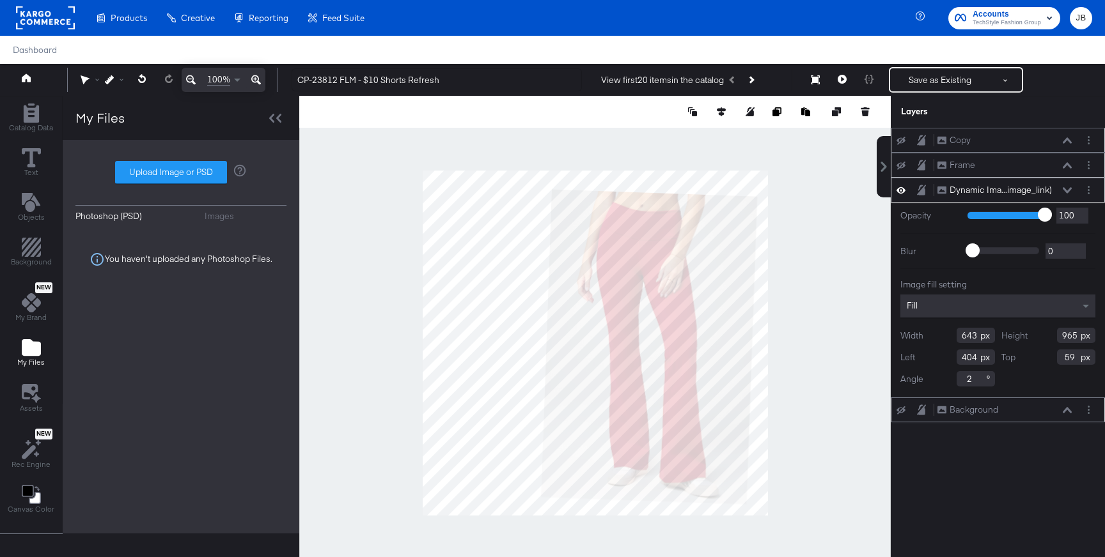
click at [205, 215] on div "Images" at bounding box center [219, 216] width 29 height 12
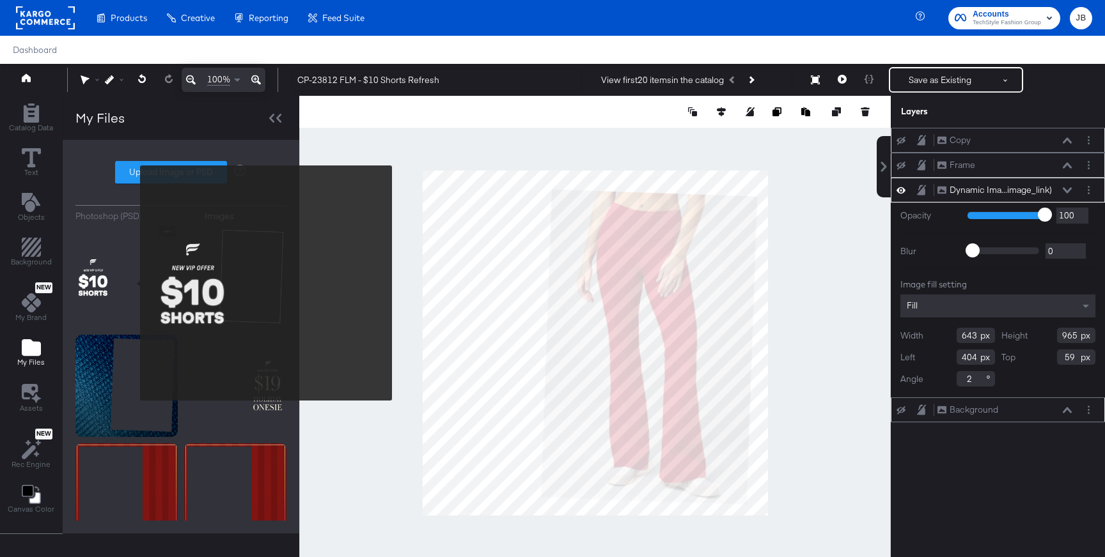
click at [123, 284] on img at bounding box center [126, 277] width 102 height 102
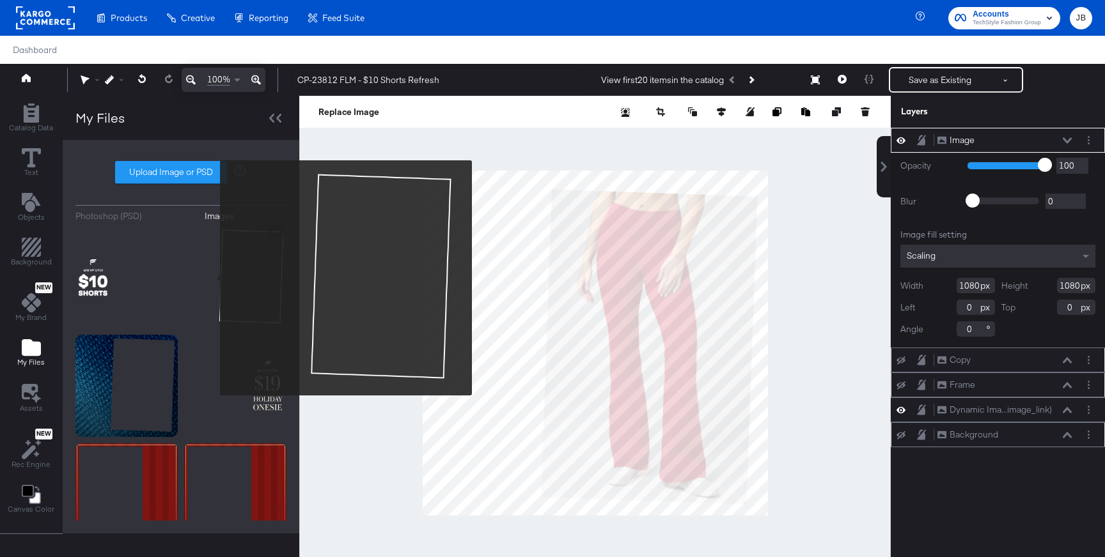
click at [212, 278] on img at bounding box center [235, 277] width 102 height 102
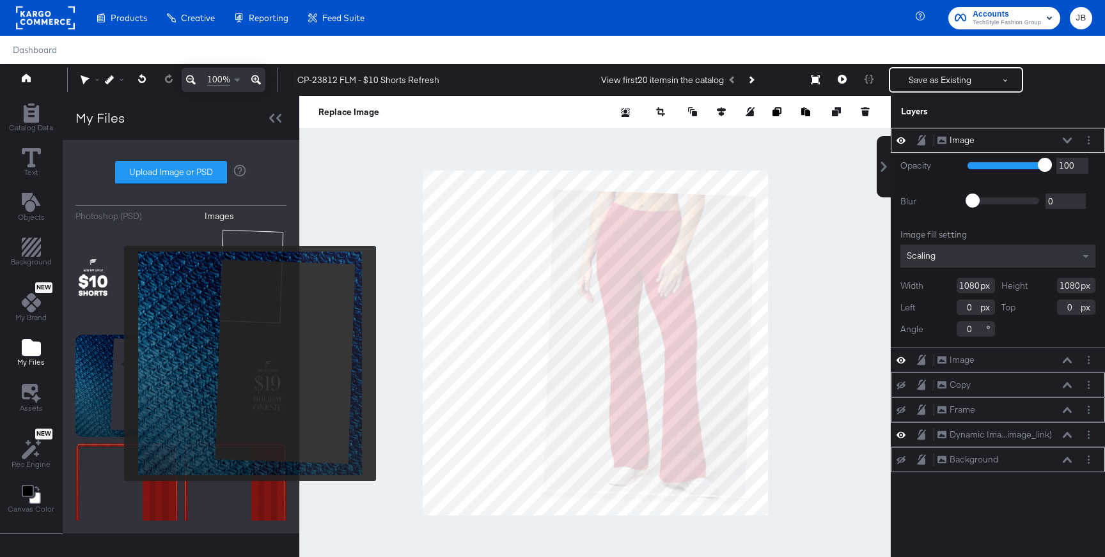
click at [116, 364] on img at bounding box center [126, 386] width 102 height 102
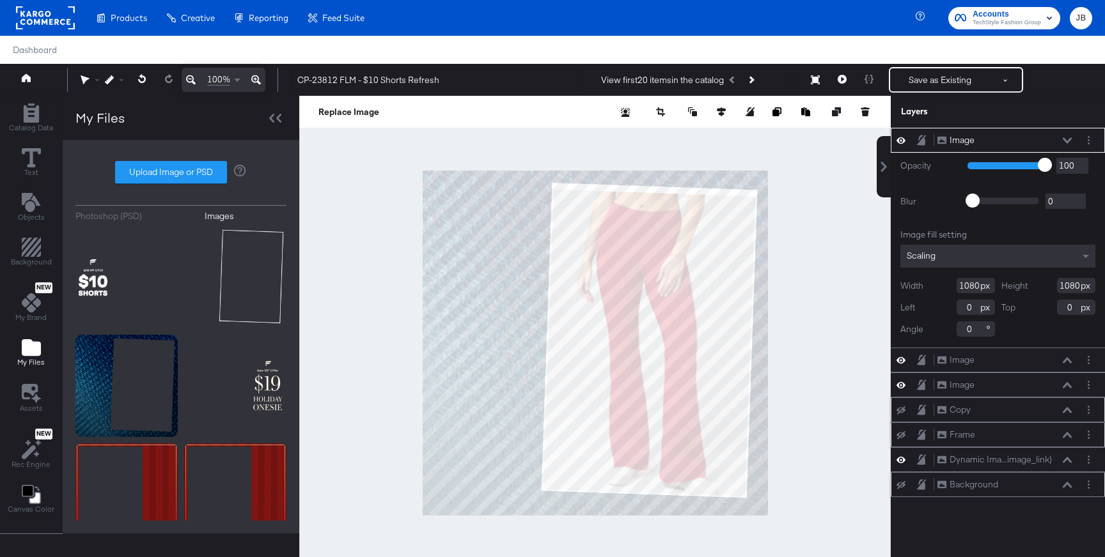
click at [1068, 141] on icon at bounding box center [1067, 140] width 9 height 6
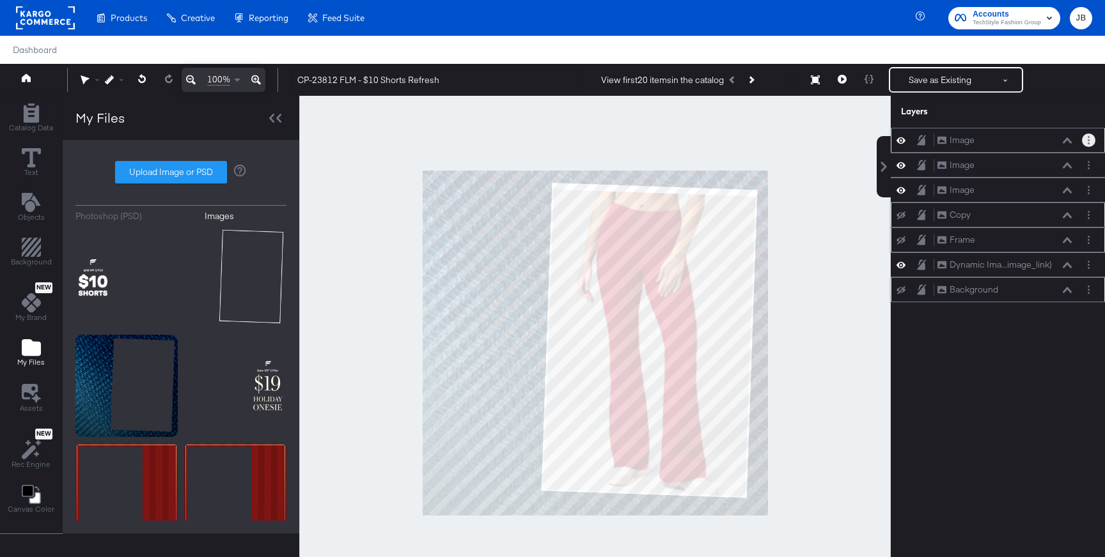
click at [1087, 144] on button "Layer Options" at bounding box center [1088, 140] width 13 height 13
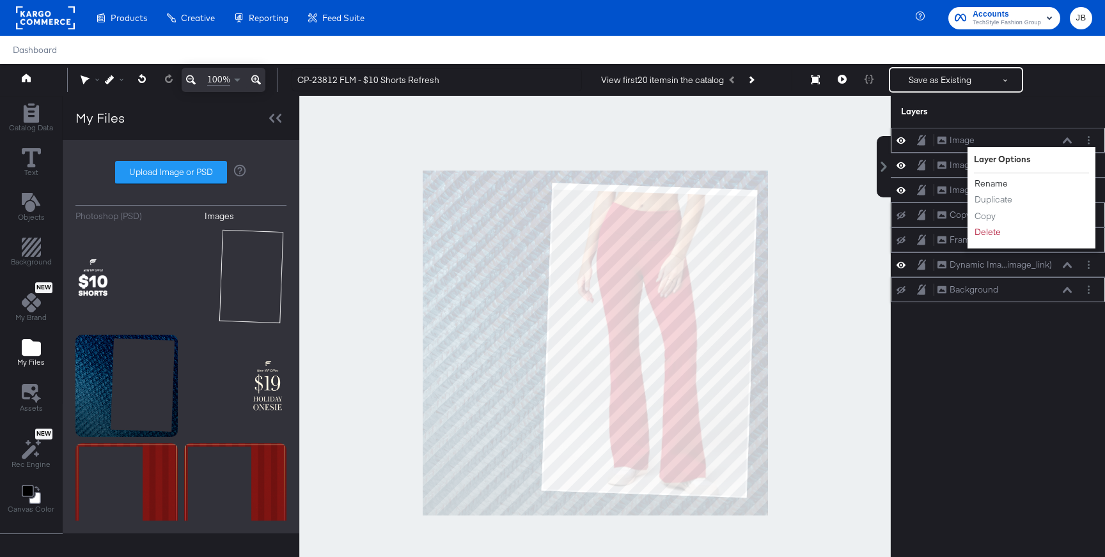
click at [996, 182] on button "Rename" at bounding box center [991, 183] width 35 height 13
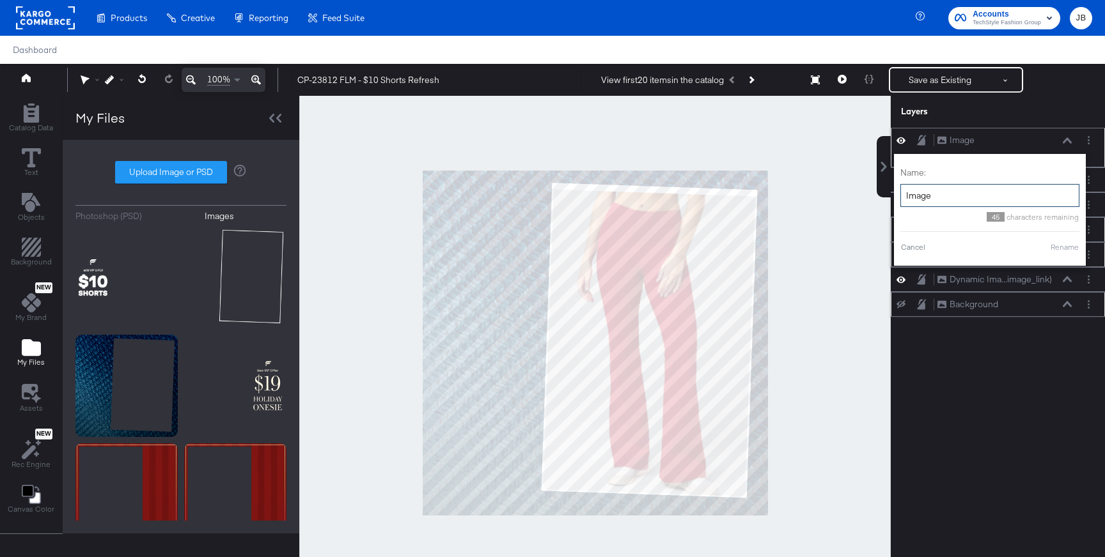
click at [923, 192] on input "Image" at bounding box center [989, 196] width 179 height 24
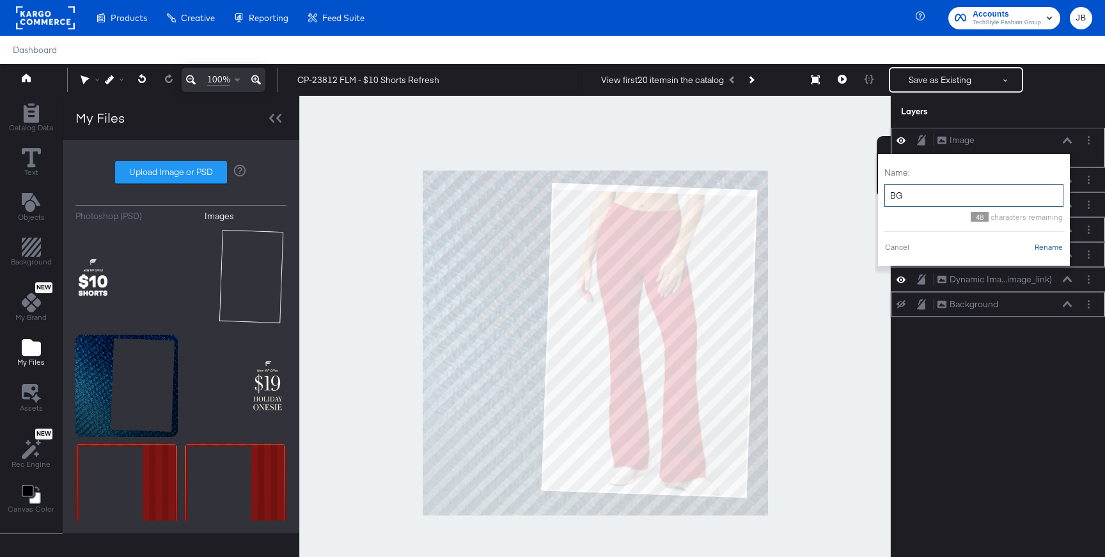
type input "BG"
click at [1046, 247] on button "Rename" at bounding box center [1048, 248] width 29 height 12
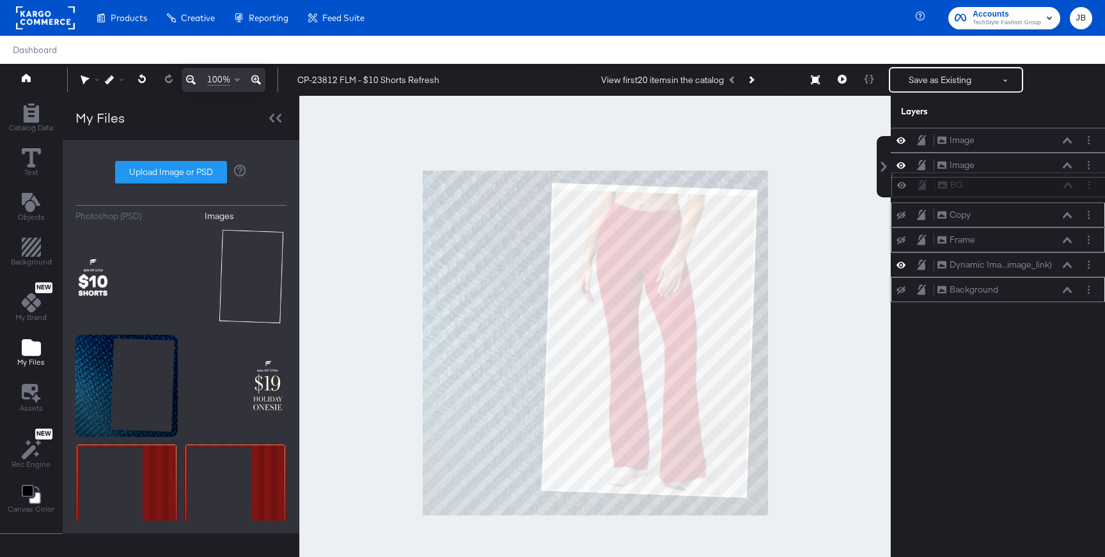
drag, startPoint x: 1016, startPoint y: 143, endPoint x: 1016, endPoint y: 193, distance: 49.9
click at [1016, 193] on div "BG BG Image Image Image Image Copy Copy Frame Frame Dynamic Ima...image_link) D…" at bounding box center [998, 215] width 214 height 175
click at [1091, 138] on button "Layer Options" at bounding box center [1088, 140] width 13 height 13
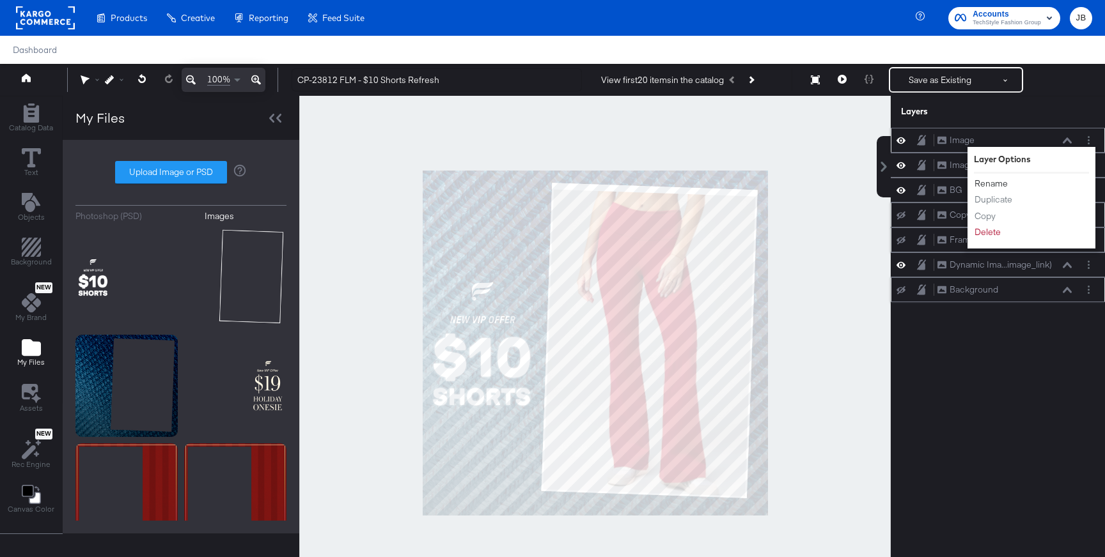
click at [984, 182] on button "Rename" at bounding box center [991, 183] width 35 height 13
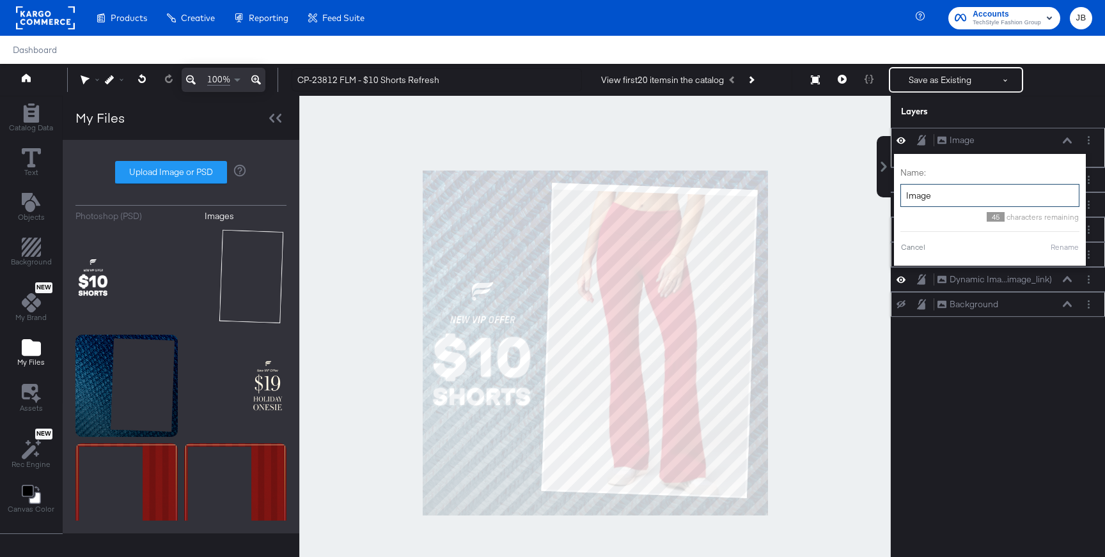
click at [960, 201] on input "Image" at bounding box center [989, 196] width 179 height 24
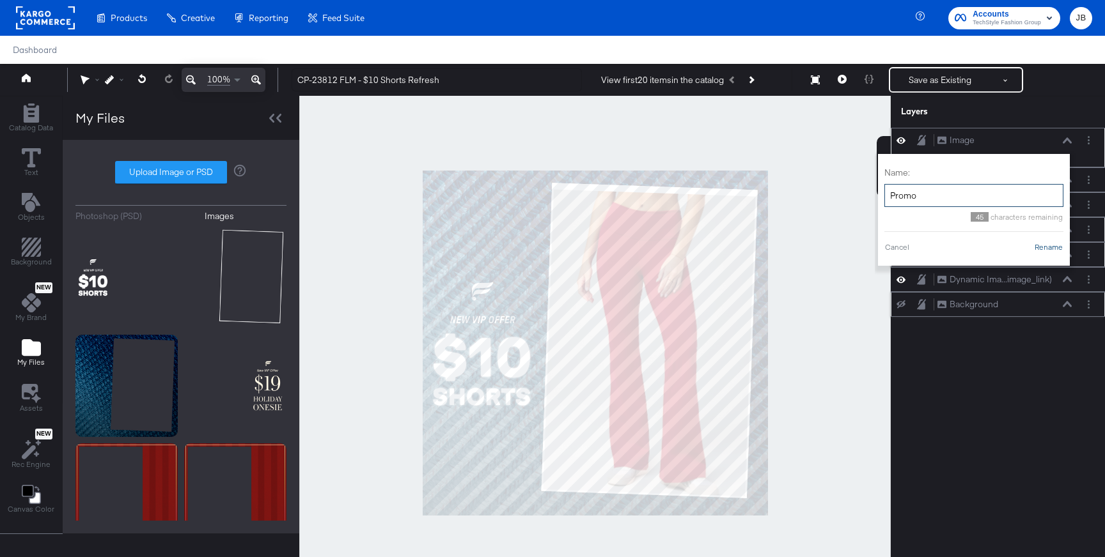
type input "Promo"
click at [1053, 251] on button "Rename" at bounding box center [1048, 248] width 29 height 12
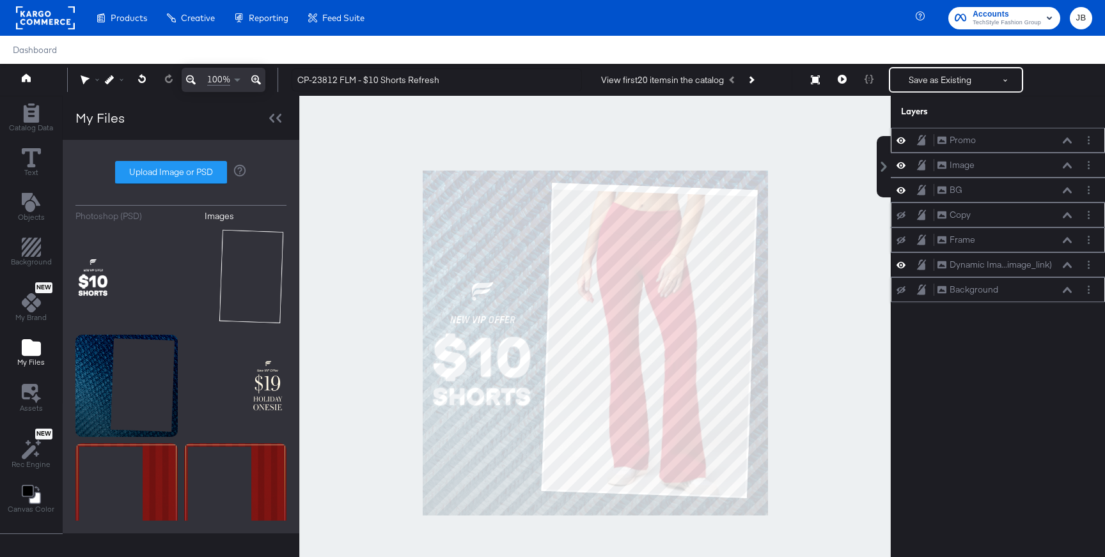
click at [900, 139] on icon at bounding box center [900, 140] width 9 height 11
click at [900, 139] on icon at bounding box center [900, 141] width 9 height 8
click at [1086, 138] on button "Layer Options" at bounding box center [1088, 140] width 13 height 13
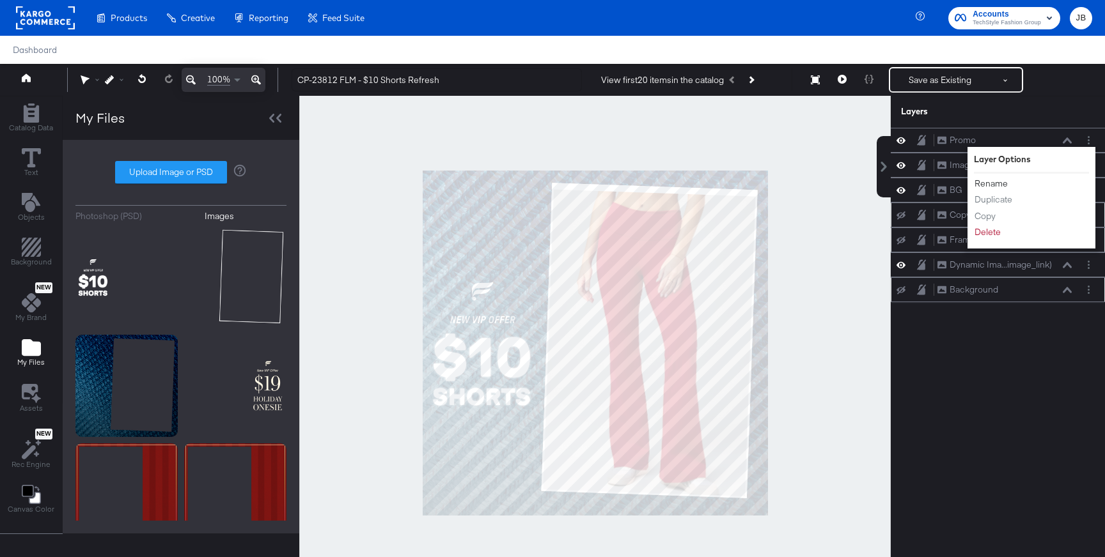
click at [980, 180] on button "Rename" at bounding box center [991, 183] width 35 height 13
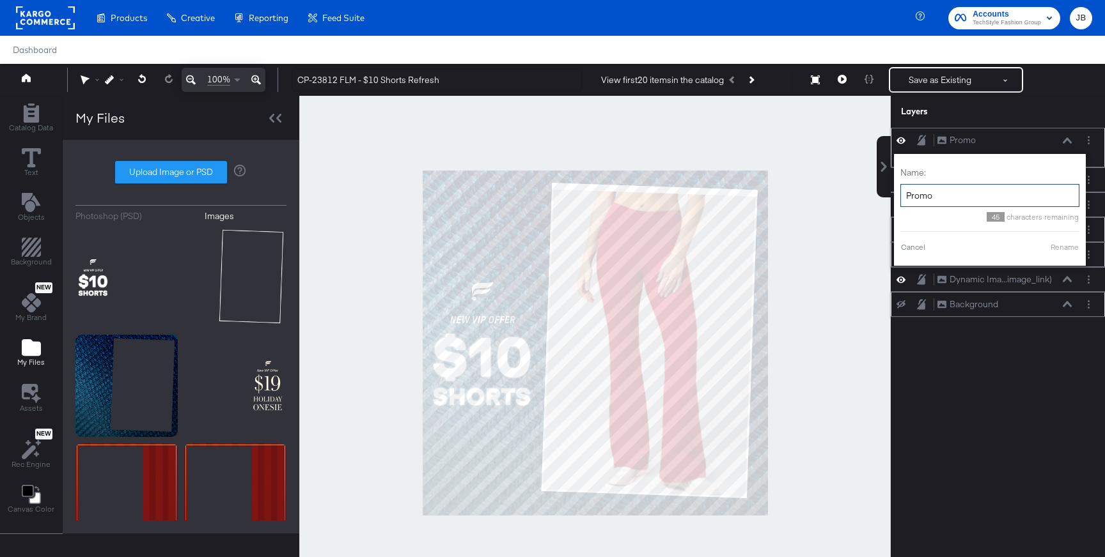
click at [951, 192] on input "Promo" at bounding box center [989, 196] width 179 height 24
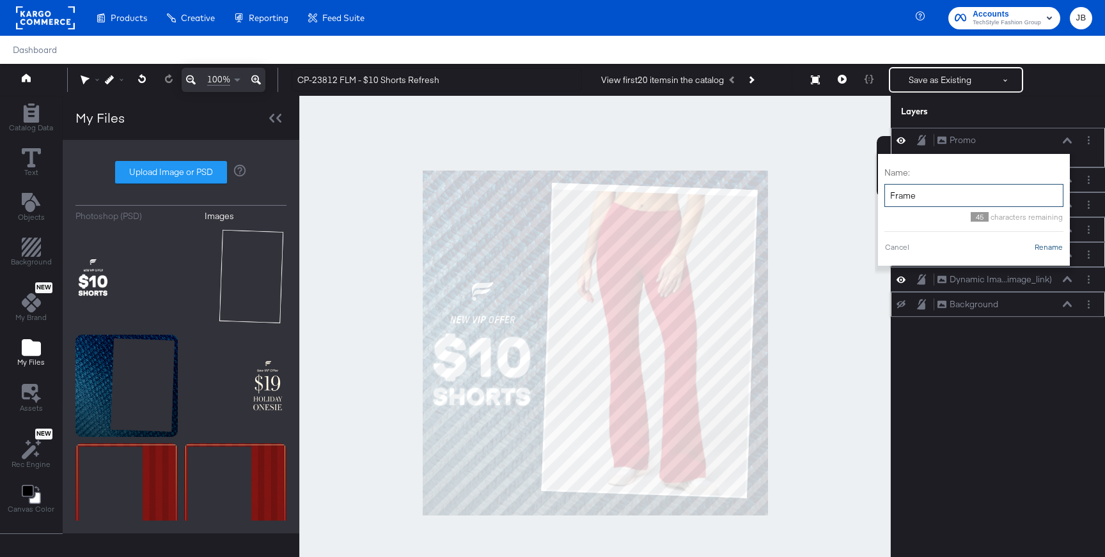
type input "Frame"
click at [1047, 247] on button "Rename" at bounding box center [1048, 248] width 29 height 12
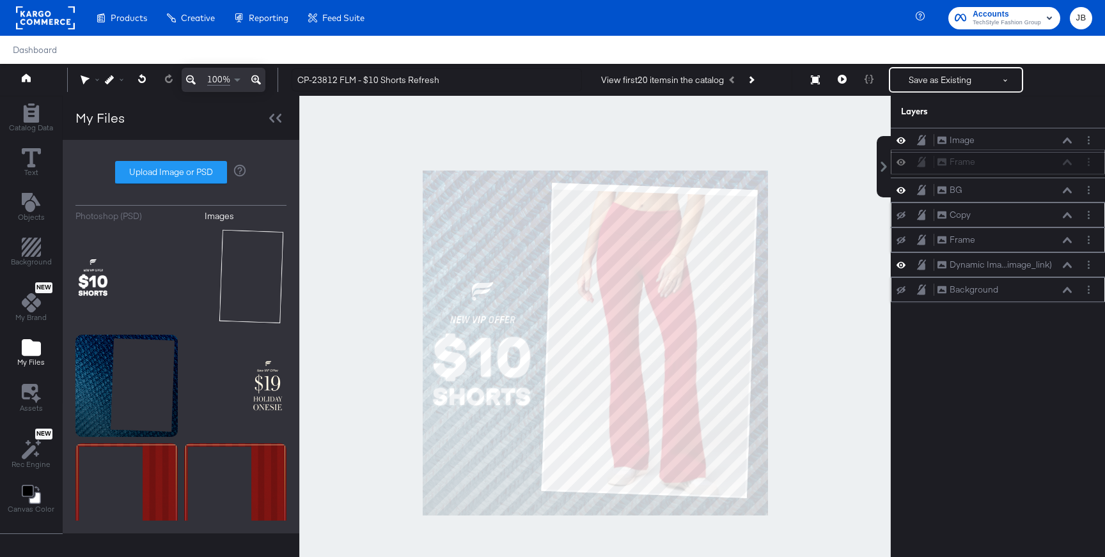
drag, startPoint x: 1004, startPoint y: 139, endPoint x: 1004, endPoint y: 164, distance: 25.6
click at [1004, 164] on div "Frame Frame" at bounding box center [1005, 161] width 136 height 13
click at [1091, 141] on button "Layer Options" at bounding box center [1088, 140] width 13 height 13
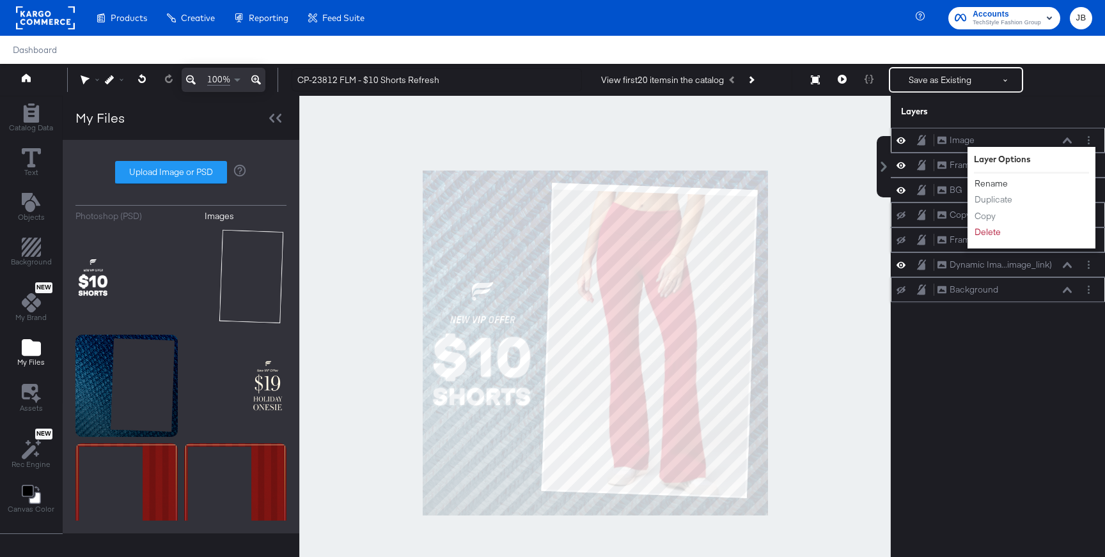
click at [993, 183] on button "Rename" at bounding box center [991, 183] width 35 height 13
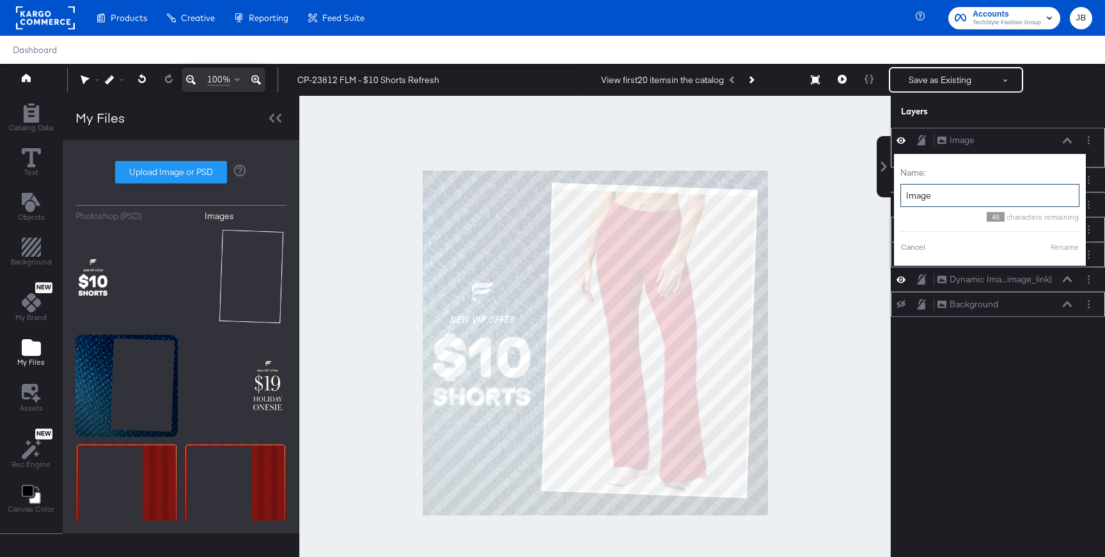
click at [919, 195] on input "Image" at bounding box center [989, 196] width 179 height 24
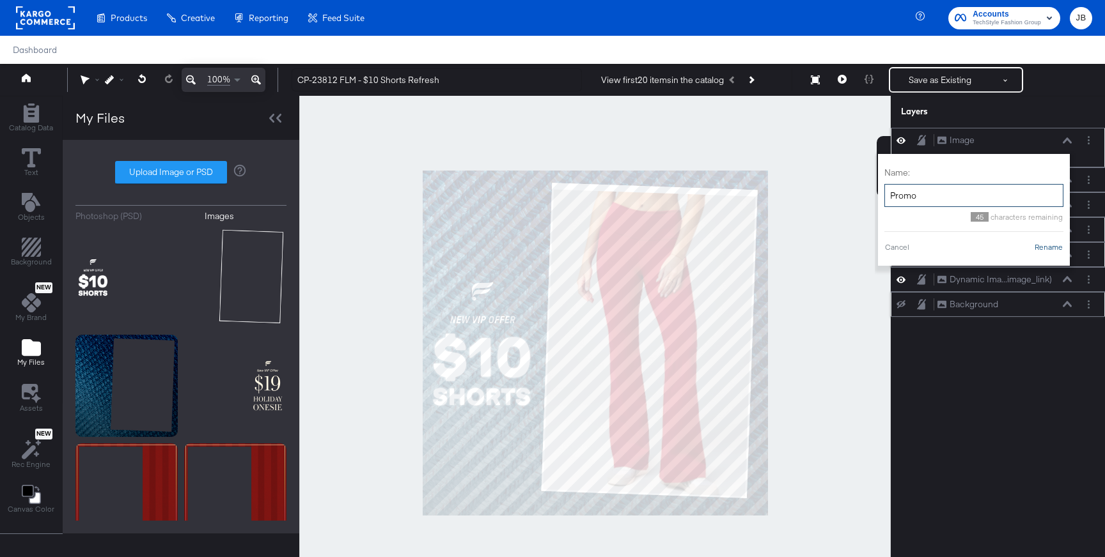
type input "Promo"
click at [1045, 244] on button "Rename" at bounding box center [1048, 248] width 29 height 12
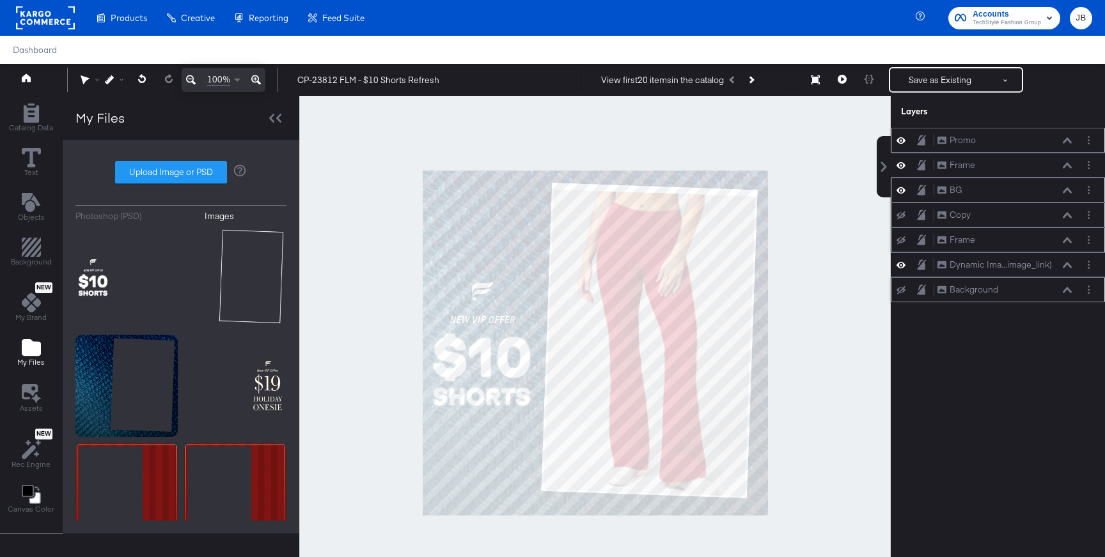
click at [1030, 199] on div "BG BG" at bounding box center [998, 190] width 214 height 25
click at [1068, 264] on icon at bounding box center [1067, 265] width 9 height 6
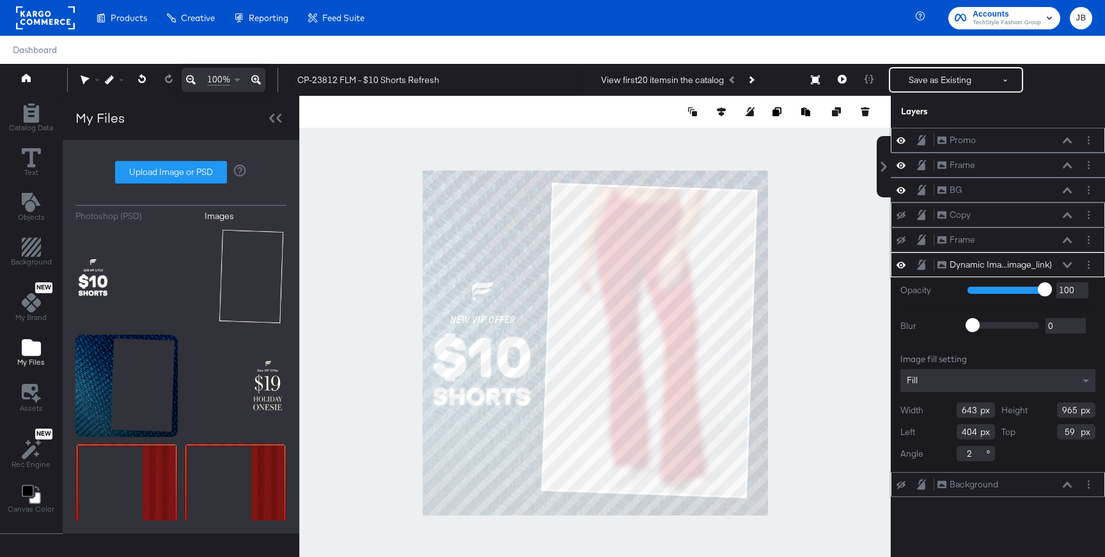
type input "992"
type input "405"
type input "32"
type input "967"
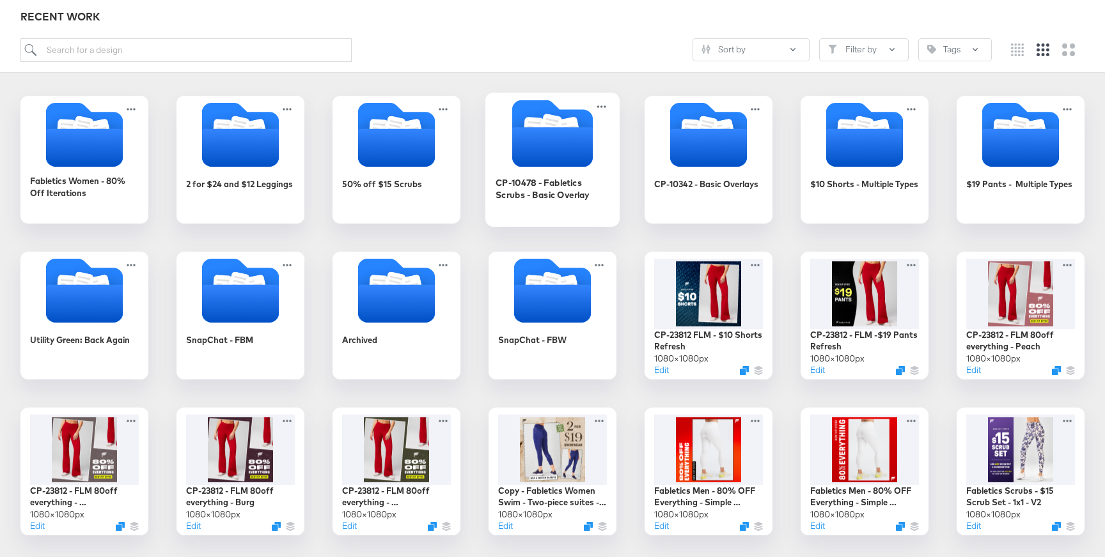
scroll to position [192, 0]
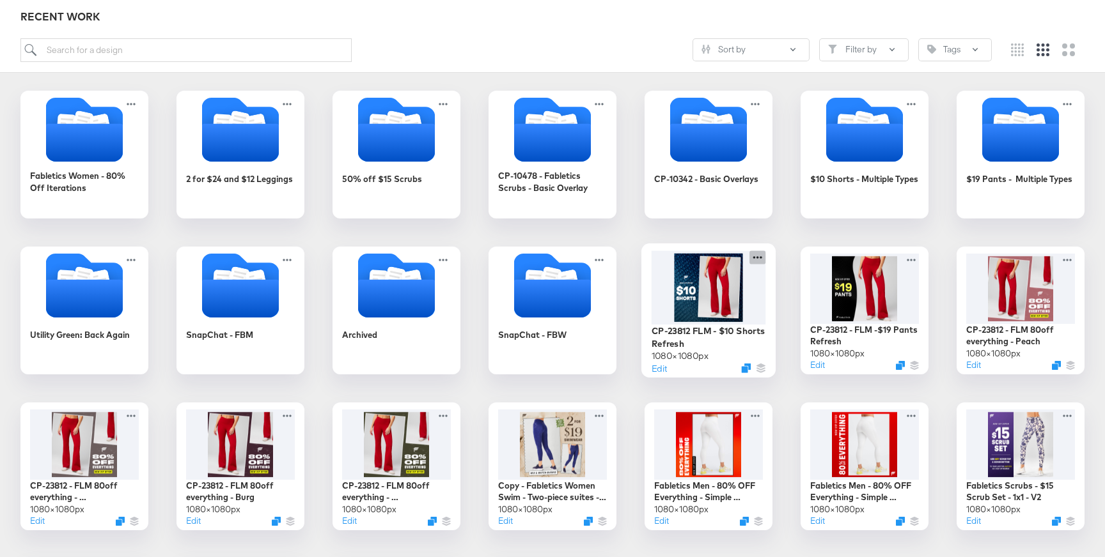
click at [754, 258] on icon at bounding box center [757, 257] width 9 height 3
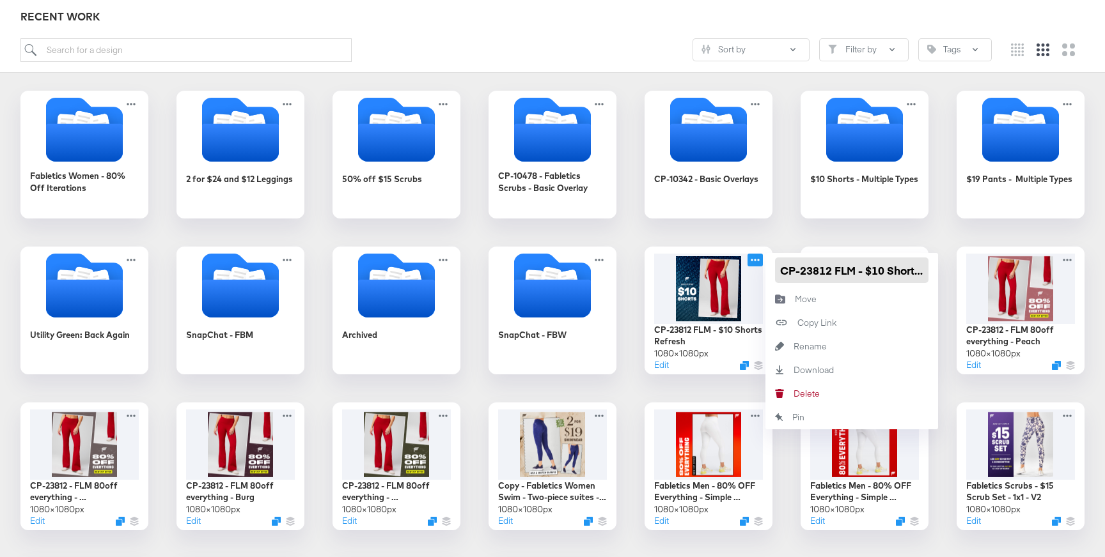
click at [794, 273] on input "CP-23812 FLM - $10 Shorts Refresh" at bounding box center [851, 271] width 153 height 26
click at [528, 384] on div "Fabletics Women - 80% Off Iterations 2 for $24 and $12 Leggings 50% off $15 Scr…" at bounding box center [552, 389] width 1079 height 596
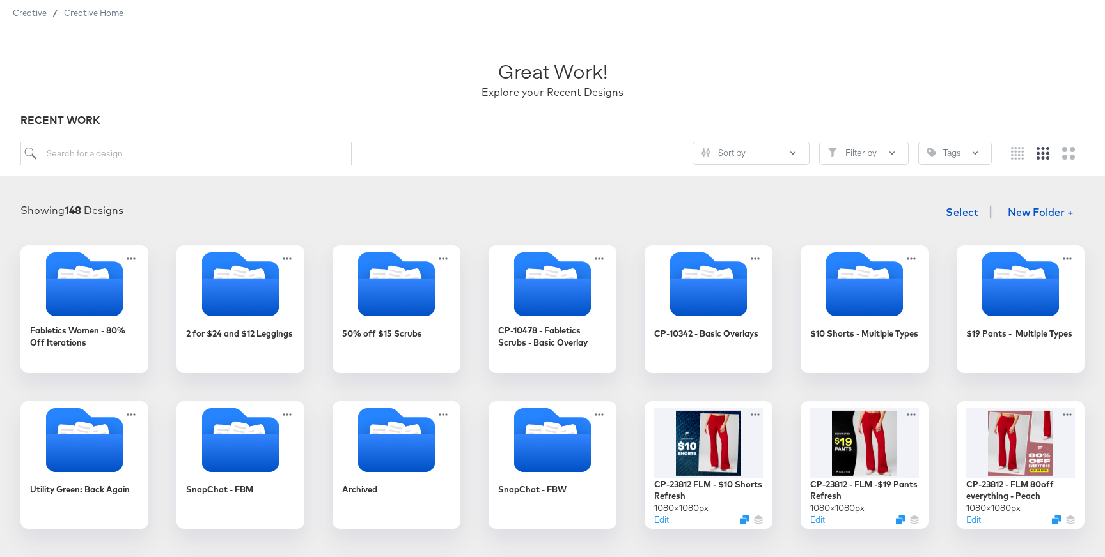
scroll to position [42, 0]
